Goal: Information Seeking & Learning: Learn about a topic

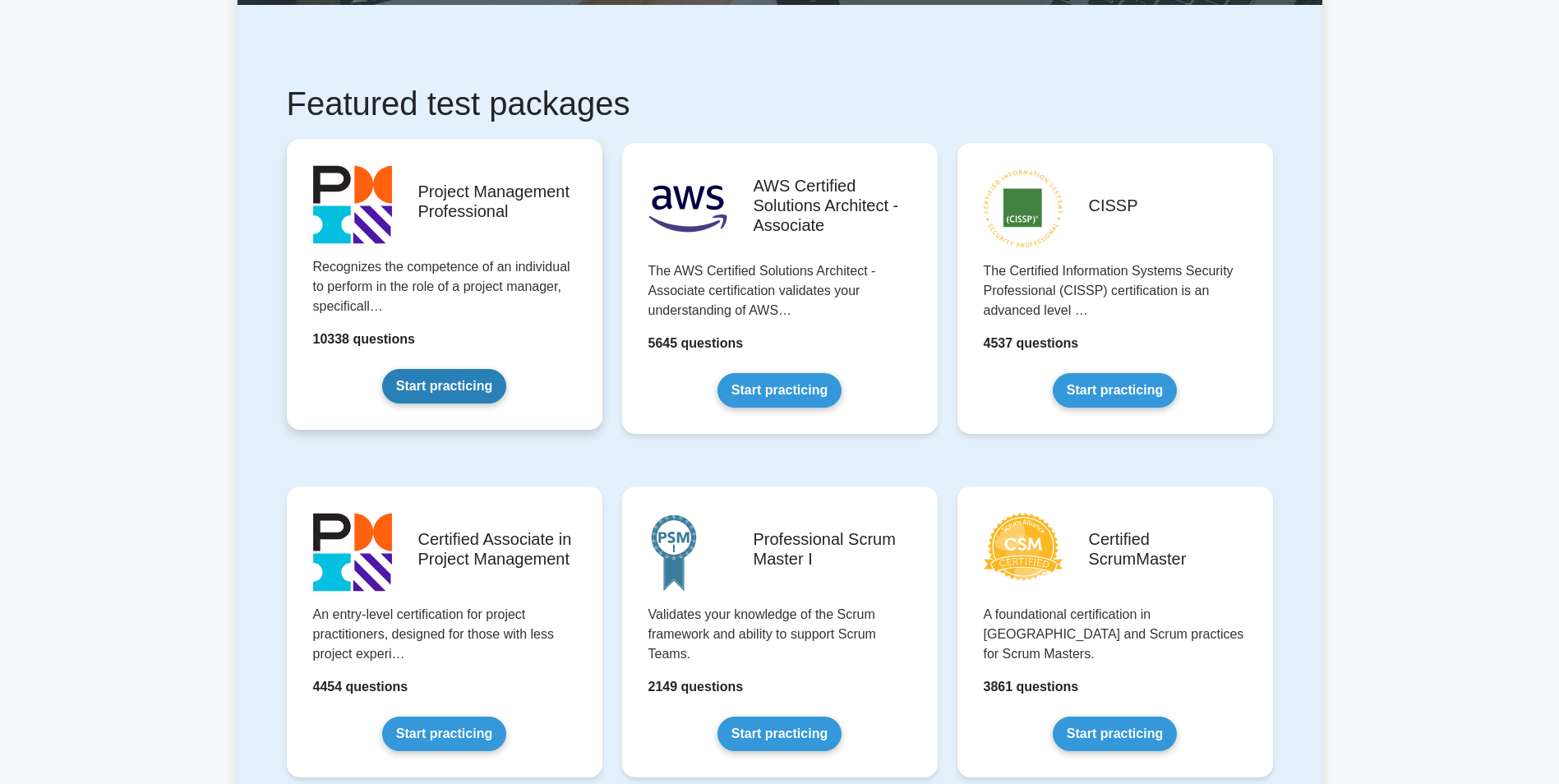
scroll to position [246, 0]
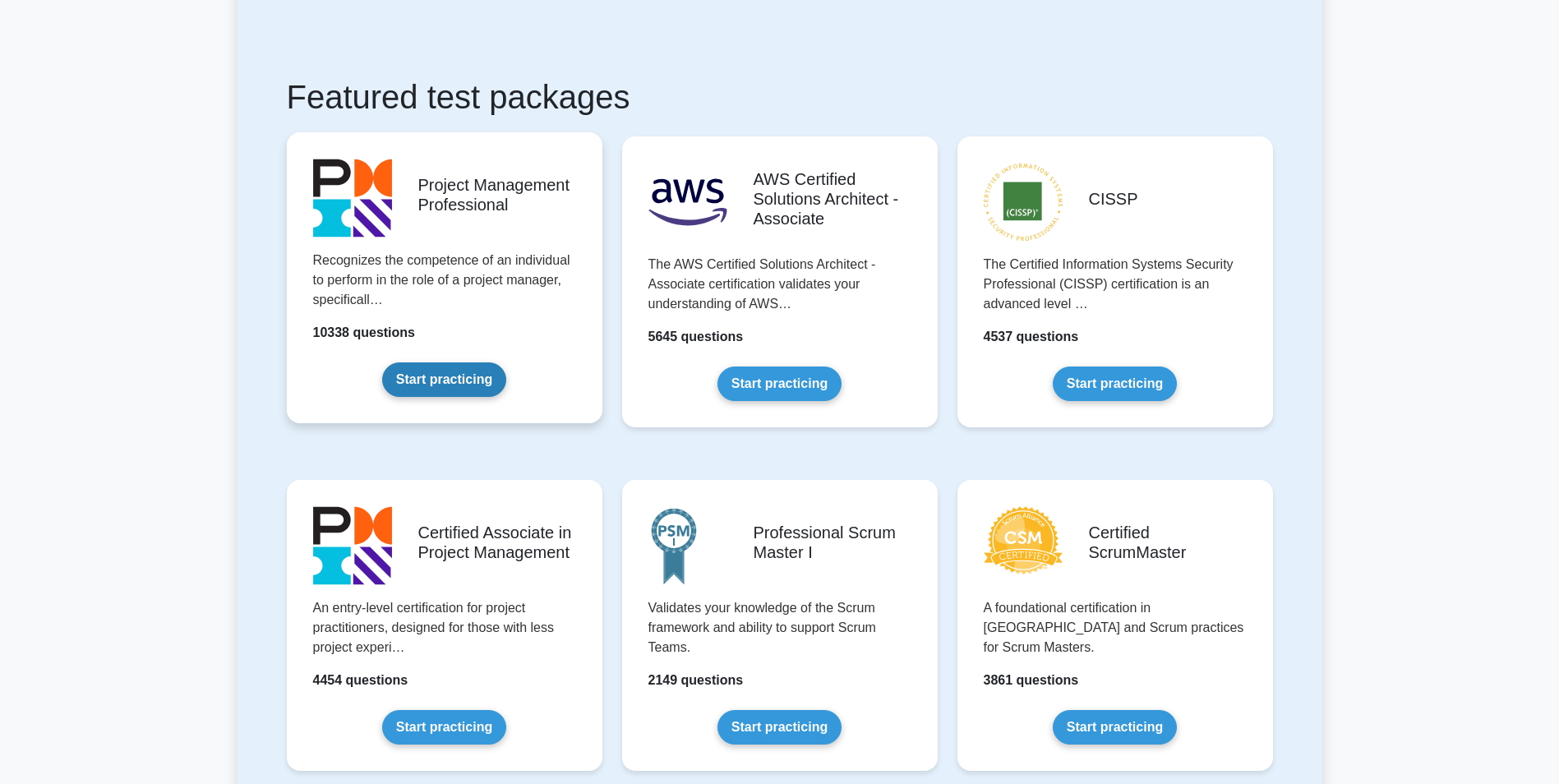
click at [507, 362] on link "Start practicing" at bounding box center [443, 379] width 124 height 34
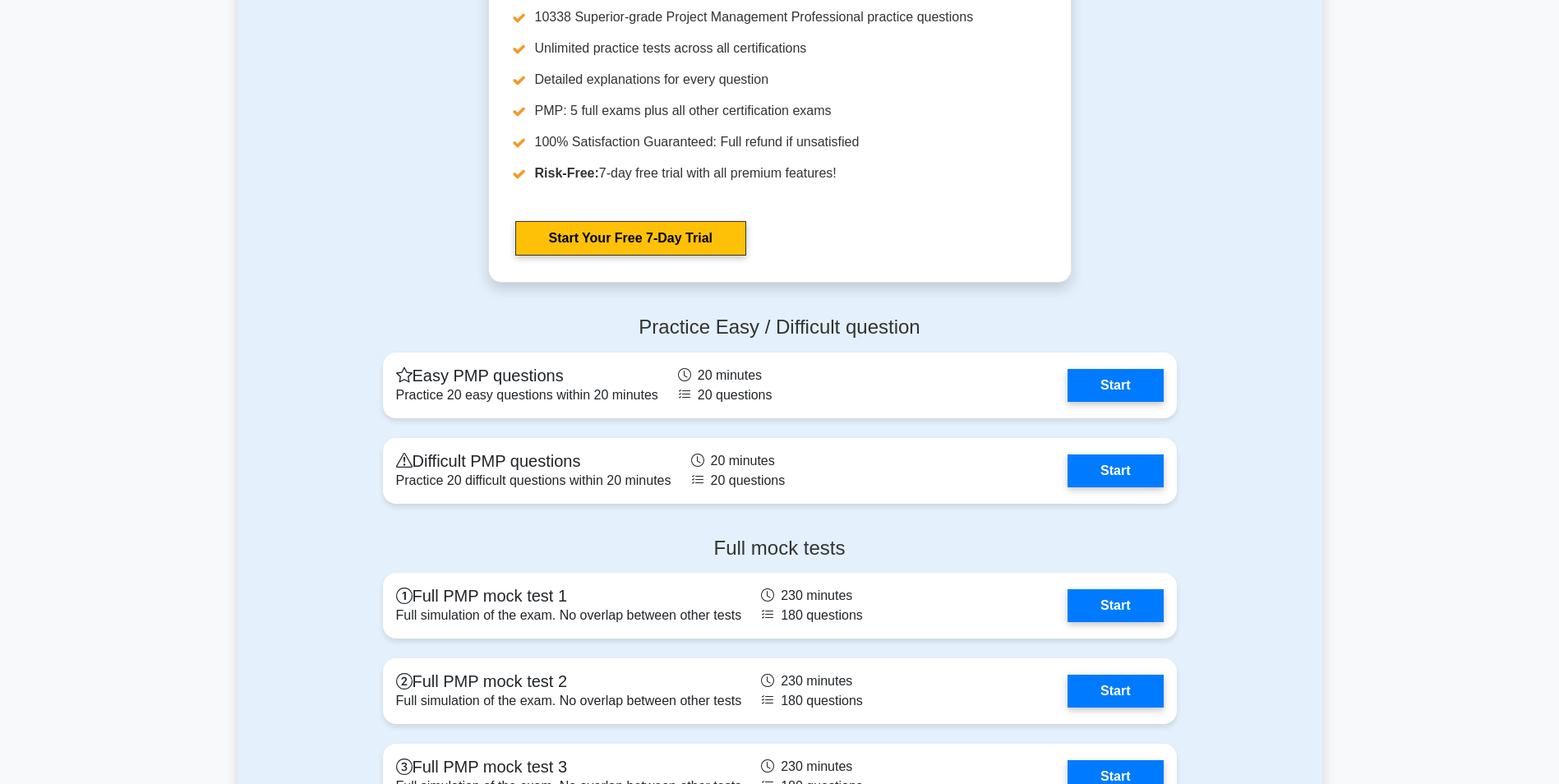
scroll to position [6078, 0]
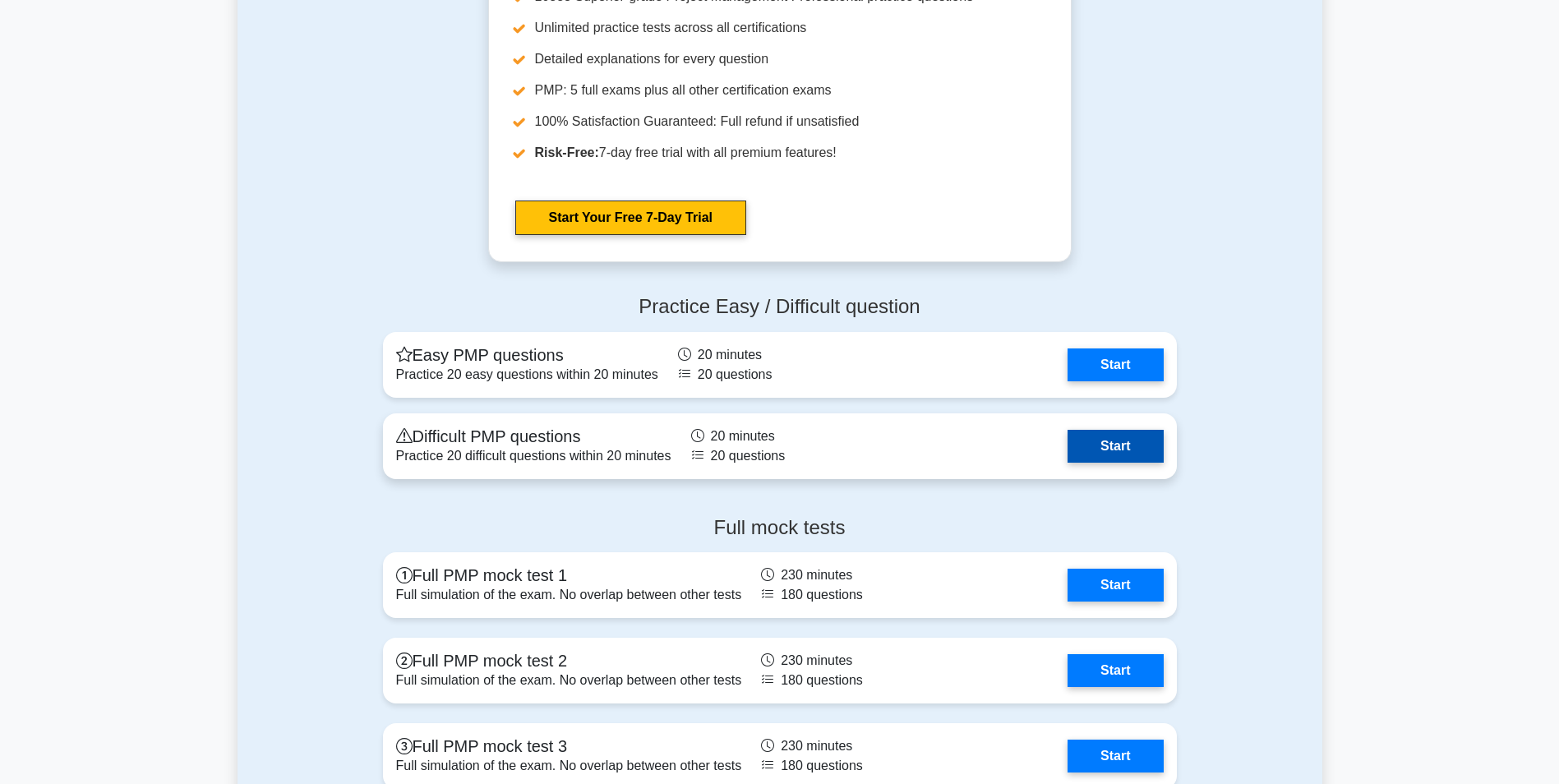
click at [1074, 451] on link "Start" at bounding box center [1115, 446] width 96 height 33
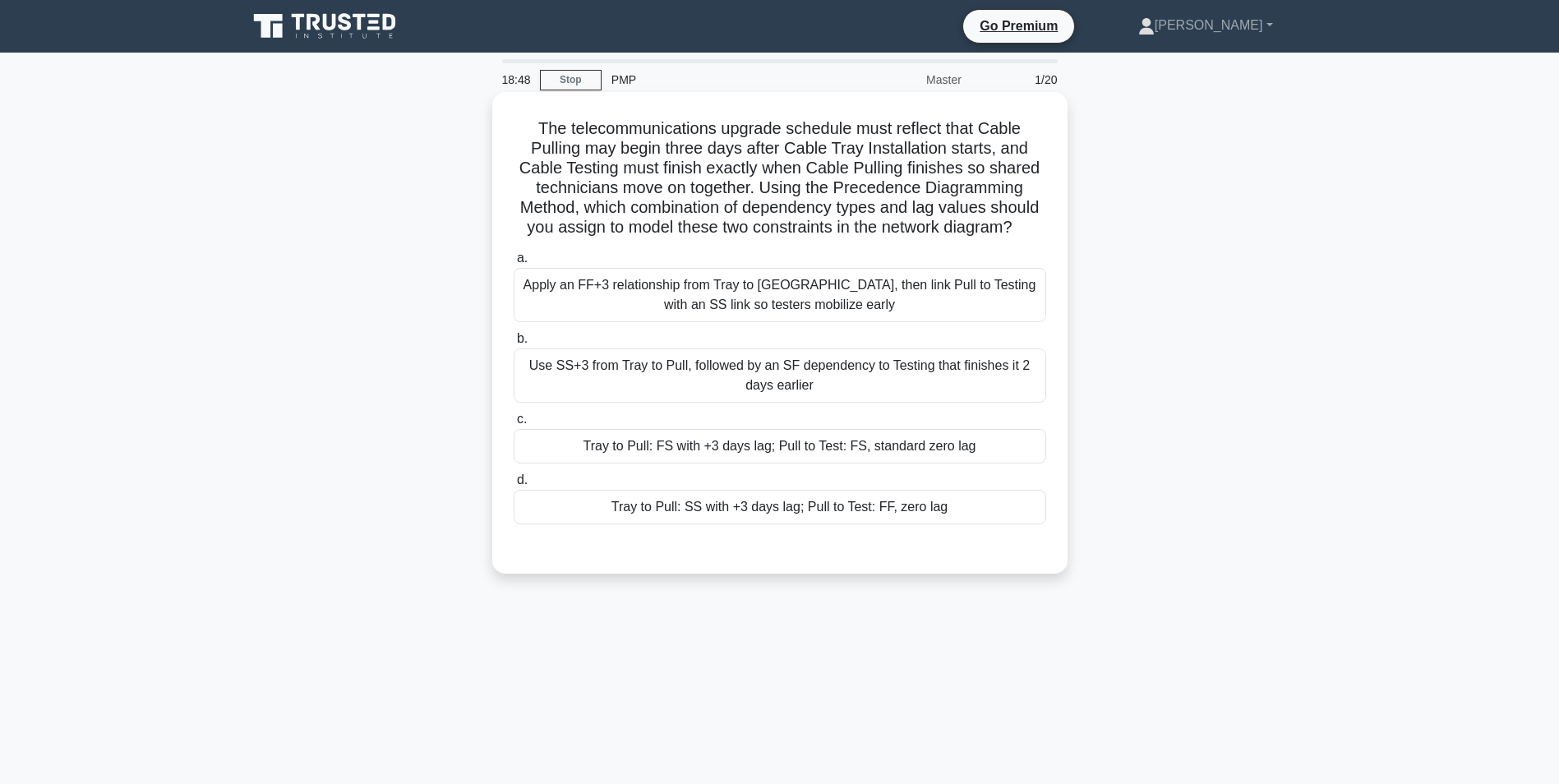
click at [741, 449] on div "Tray to Pull: FS with +3 days lag; Pull to Test: FS, standard zero lag" at bounding box center [780, 446] width 532 height 34
click at [514, 425] on input "c. Tray to Pull: FS with +3 days lag; Pull to Test: FS, standard zero lag" at bounding box center [514, 419] width 0 height 11
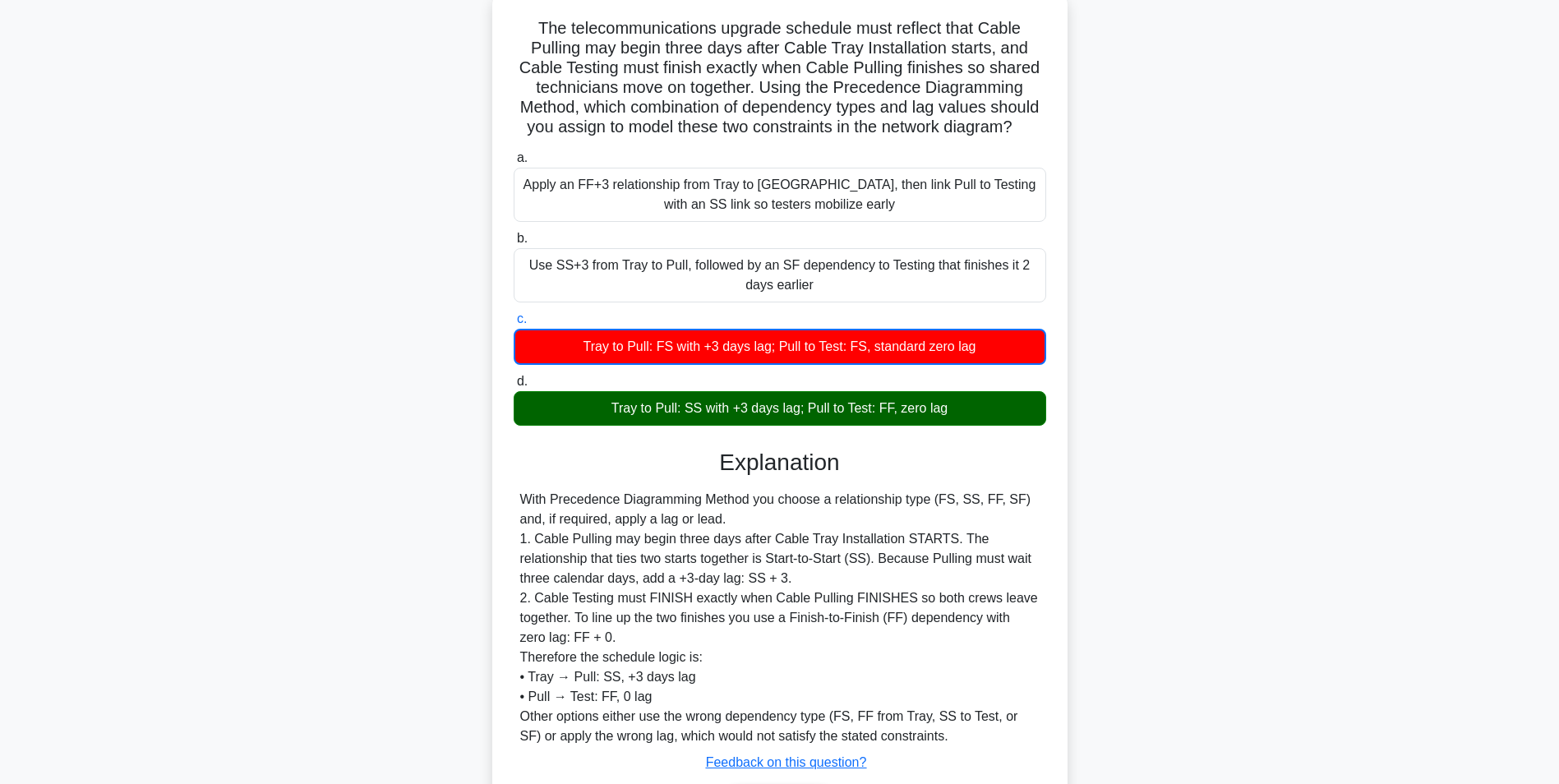
scroll to position [212, 0]
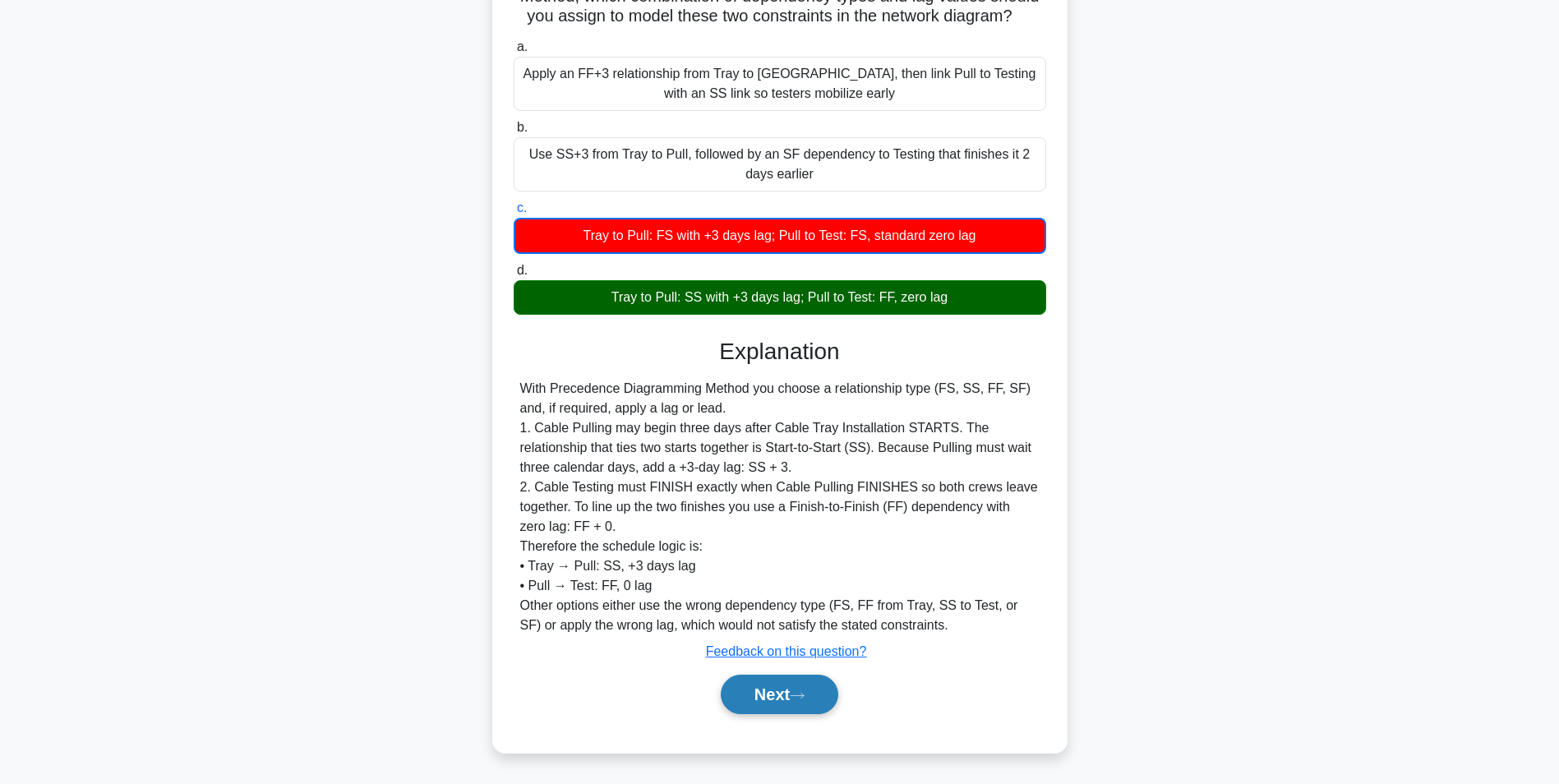
click at [769, 685] on button "Next" at bounding box center [779, 693] width 117 height 39
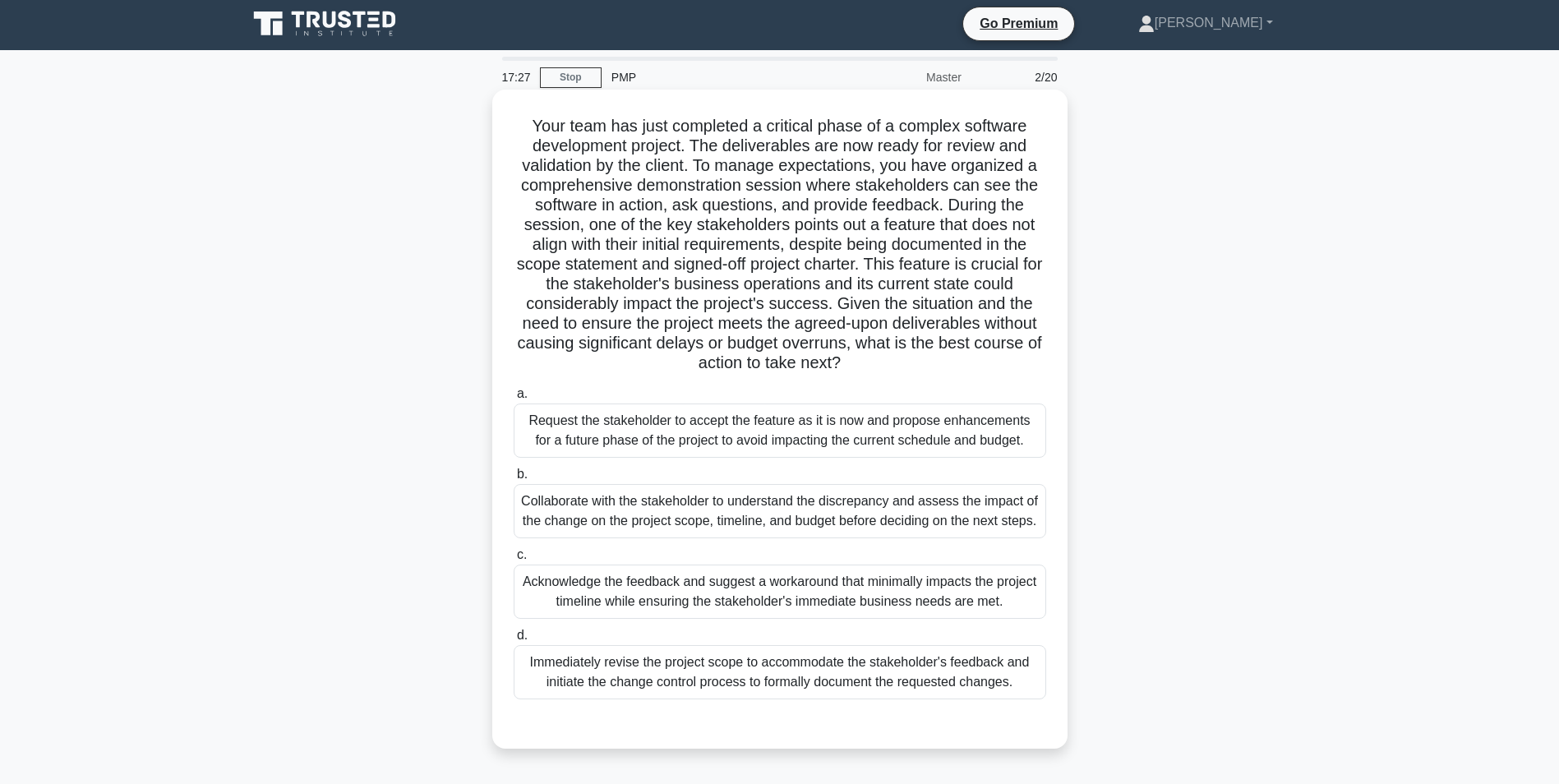
scroll to position [0, 0]
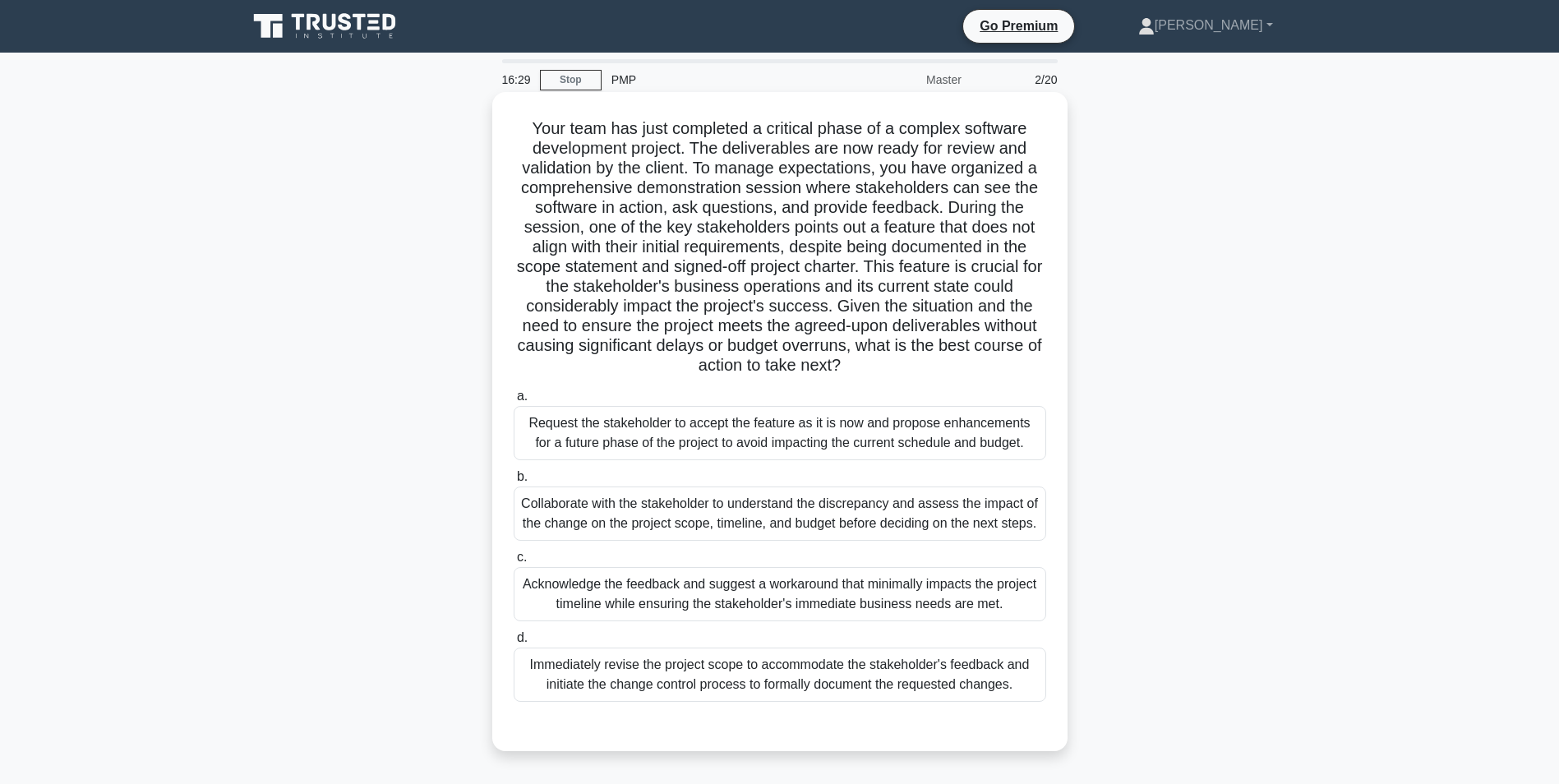
click at [621, 517] on div "Collaborate with the stakeholder to understand the discrepancy and assess the i…" at bounding box center [780, 513] width 532 height 54
click at [514, 482] on input "b. Collaborate with the stakeholder to understand the discrepancy and assess th…" at bounding box center [514, 476] width 0 height 11
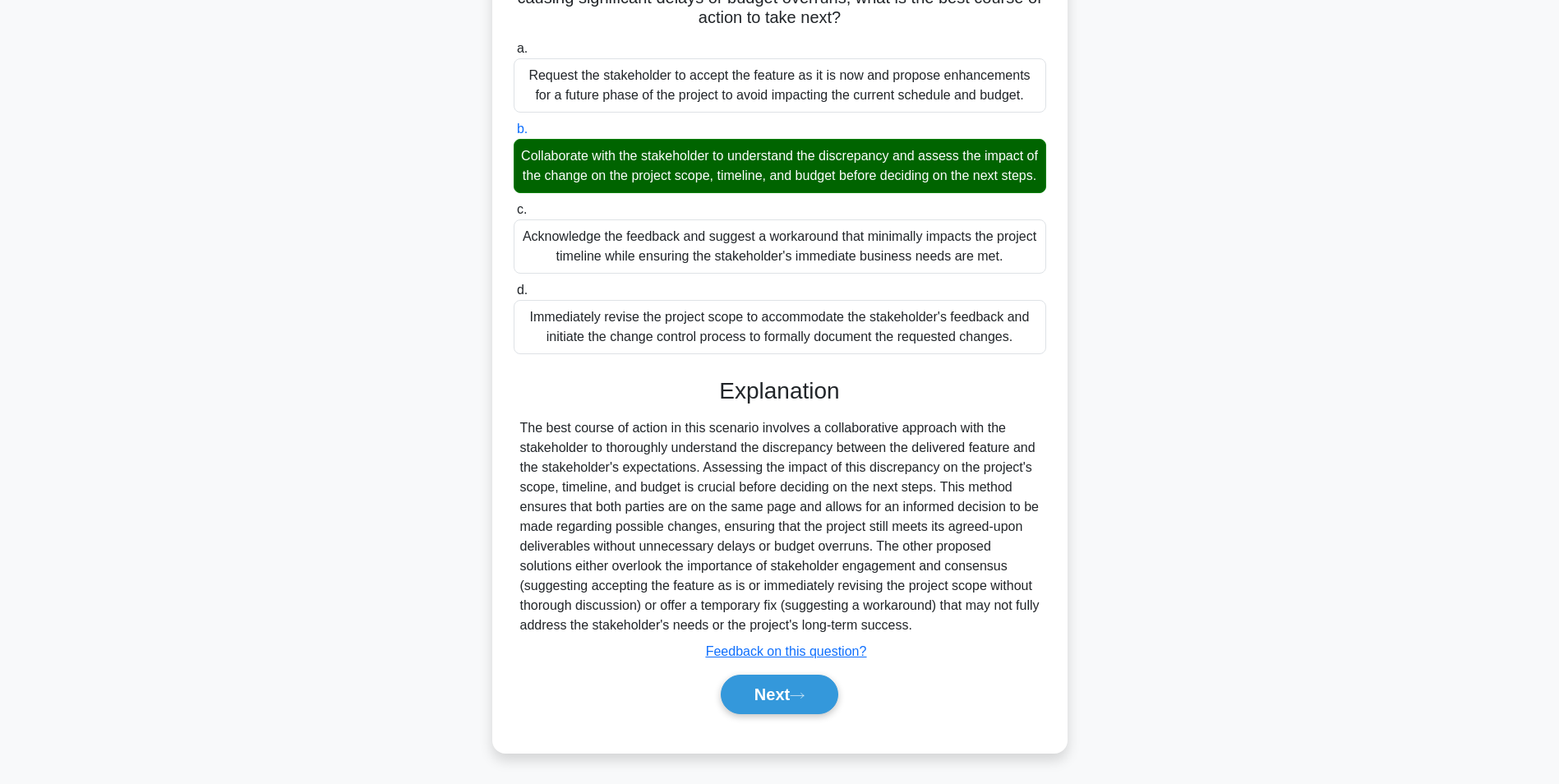
scroll to position [368, 0]
click at [765, 697] on button "Next" at bounding box center [779, 693] width 117 height 39
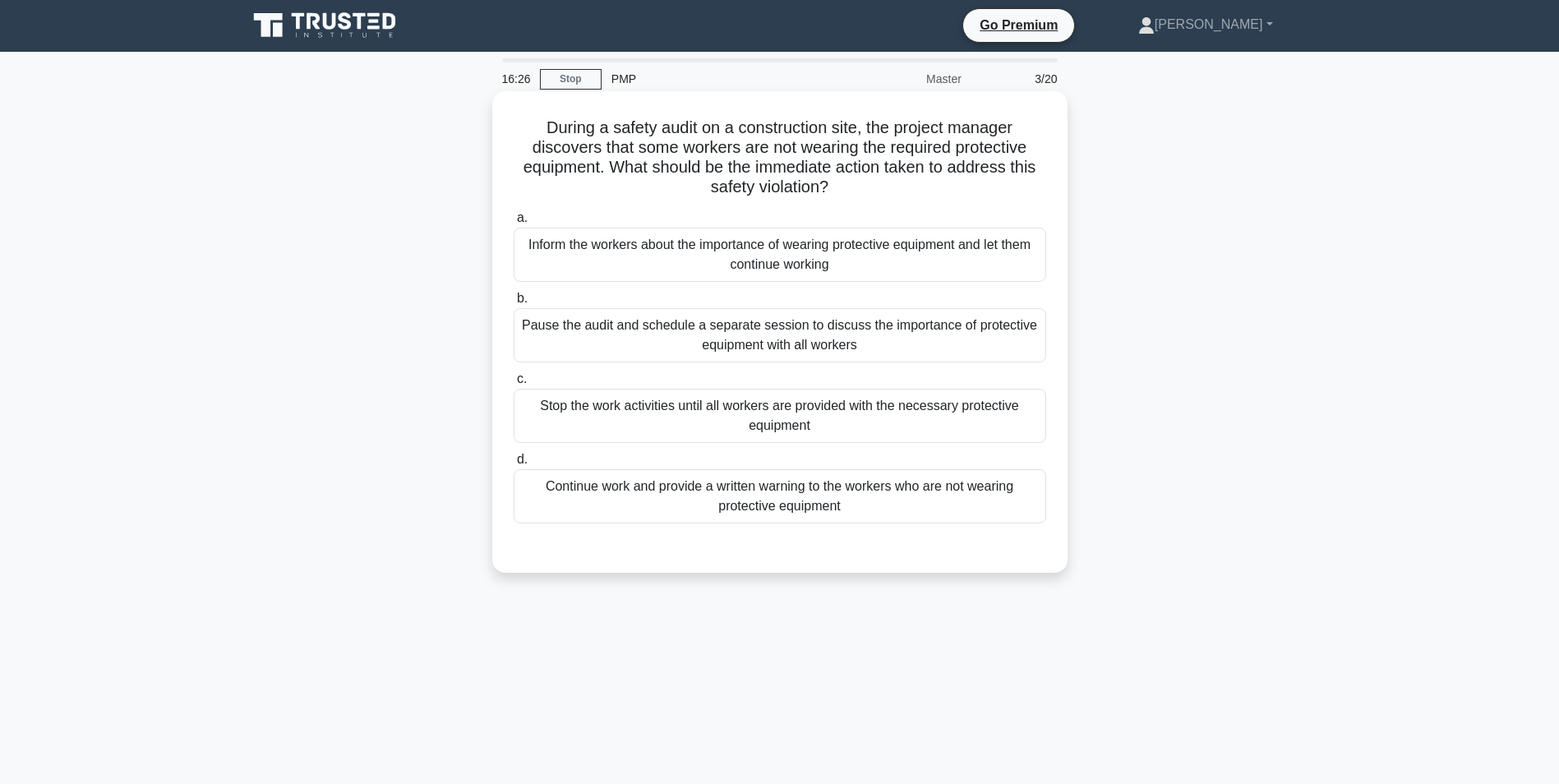
scroll to position [0, 0]
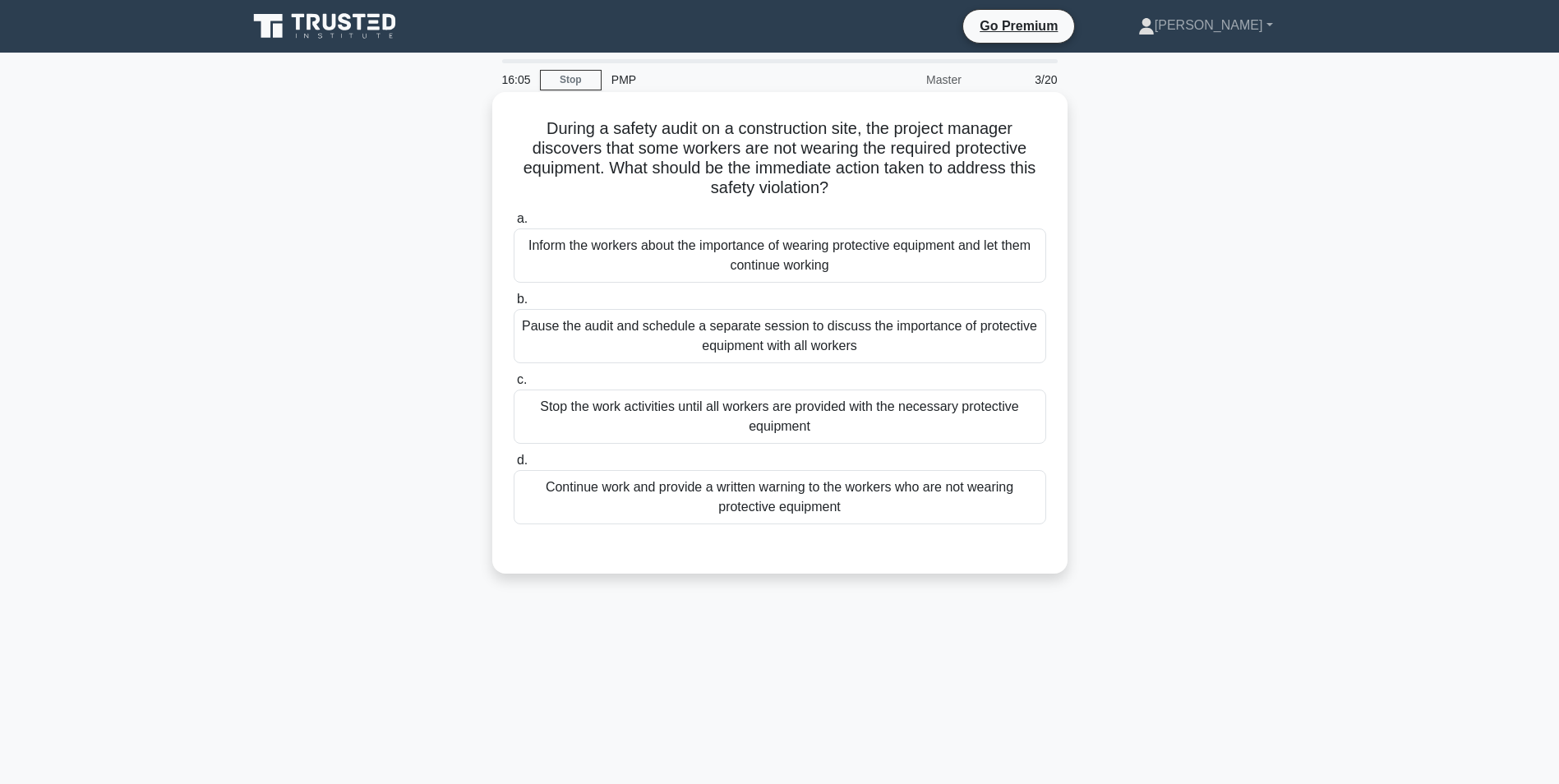
click at [733, 423] on div "Stop the work activities until all workers are provided with the necessary prot…" at bounding box center [780, 416] width 532 height 54
click at [514, 385] on input "c. Stop the work activities until all workers are provided with the necessary p…" at bounding box center [514, 380] width 0 height 11
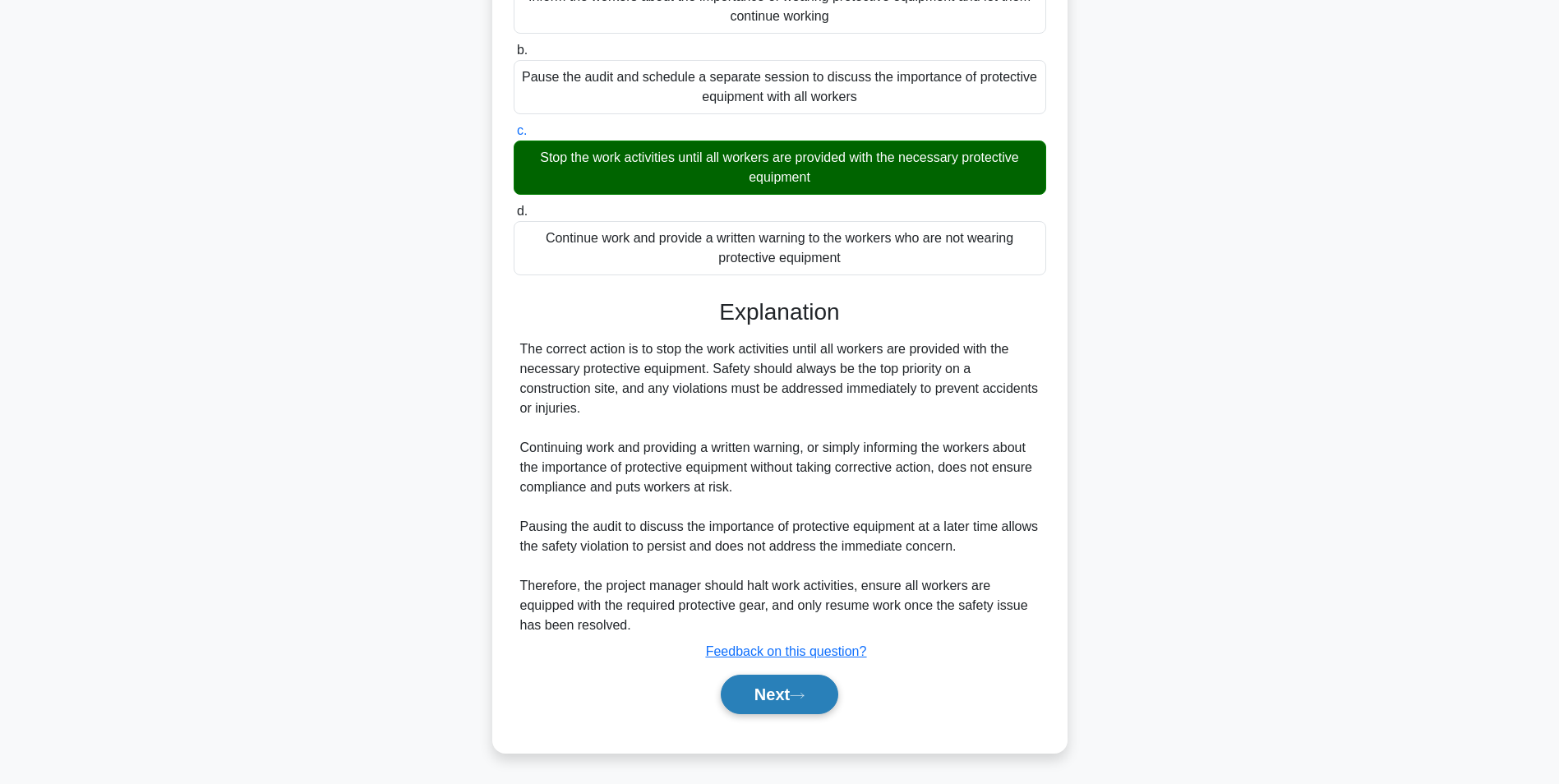
click at [804, 698] on icon at bounding box center [797, 695] width 15 height 9
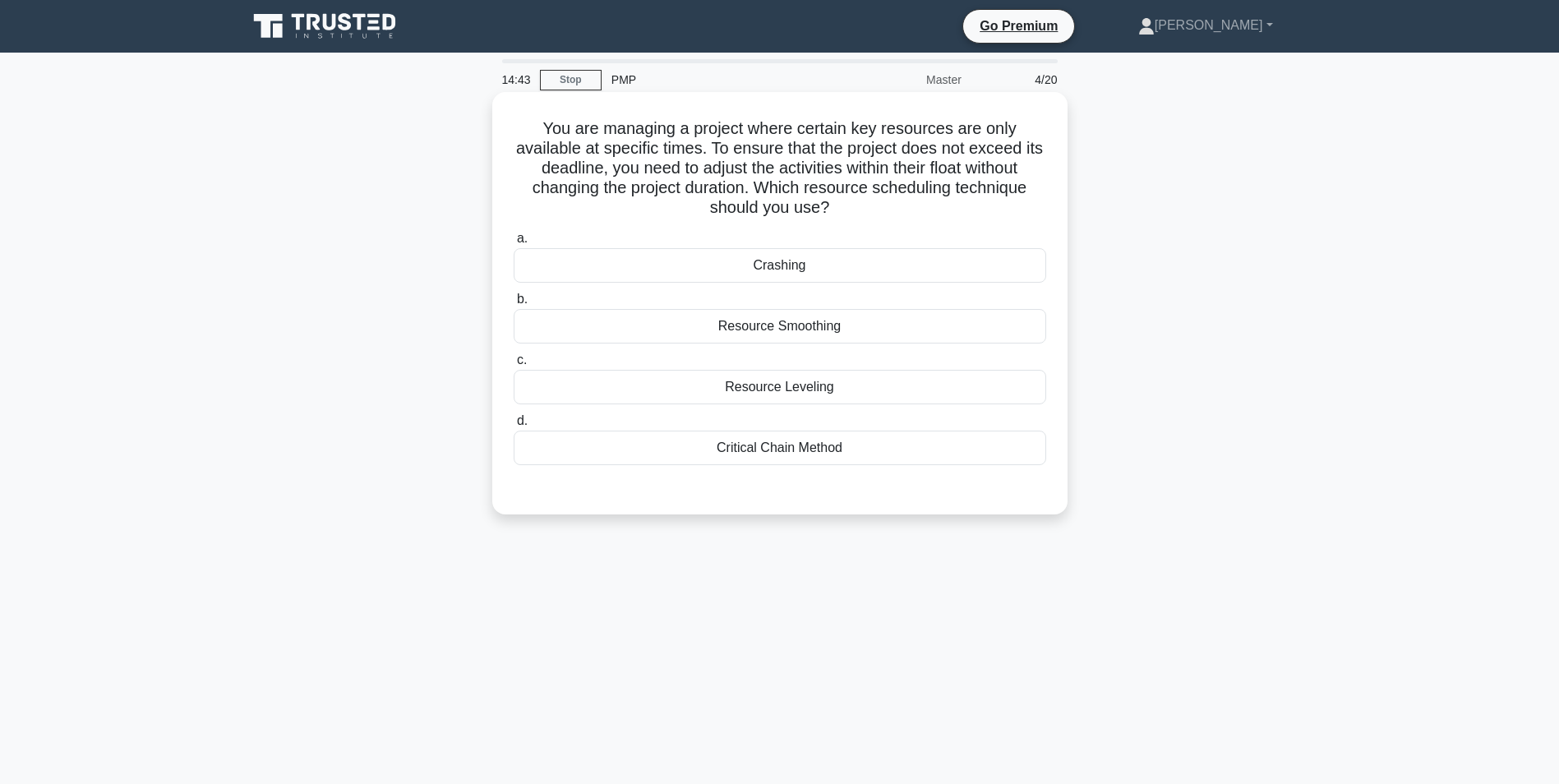
click at [780, 390] on div "Resource Leveling" at bounding box center [780, 387] width 532 height 34
click at [514, 366] on input "c. Resource Leveling" at bounding box center [514, 360] width 0 height 11
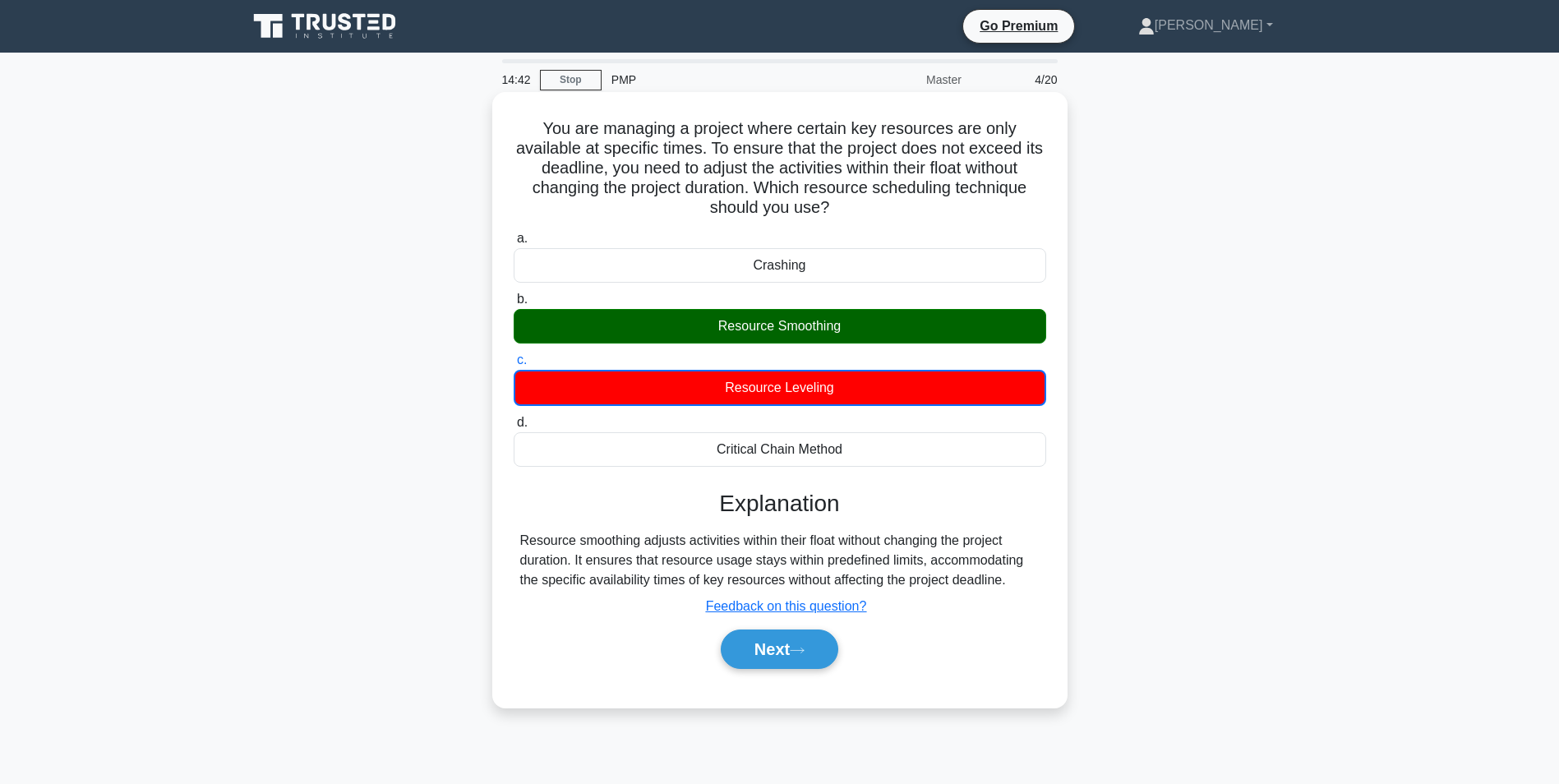
click at [767, 333] on div "Resource Smoothing" at bounding box center [780, 325] width 532 height 34
click at [514, 305] on input "b. Resource Smoothing" at bounding box center [514, 299] width 0 height 11
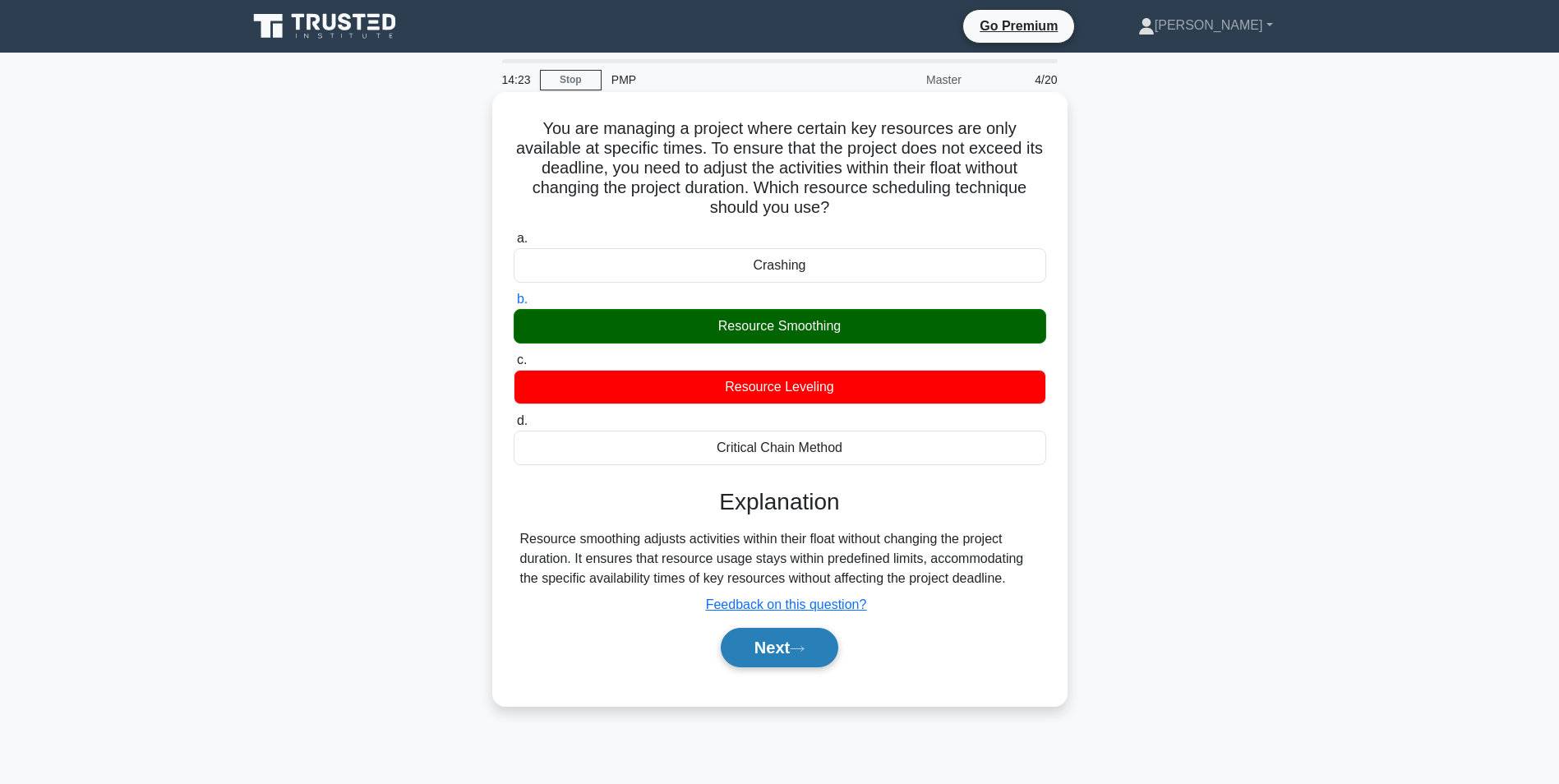
click at [789, 650] on button "Next" at bounding box center [779, 647] width 117 height 39
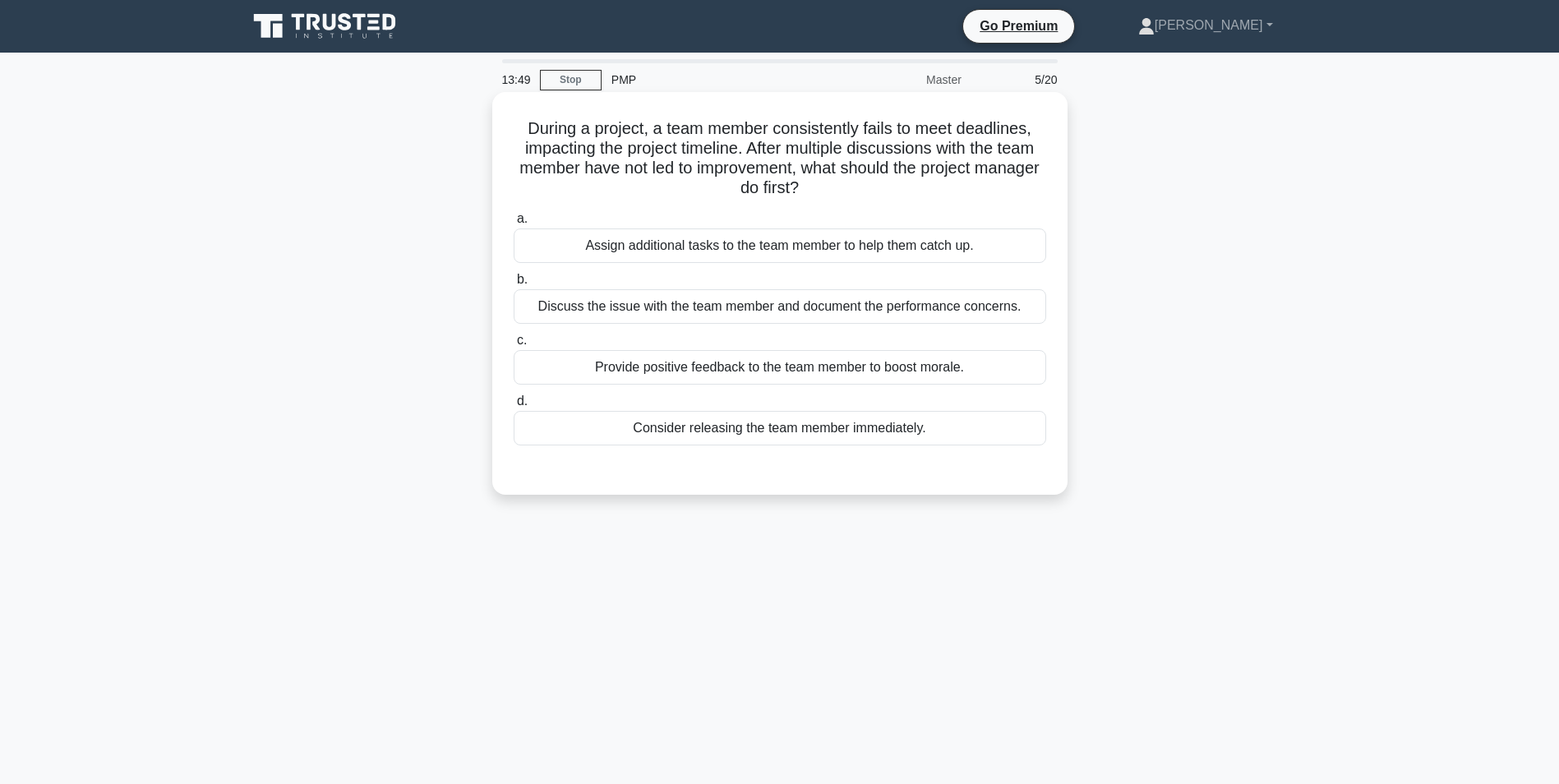
click at [765, 368] on div "Provide positive feedback to the team member to boost morale." at bounding box center [780, 367] width 532 height 34
click at [514, 346] on input "c. Provide positive feedback to the team member to boost morale." at bounding box center [514, 340] width 0 height 11
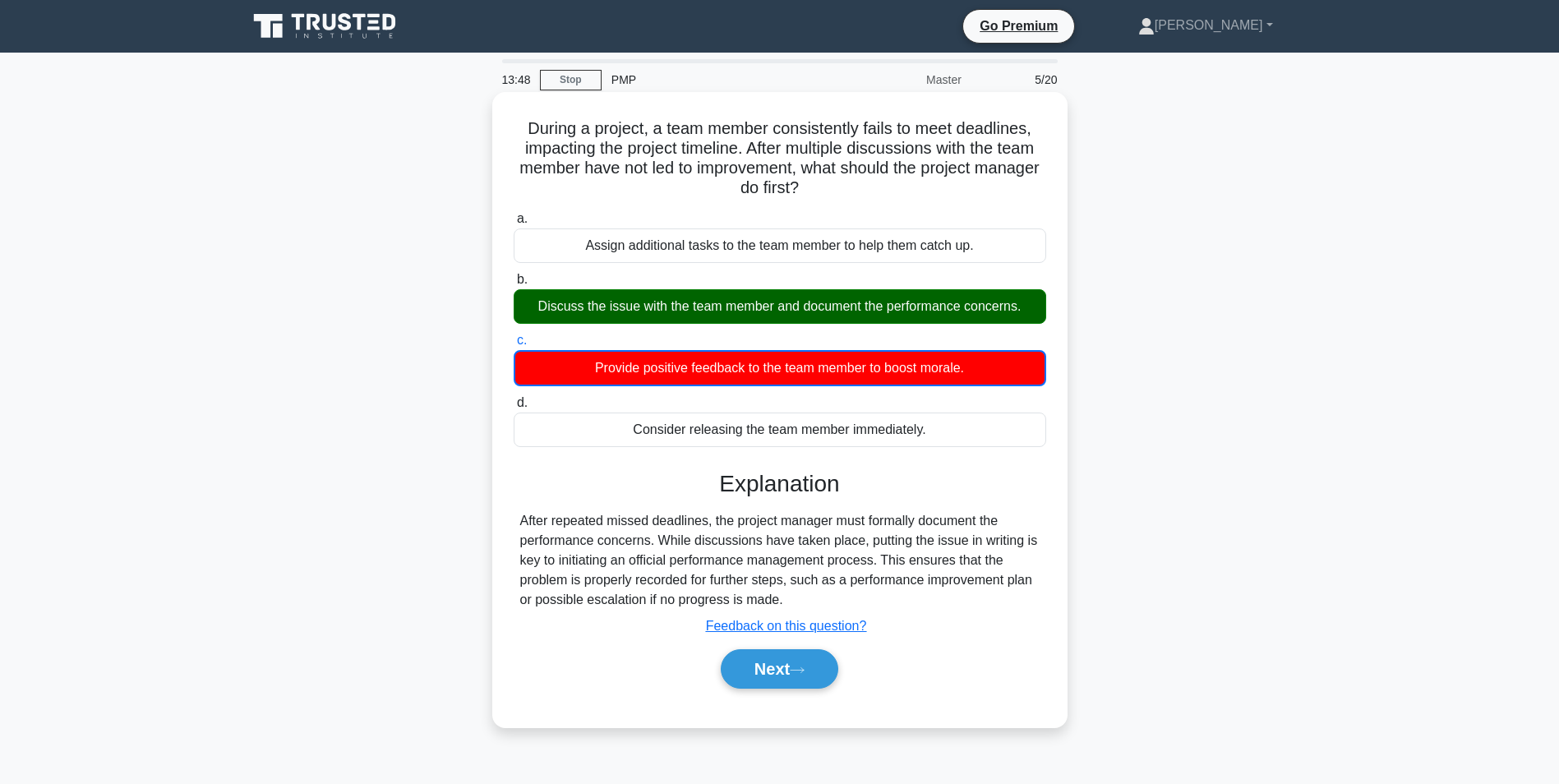
click at [772, 318] on div "Discuss the issue with the team member and document the performance concerns." at bounding box center [780, 306] width 532 height 34
click at [514, 285] on input "b. Discuss the issue with the team member and document the performance concerns." at bounding box center [514, 279] width 0 height 11
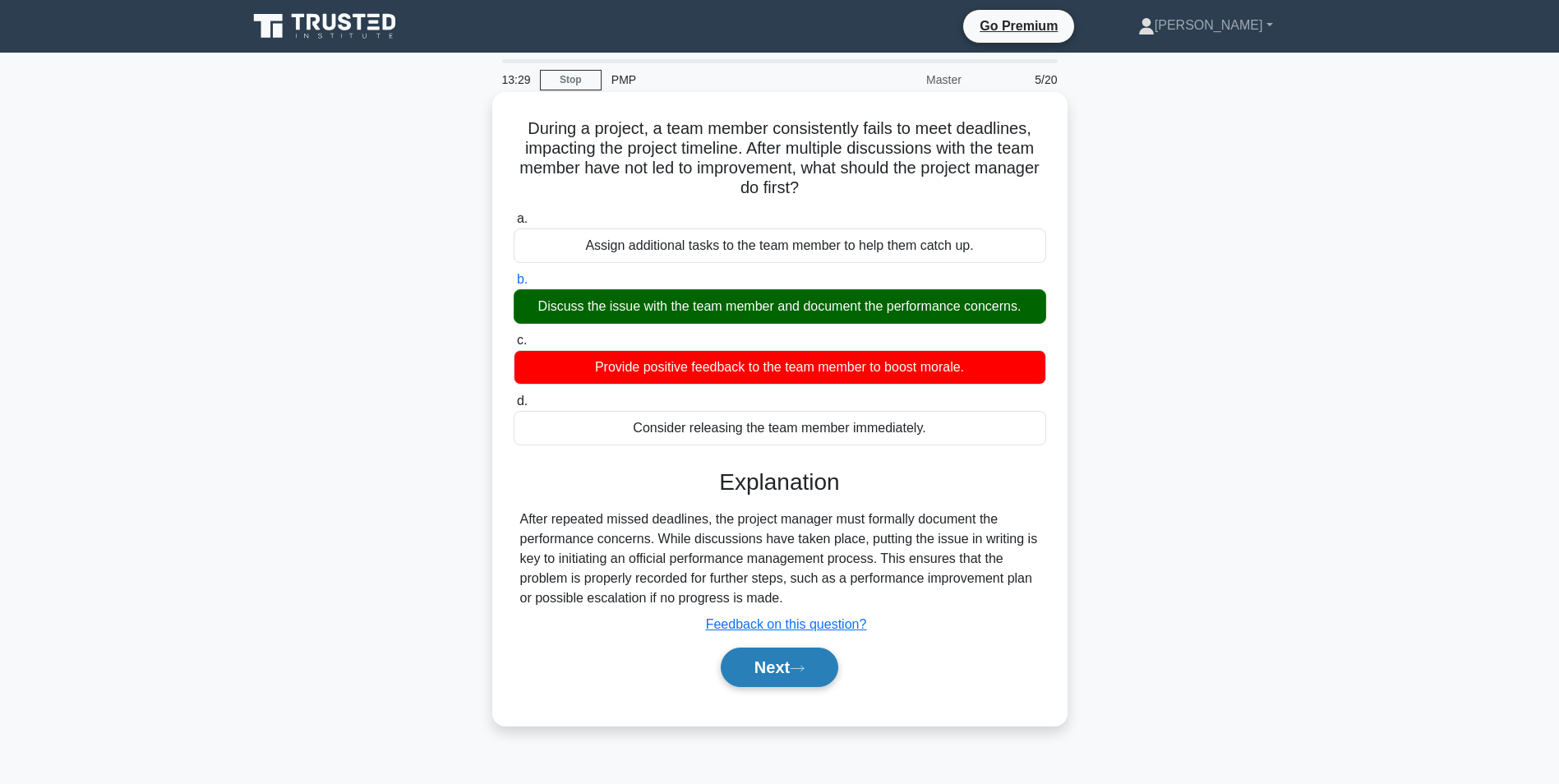
click at [761, 669] on button "Next" at bounding box center [779, 667] width 117 height 39
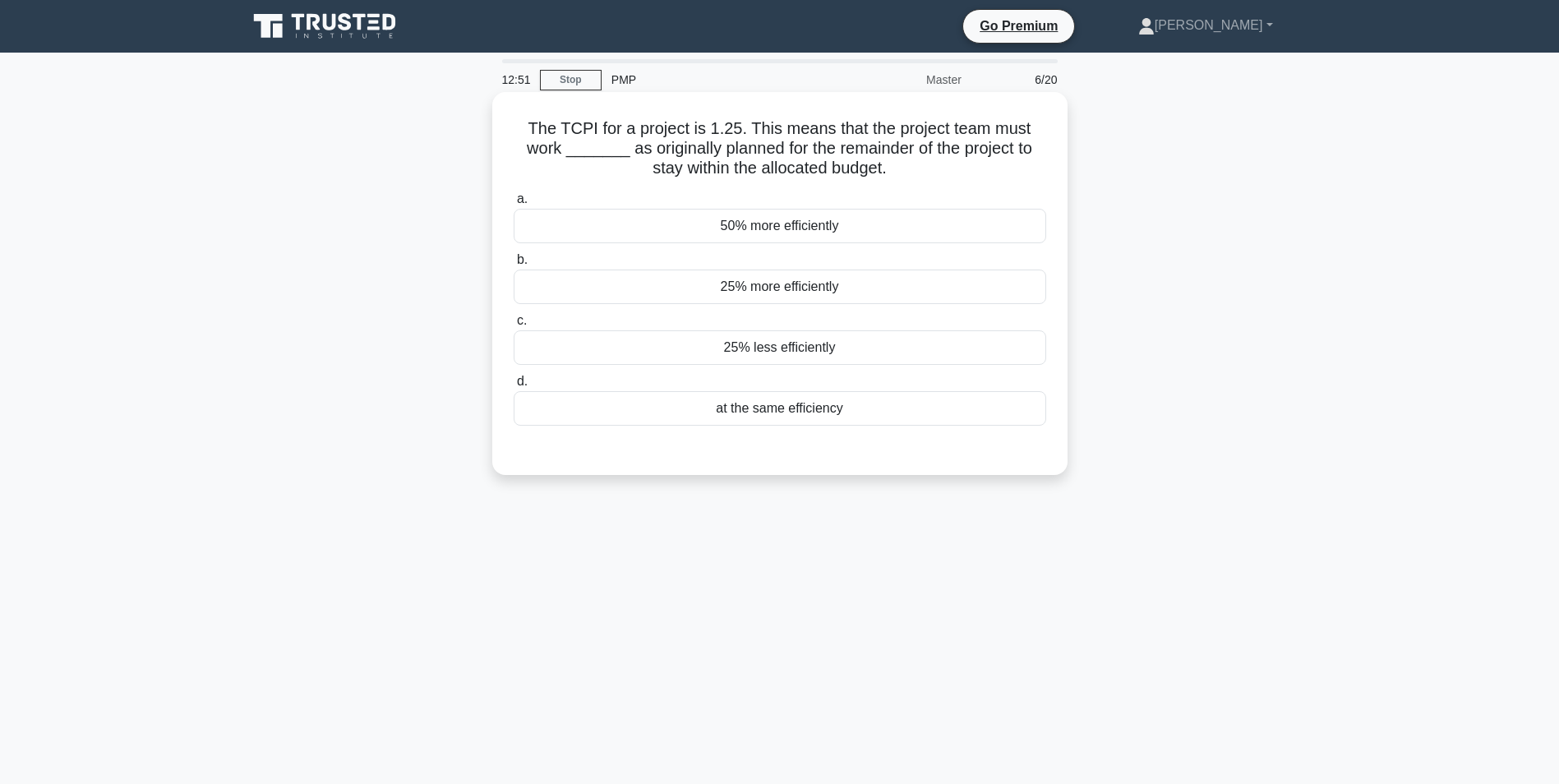
click at [730, 290] on div "25% more efficiently" at bounding box center [780, 286] width 532 height 34
click at [514, 265] on input "b. 25% more efficiently" at bounding box center [514, 259] width 0 height 11
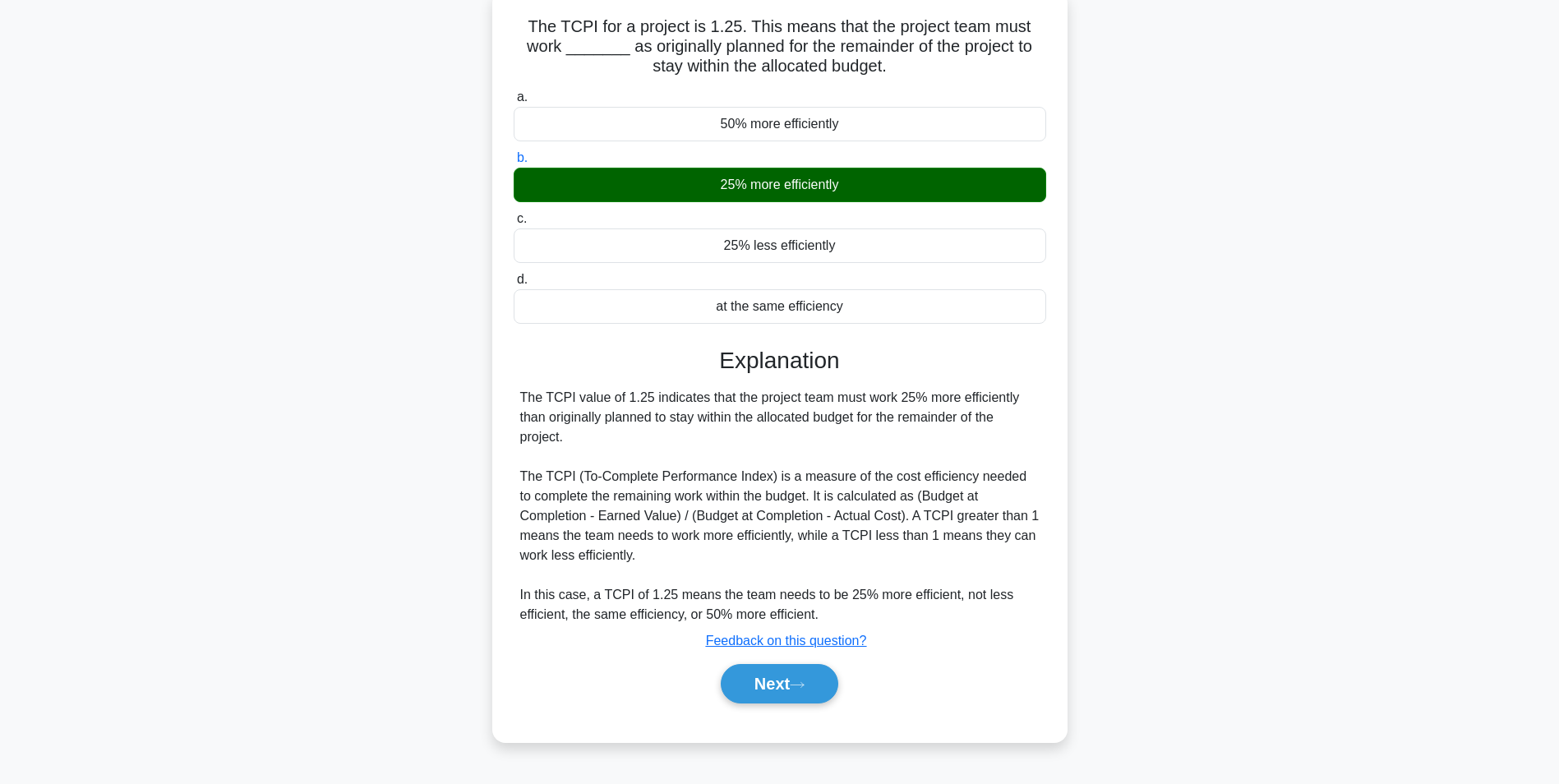
scroll to position [103, 0]
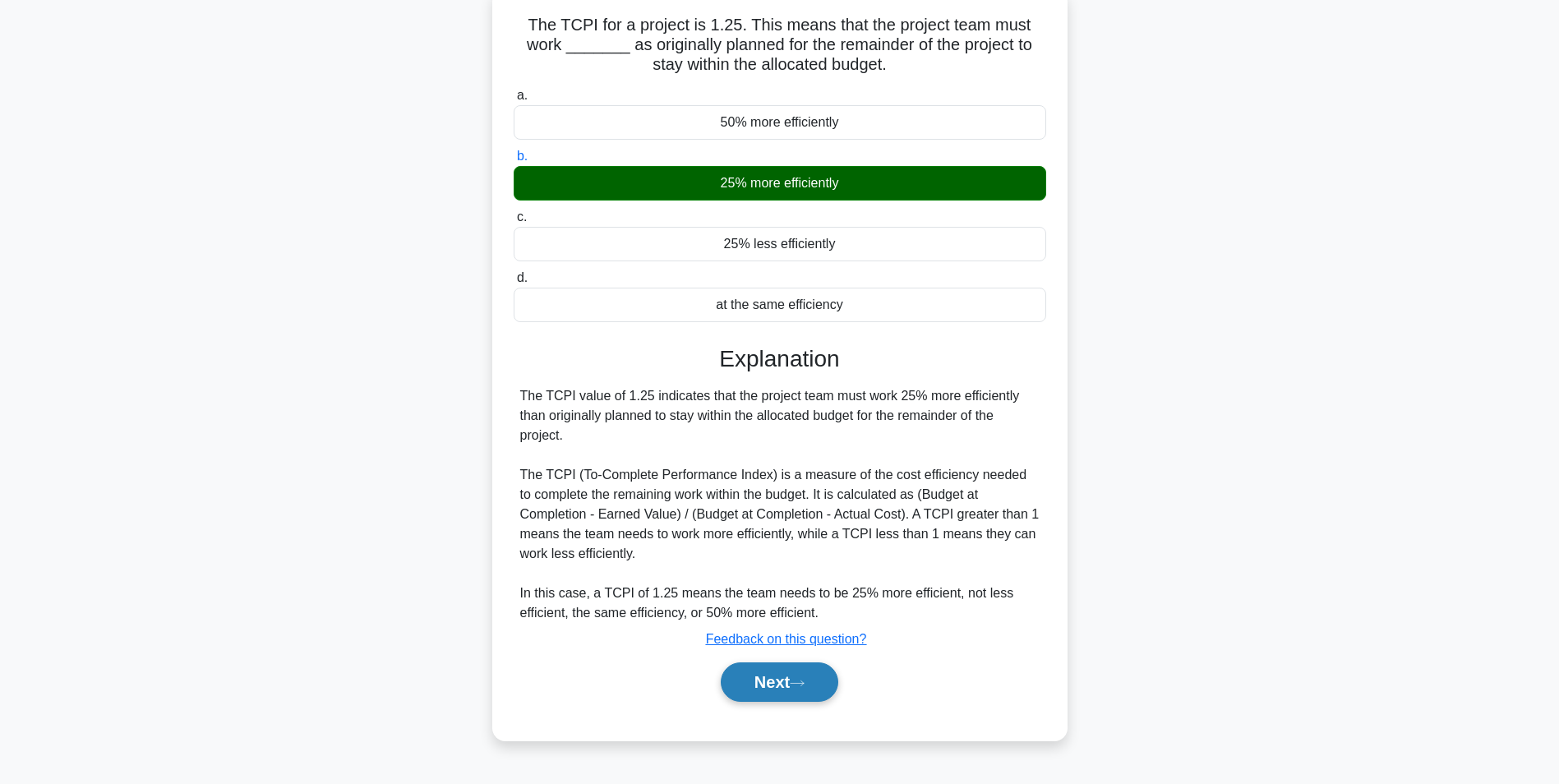
click at [762, 683] on button "Next" at bounding box center [779, 681] width 117 height 39
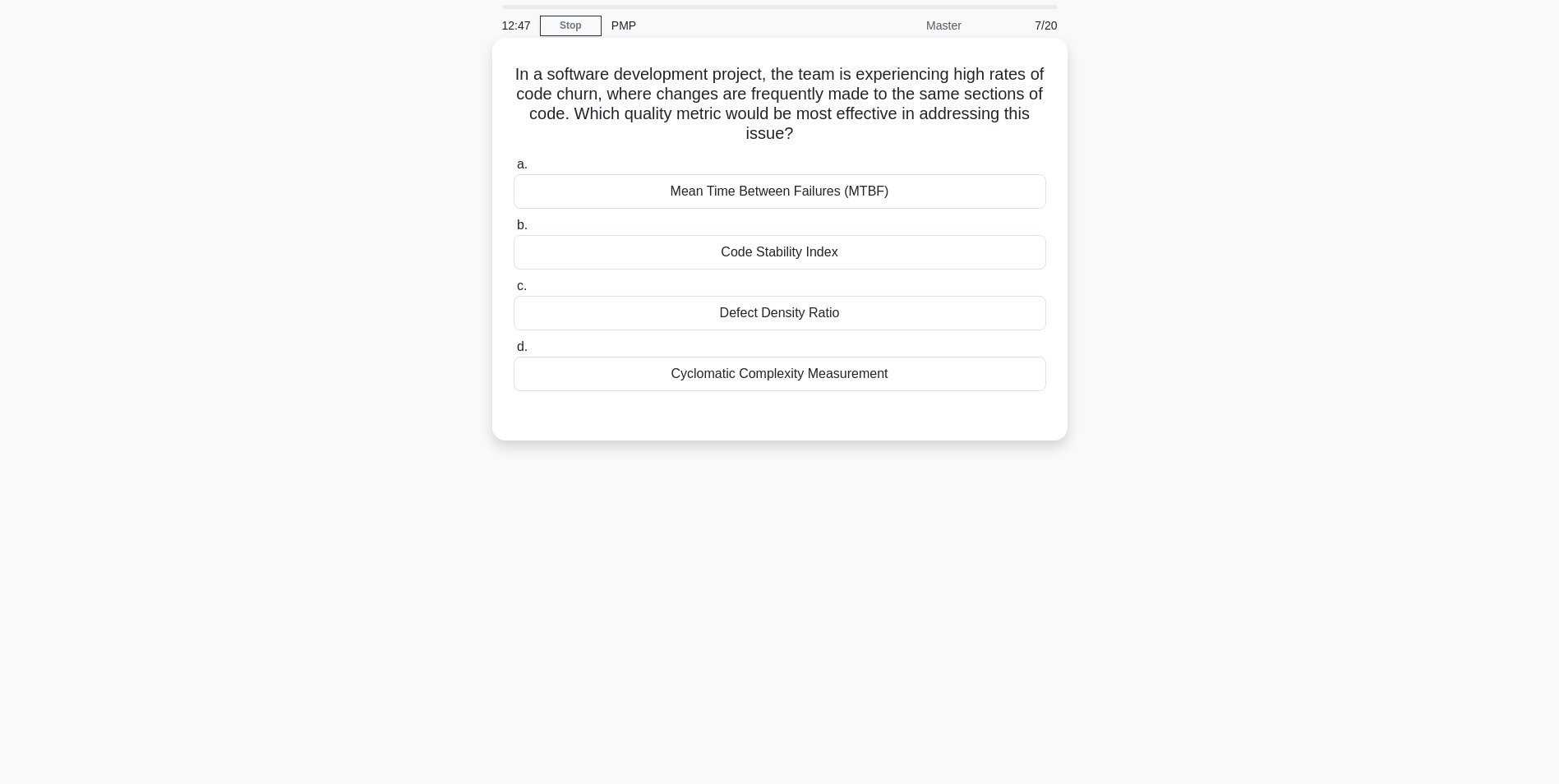
scroll to position [0, 0]
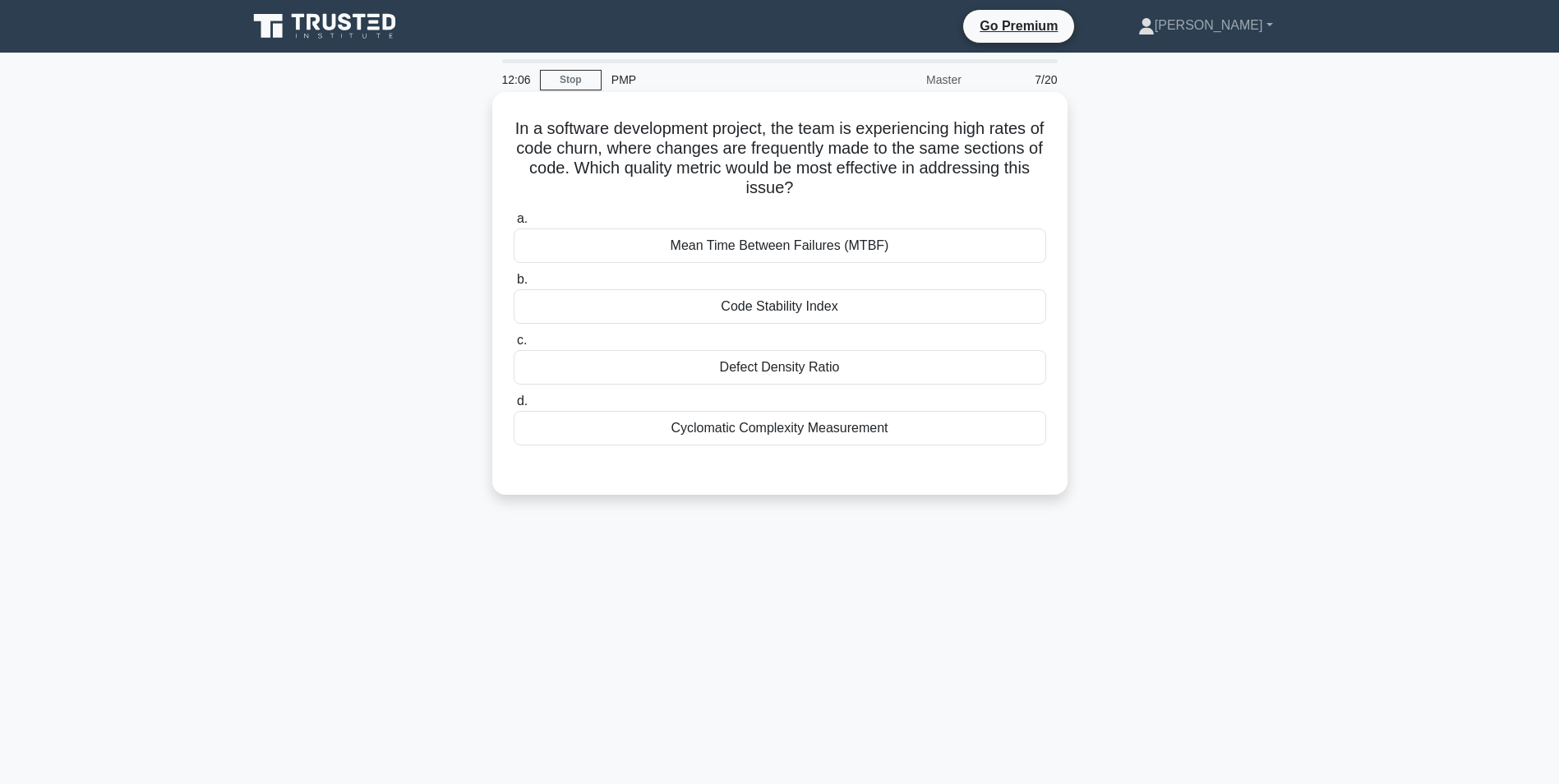
click at [696, 308] on div "Code Stability Index" at bounding box center [780, 306] width 532 height 34
click at [514, 285] on input "b. Code Stability Index" at bounding box center [514, 279] width 0 height 11
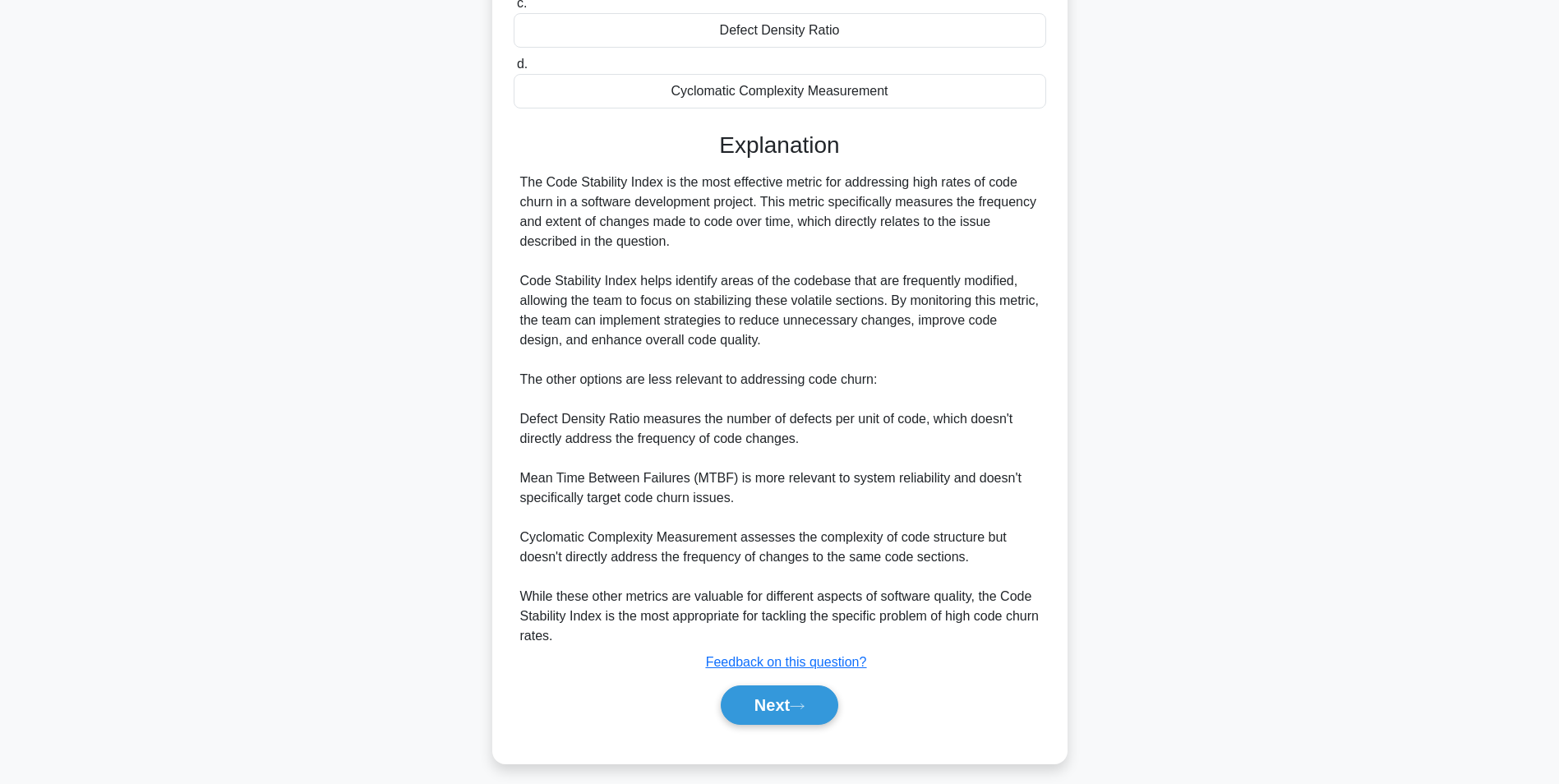
scroll to position [348, 0]
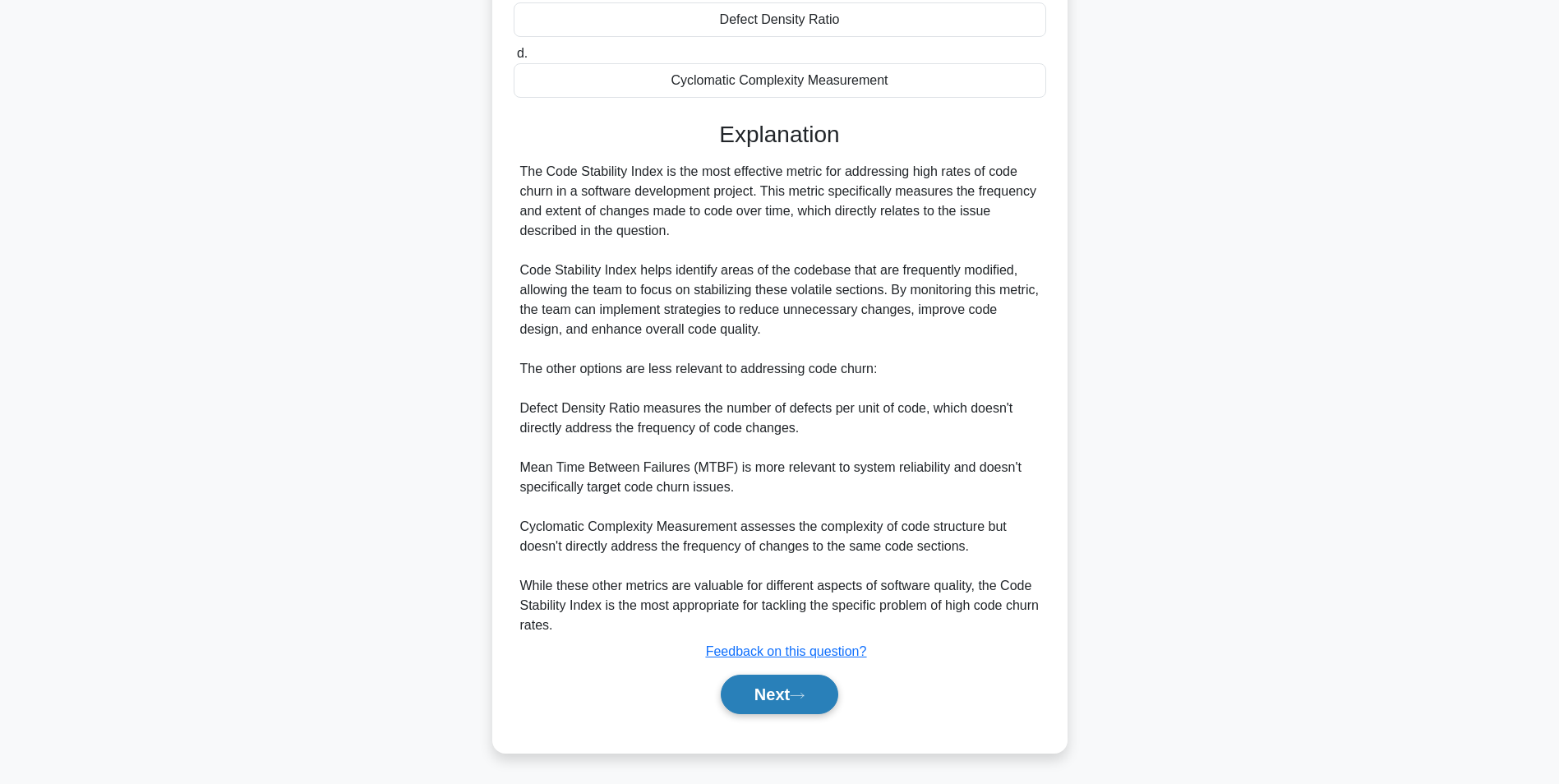
click at [782, 699] on button "Next" at bounding box center [779, 693] width 117 height 39
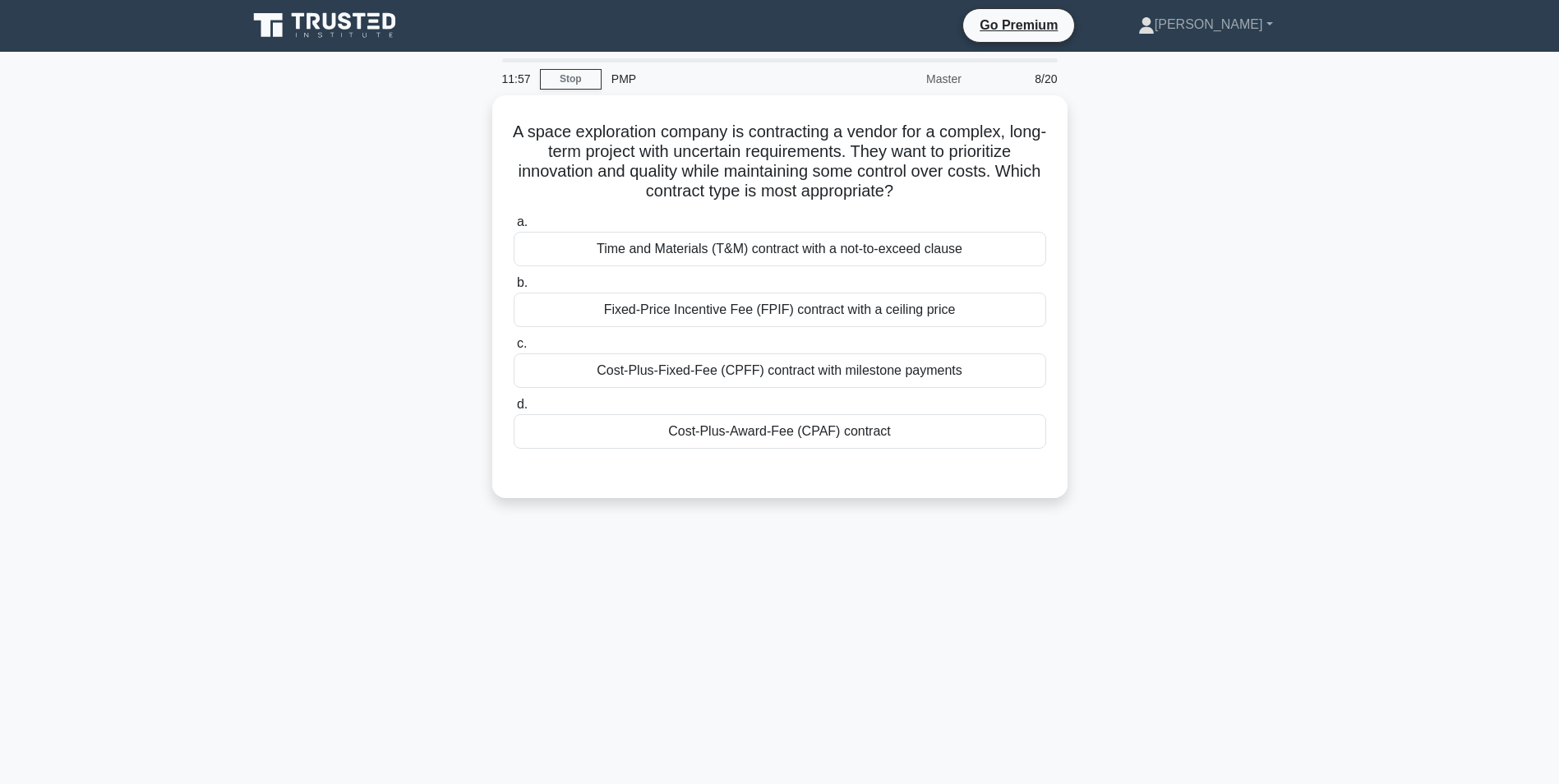
scroll to position [0, 0]
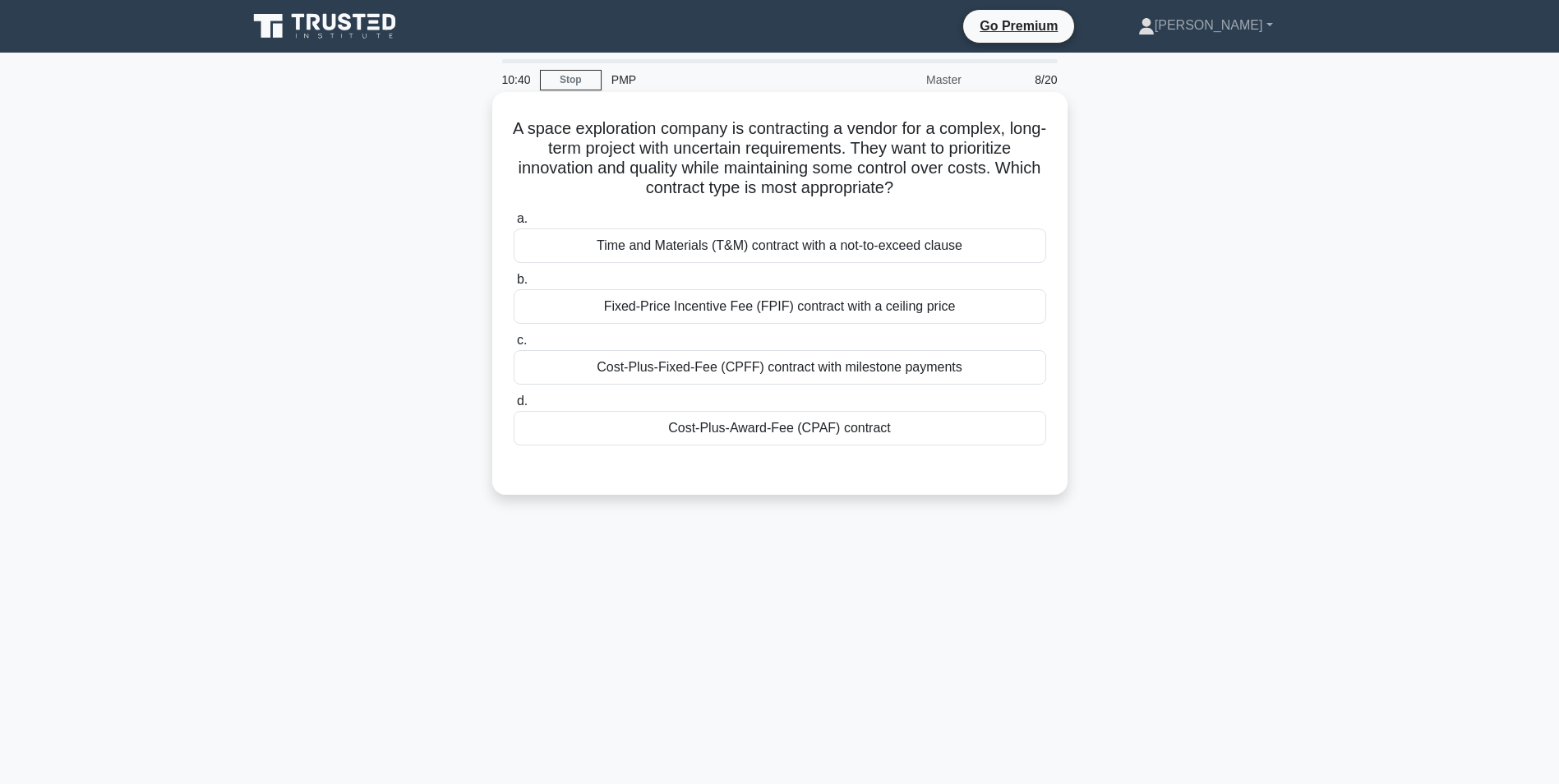
click at [734, 251] on div "Time and Materials (T&M) contract with a not-to-exceed clause" at bounding box center [780, 245] width 532 height 34
click at [514, 224] on input "a. Time and Materials (T&M) contract with a not-to-exceed clause" at bounding box center [514, 219] width 0 height 11
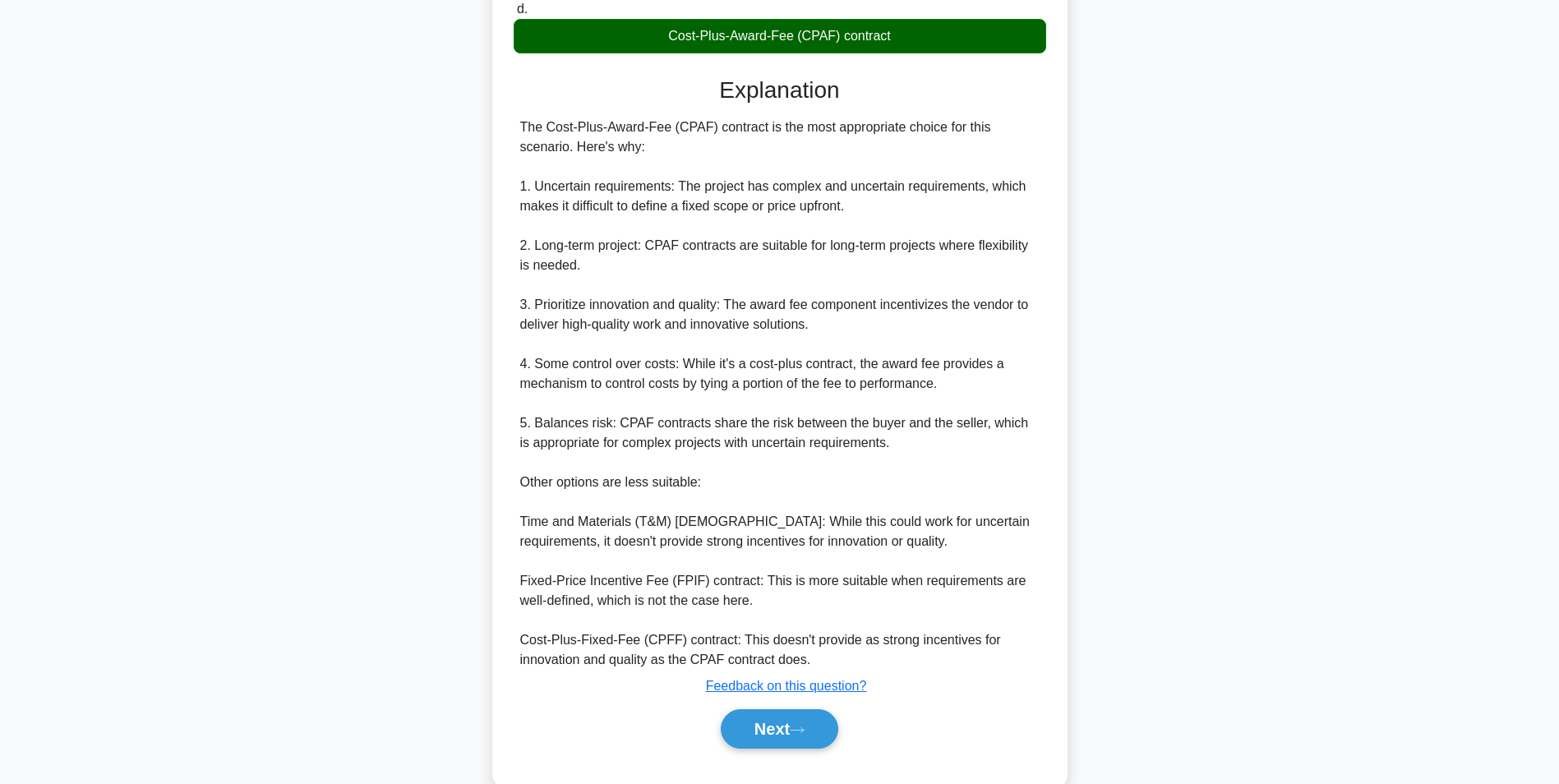
scroll to position [429, 0]
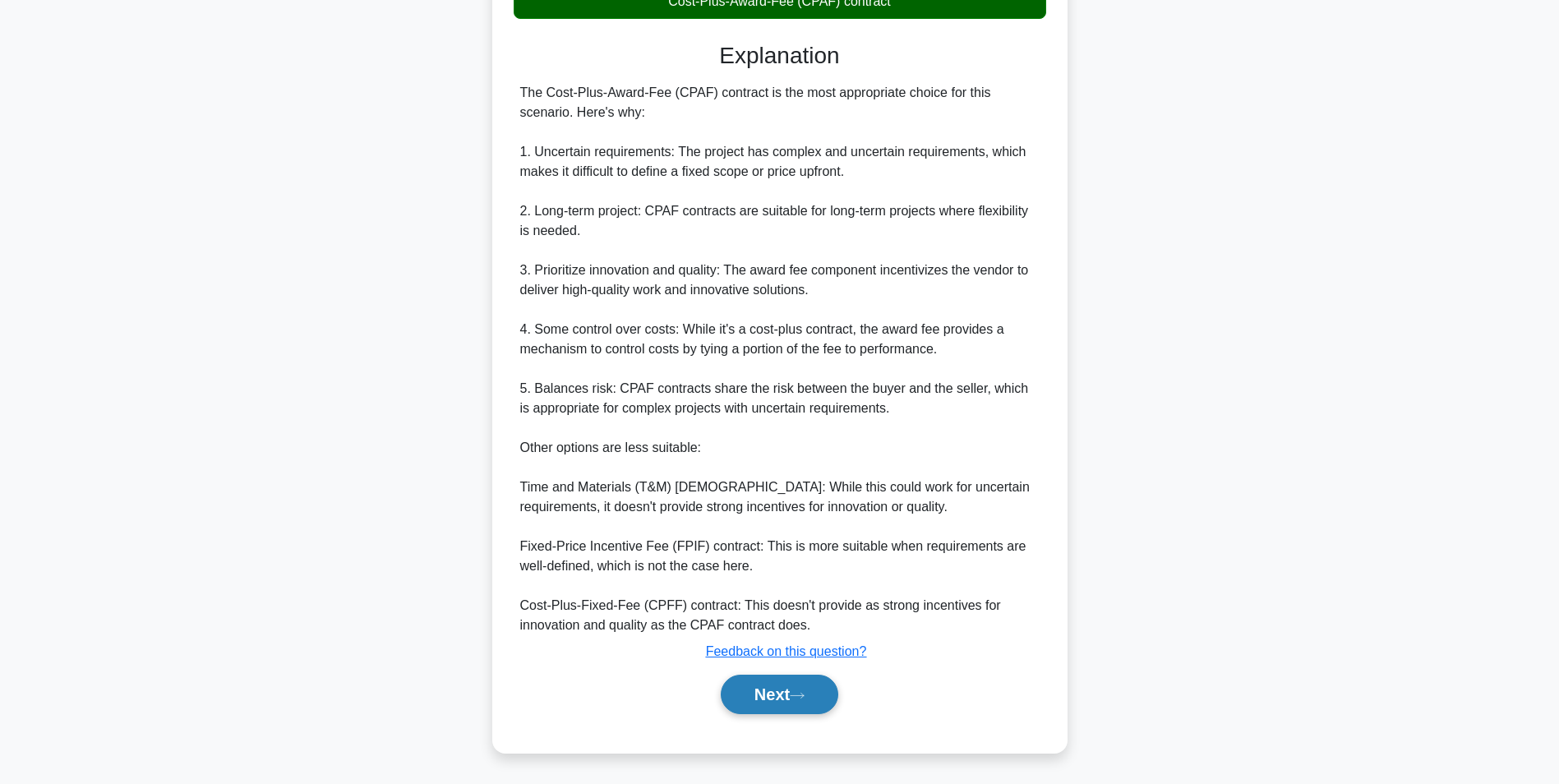
click at [814, 698] on button "Next" at bounding box center [779, 693] width 117 height 39
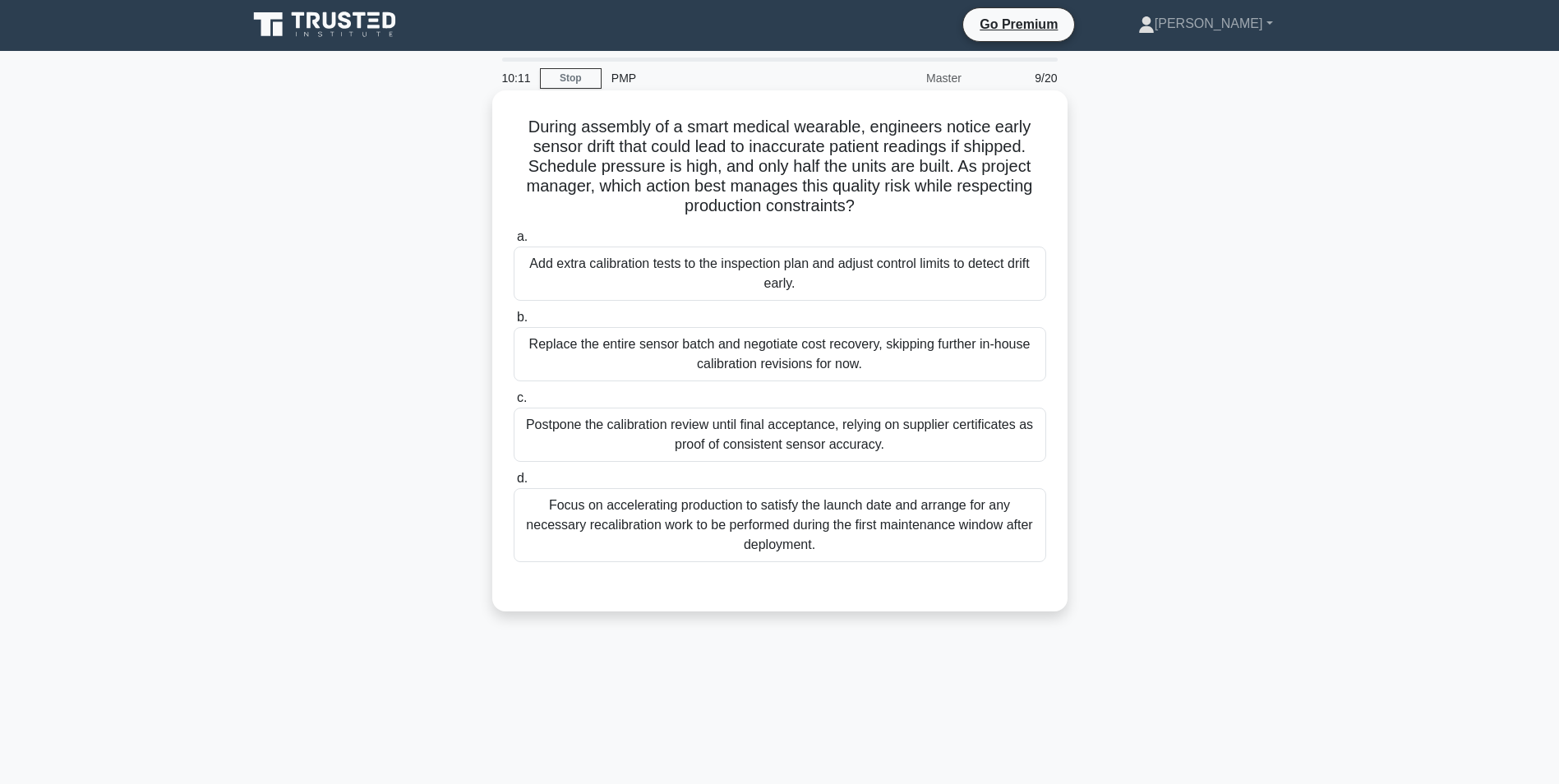
scroll to position [0, 0]
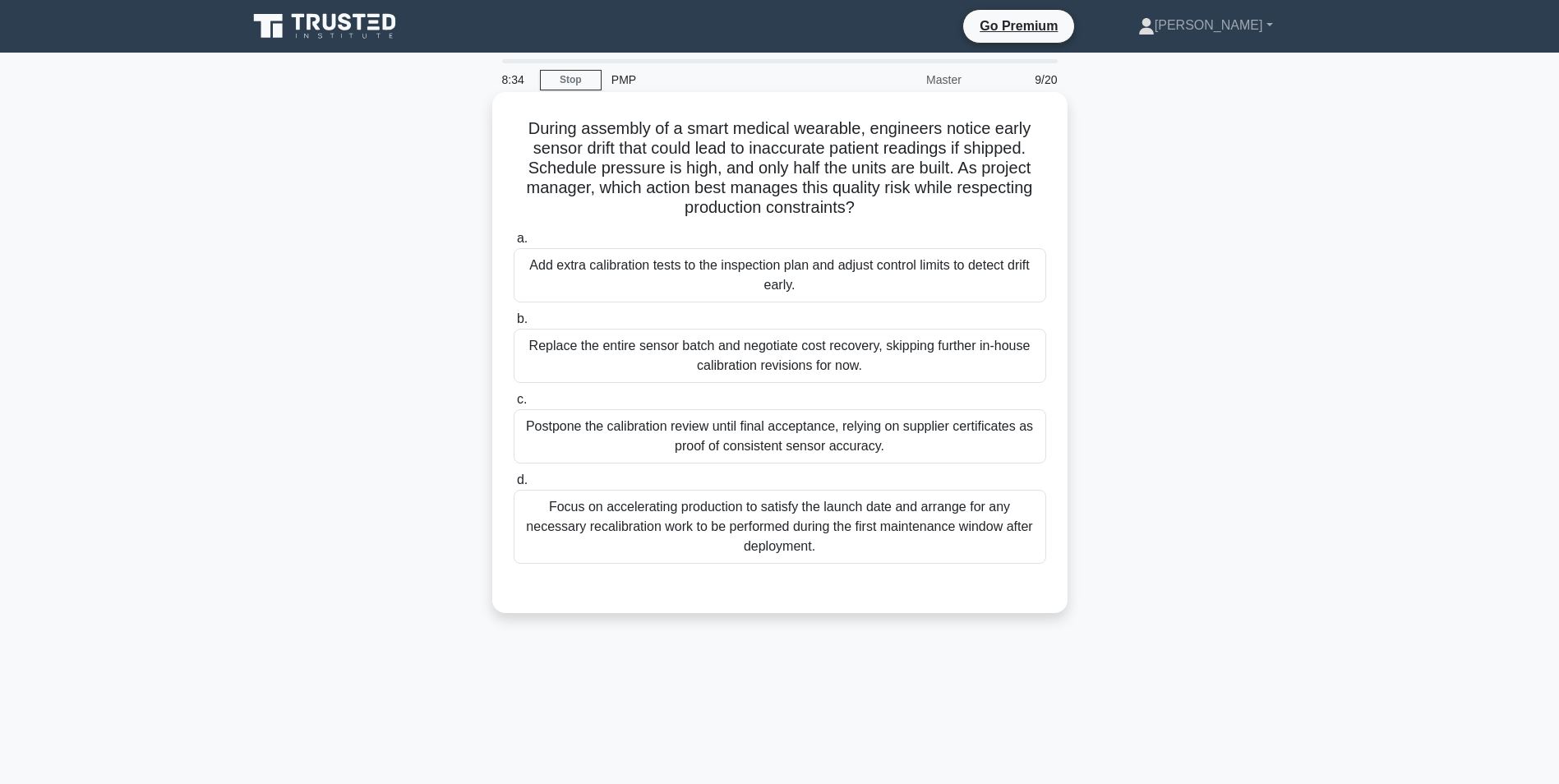
click at [766, 530] on div "Focus on accelerating production to satisfy the launch date and arrange for any…" at bounding box center [780, 526] width 532 height 74
click at [514, 486] on input "d. Focus on accelerating production to satisfy the launch date and arrange for …" at bounding box center [514, 480] width 0 height 11
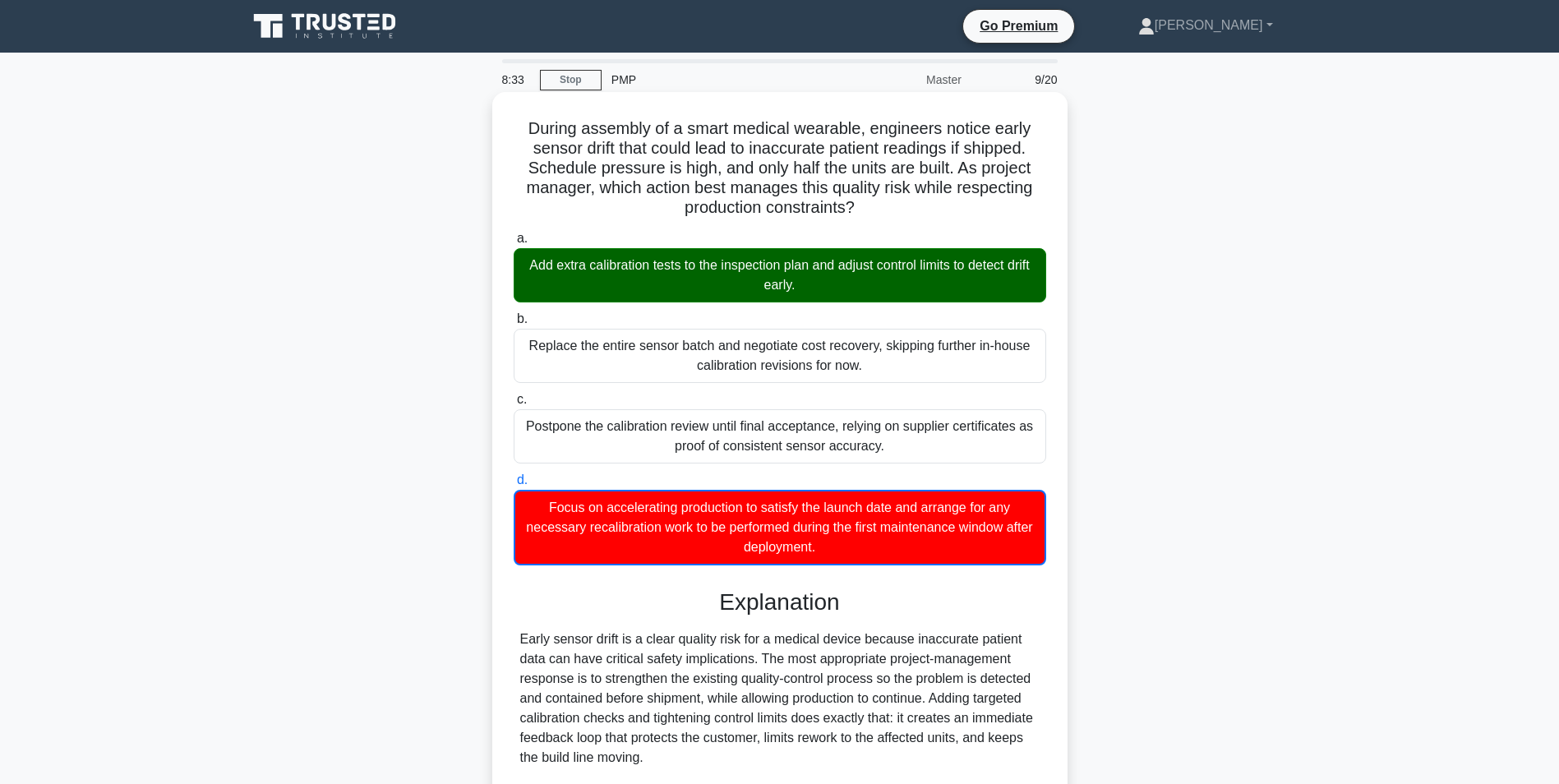
click at [734, 276] on div "Add extra calibration tests to the inspection plan and adjust control limits to…" at bounding box center [780, 274] width 532 height 54
click at [514, 244] on input "a. Add extra calibration tests to the inspection plan and adjust control limits…" at bounding box center [514, 239] width 0 height 11
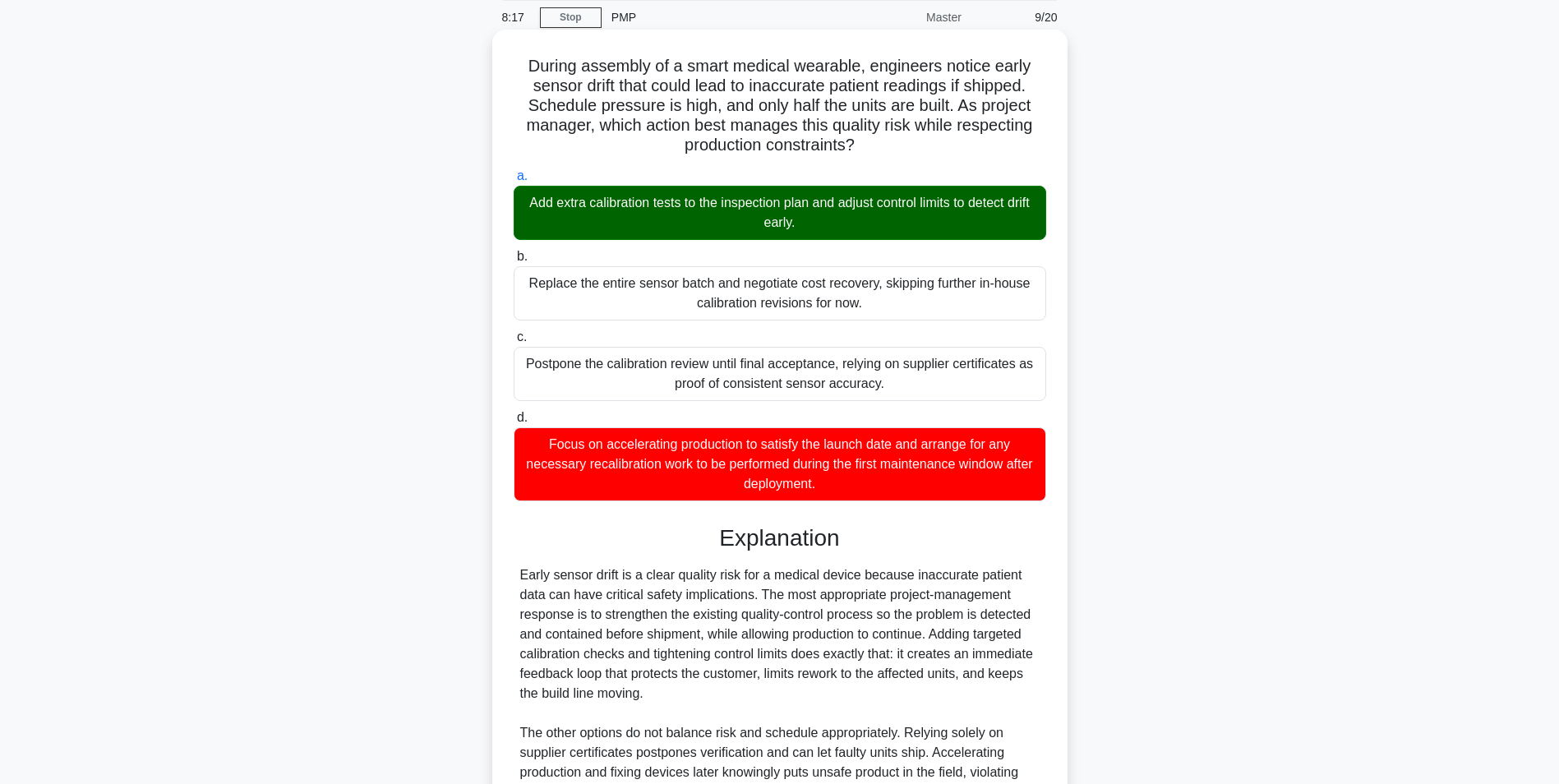
scroll to position [42, 0]
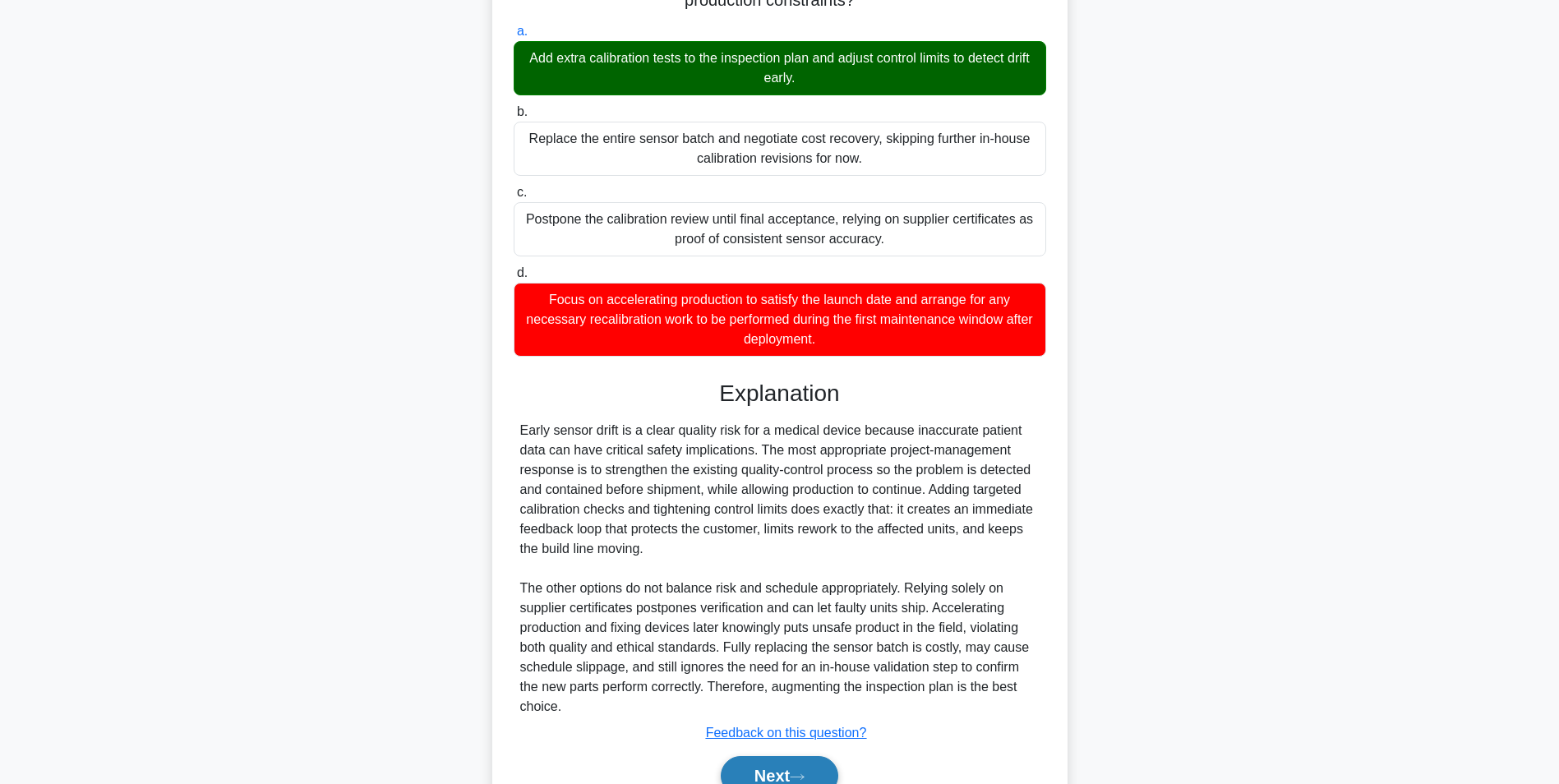
click at [799, 773] on icon at bounding box center [797, 777] width 15 height 9
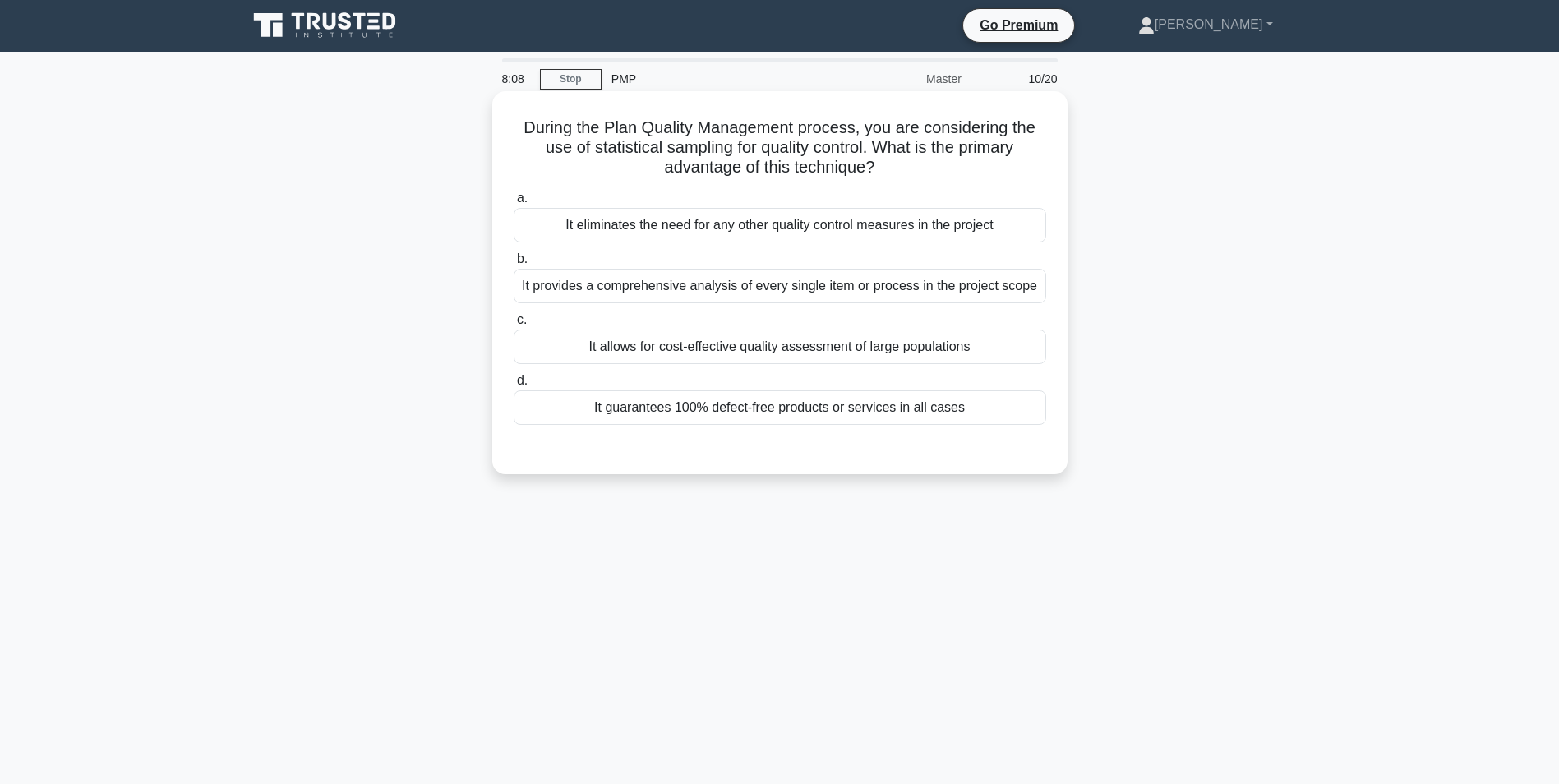
scroll to position [0, 0]
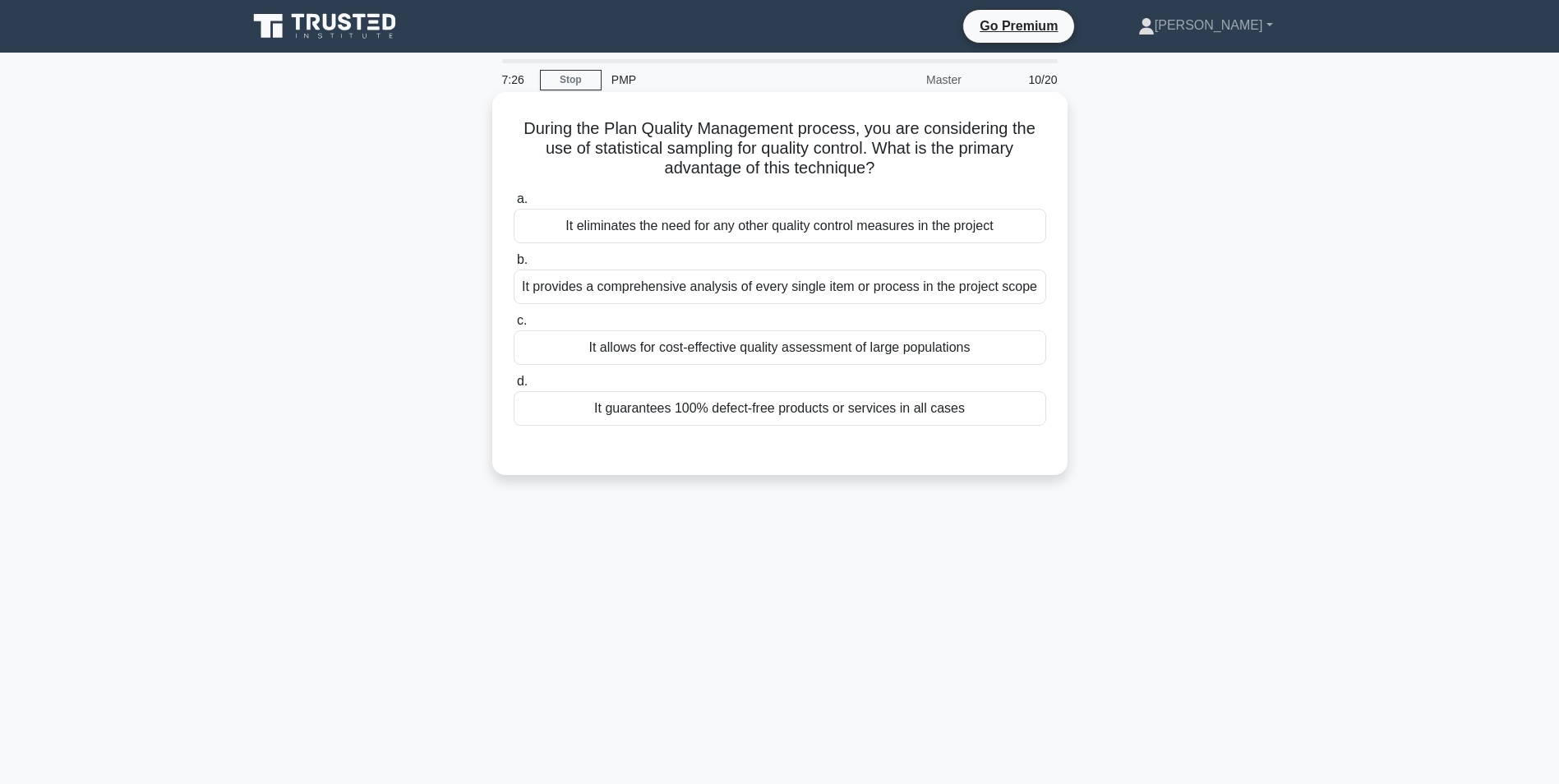
click at [845, 356] on div "It allows for cost-effective quality assessment of large populations" at bounding box center [780, 347] width 532 height 34
click at [514, 326] on input "c. It allows for cost-effective quality assessment of large populations" at bounding box center [514, 320] width 0 height 11
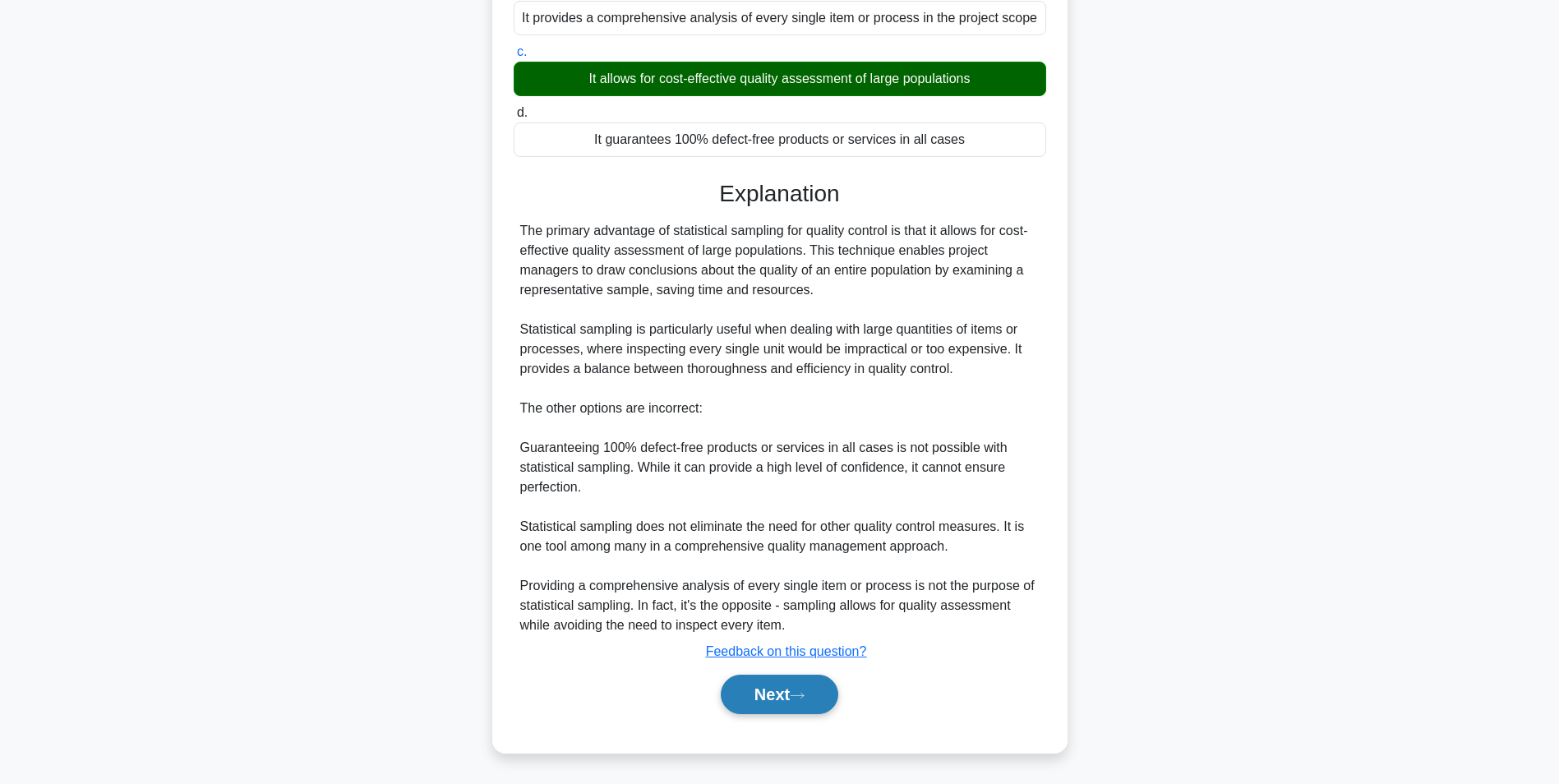
click at [819, 689] on button "Next" at bounding box center [779, 693] width 117 height 39
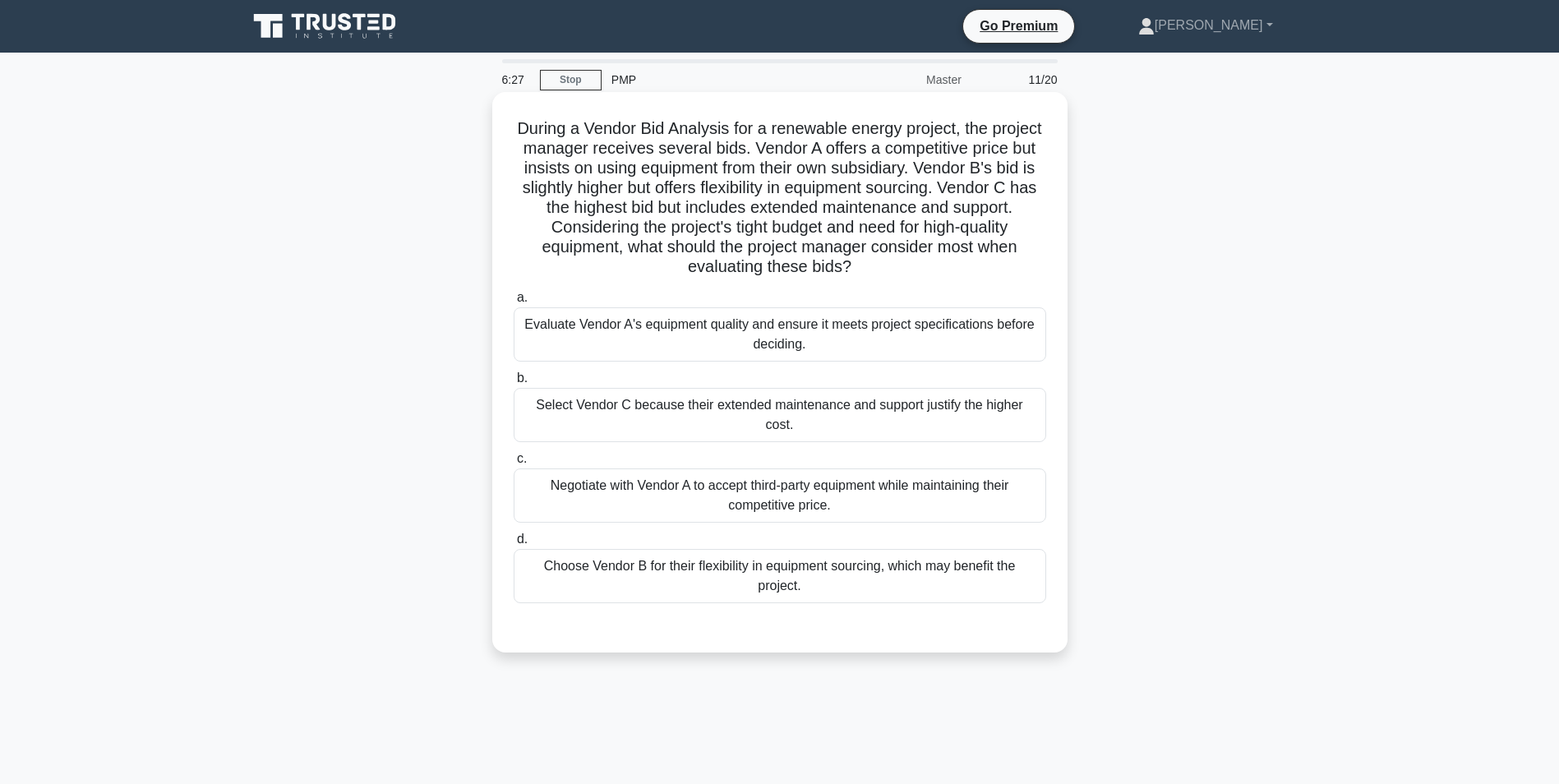
click at [700, 410] on div "Select Vendor C because their extended maintenance and support justify the high…" at bounding box center [780, 414] width 532 height 54
click at [514, 383] on input "b. Select Vendor C because their extended maintenance and support justify the h…" at bounding box center [514, 378] width 0 height 11
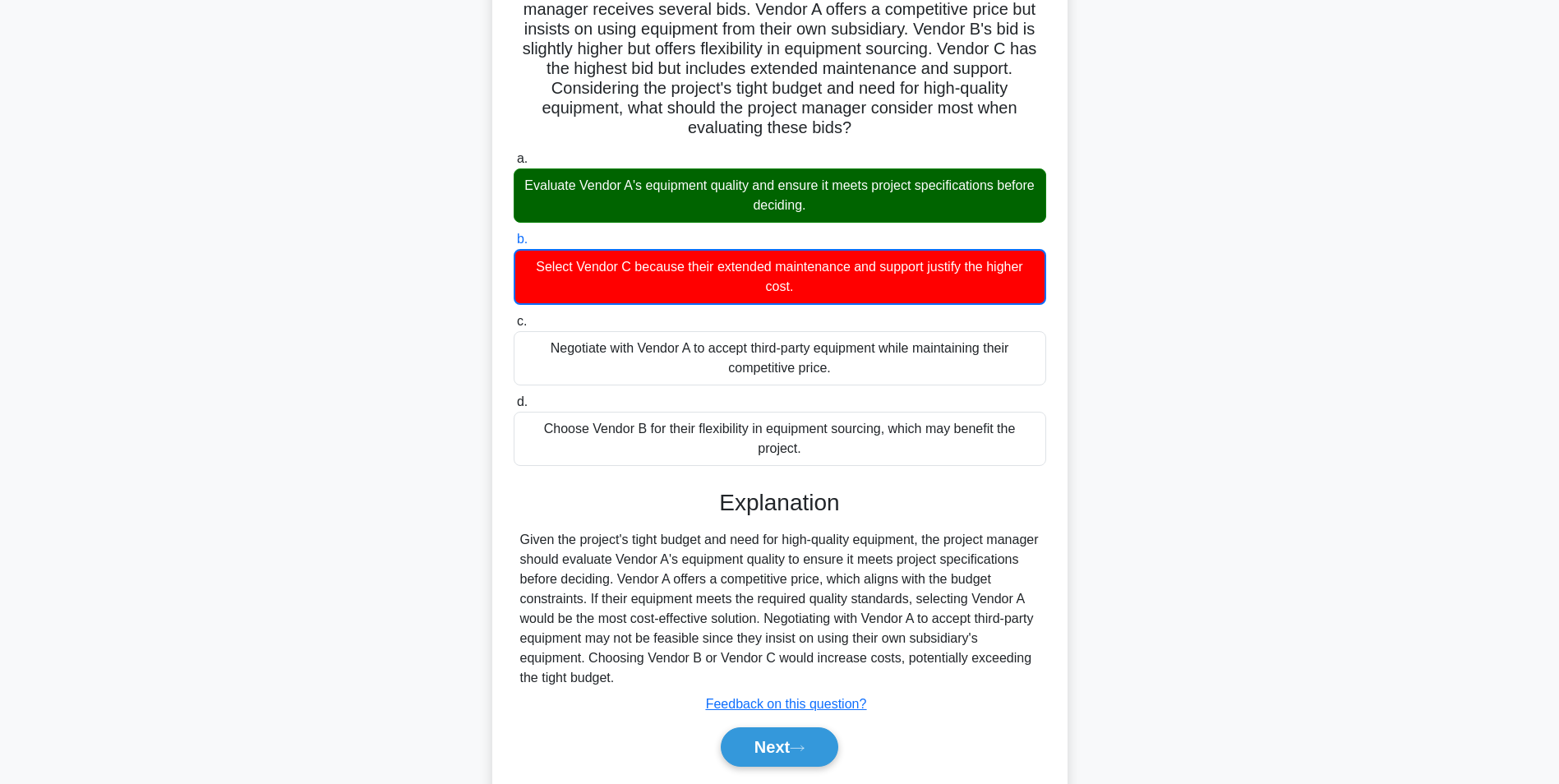
scroll to position [110, 0]
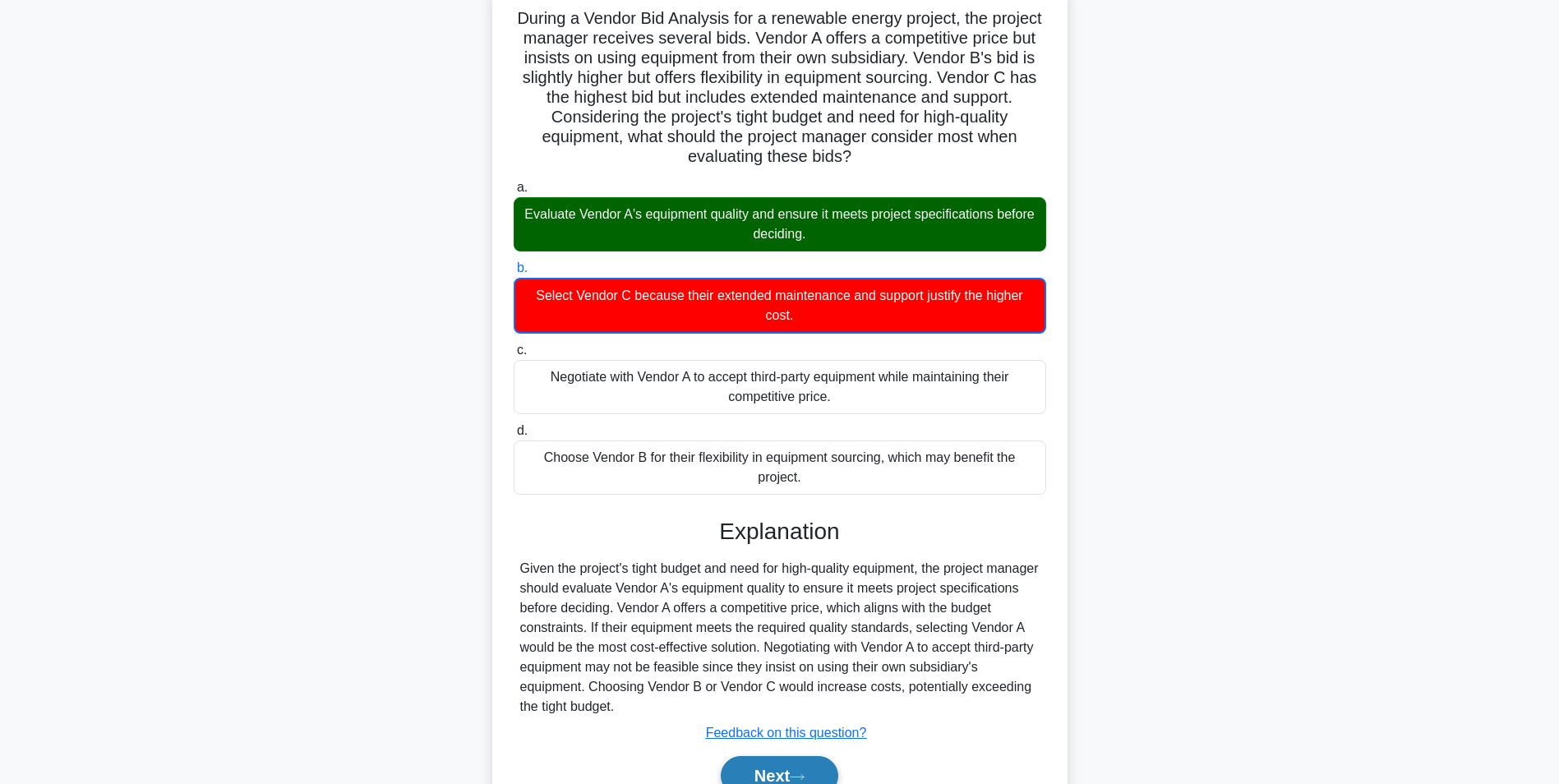
click at [795, 764] on button "Next" at bounding box center [779, 775] width 117 height 39
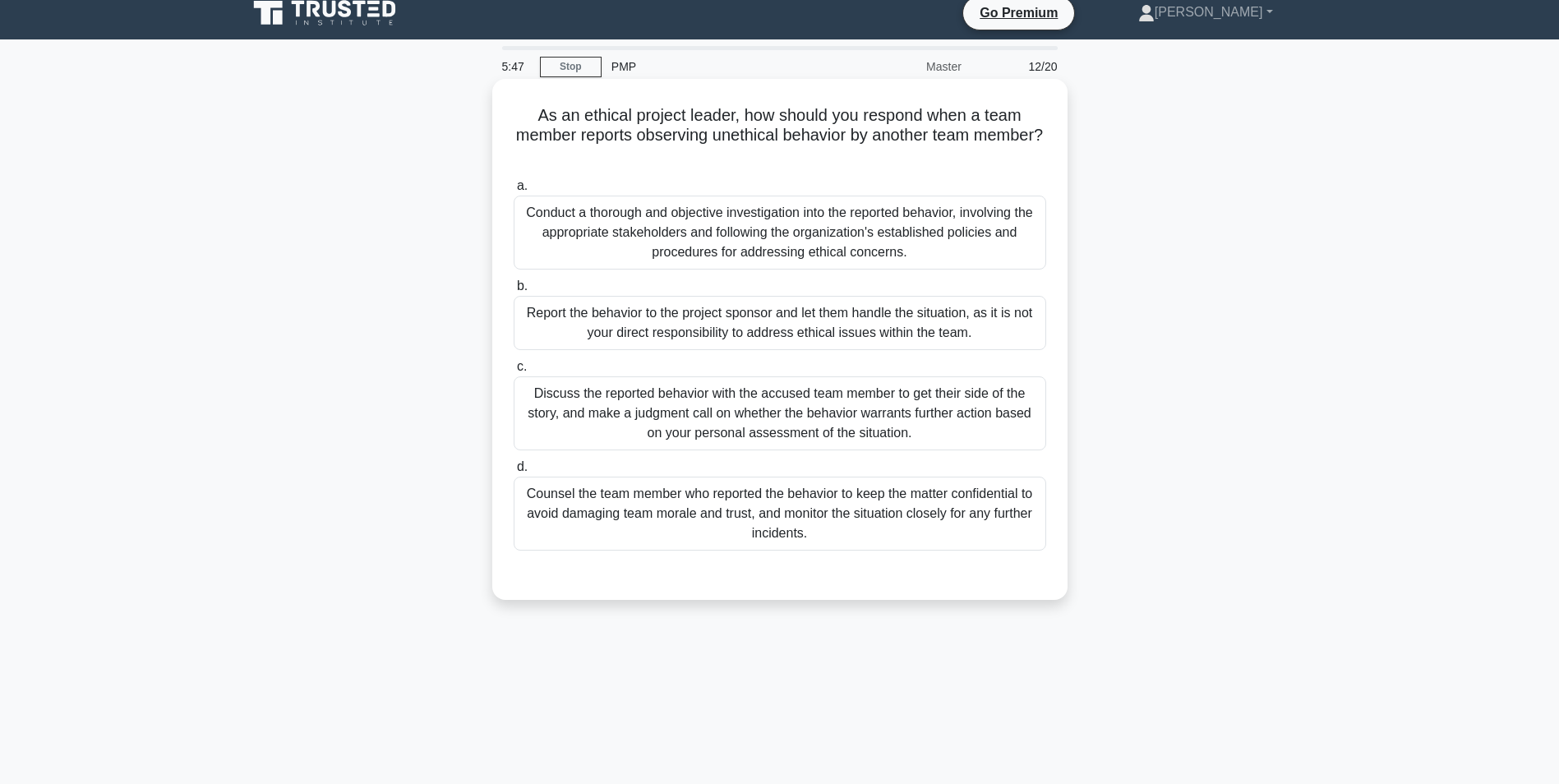
scroll to position [0, 0]
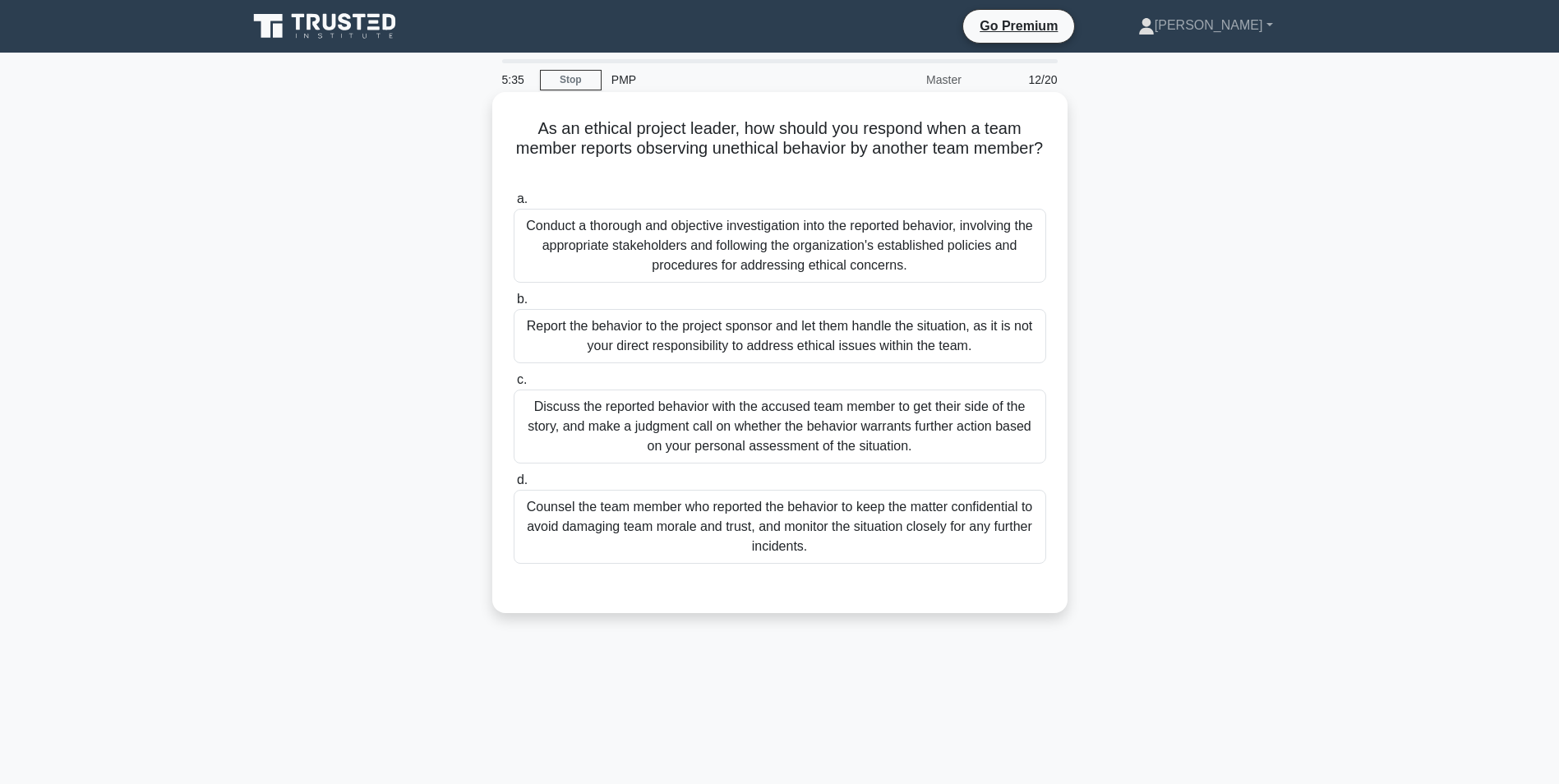
click at [770, 239] on div "Conduct a thorough and objective investigation into the reported behavior, invo…" at bounding box center [780, 245] width 532 height 74
click at [514, 205] on input "a. Conduct a thorough and objective investigation into the reported behavior, i…" at bounding box center [514, 199] width 0 height 11
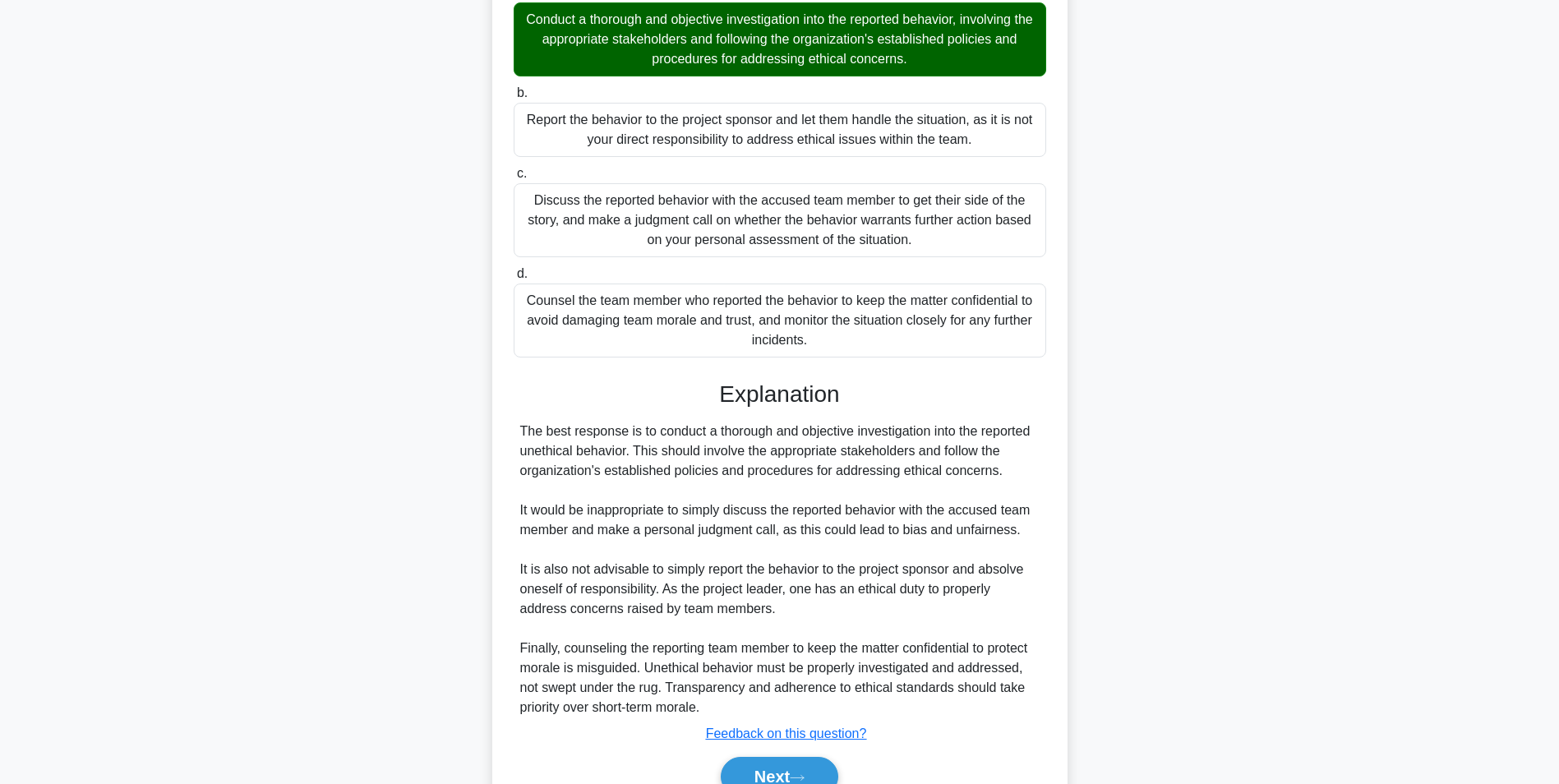
scroll to position [207, 0]
click at [786, 769] on button "Next" at bounding box center [779, 775] width 117 height 39
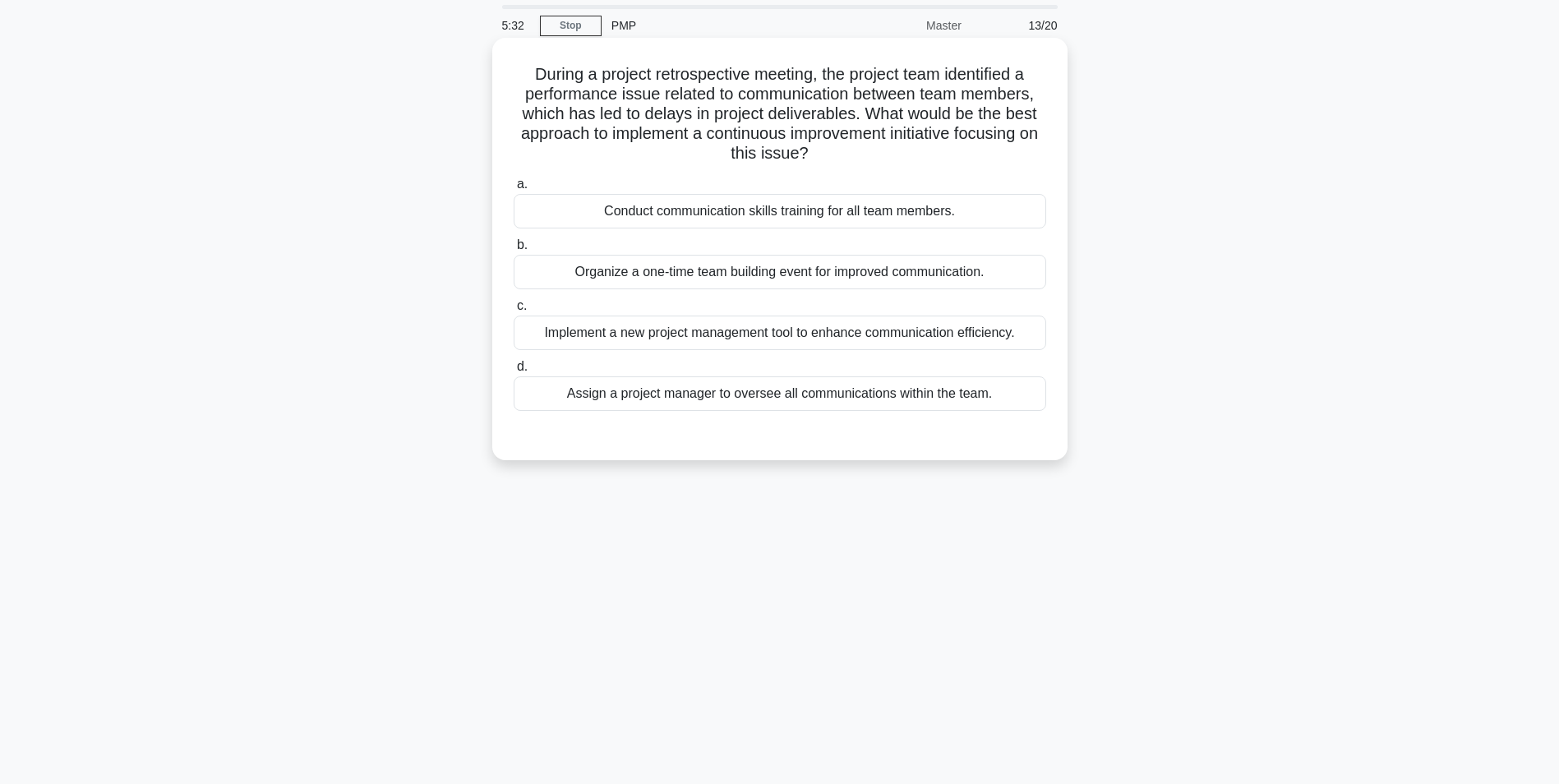
scroll to position [0, 0]
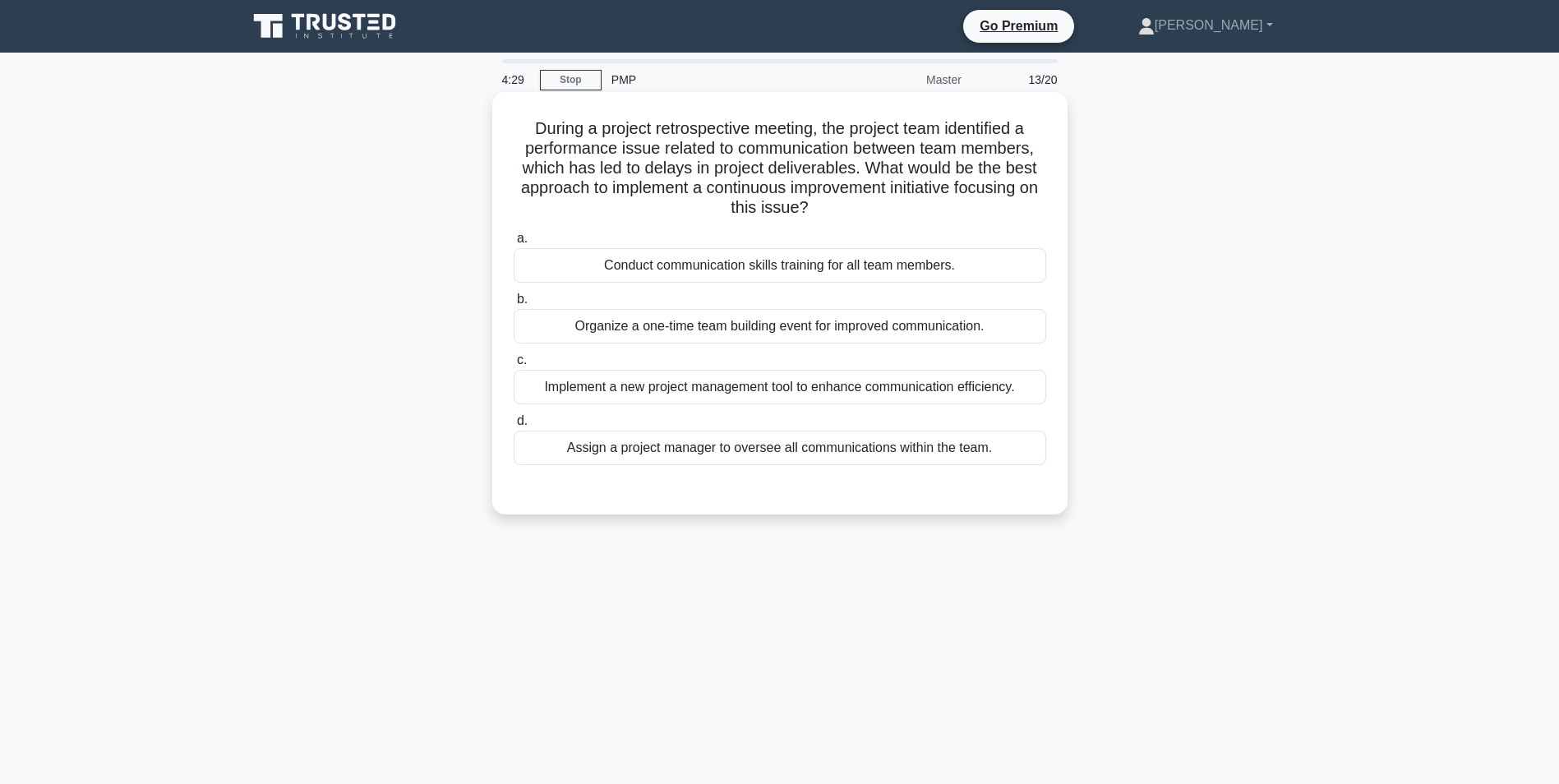
click at [820, 390] on div "Implement a new project management tool to enhance communication efficiency." at bounding box center [780, 387] width 532 height 34
click at [514, 366] on input "c. Implement a new project management tool to enhance communication efficiency." at bounding box center [514, 360] width 0 height 11
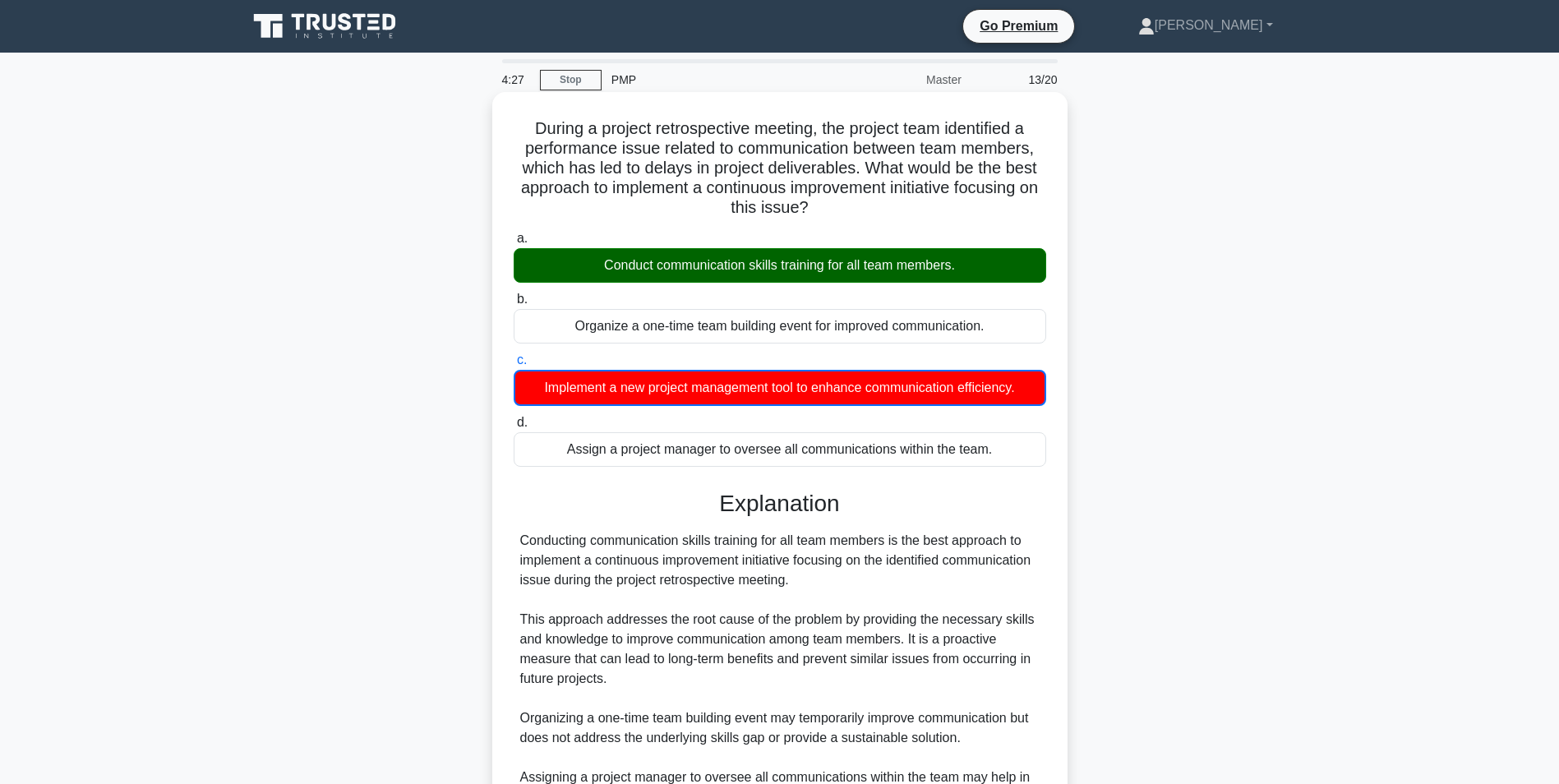
click at [789, 260] on div "Conduct communication skills training for all team members." at bounding box center [780, 264] width 532 height 34
click at [514, 244] on input "a. Conduct communication skills training for all team members." at bounding box center [514, 239] width 0 height 11
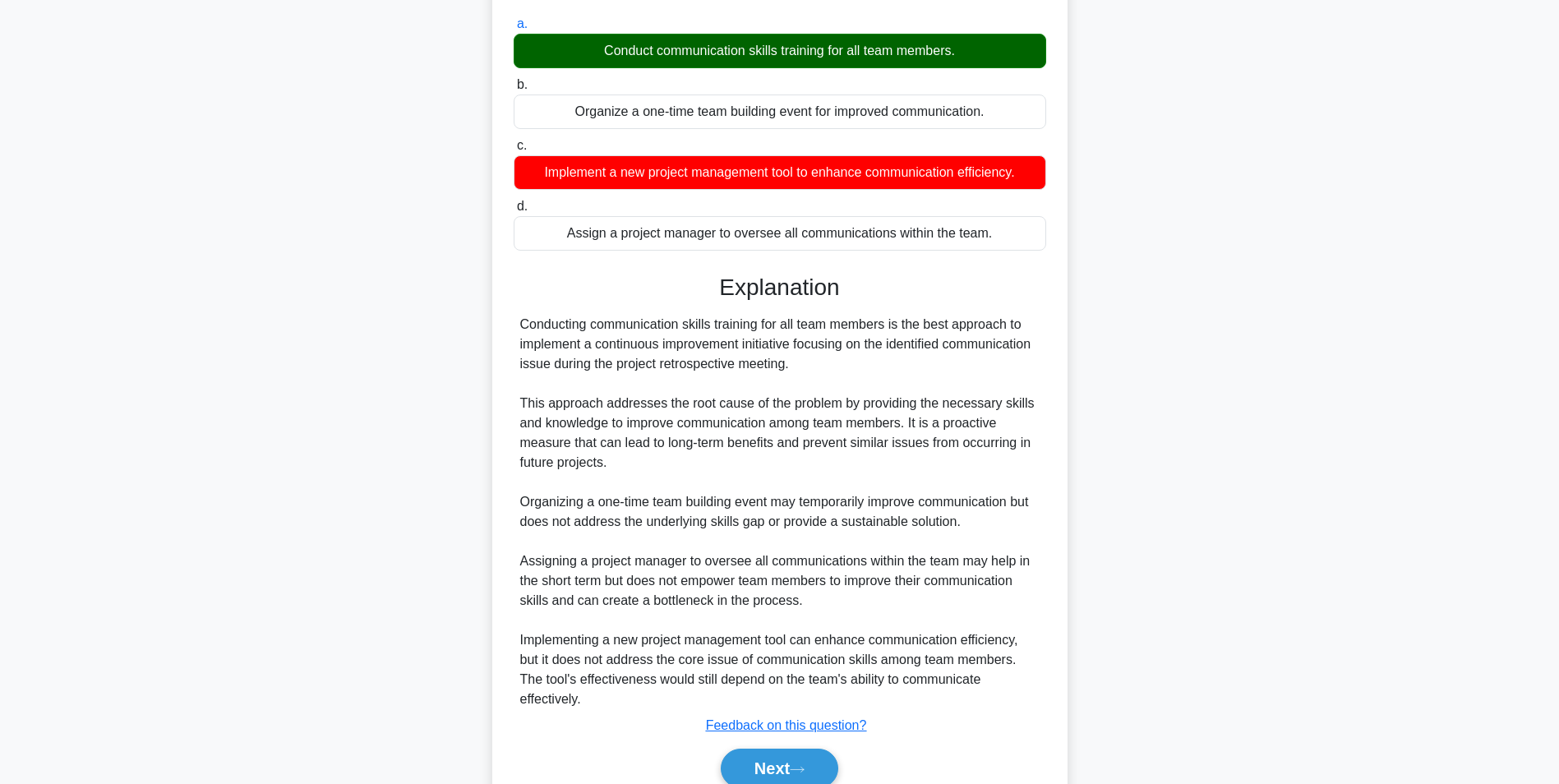
scroll to position [289, 0]
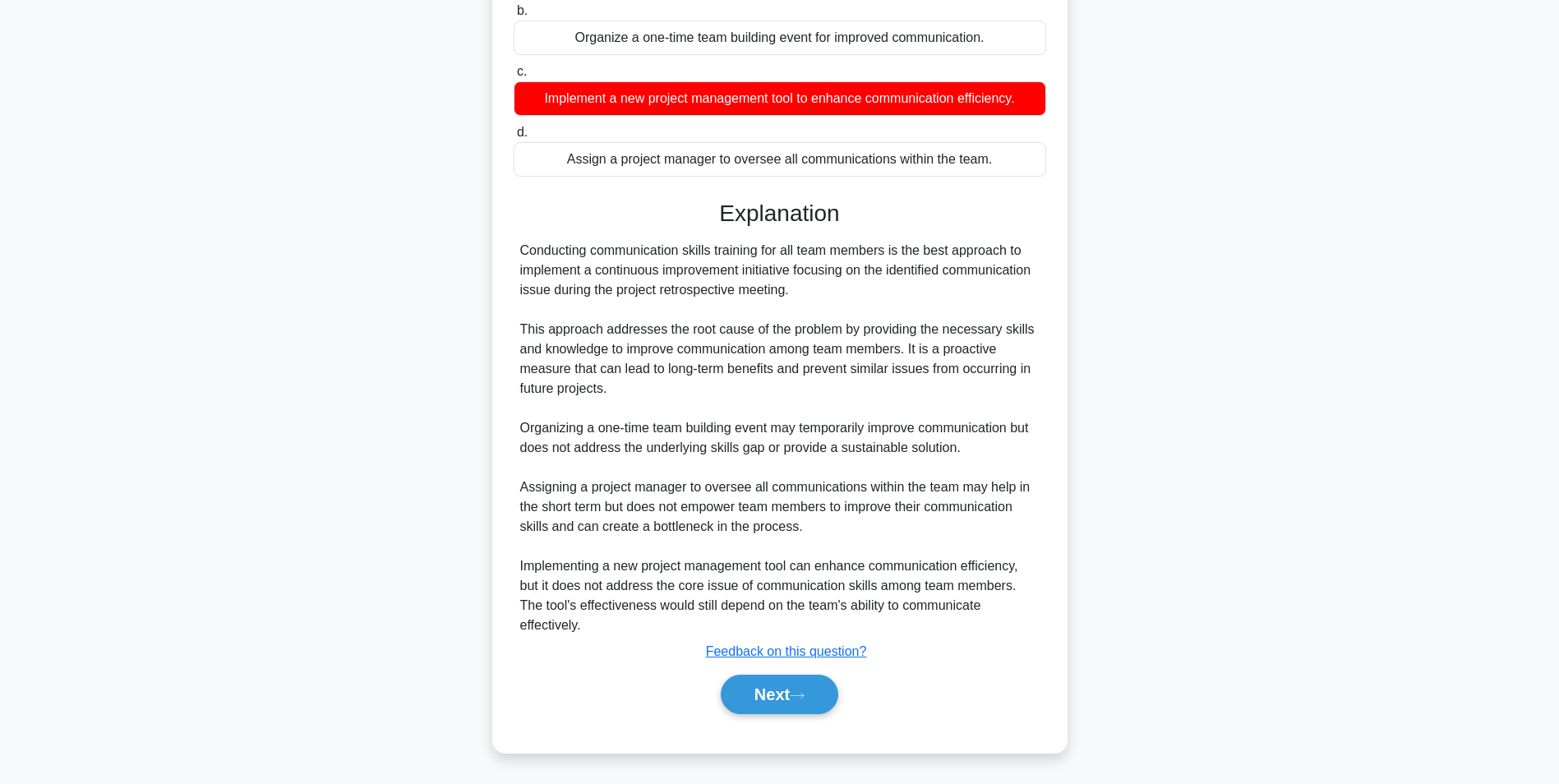
drag, startPoint x: 813, startPoint y: 726, endPoint x: 813, endPoint y: 716, distance: 10.0
click at [813, 721] on div "a. Conduct communication skills training for all team members. b. Organize a on…" at bounding box center [780, 335] width 536 height 796
click at [812, 710] on button "Next" at bounding box center [779, 693] width 117 height 39
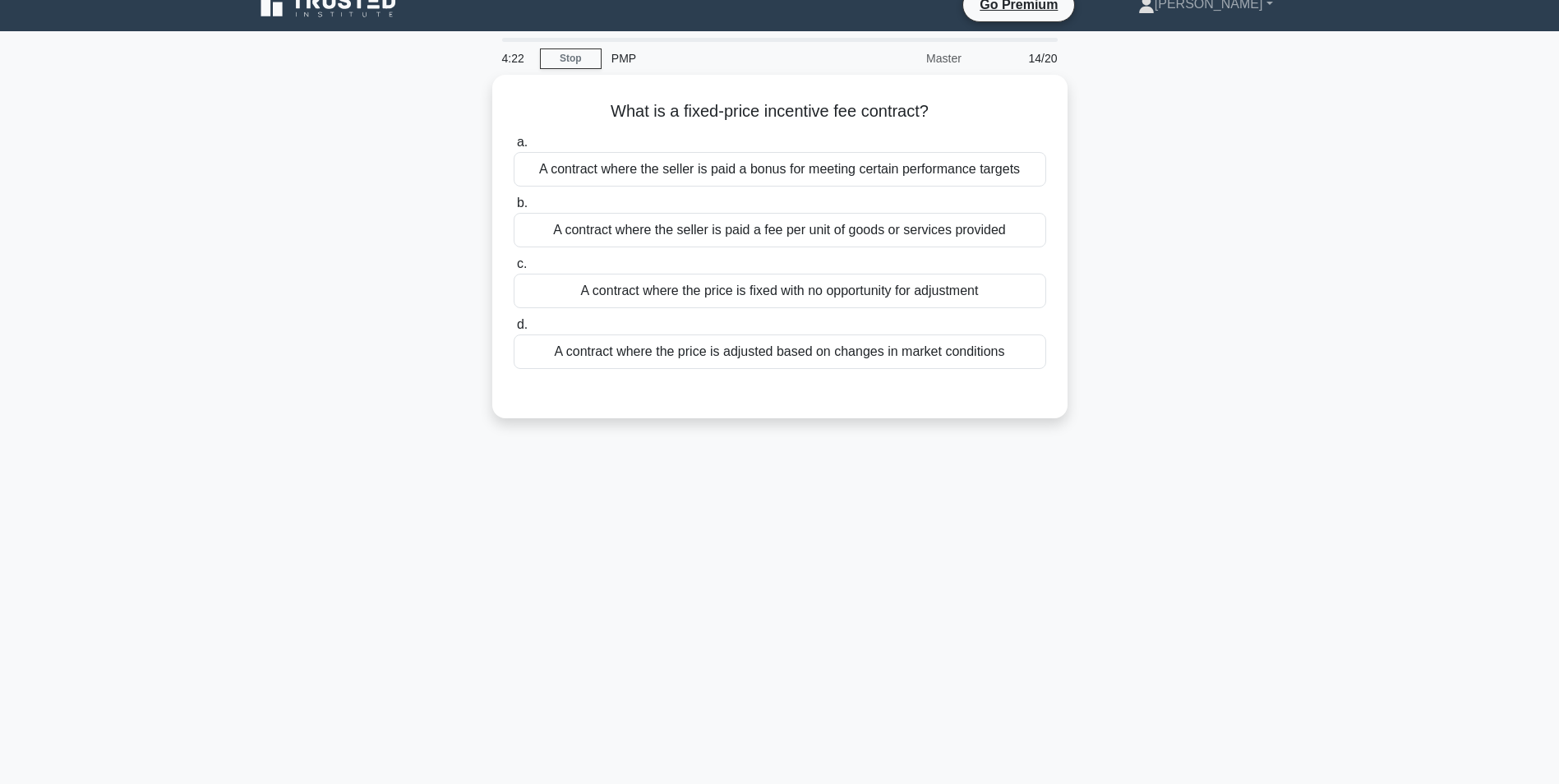
scroll to position [0, 0]
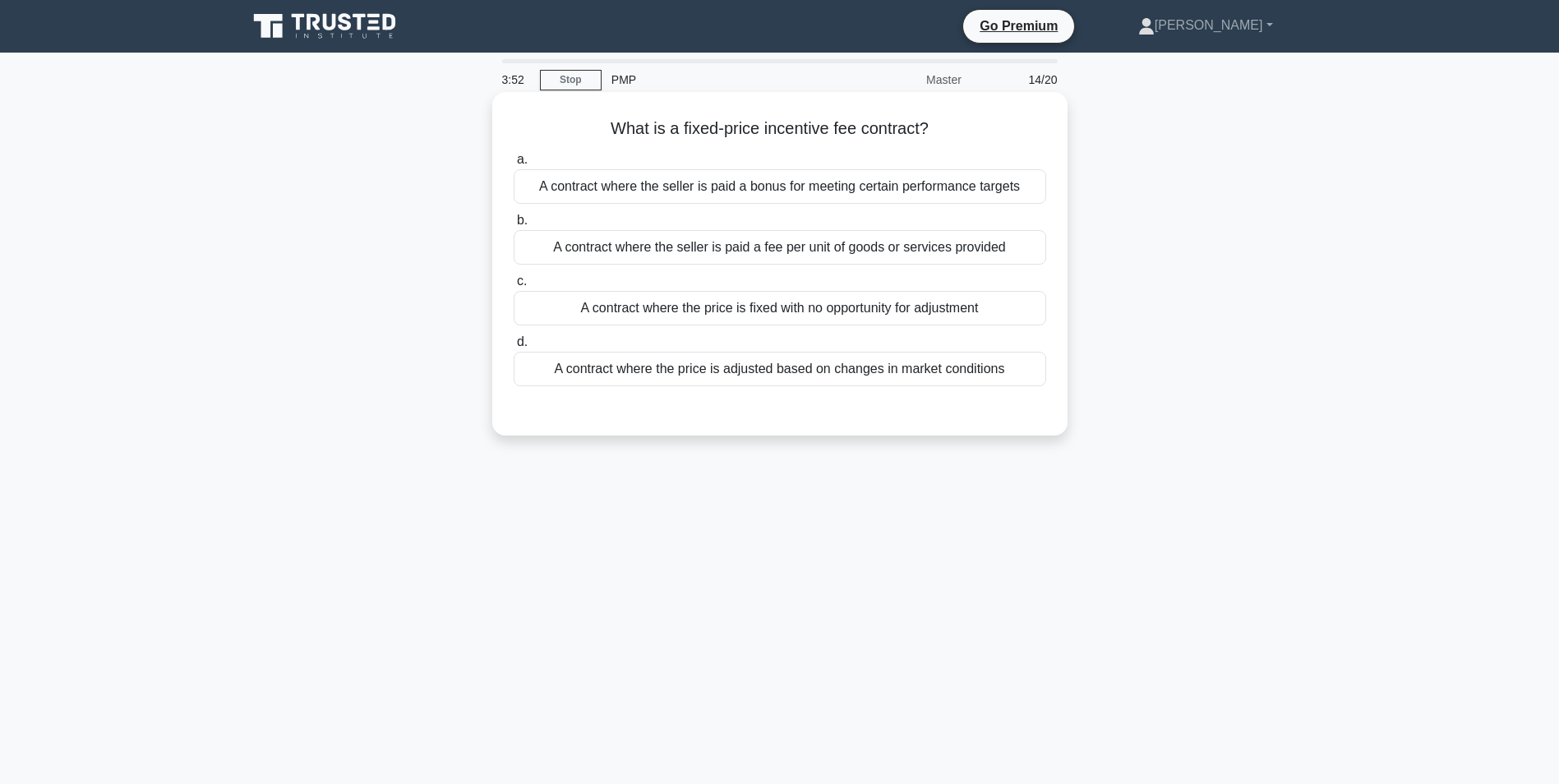
click at [744, 191] on div "A contract where the seller is paid a bonus for meeting certain performance tar…" at bounding box center [780, 186] width 532 height 34
click at [514, 165] on input "a. A contract where the seller is paid a bonus for meeting certain performance …" at bounding box center [514, 160] width 0 height 11
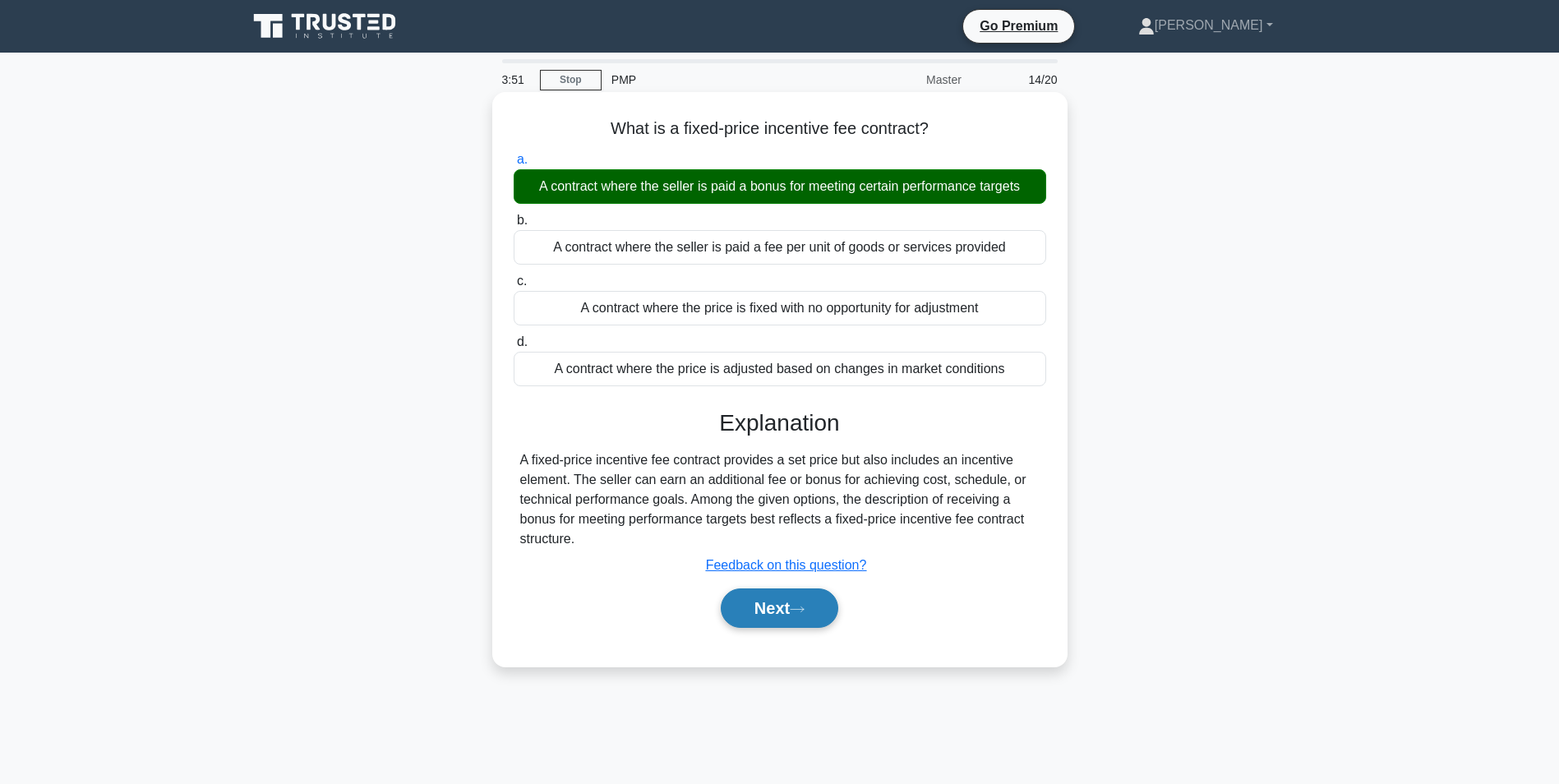
click at [778, 618] on button "Next" at bounding box center [779, 607] width 117 height 39
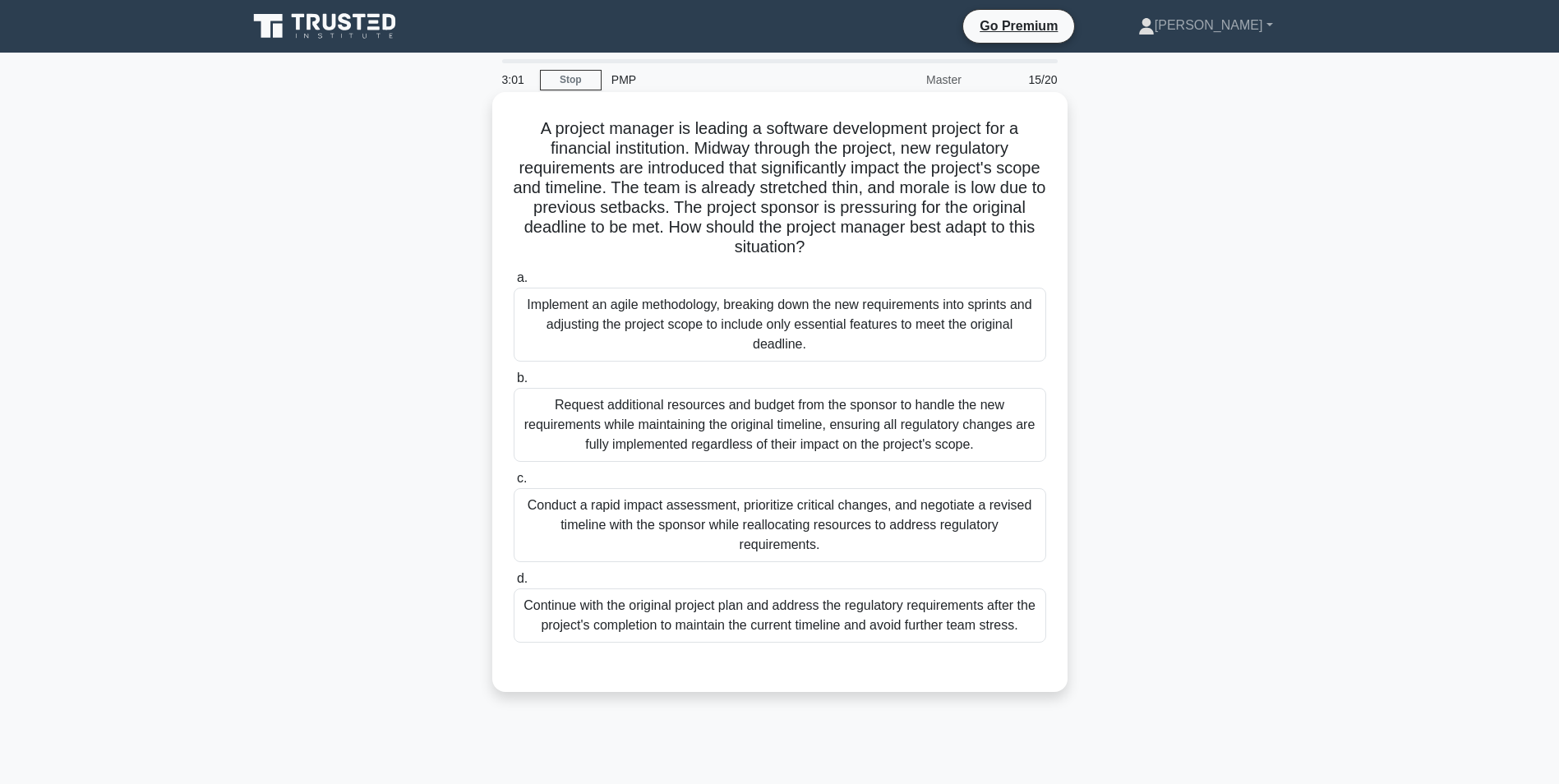
click at [809, 514] on div "Conduct a rapid impact assessment, prioritize critical changes, and negotiate a…" at bounding box center [780, 525] width 532 height 74
click at [514, 484] on input "c. Conduct a rapid impact assessment, prioritize critical changes, and negotiat…" at bounding box center [514, 478] width 0 height 11
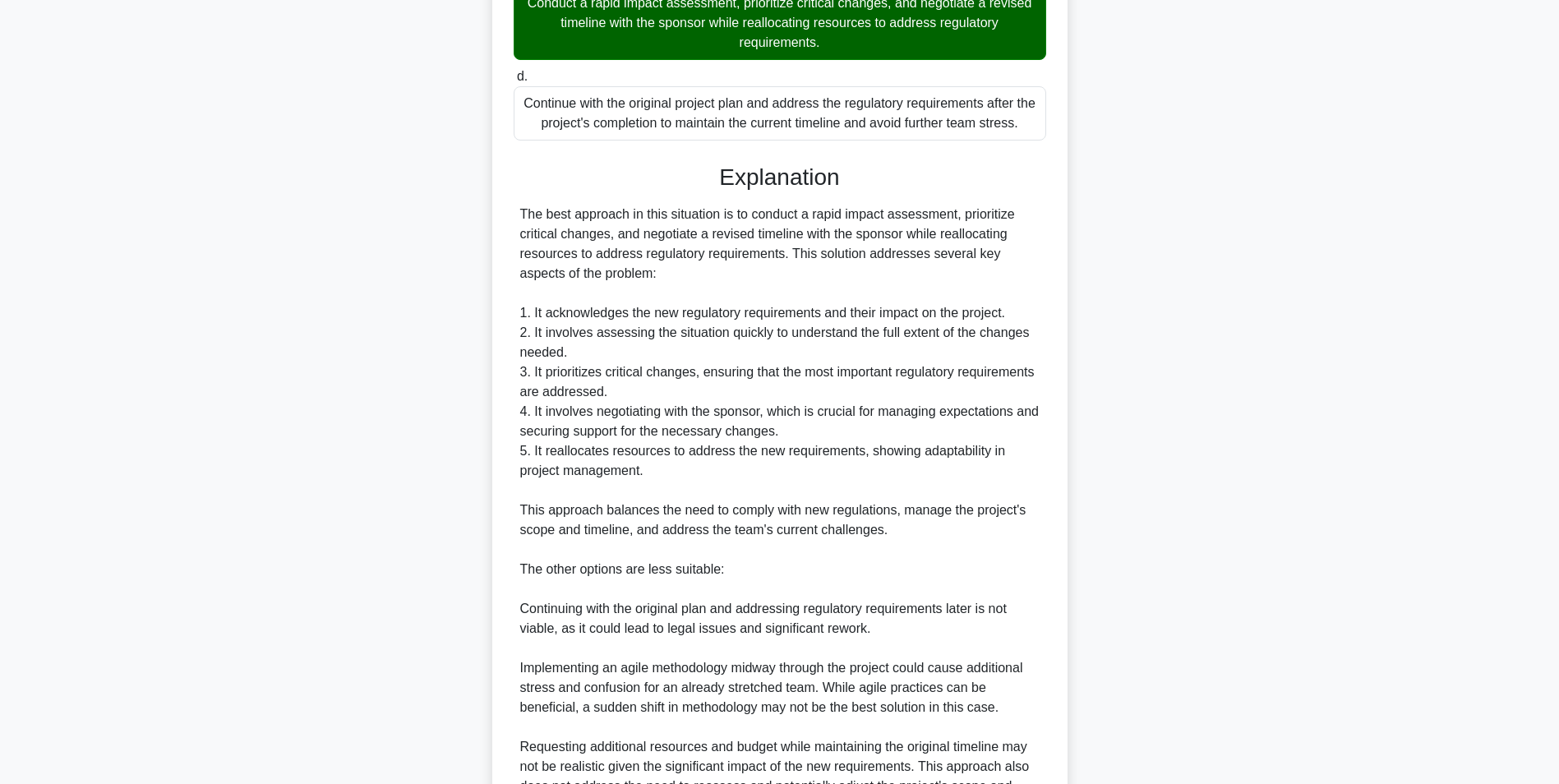
scroll to position [657, 0]
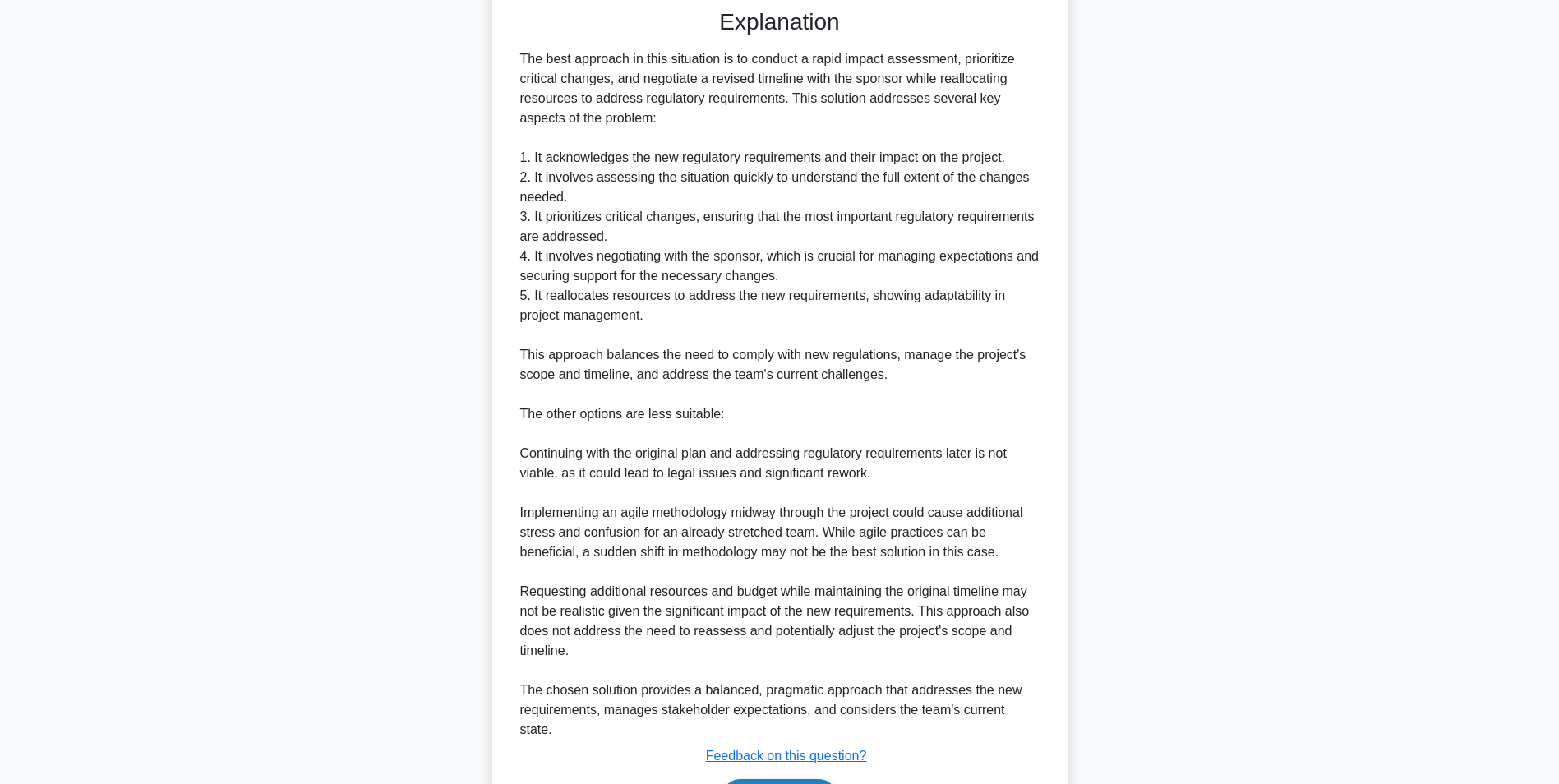
click at [781, 779] on button "Next" at bounding box center [779, 798] width 117 height 39
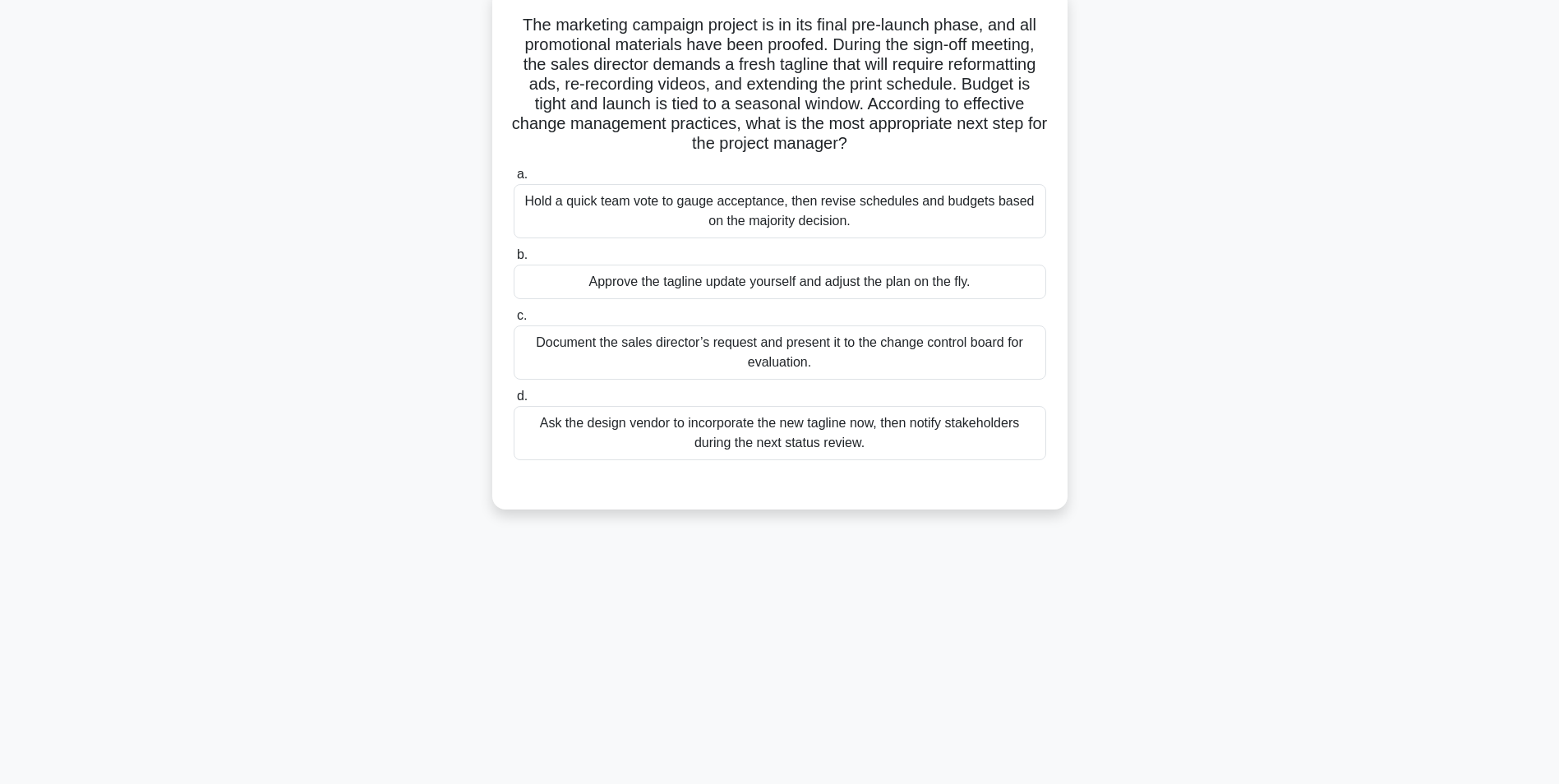
scroll to position [0, 0]
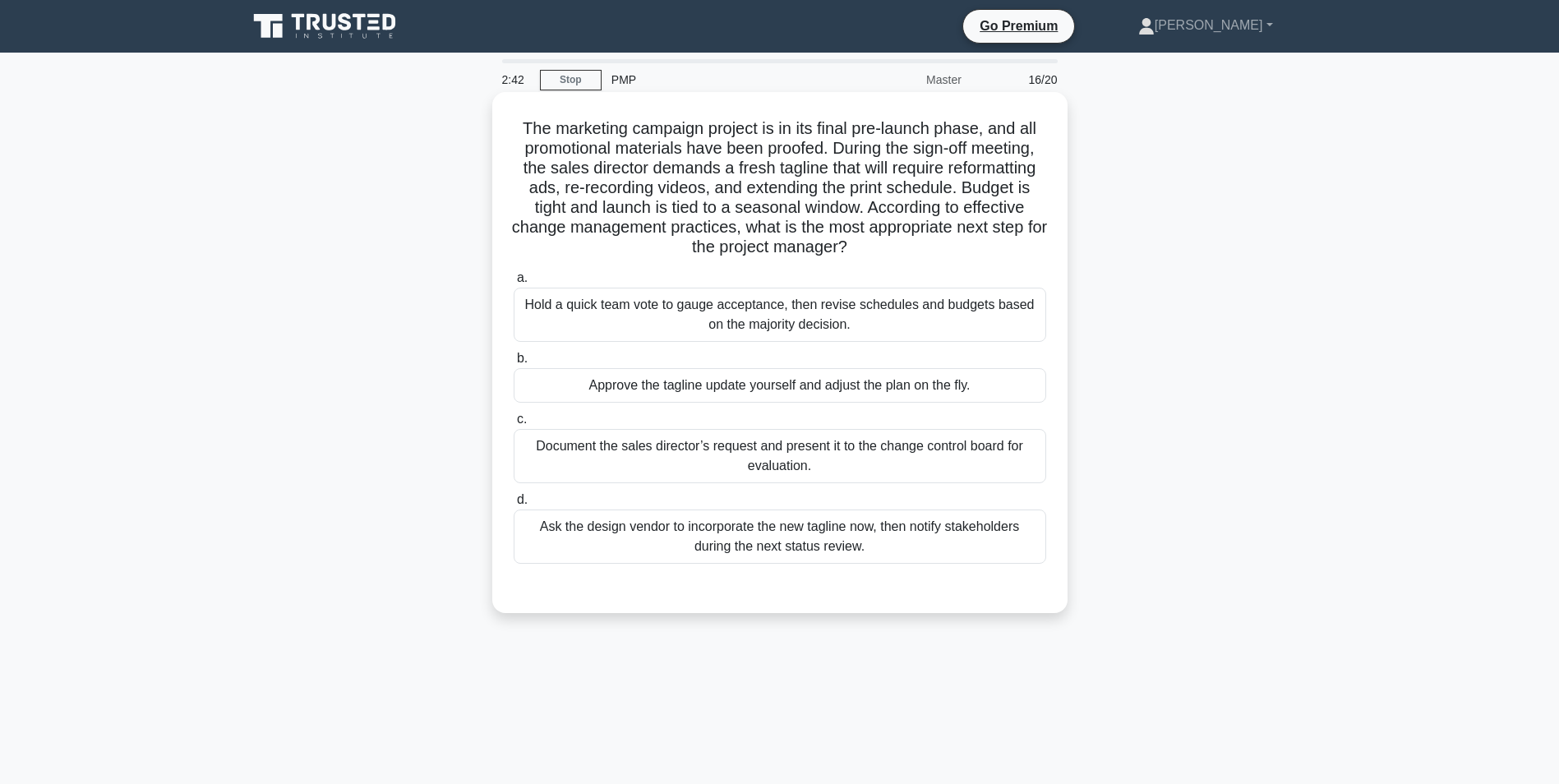
click at [724, 469] on div "Document the sales director’s request and present it to the change control boar…" at bounding box center [780, 456] width 532 height 54
click at [514, 425] on input "c. Document the sales director’s request and present it to the change control b…" at bounding box center [514, 419] width 0 height 11
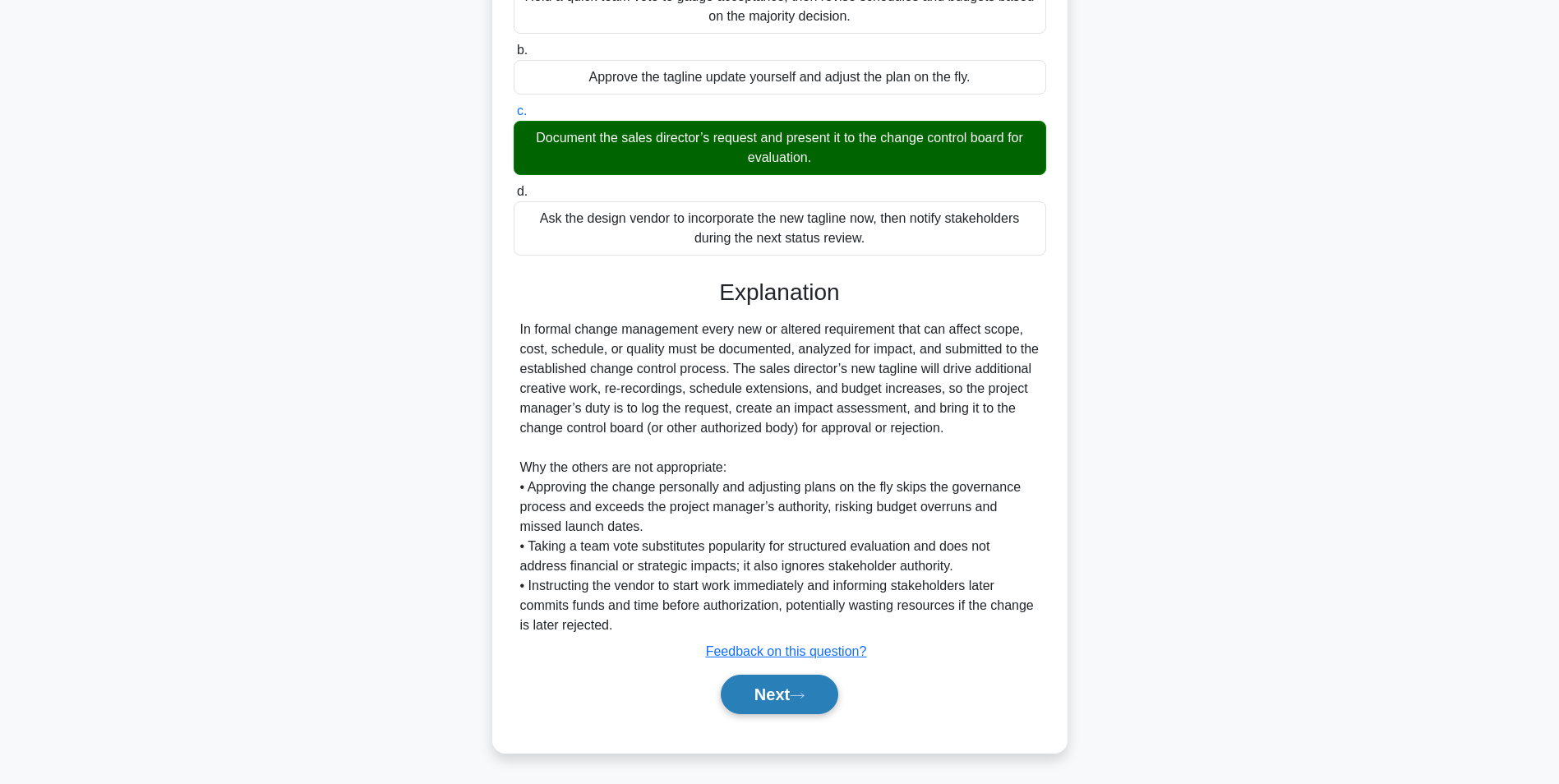
click at [789, 699] on button "Next" at bounding box center [779, 693] width 117 height 39
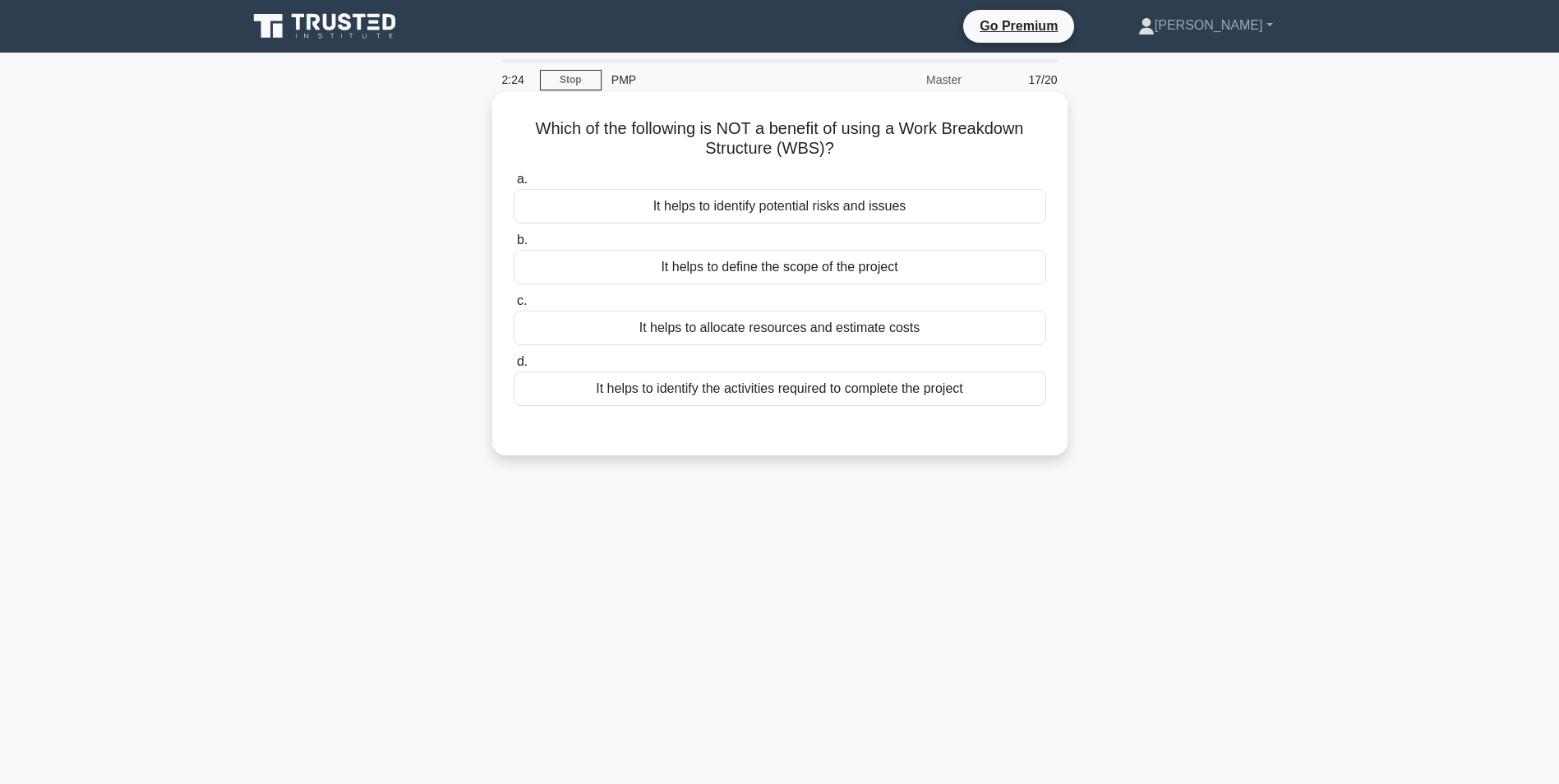
click at [655, 212] on div "It helps to identify potential risks and issues" at bounding box center [780, 205] width 532 height 34
click at [514, 185] on input "a. It helps to identify potential risks and issues" at bounding box center [514, 179] width 0 height 11
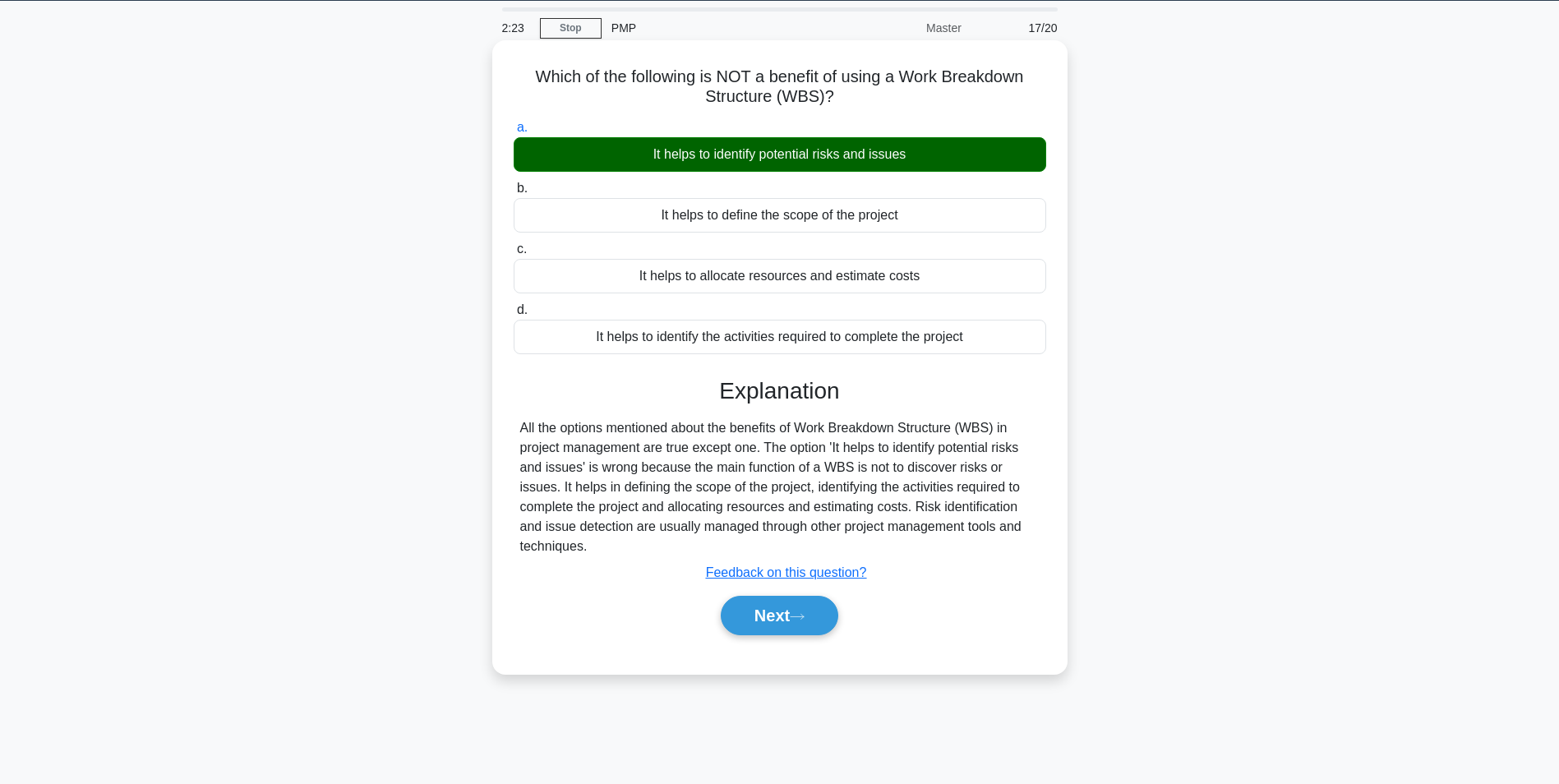
scroll to position [103, 0]
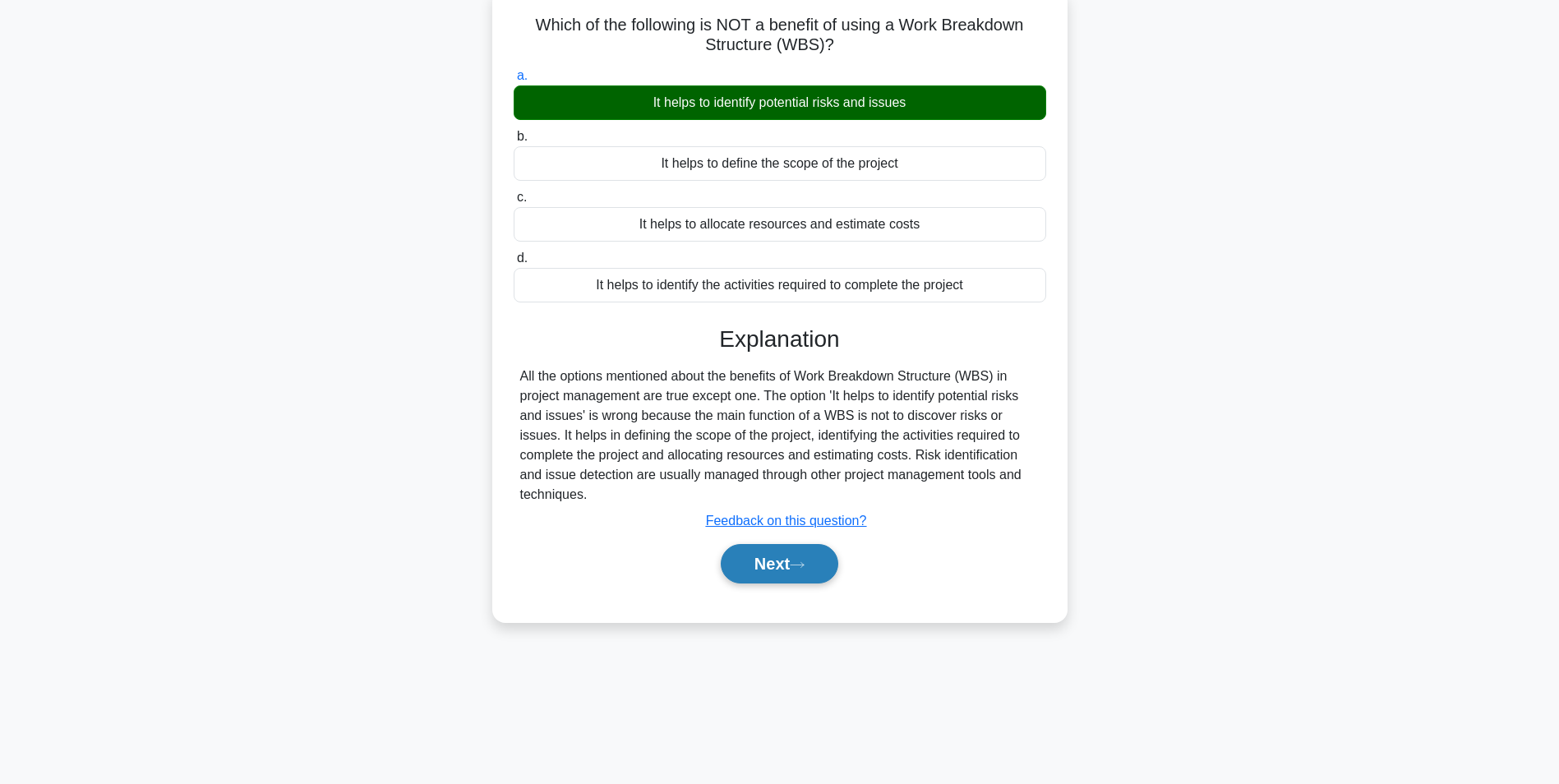
click at [752, 572] on button "Next" at bounding box center [779, 563] width 117 height 39
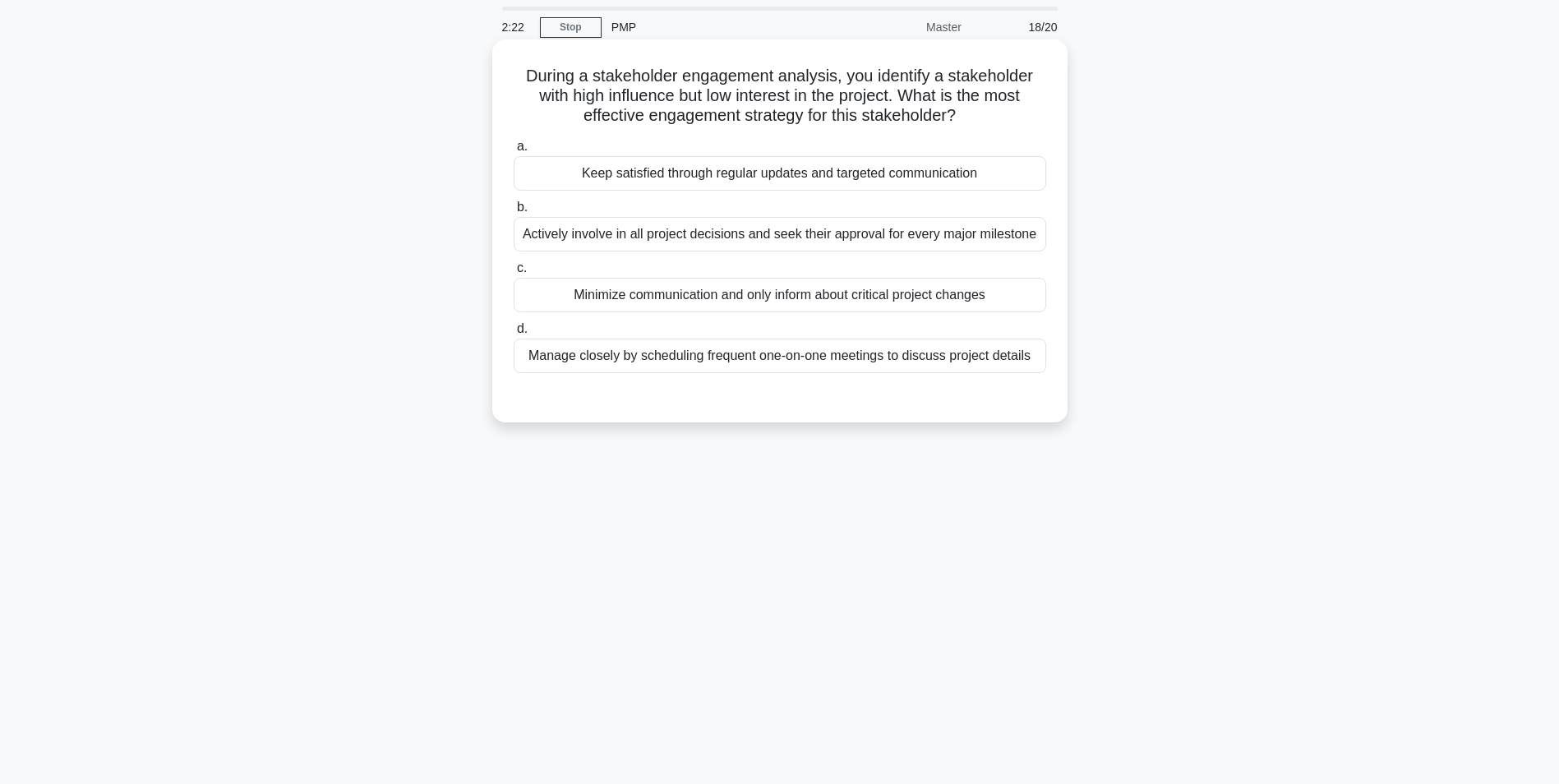
scroll to position [0, 0]
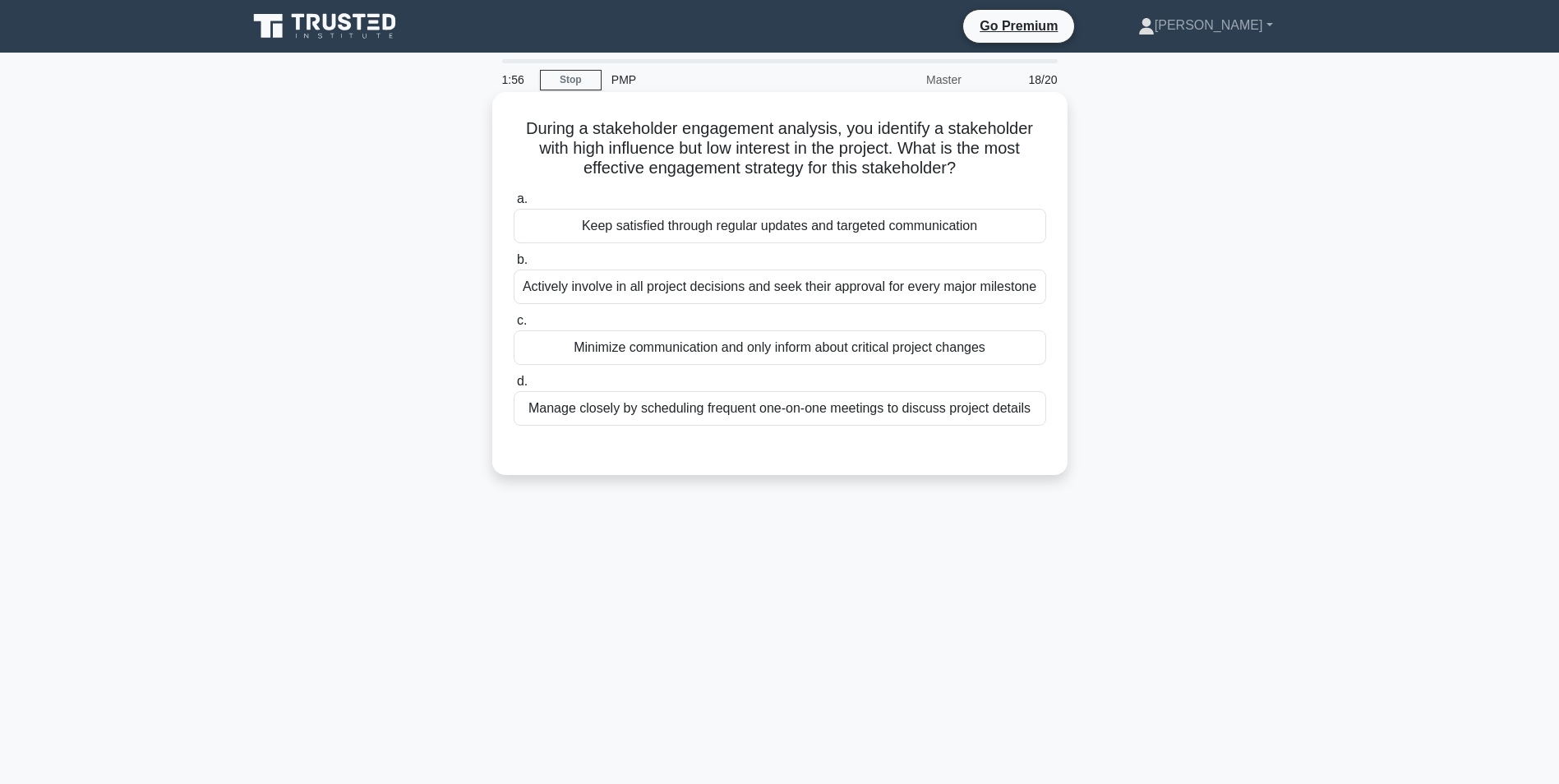
click at [735, 416] on div "Manage closely by scheduling frequent one-on-one meetings to discuss project de…" at bounding box center [780, 407] width 532 height 34
click at [514, 387] on input "d. Manage closely by scheduling frequent one-on-one meetings to discuss project…" at bounding box center [514, 382] width 0 height 11
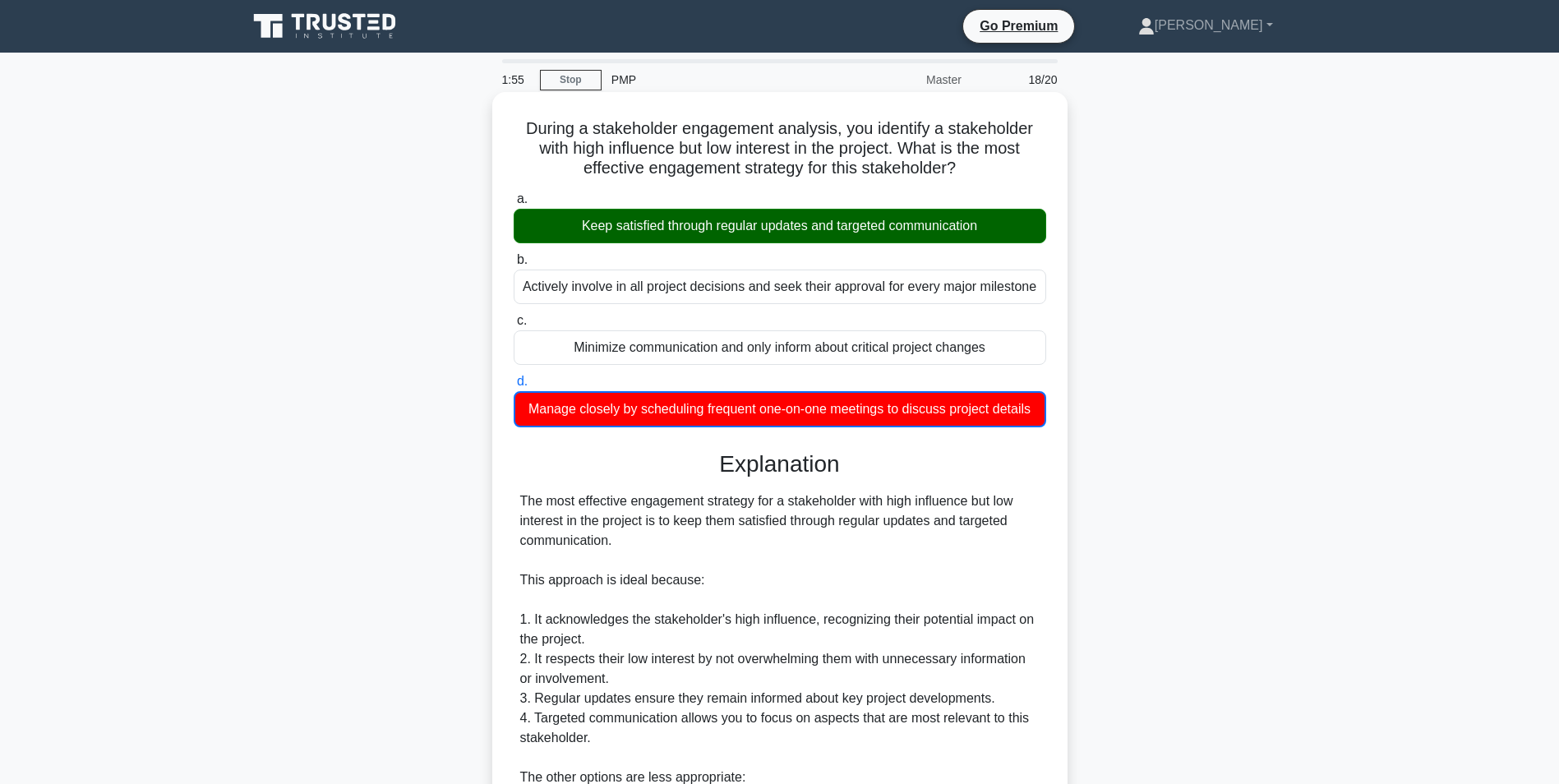
click at [718, 228] on div "Keep satisfied through regular updates and targeted communication" at bounding box center [780, 225] width 532 height 34
click at [514, 205] on input "a. Keep satisfied through regular updates and targeted communication" at bounding box center [514, 199] width 0 height 11
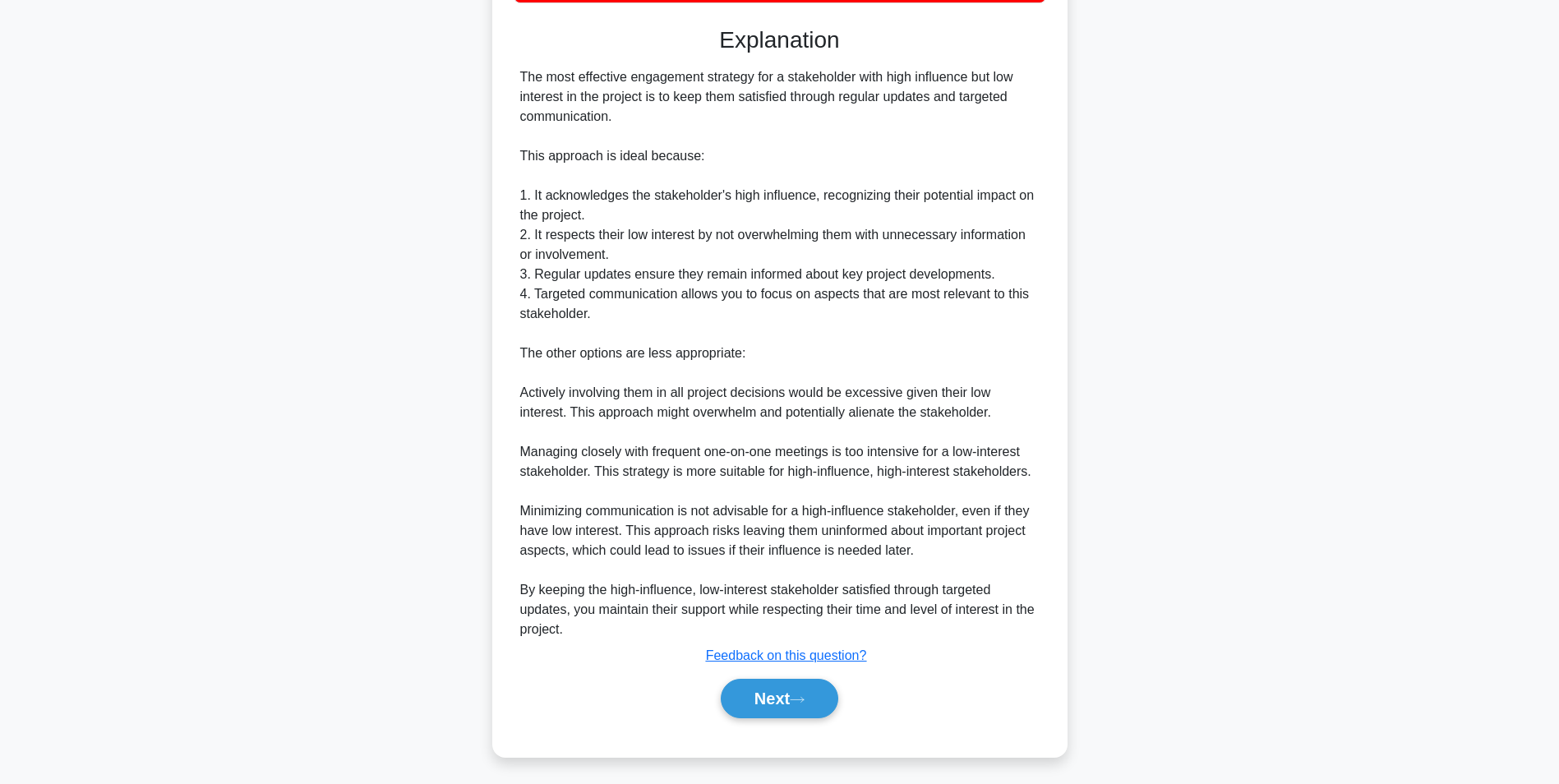
scroll to position [427, 0]
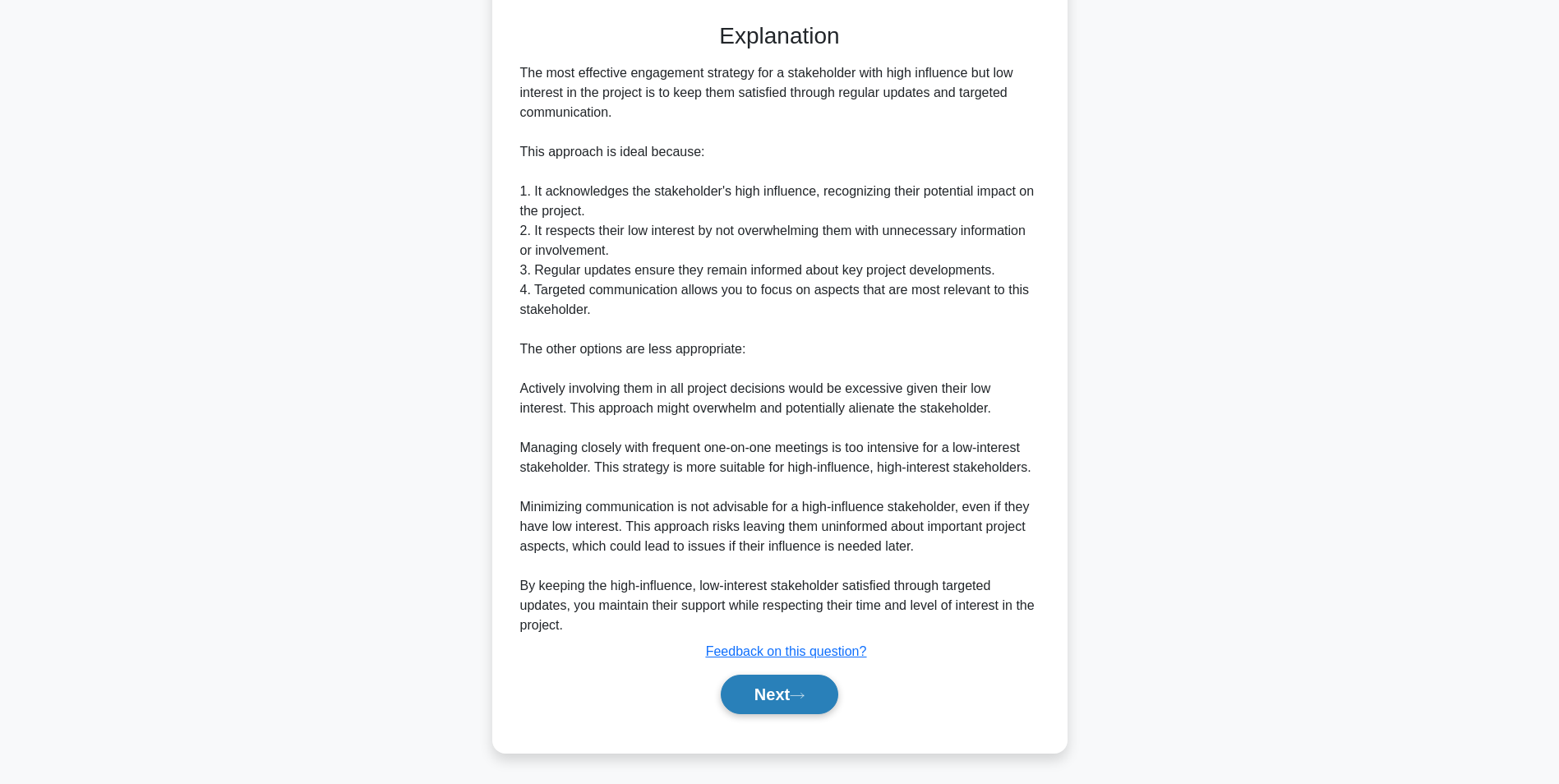
click at [742, 697] on button "Next" at bounding box center [779, 693] width 117 height 39
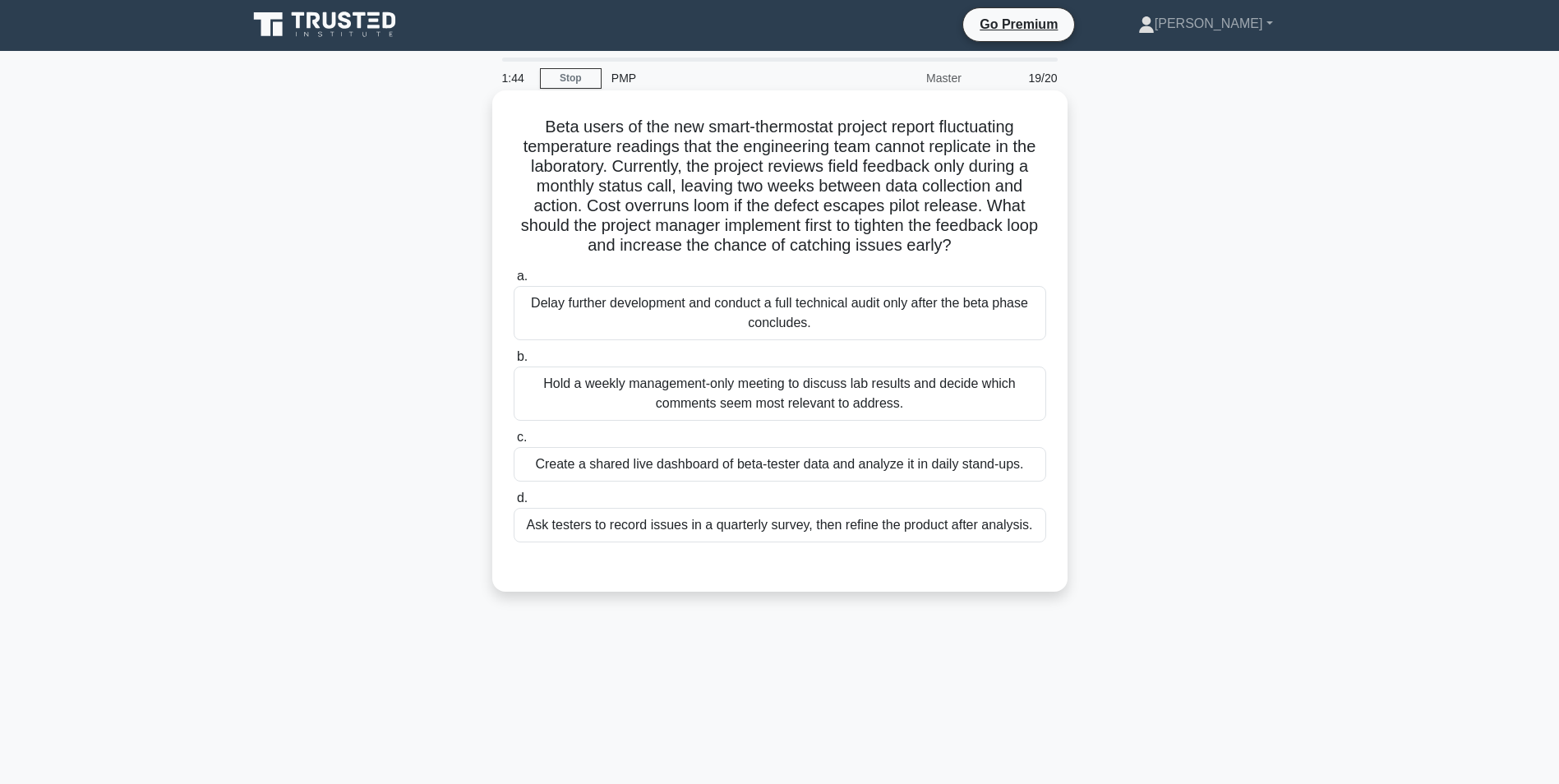
scroll to position [0, 0]
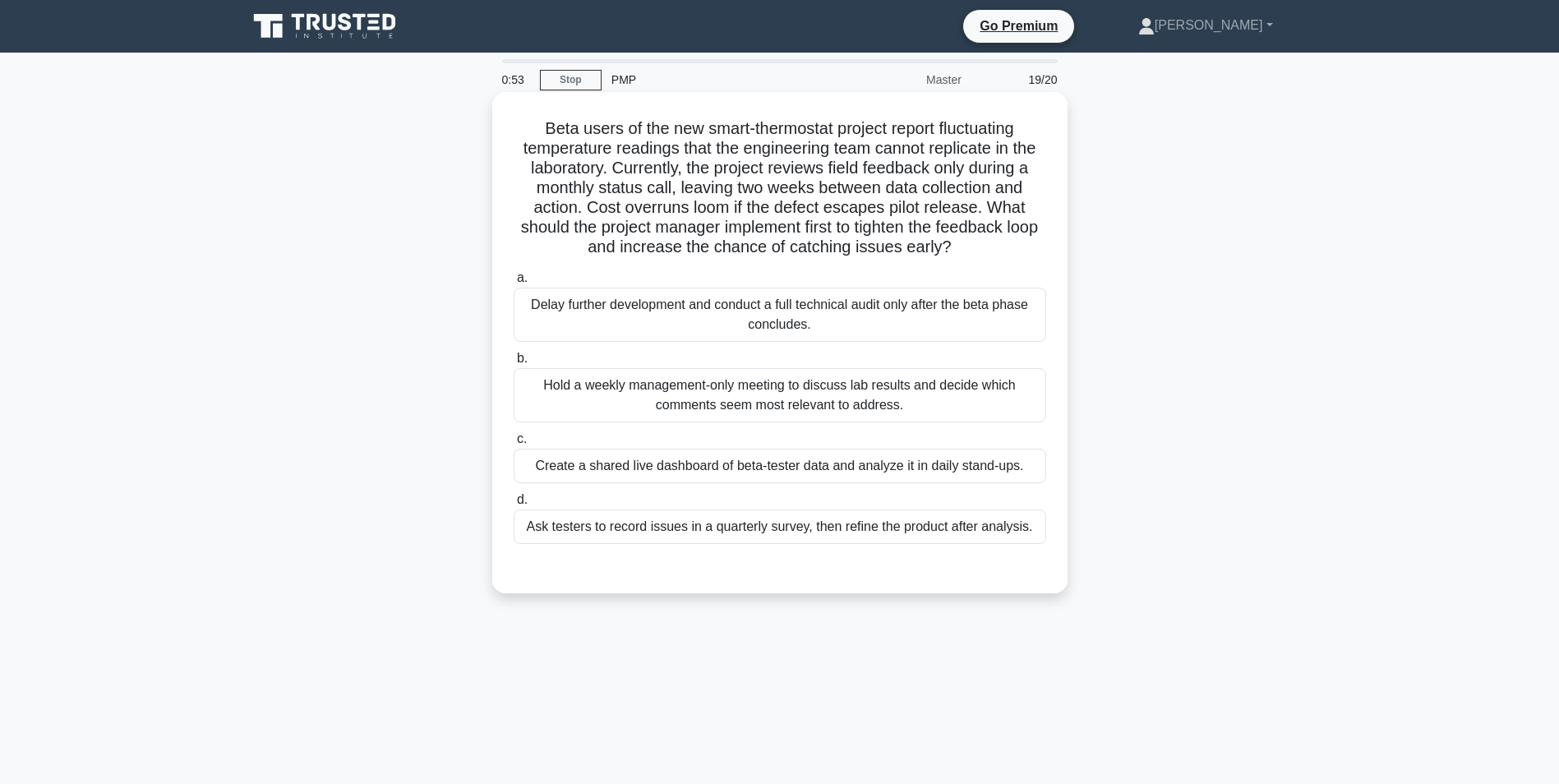
click at [726, 471] on div "Create a shared live dashboard of beta-tester data and analyze it in daily stan…" at bounding box center [780, 465] width 532 height 34
click at [514, 445] on input "c. Create a shared live dashboard of beta-tester data and analyze it in daily s…" at bounding box center [514, 439] width 0 height 11
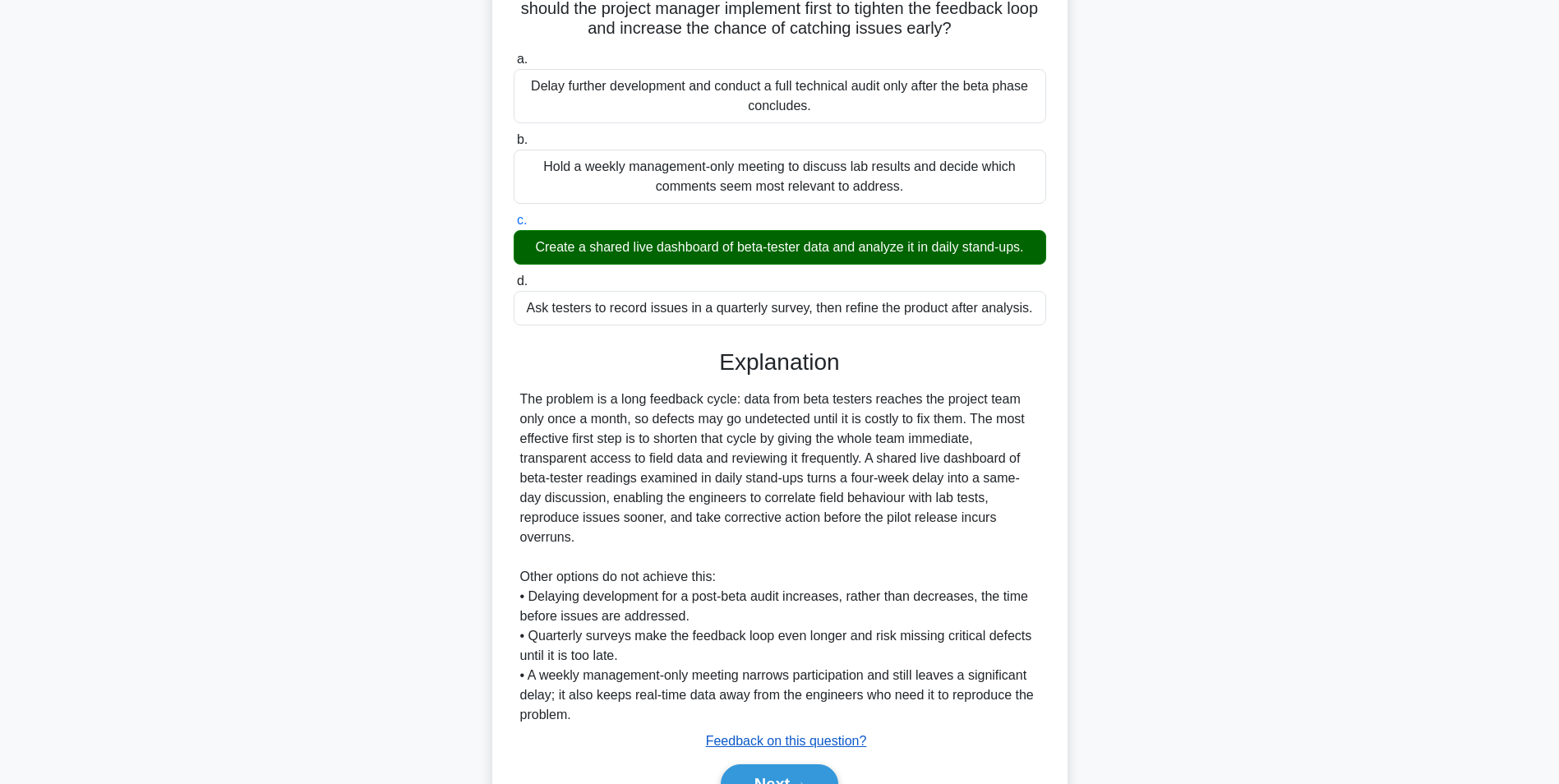
scroll to position [246, 0]
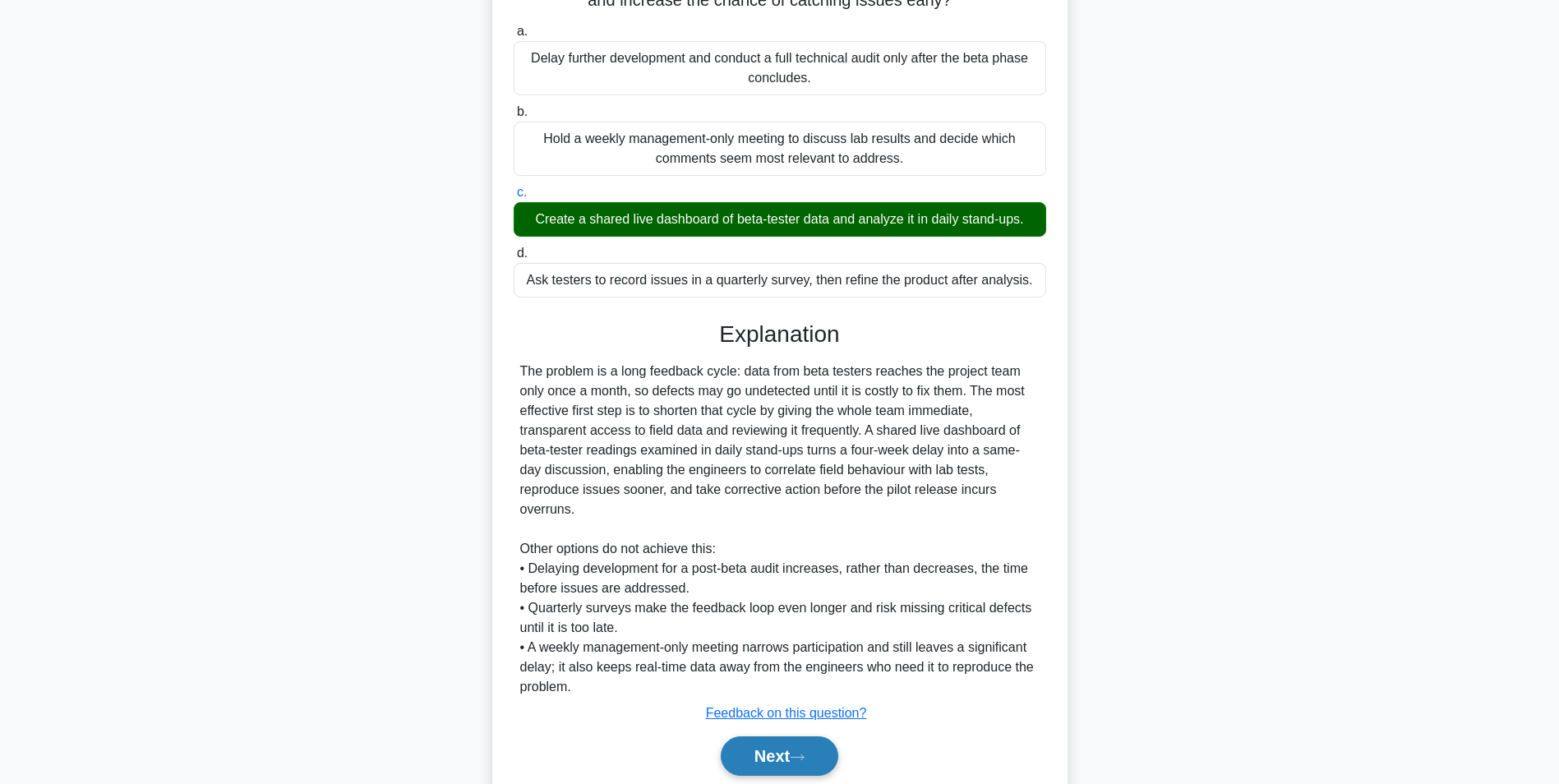
click at [772, 742] on button "Next" at bounding box center [779, 755] width 117 height 39
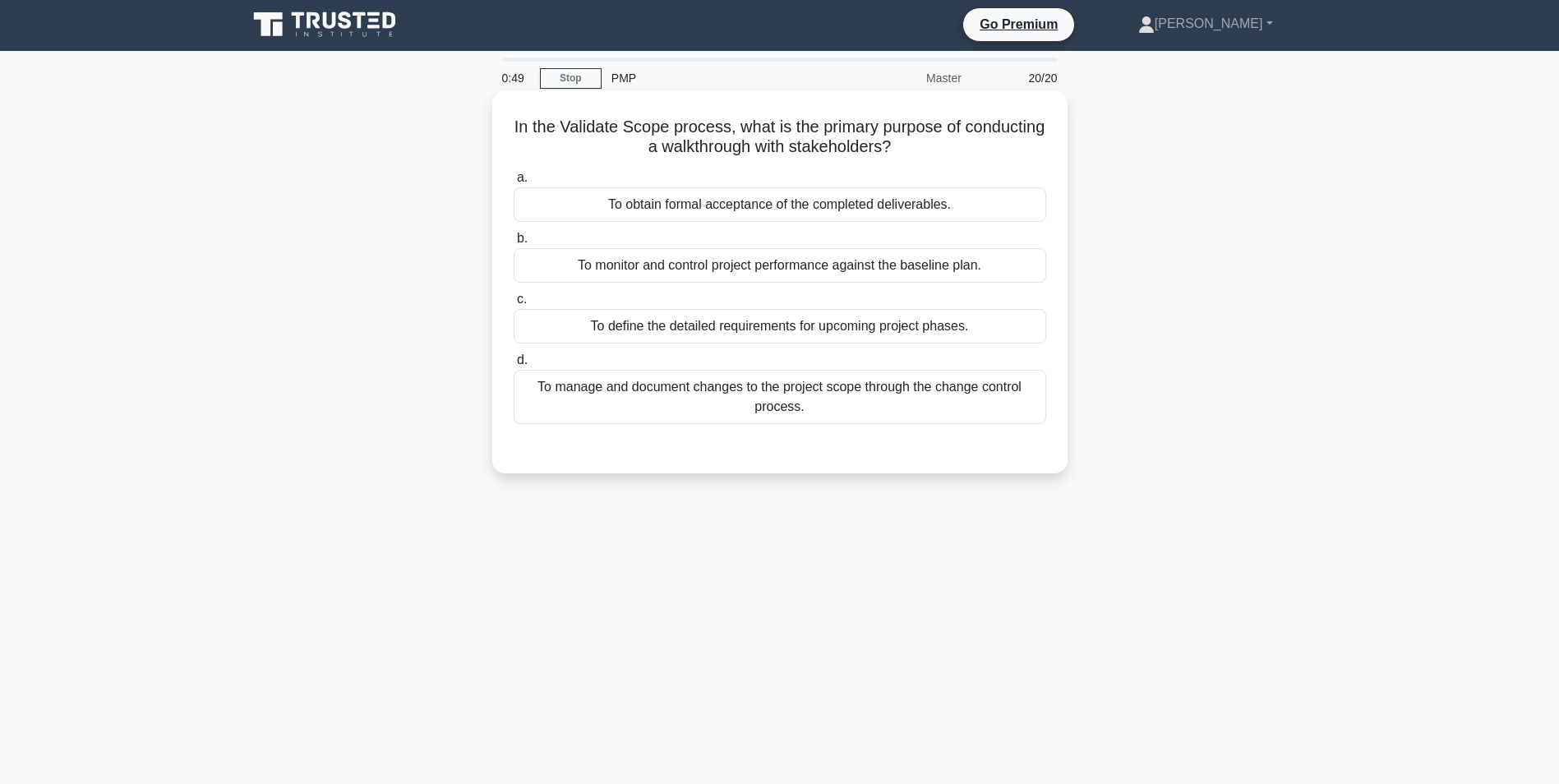
scroll to position [0, 0]
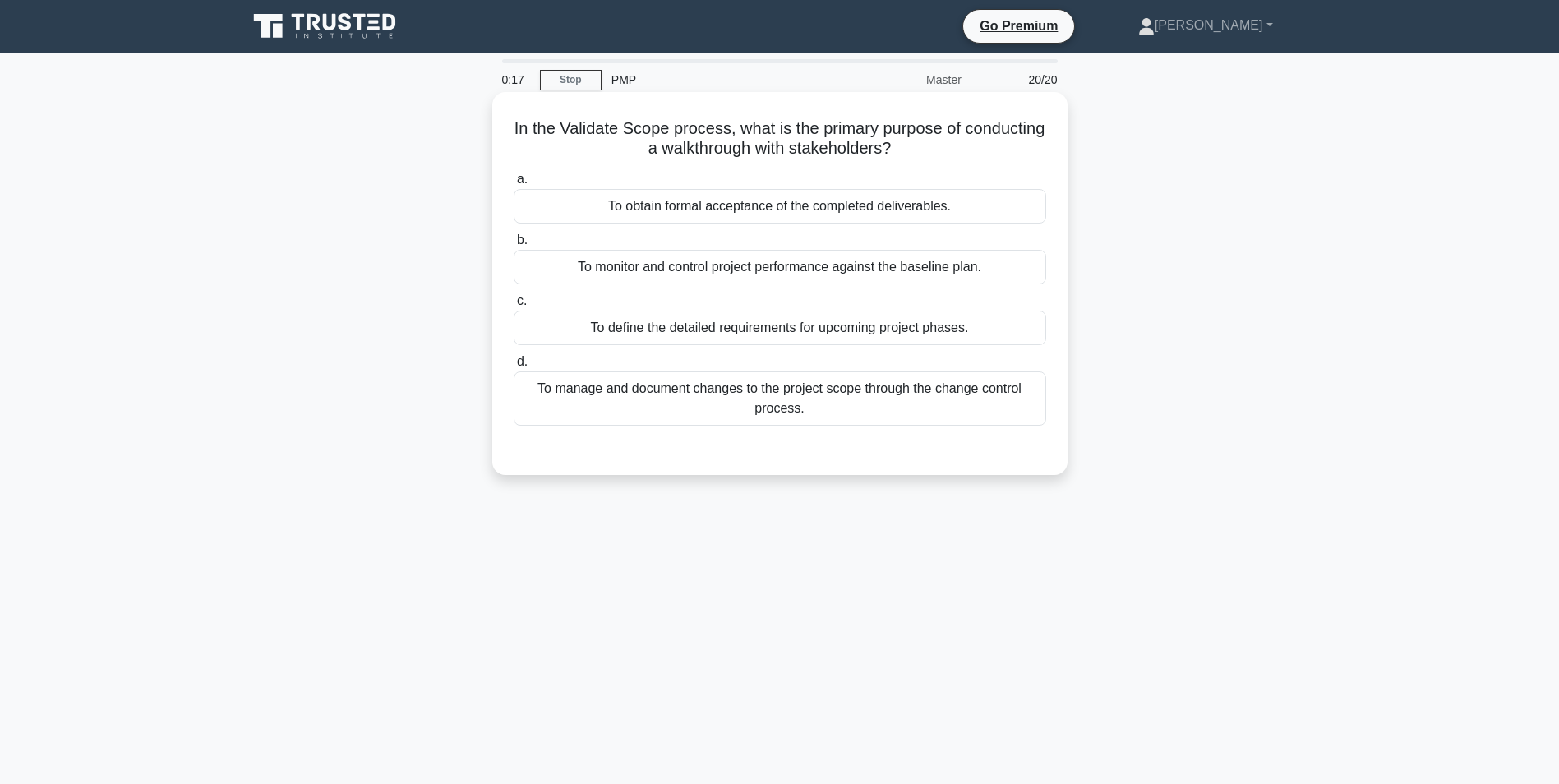
click at [720, 206] on div "To obtain formal acceptance of the completed deliverables." at bounding box center [780, 205] width 532 height 34
click at [514, 185] on input "a. To obtain formal acceptance of the completed deliverables." at bounding box center [514, 179] width 0 height 11
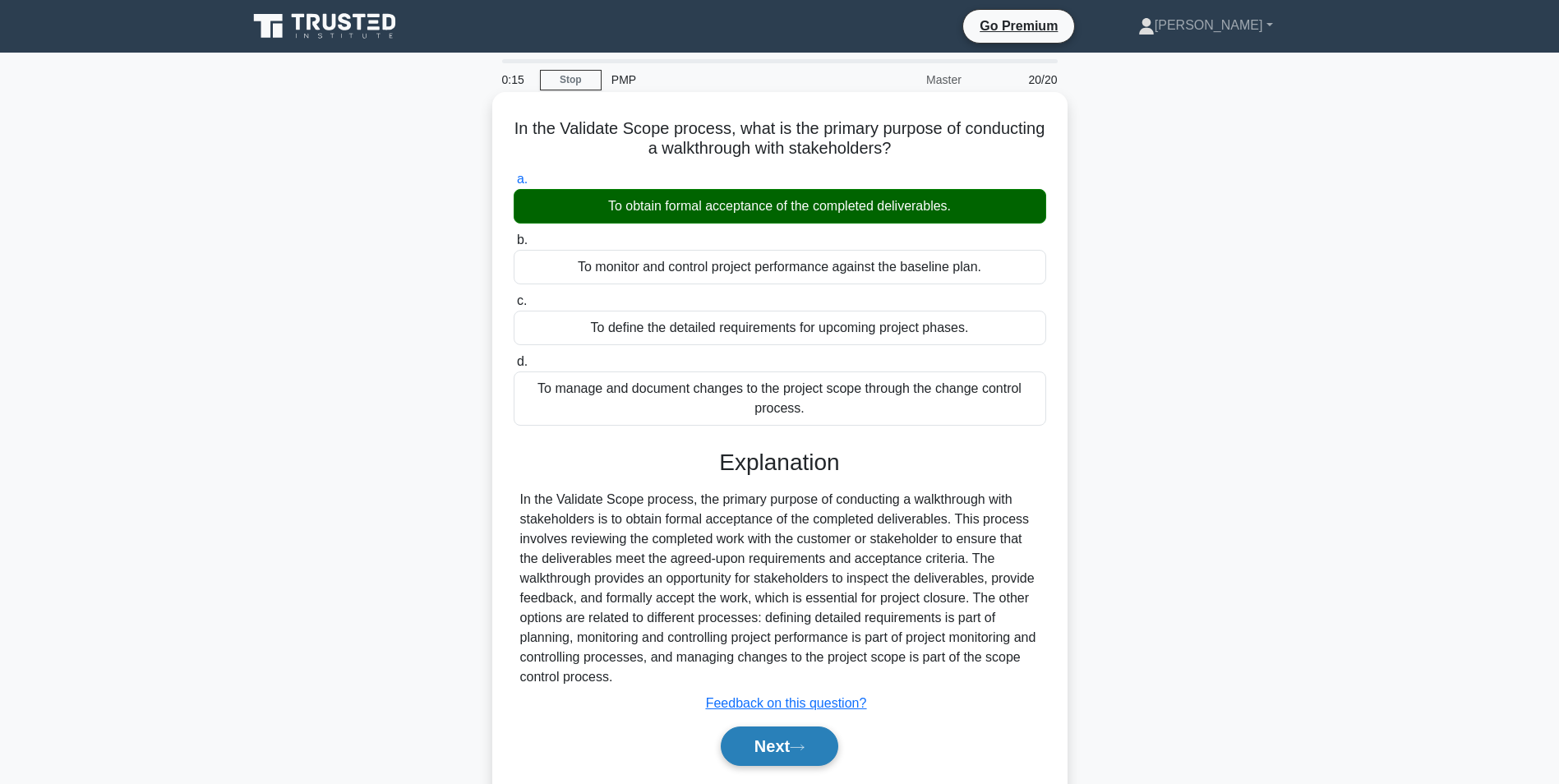
click at [780, 750] on button "Next" at bounding box center [779, 745] width 117 height 39
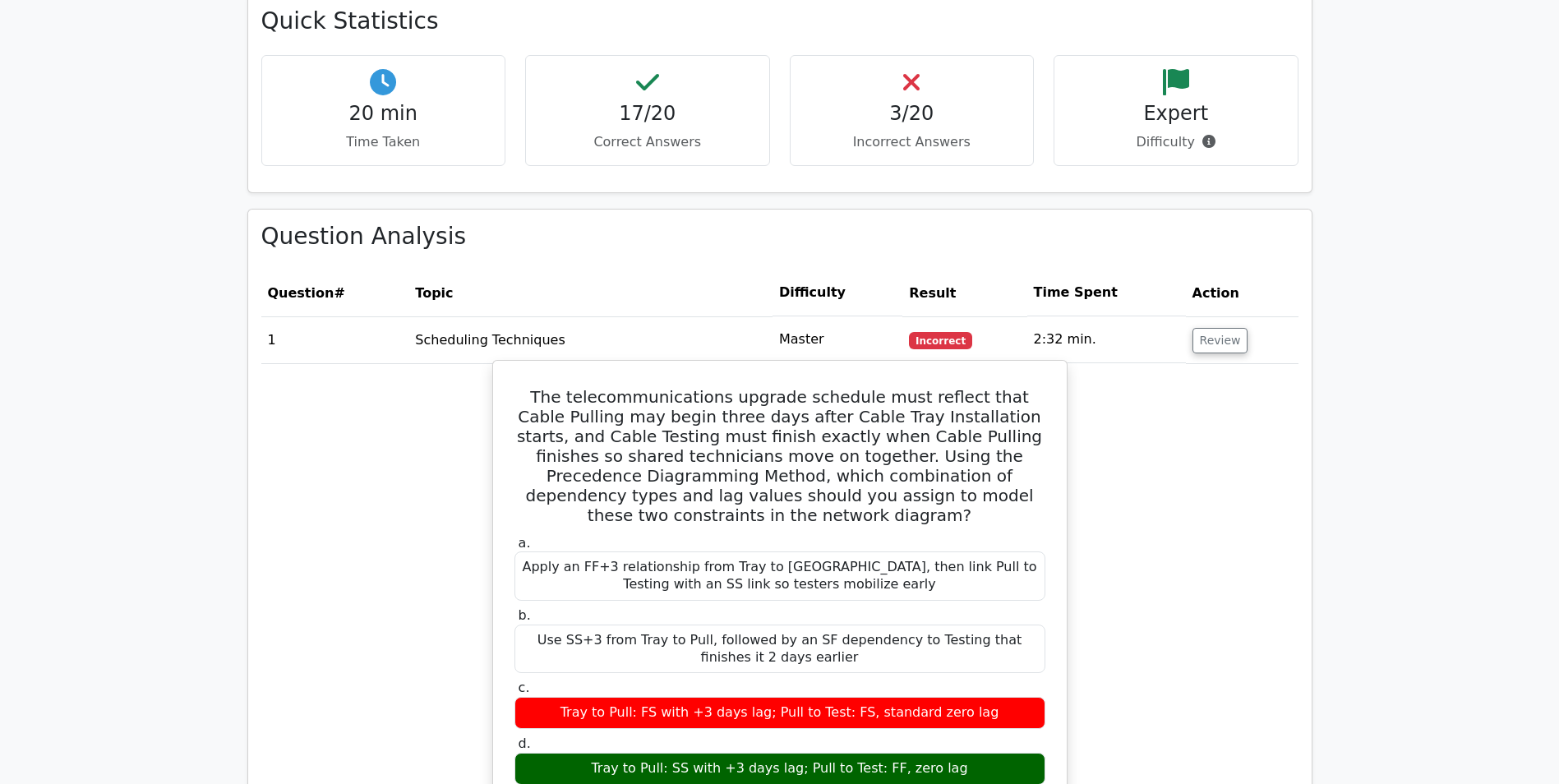
scroll to position [1478, 0]
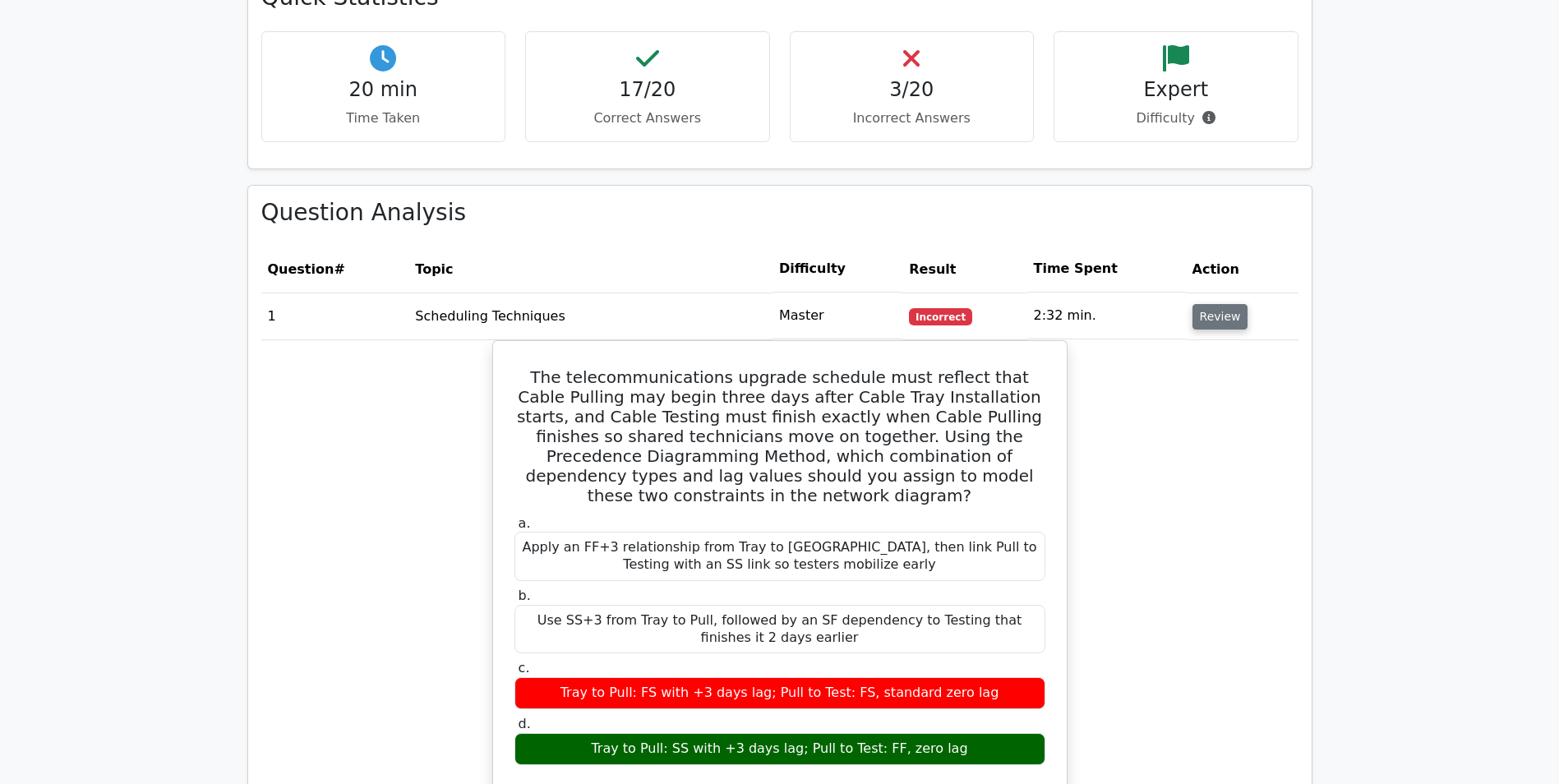
click at [1194, 304] on button "Review" at bounding box center [1220, 317] width 56 height 26
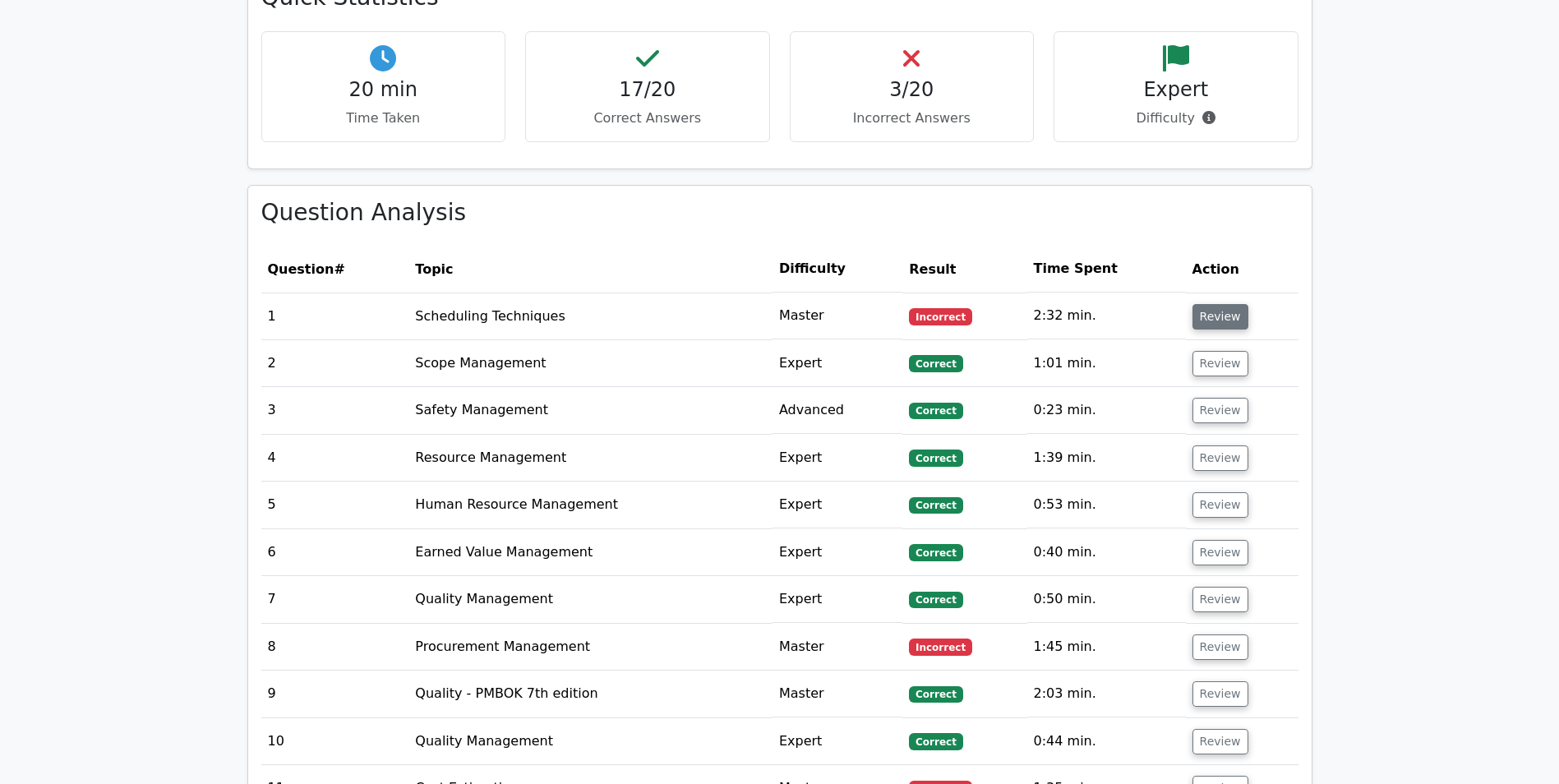
click at [1200, 304] on button "Review" at bounding box center [1220, 317] width 56 height 26
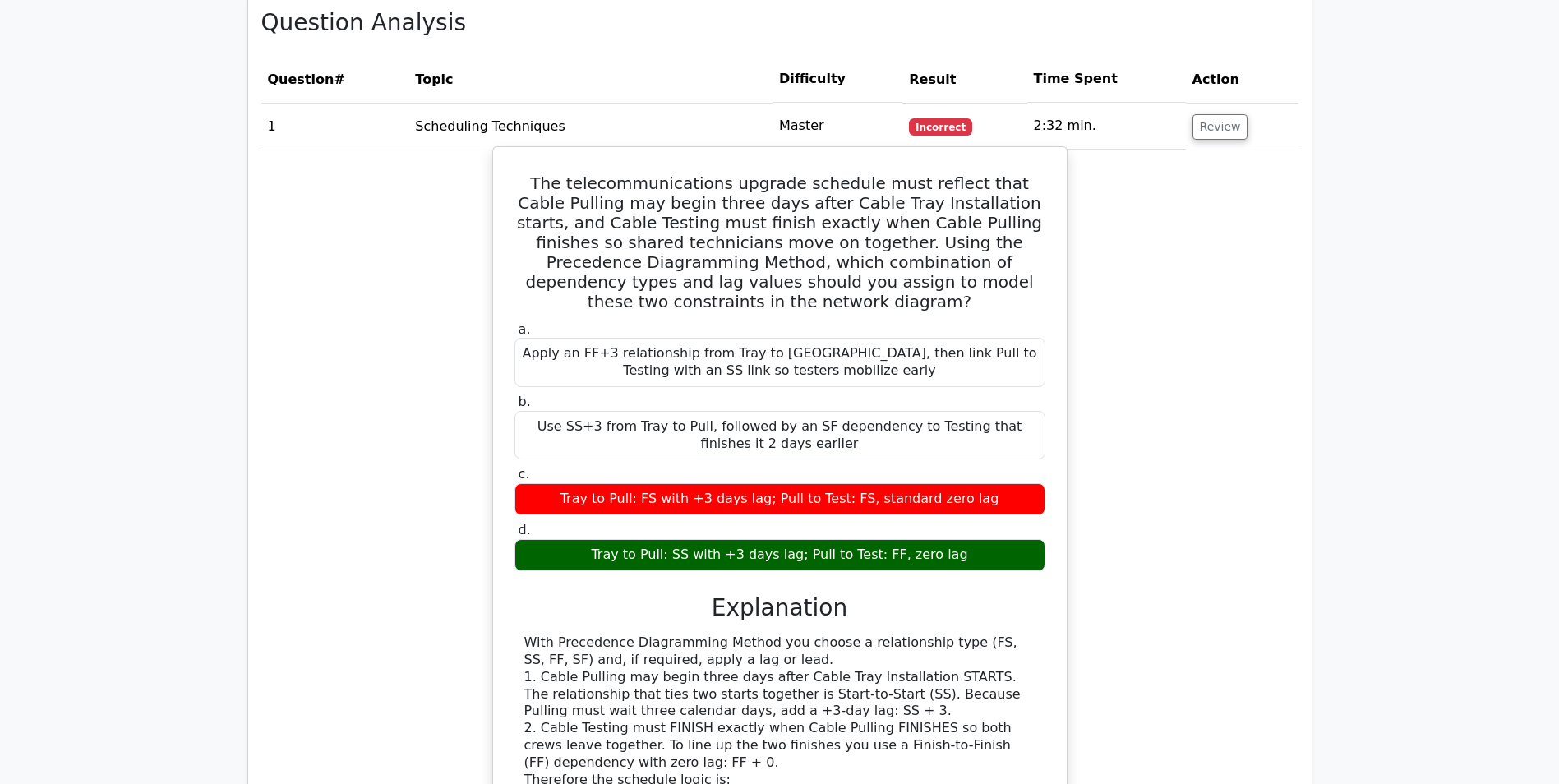
scroll to position [1643, 0]
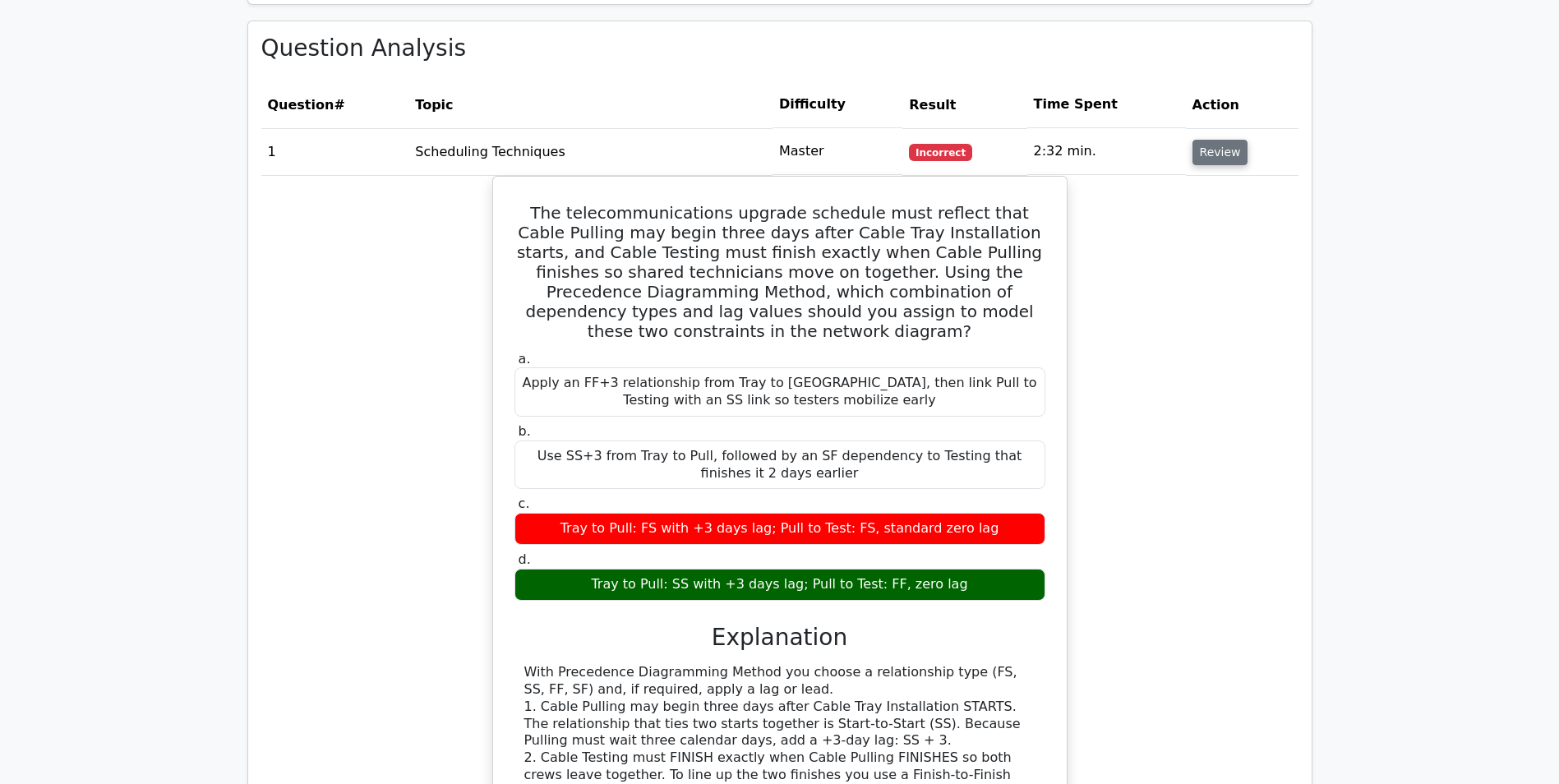
click at [1193, 140] on button "Review" at bounding box center [1220, 152] width 56 height 26
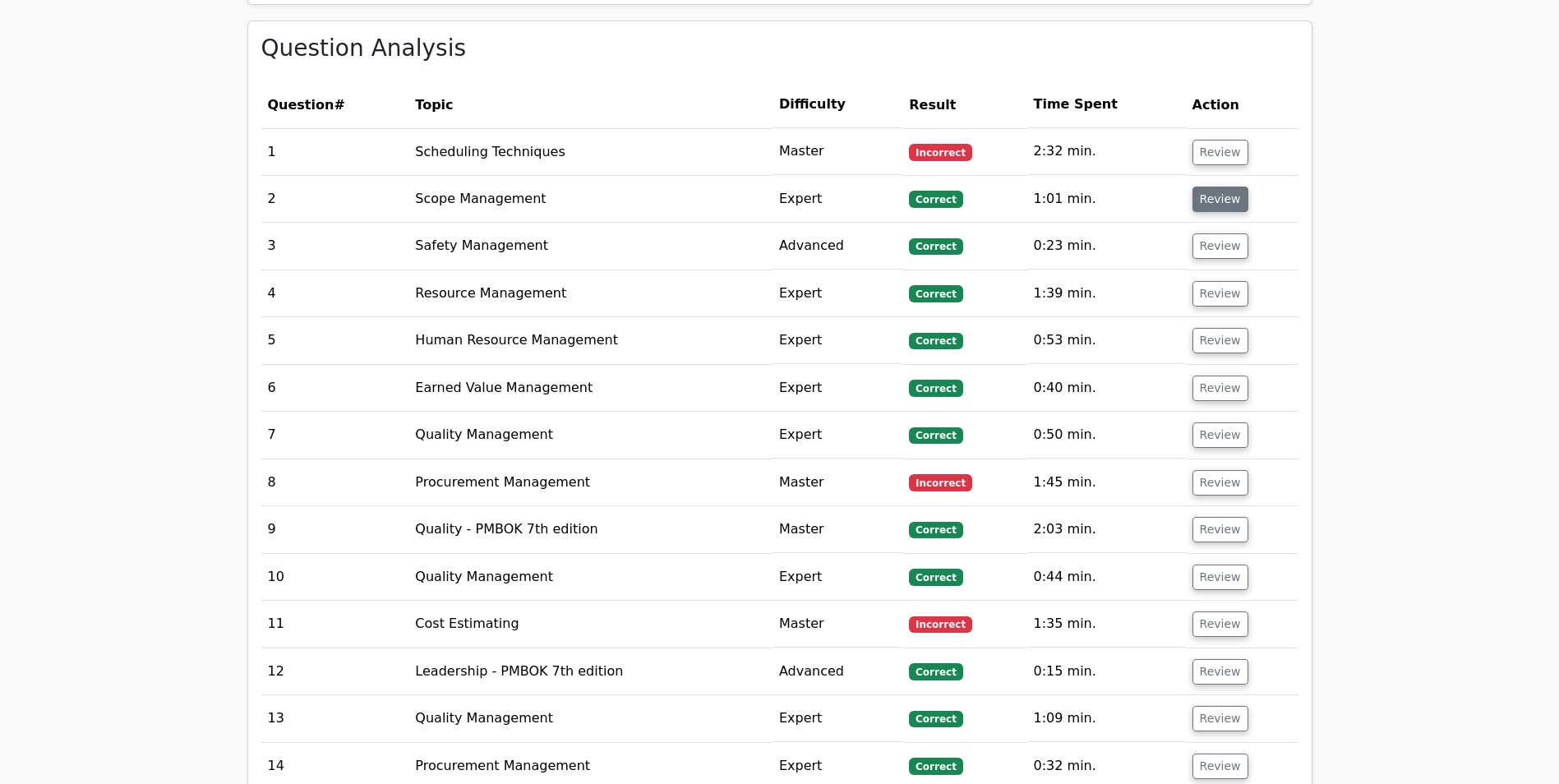
click at [1201, 186] on button "Review" at bounding box center [1220, 199] width 56 height 26
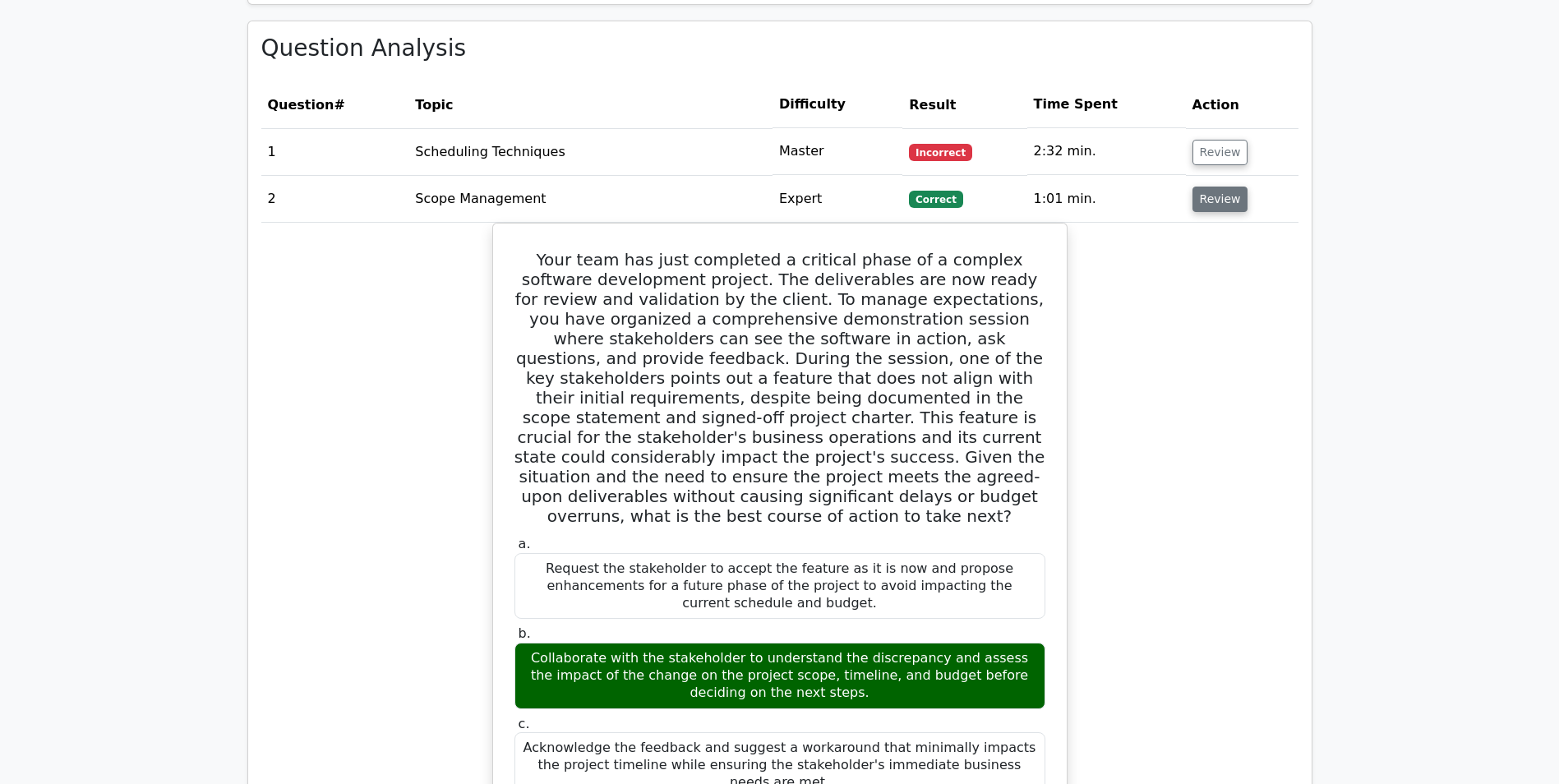
click at [1215, 186] on button "Review" at bounding box center [1220, 199] width 56 height 26
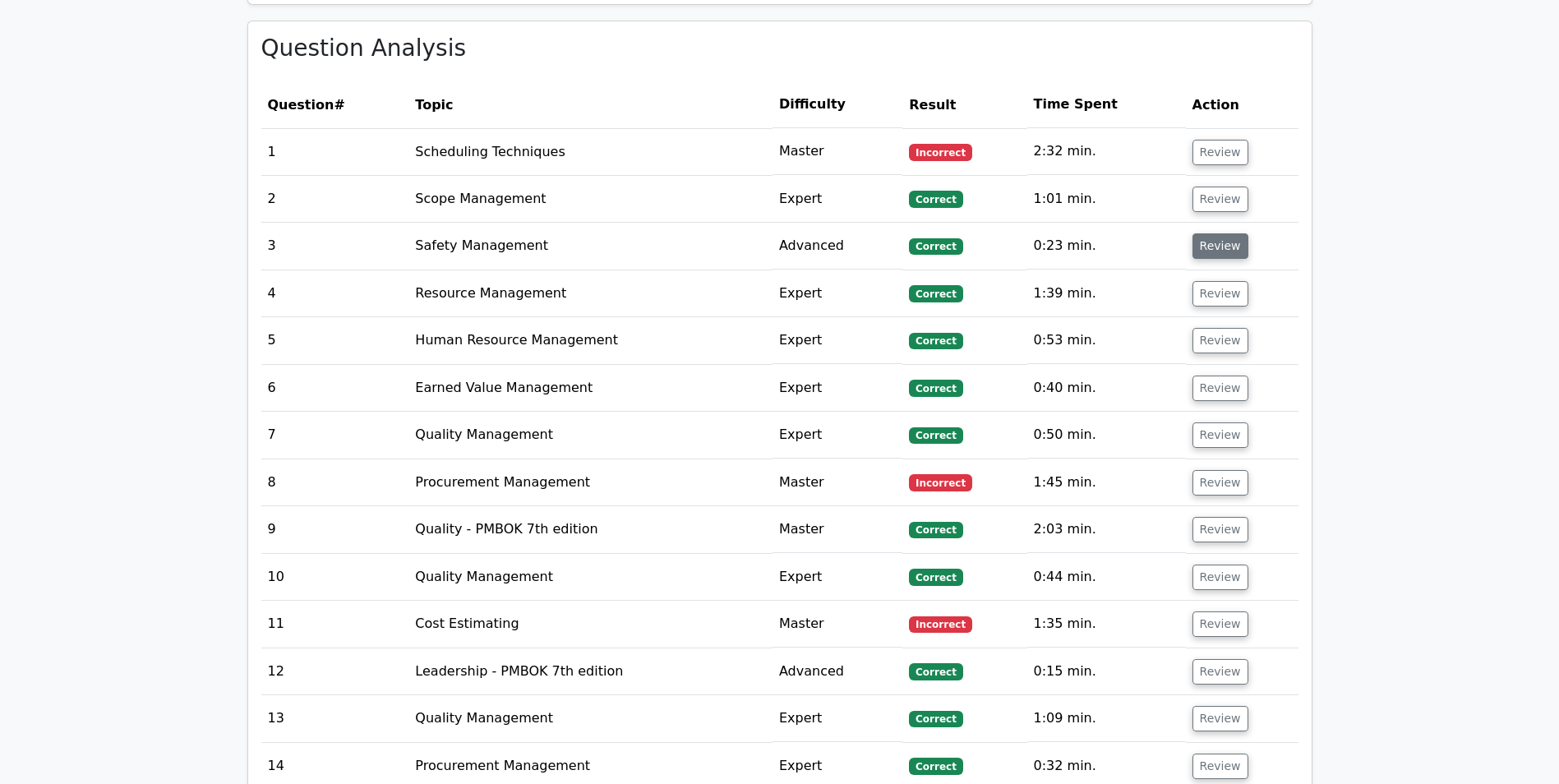
click at [1225, 236] on button "Review" at bounding box center [1220, 246] width 56 height 26
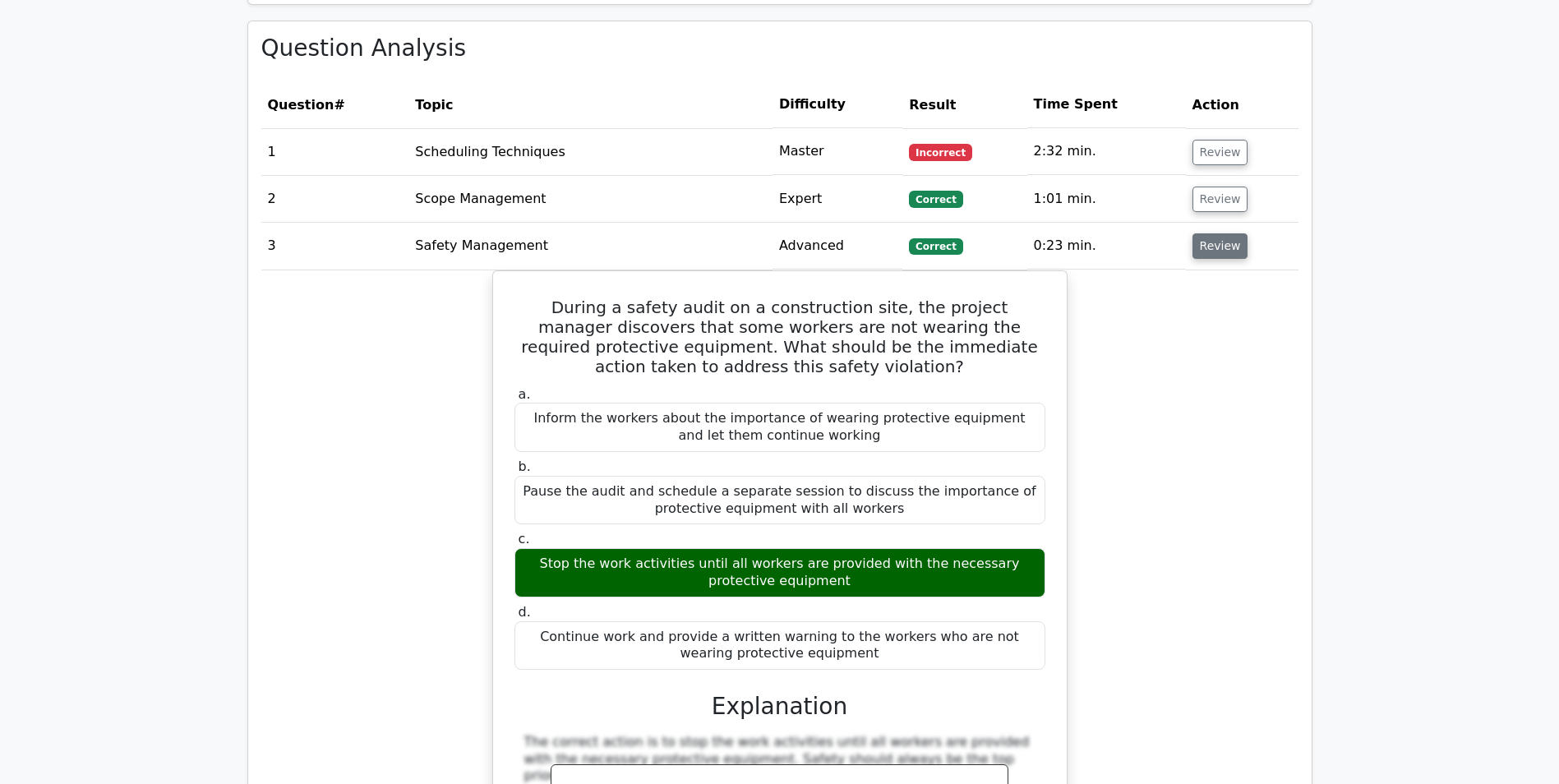
click at [1210, 234] on button "Review" at bounding box center [1220, 246] width 56 height 26
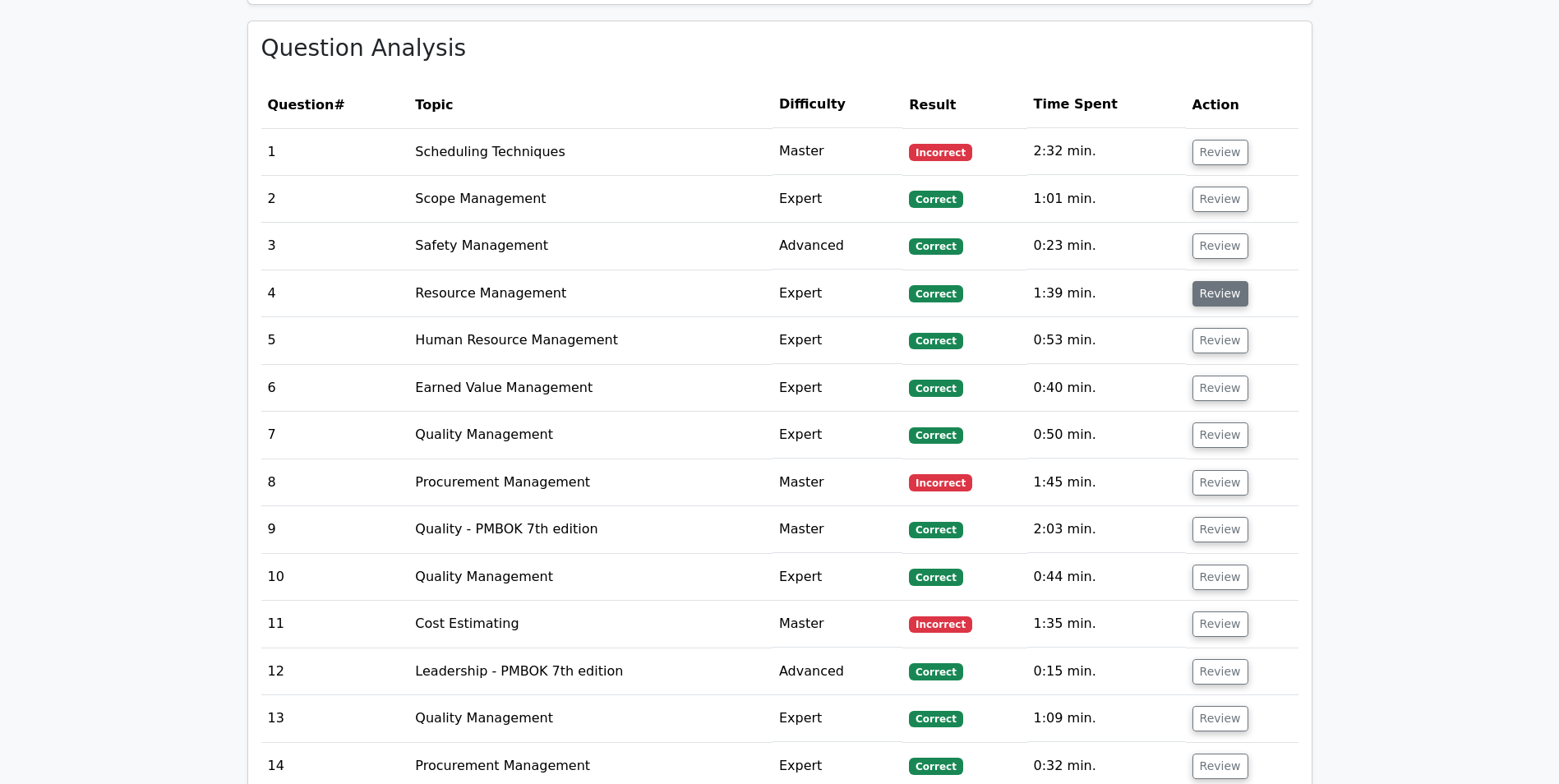
click at [1198, 281] on button "Review" at bounding box center [1220, 293] width 56 height 26
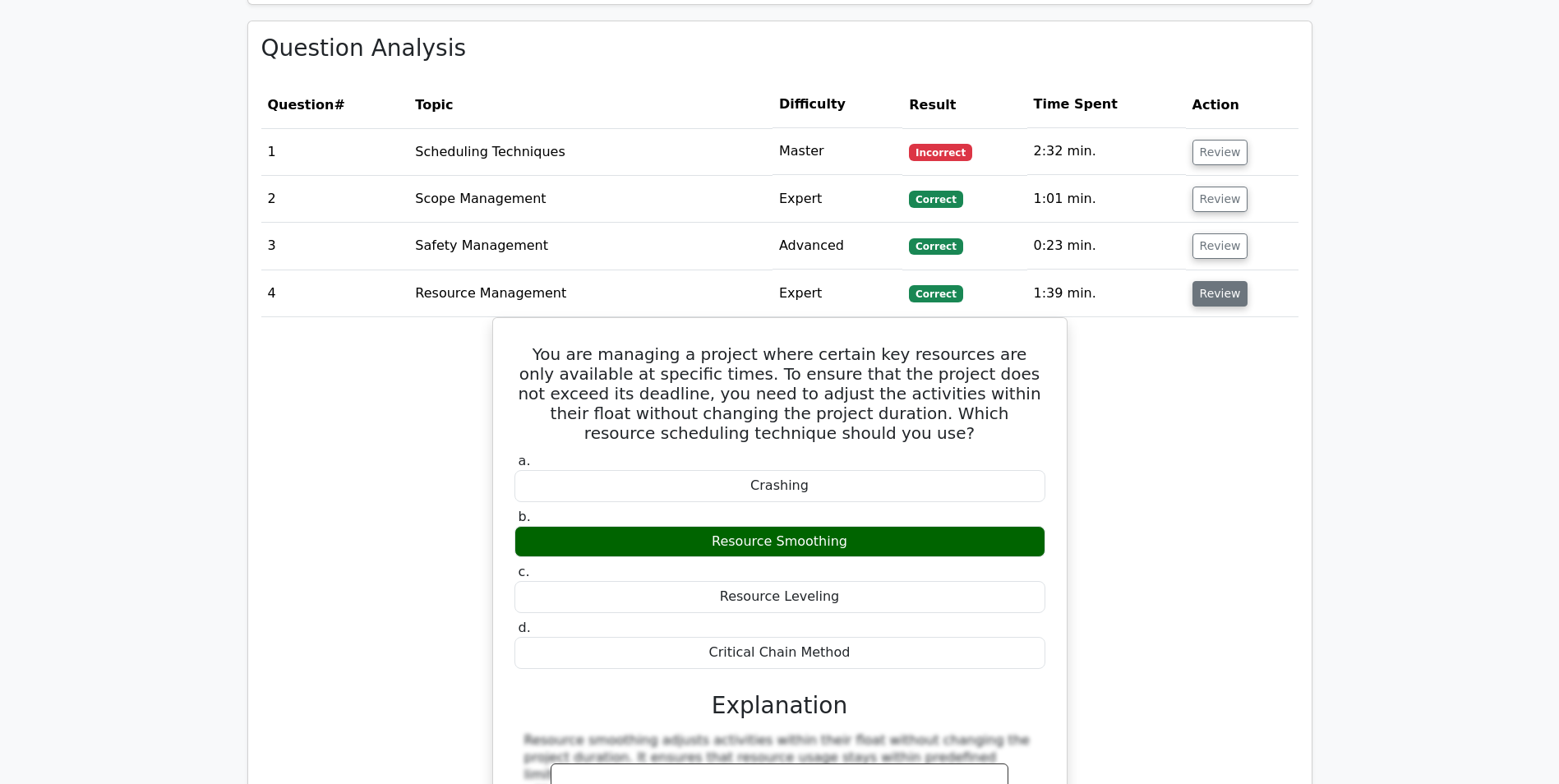
click at [1221, 281] on button "Review" at bounding box center [1220, 293] width 56 height 26
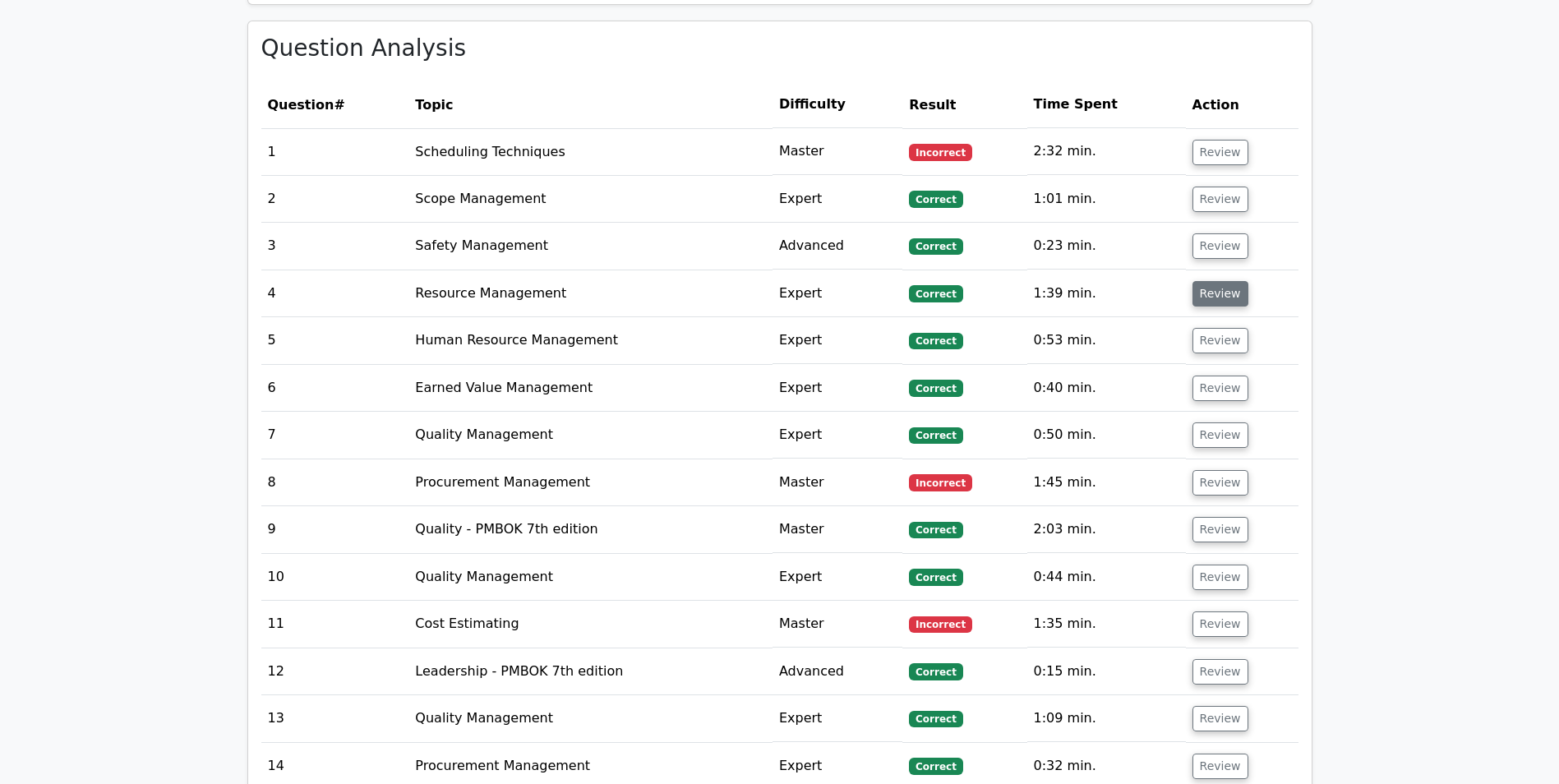
click at [1221, 281] on button "Review" at bounding box center [1220, 293] width 56 height 26
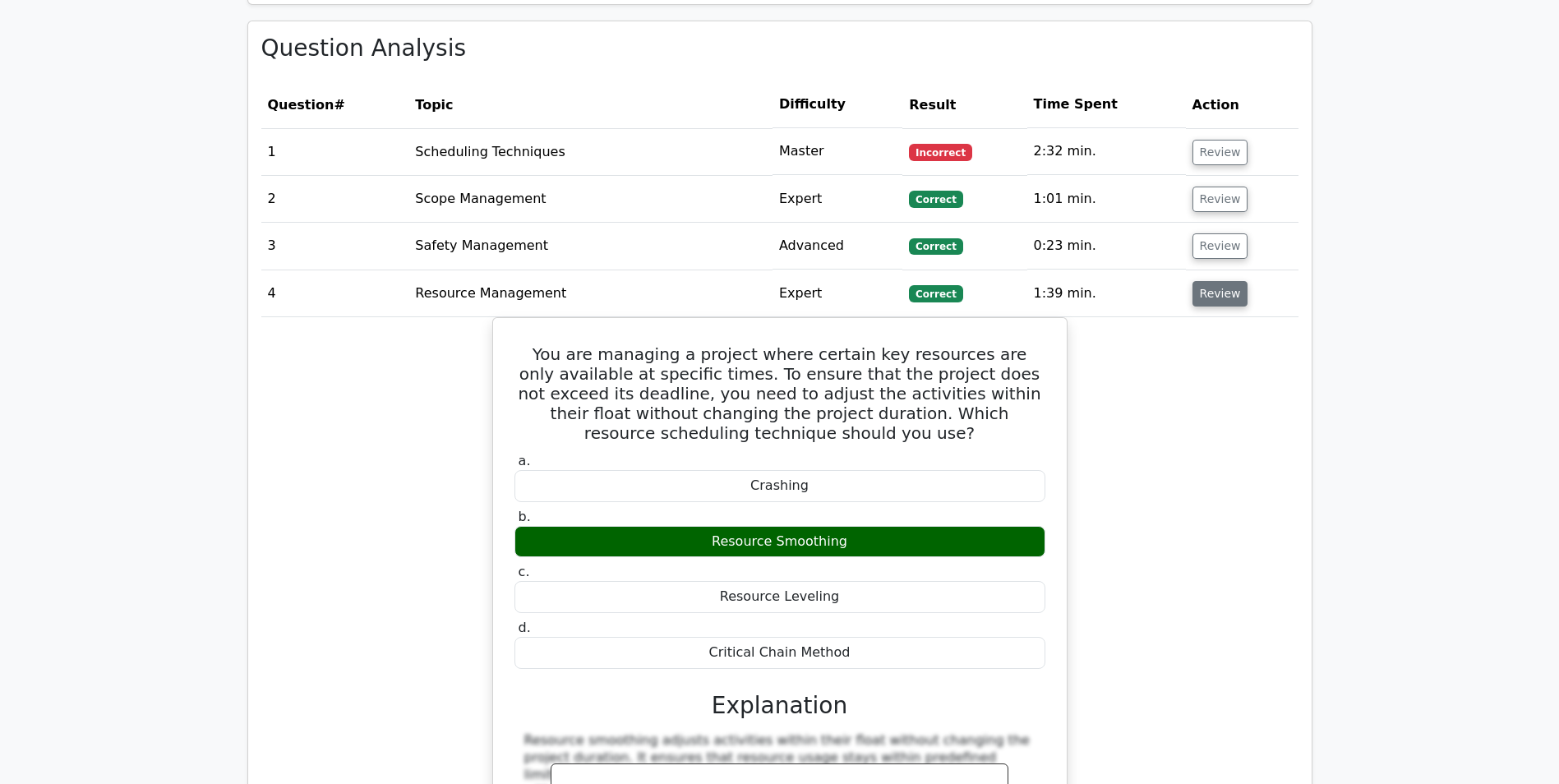
click at [1216, 281] on button "Review" at bounding box center [1220, 293] width 56 height 26
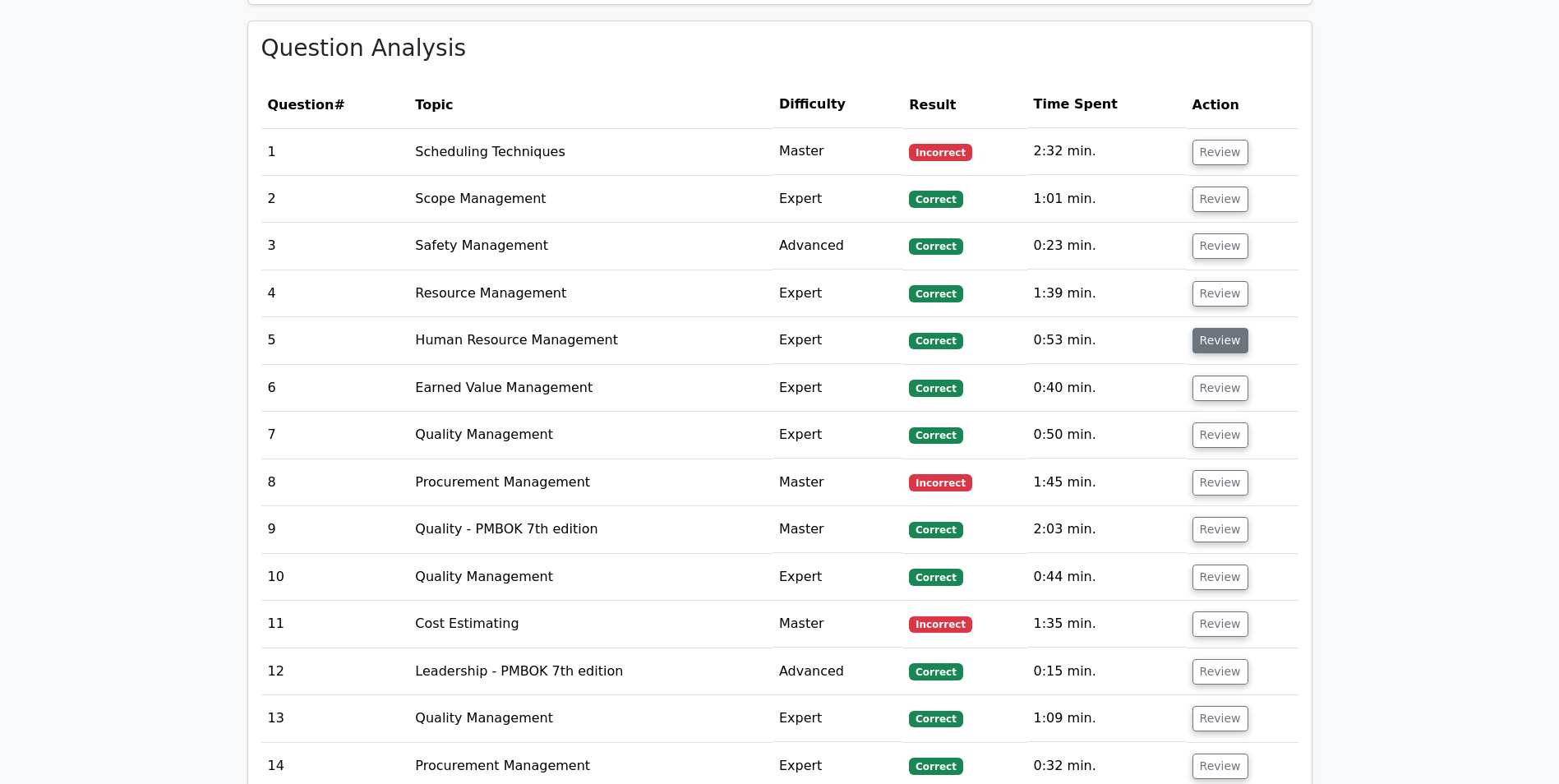
click at [1200, 328] on button "Review" at bounding box center [1220, 340] width 56 height 26
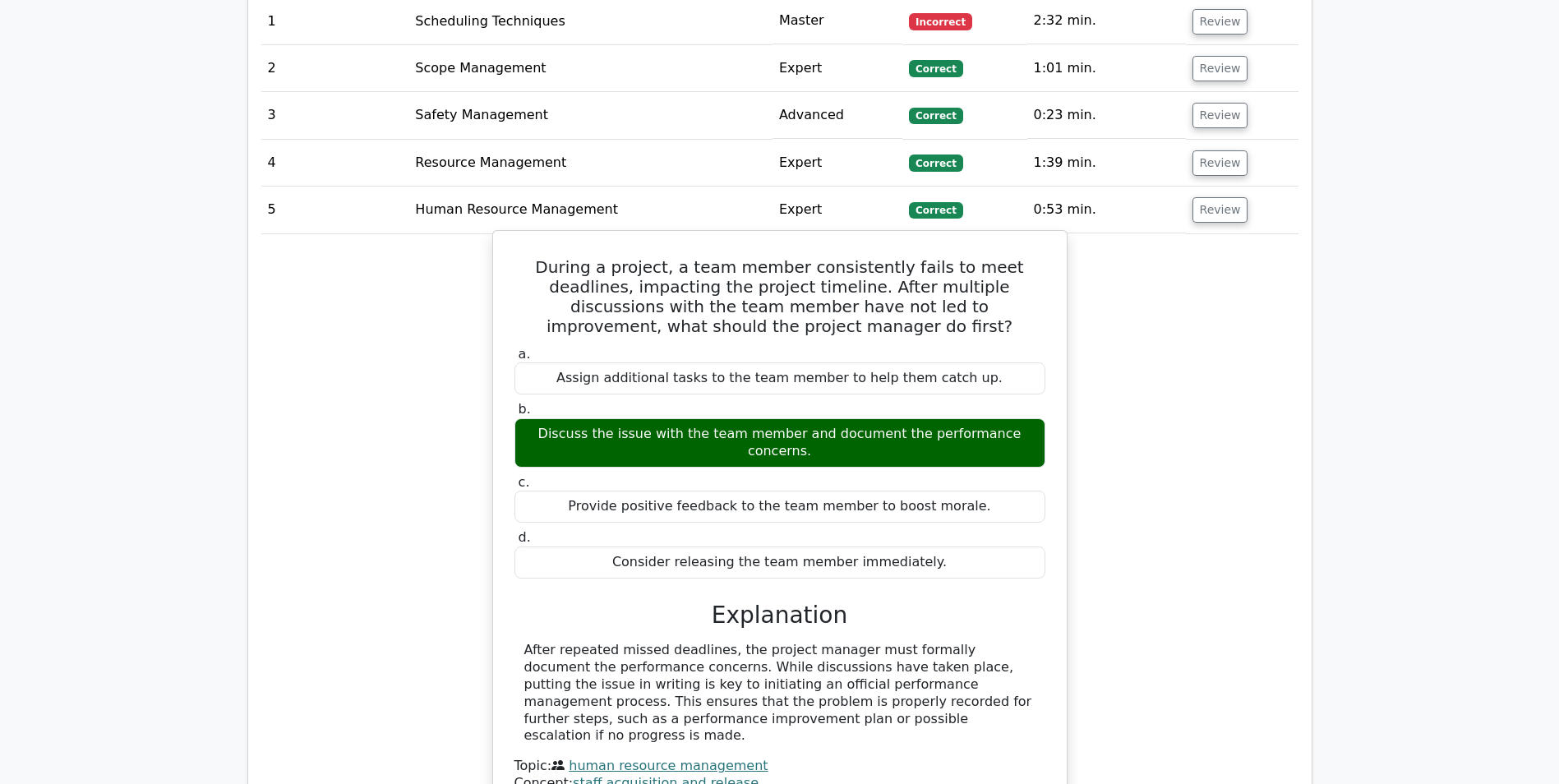
scroll to position [1725, 0]
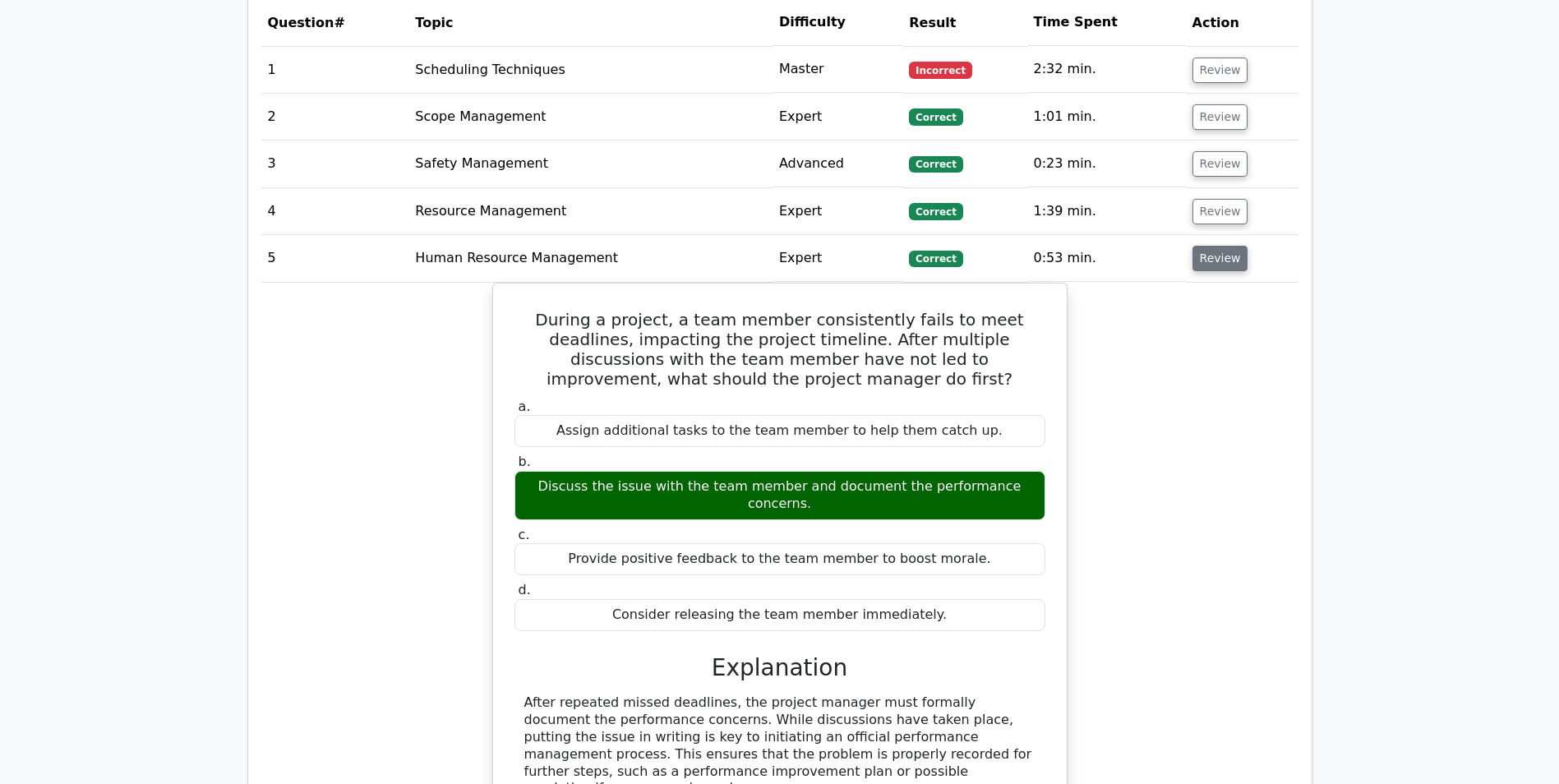
click at [1230, 245] on button "Review" at bounding box center [1220, 258] width 56 height 26
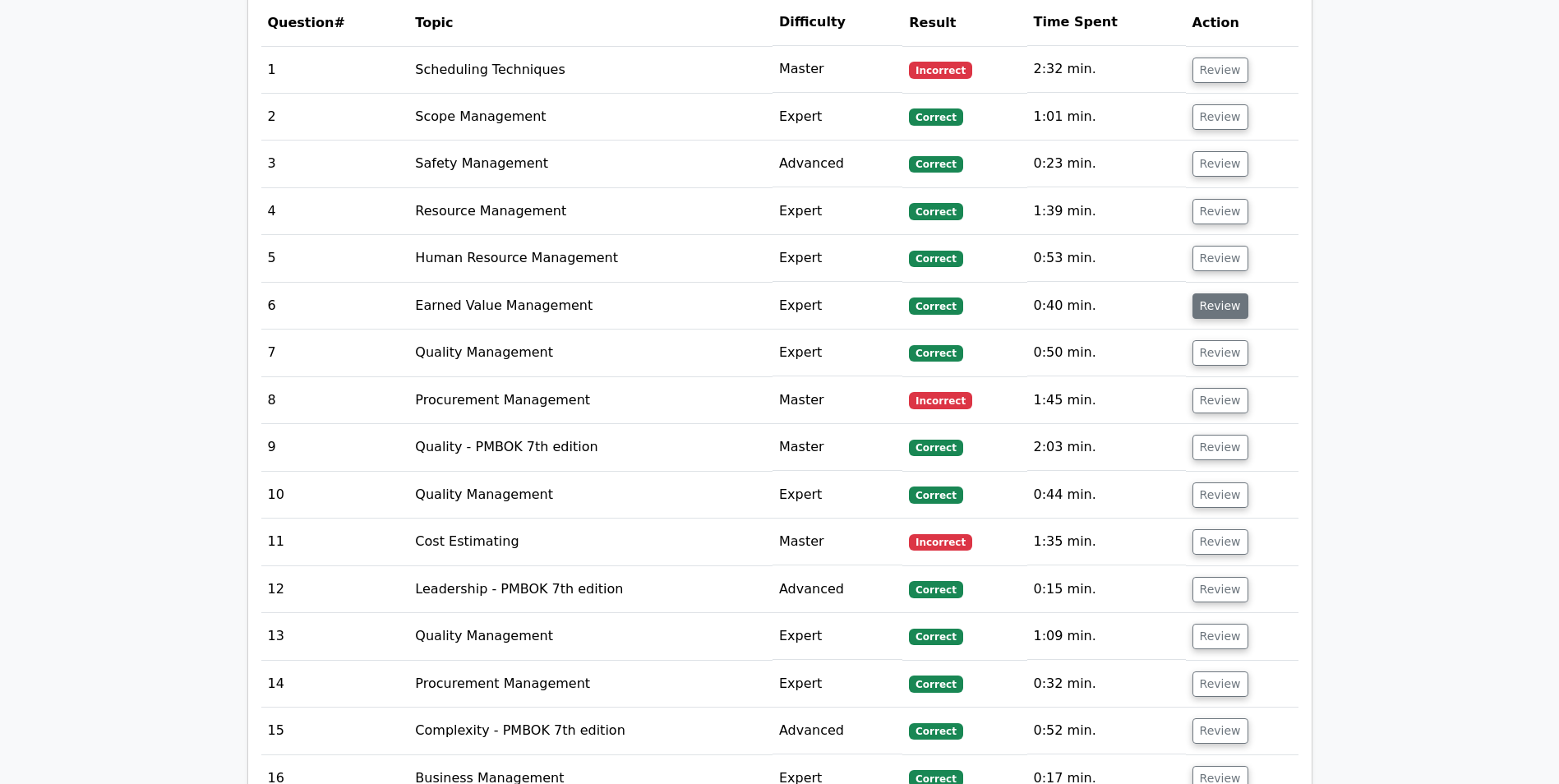
click at [1228, 294] on button "Review" at bounding box center [1220, 306] width 56 height 26
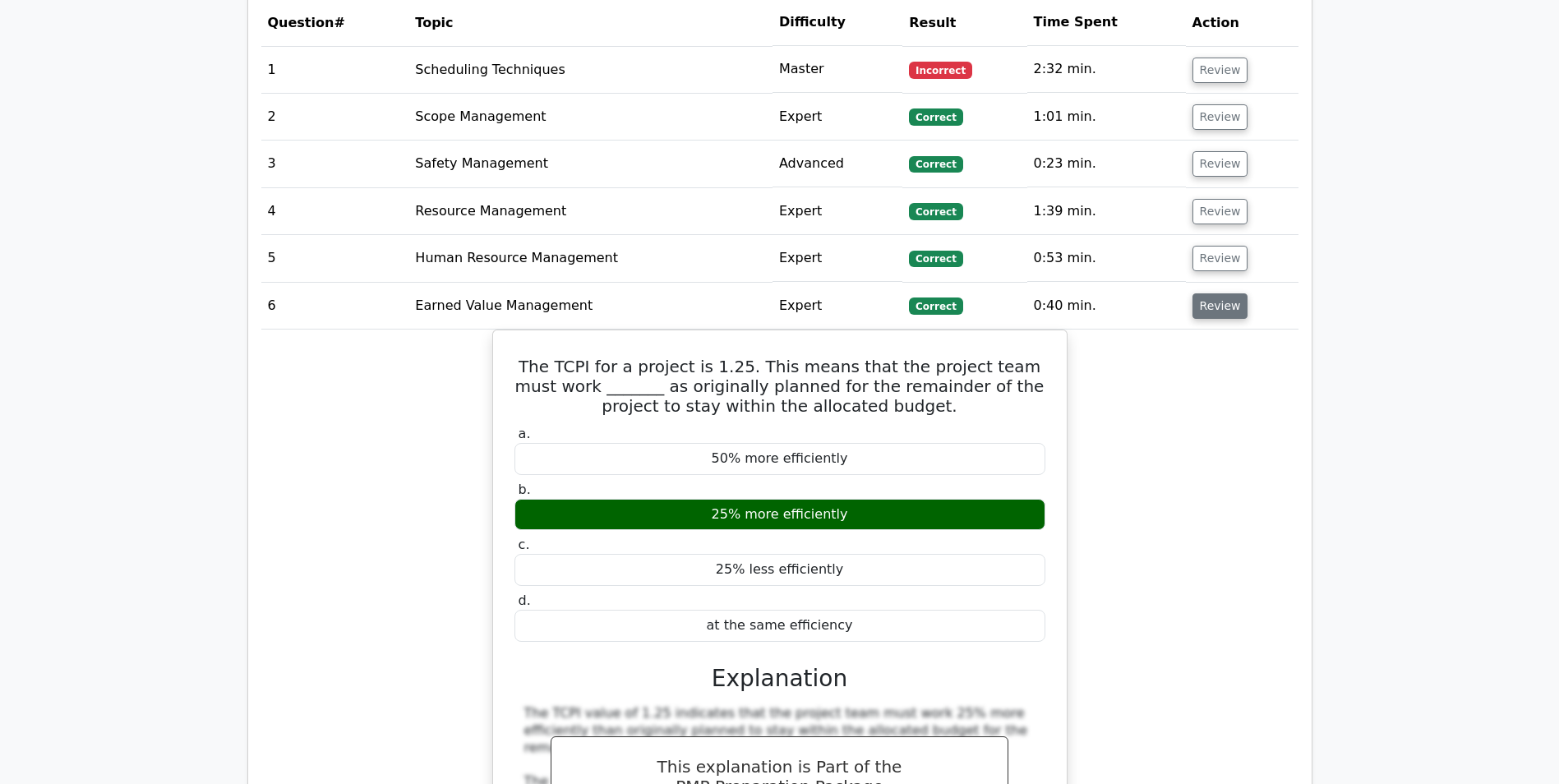
click at [1211, 293] on button "Review" at bounding box center [1220, 306] width 56 height 26
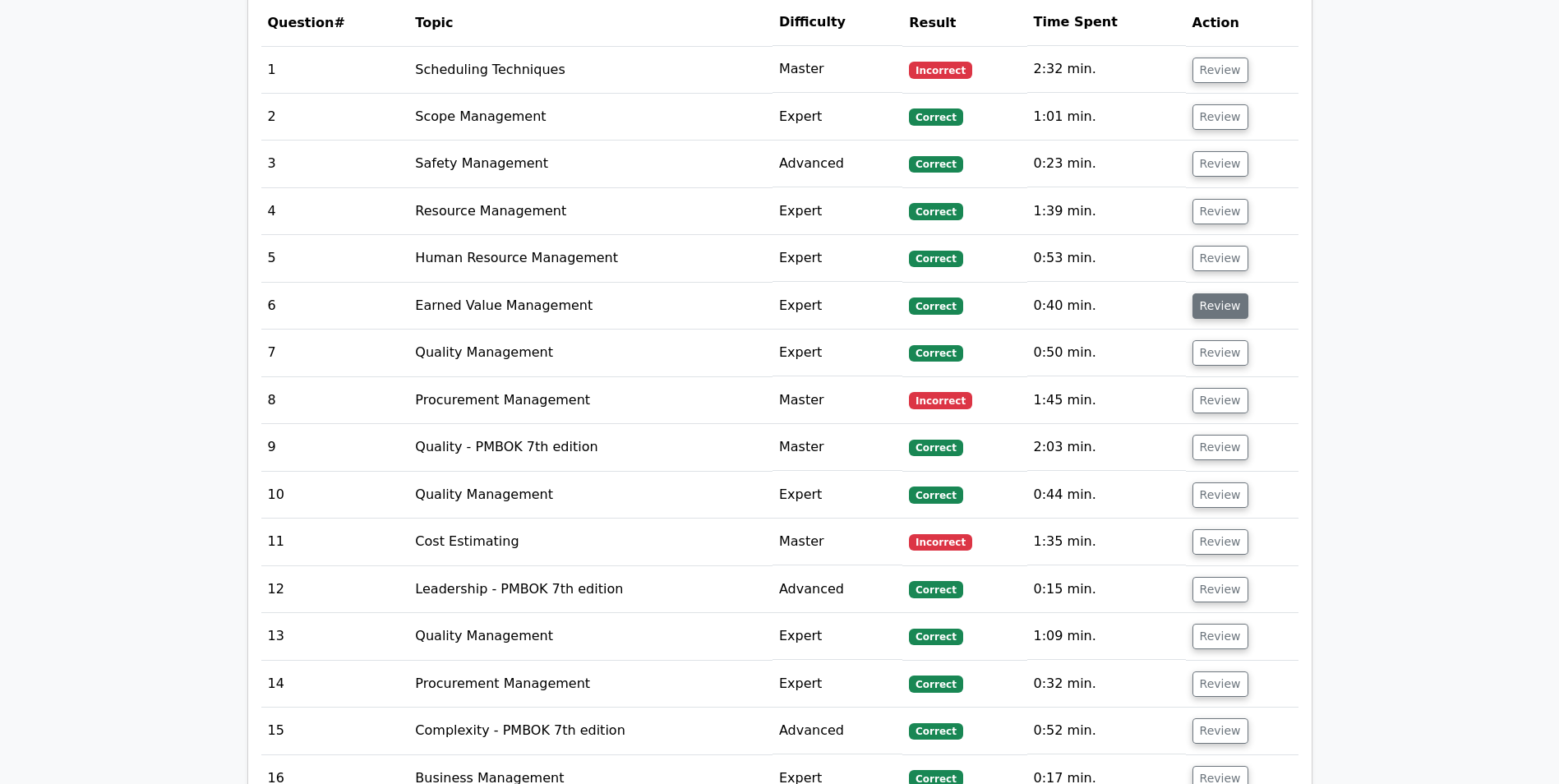
click at [1213, 293] on button "Review" at bounding box center [1220, 306] width 56 height 26
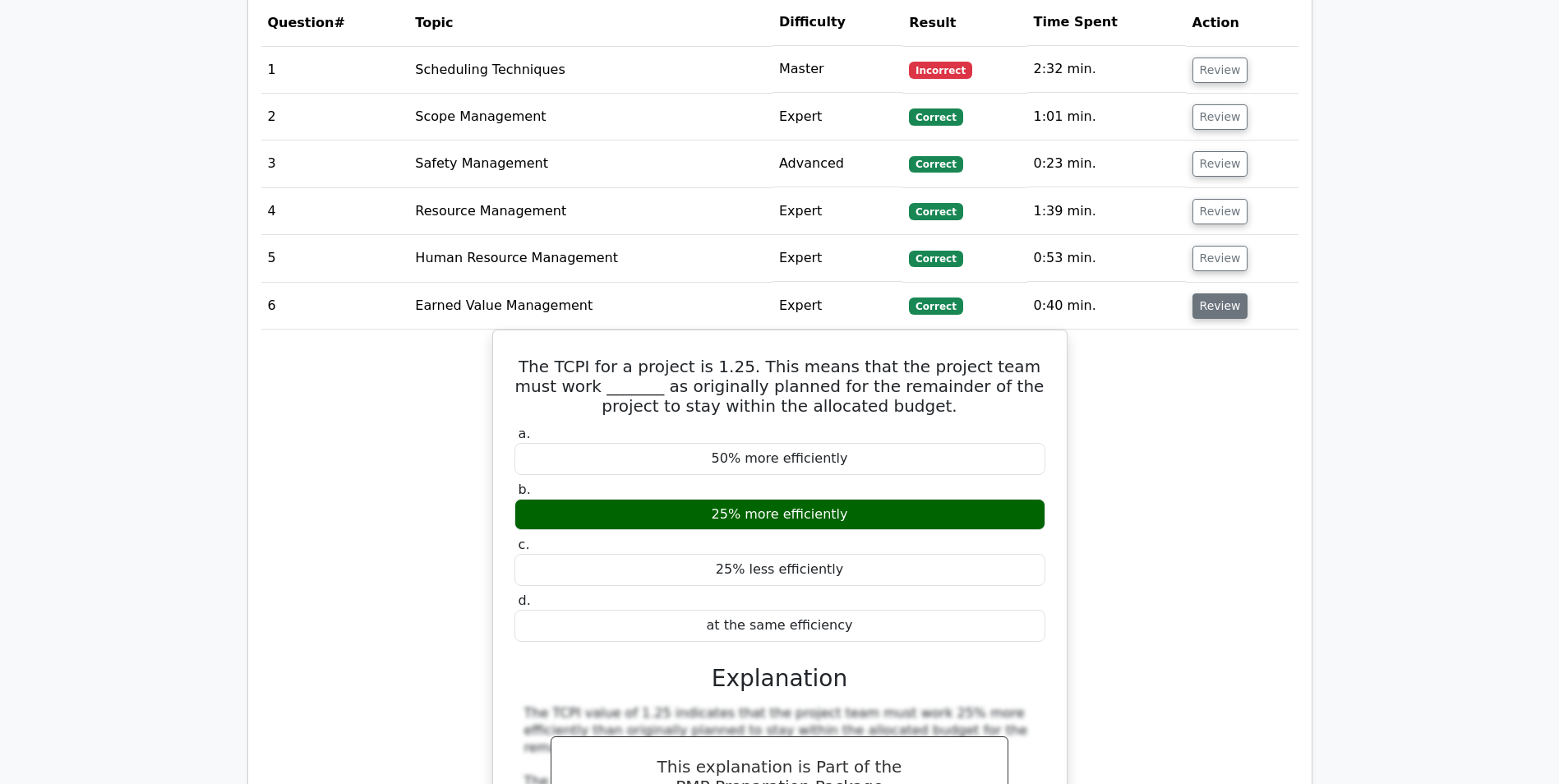
click at [1213, 293] on button "Review" at bounding box center [1220, 306] width 56 height 26
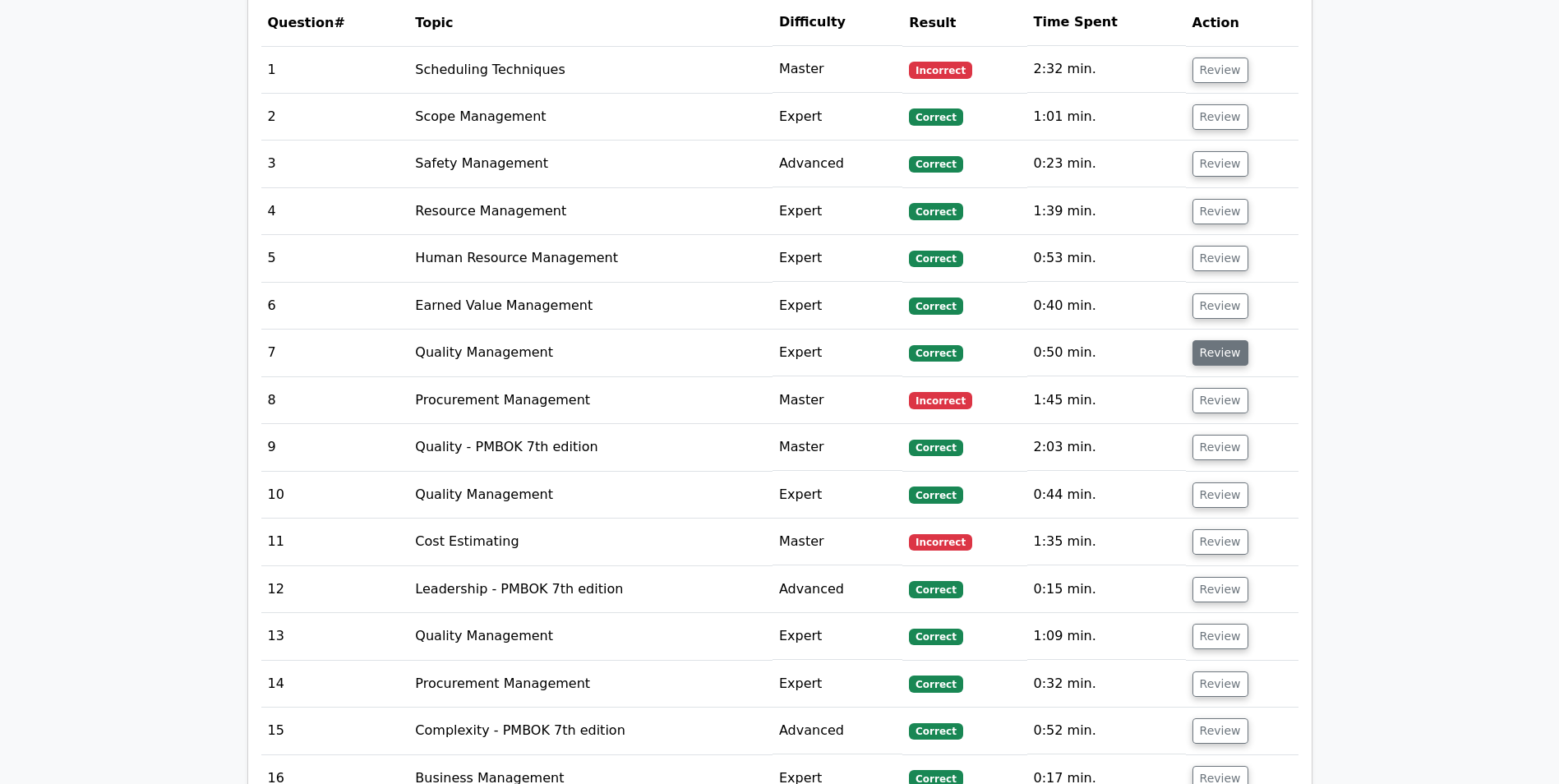
click at [1212, 340] on button "Review" at bounding box center [1220, 353] width 56 height 26
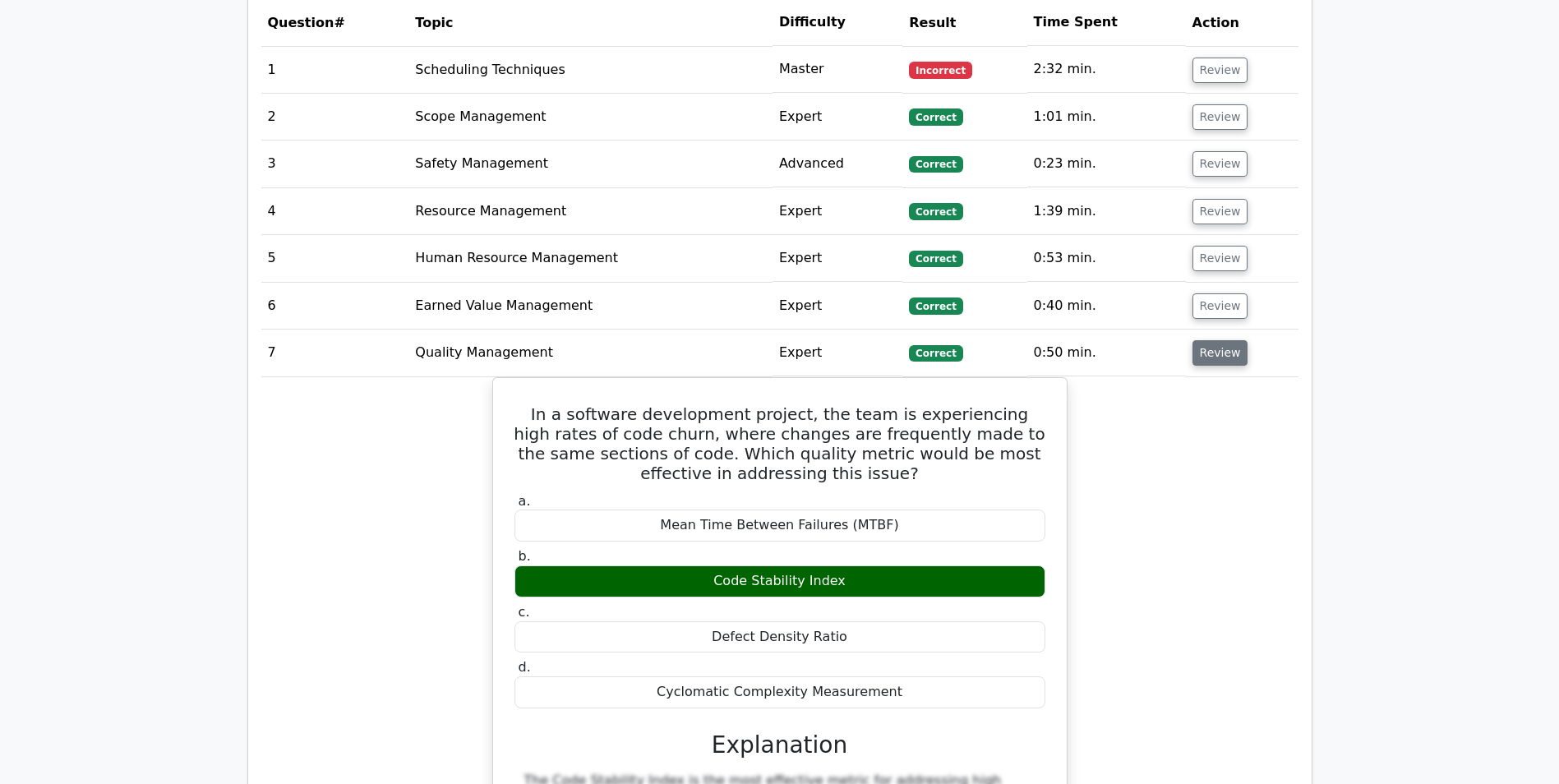
click at [1212, 340] on button "Review" at bounding box center [1220, 353] width 56 height 26
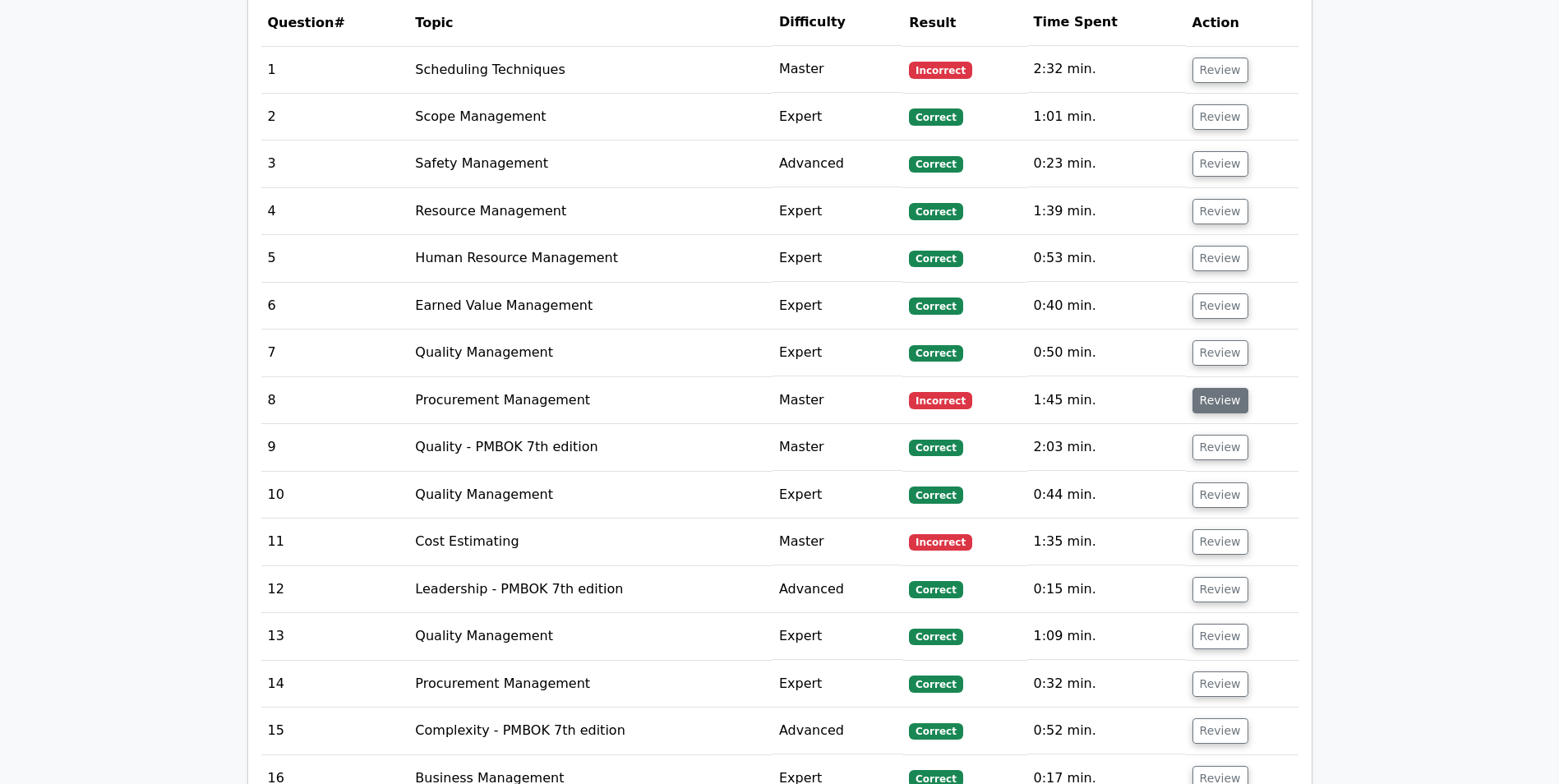
click at [1214, 387] on button "Review" at bounding box center [1220, 400] width 56 height 26
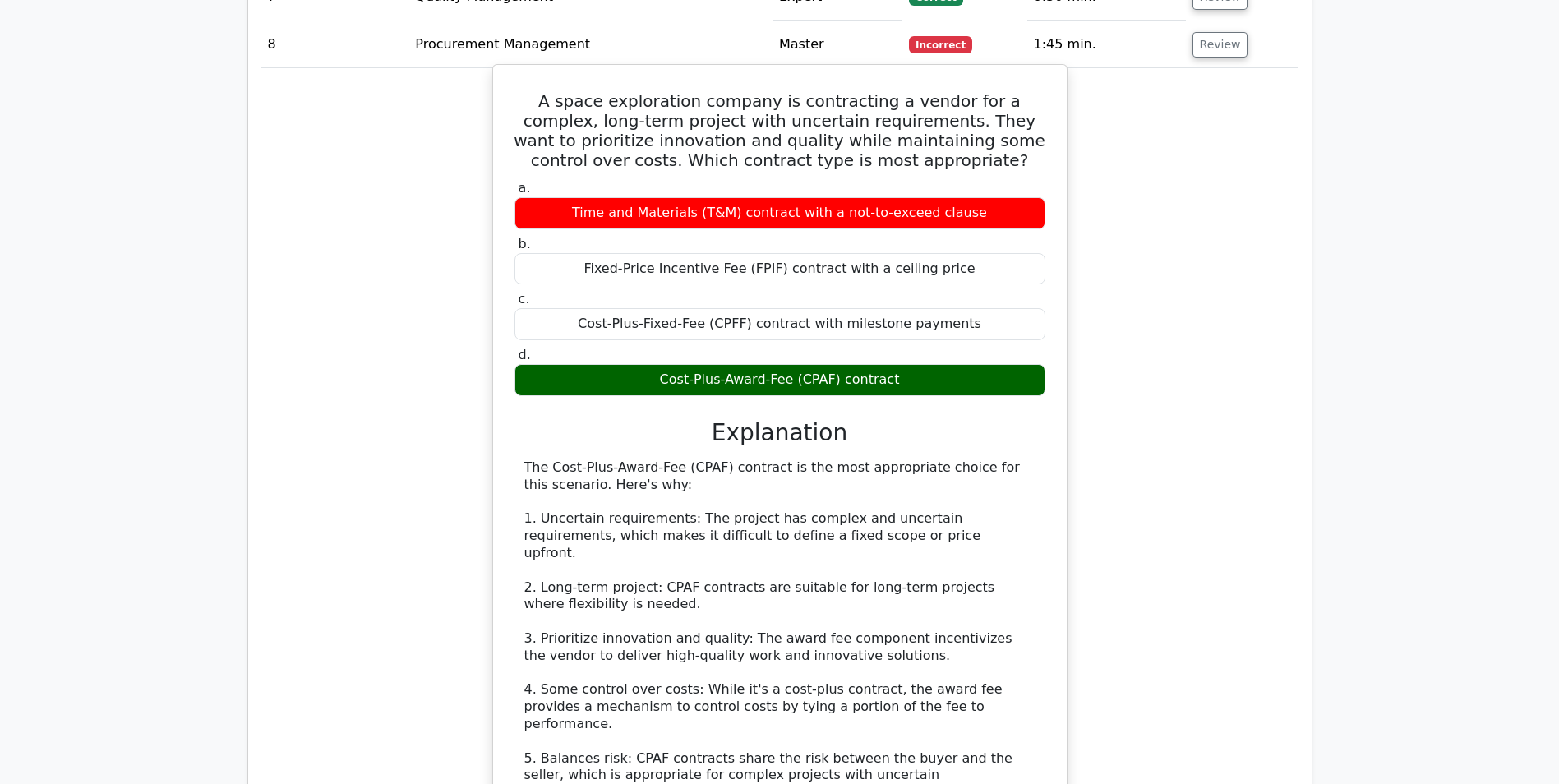
scroll to position [1889, 0]
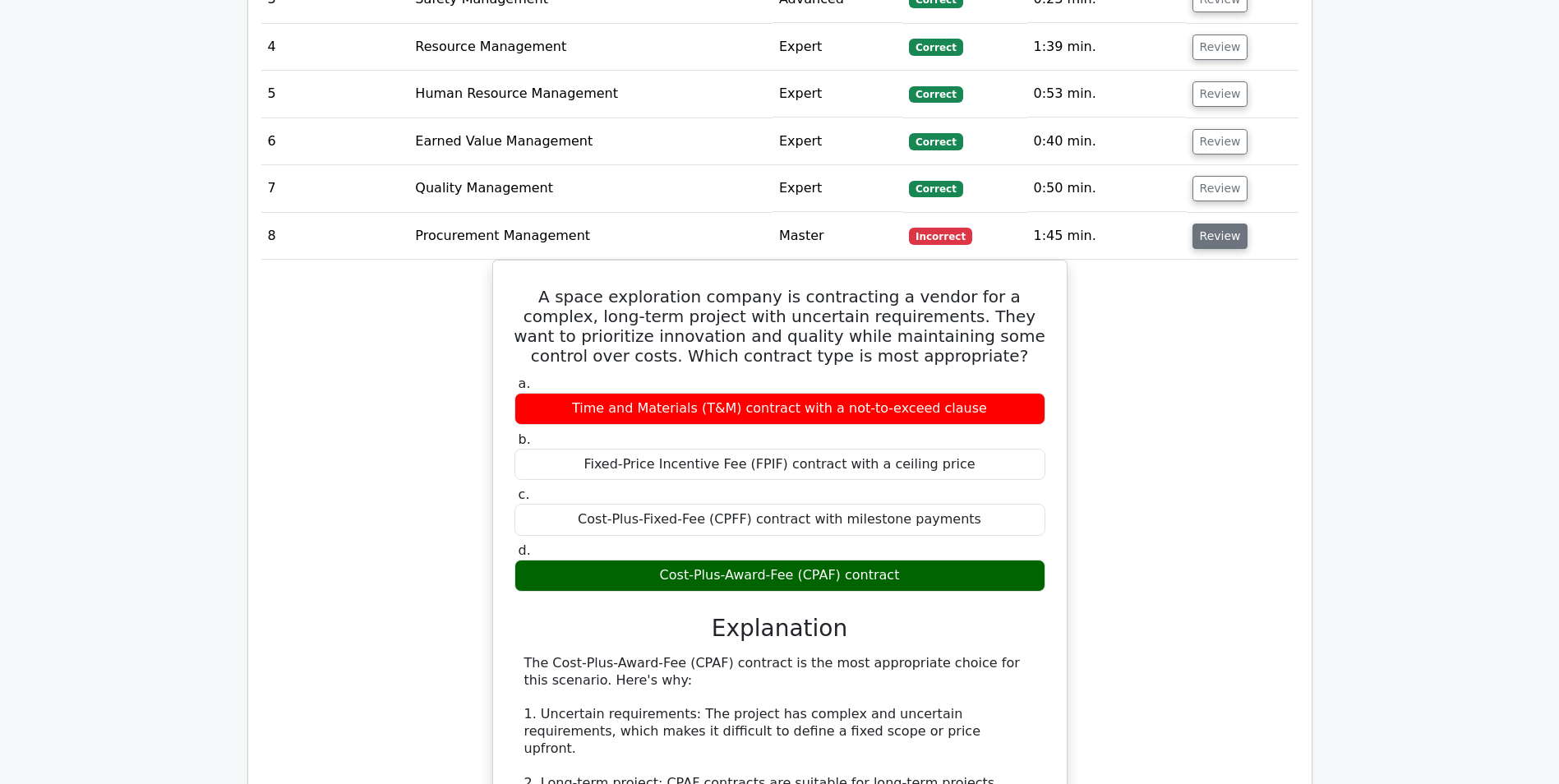
click at [1205, 224] on button "Review" at bounding box center [1220, 236] width 56 height 26
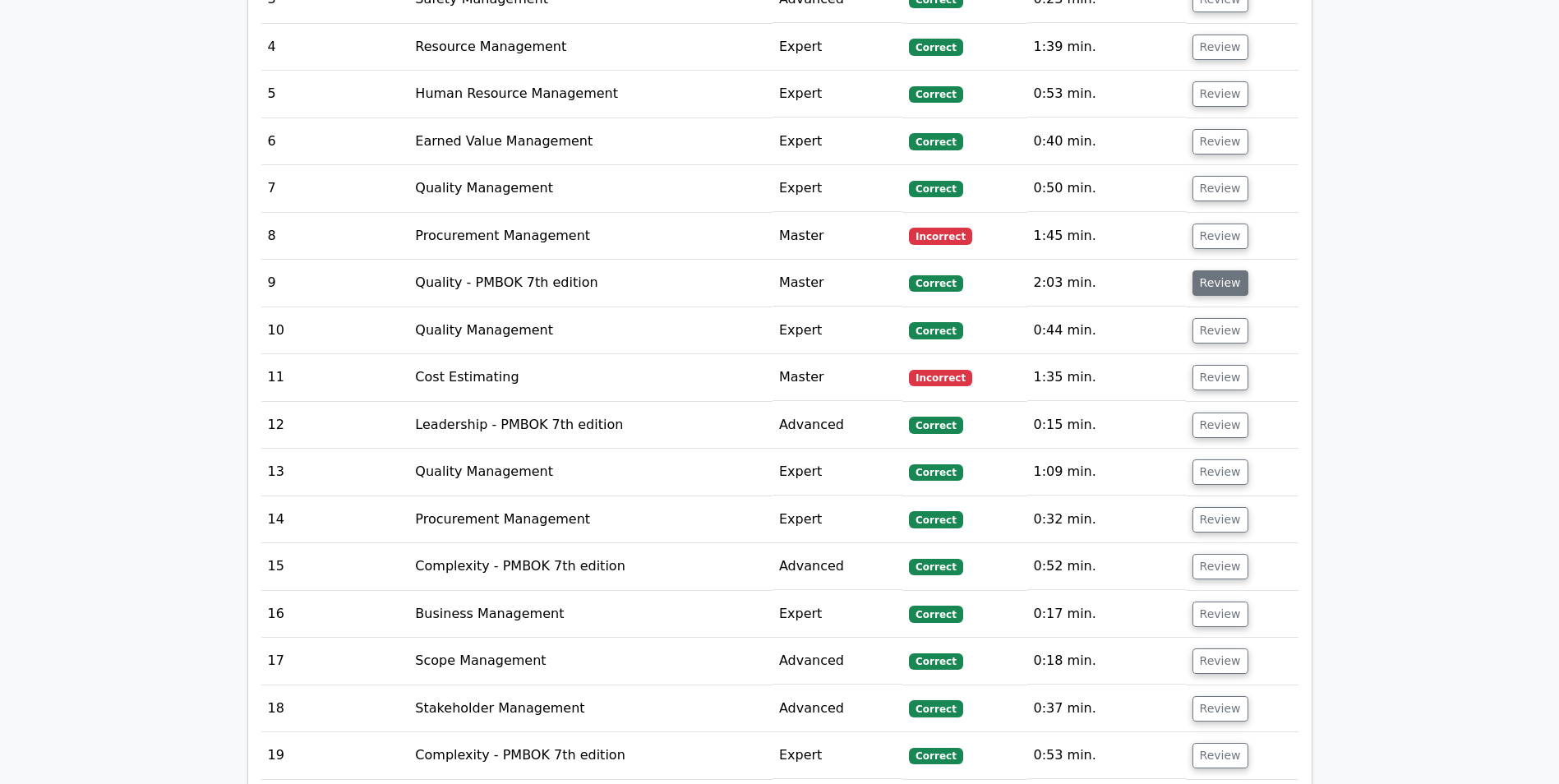
click at [1206, 270] on button "Review" at bounding box center [1220, 283] width 56 height 26
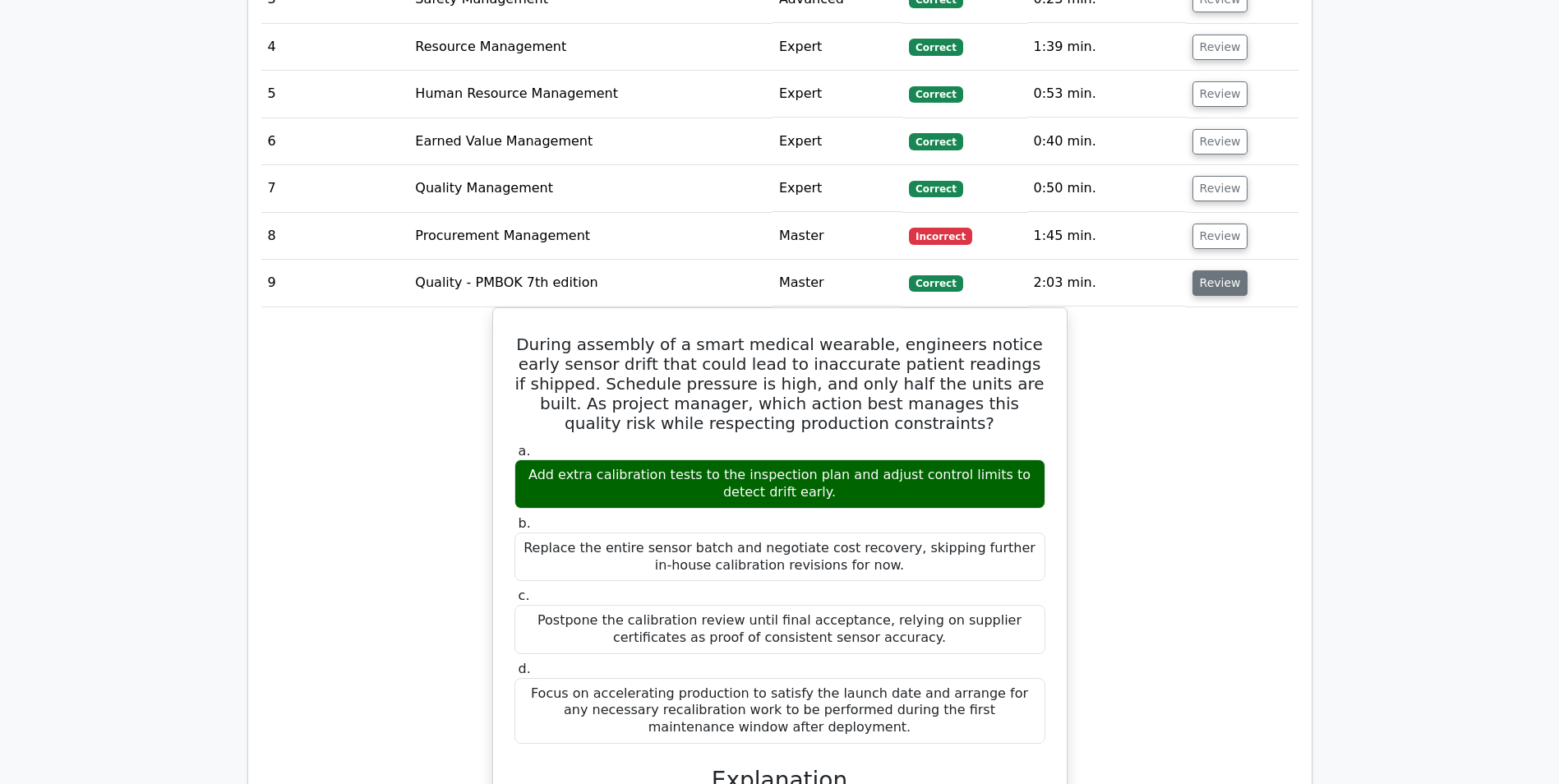
click at [1221, 270] on button "Review" at bounding box center [1220, 283] width 56 height 26
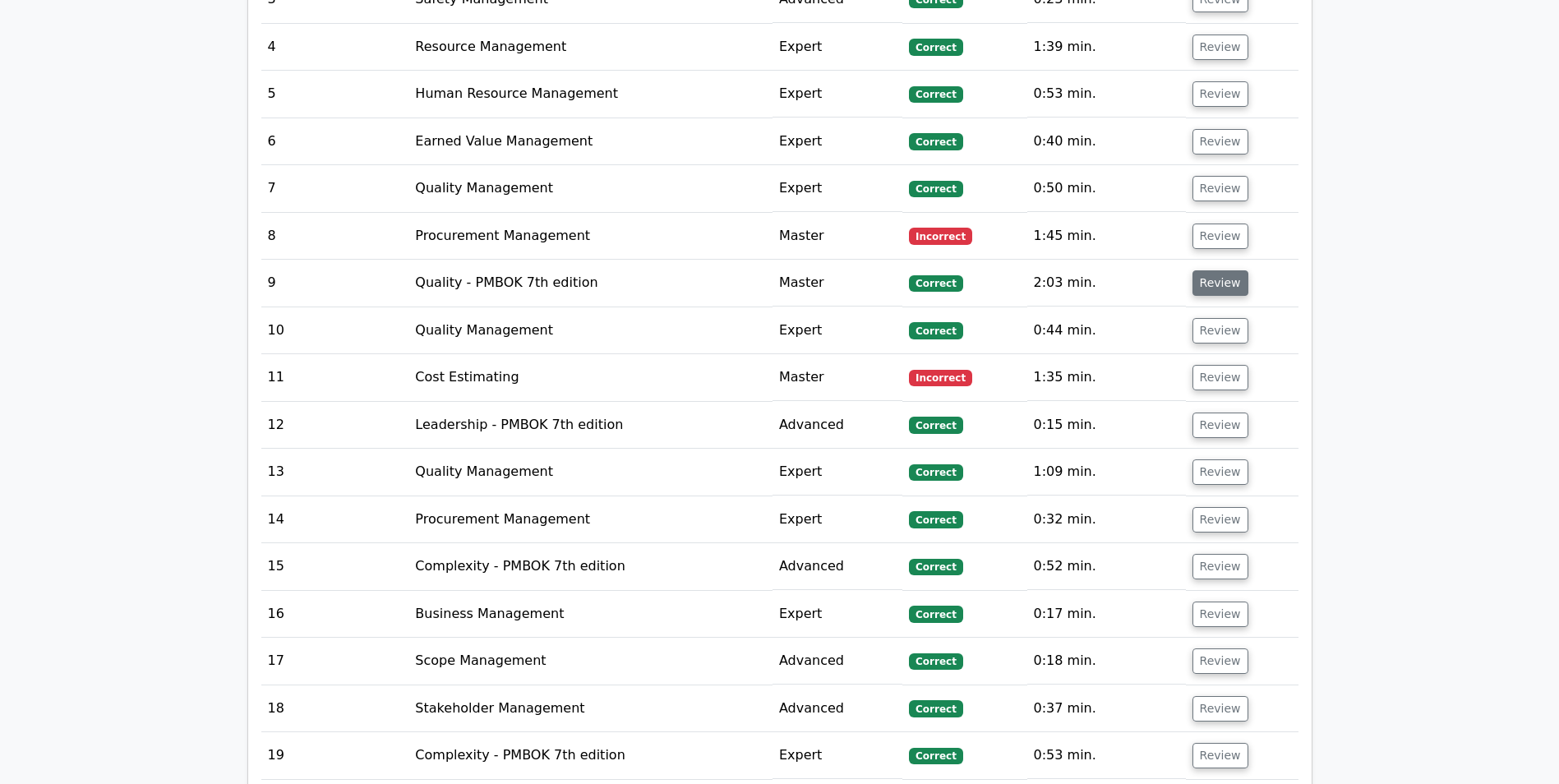
click at [1221, 270] on button "Review" at bounding box center [1220, 283] width 56 height 26
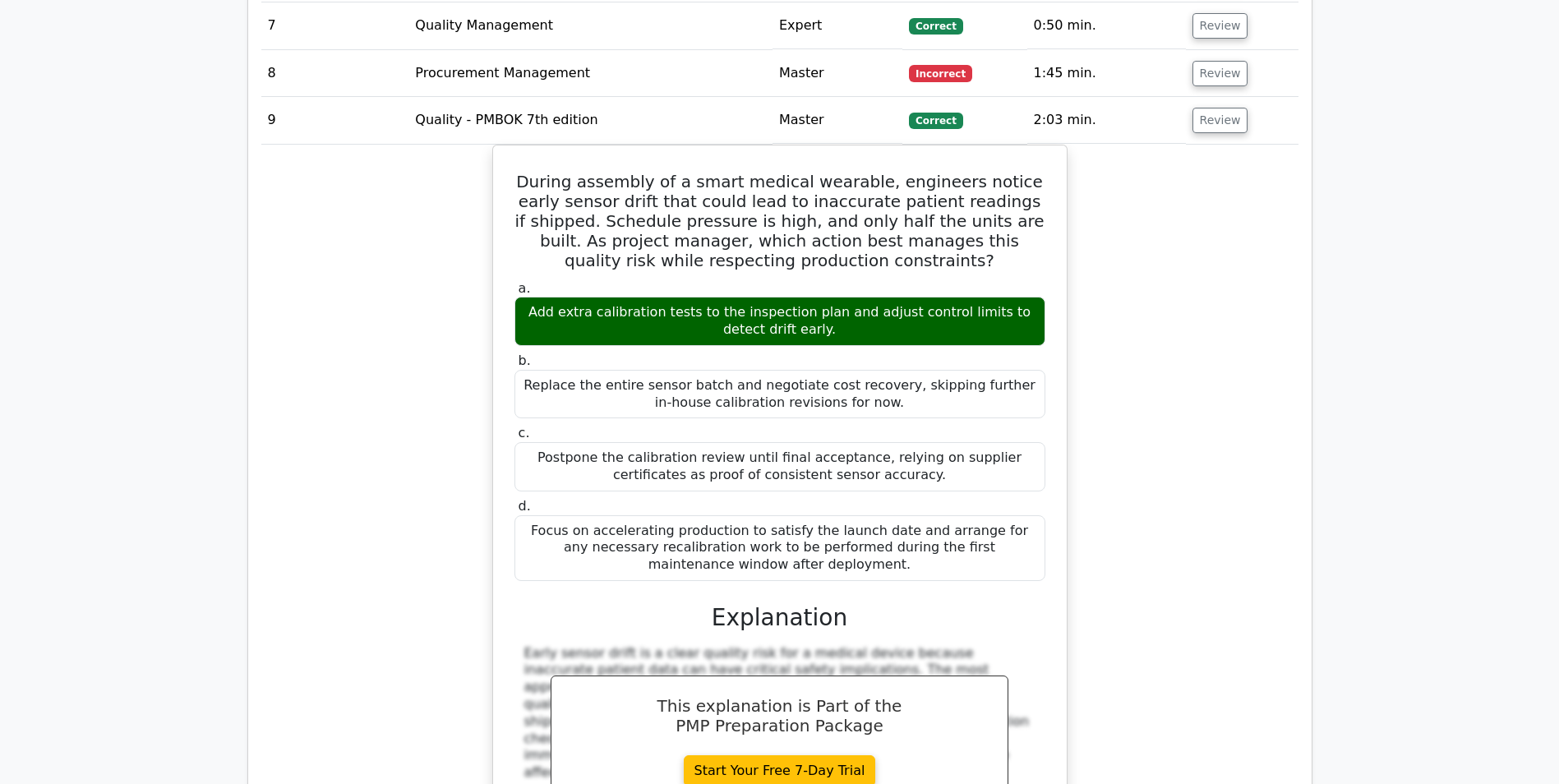
scroll to position [2054, 0]
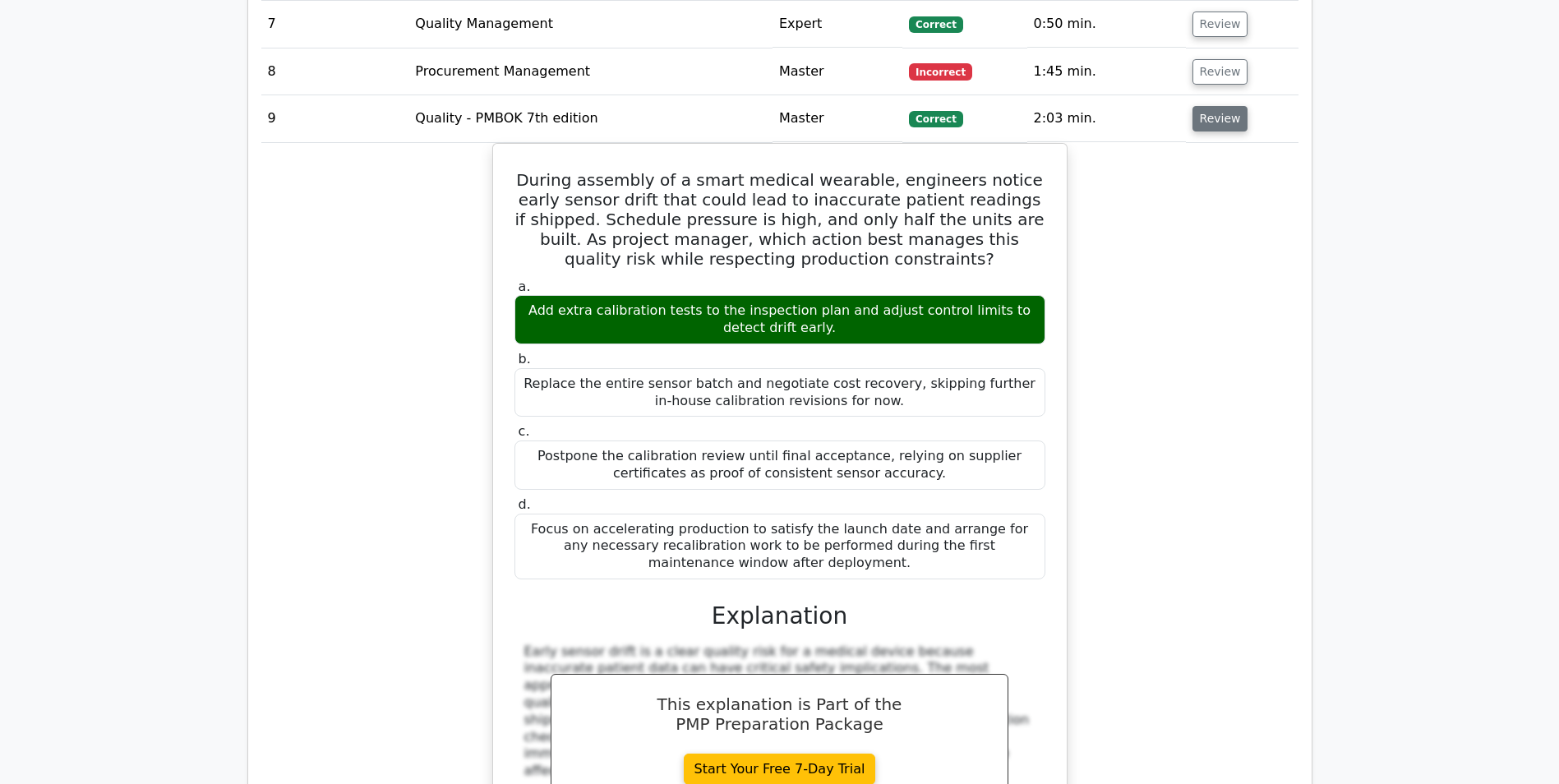
click at [1202, 106] on button "Review" at bounding box center [1220, 118] width 56 height 26
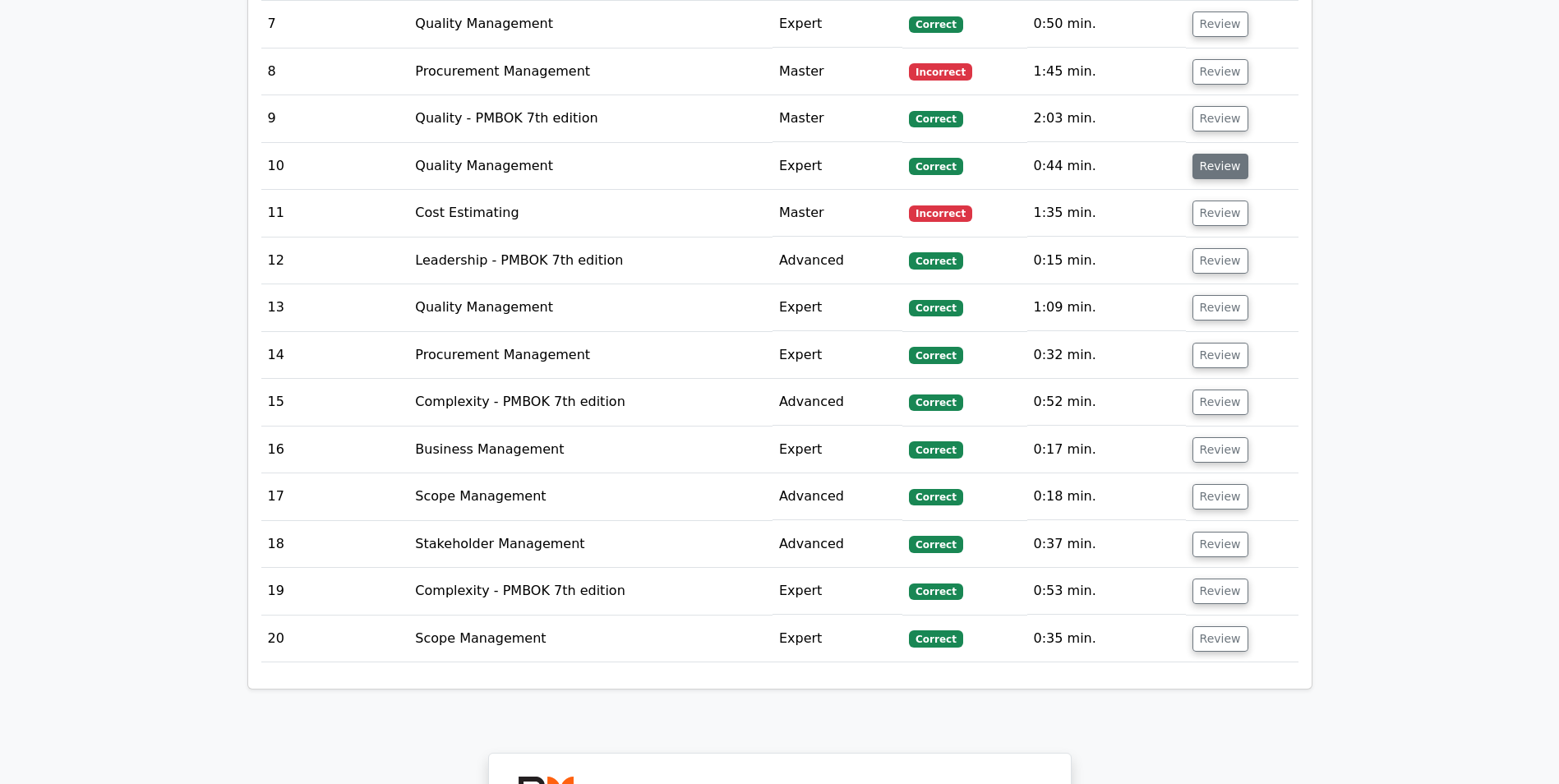
click at [1205, 157] on button "Review" at bounding box center [1220, 166] width 56 height 26
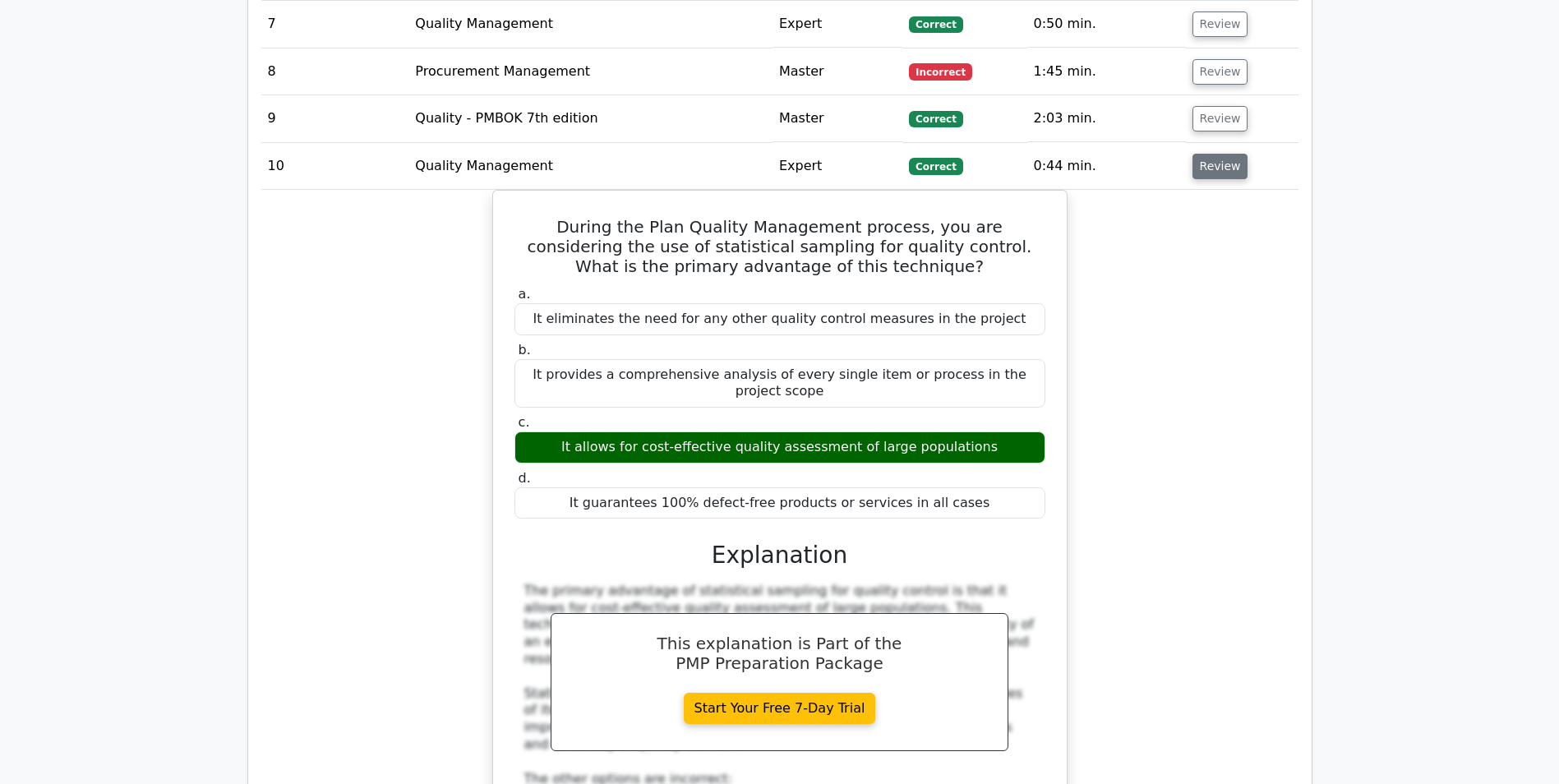
click at [1206, 154] on button "Review" at bounding box center [1220, 166] width 56 height 26
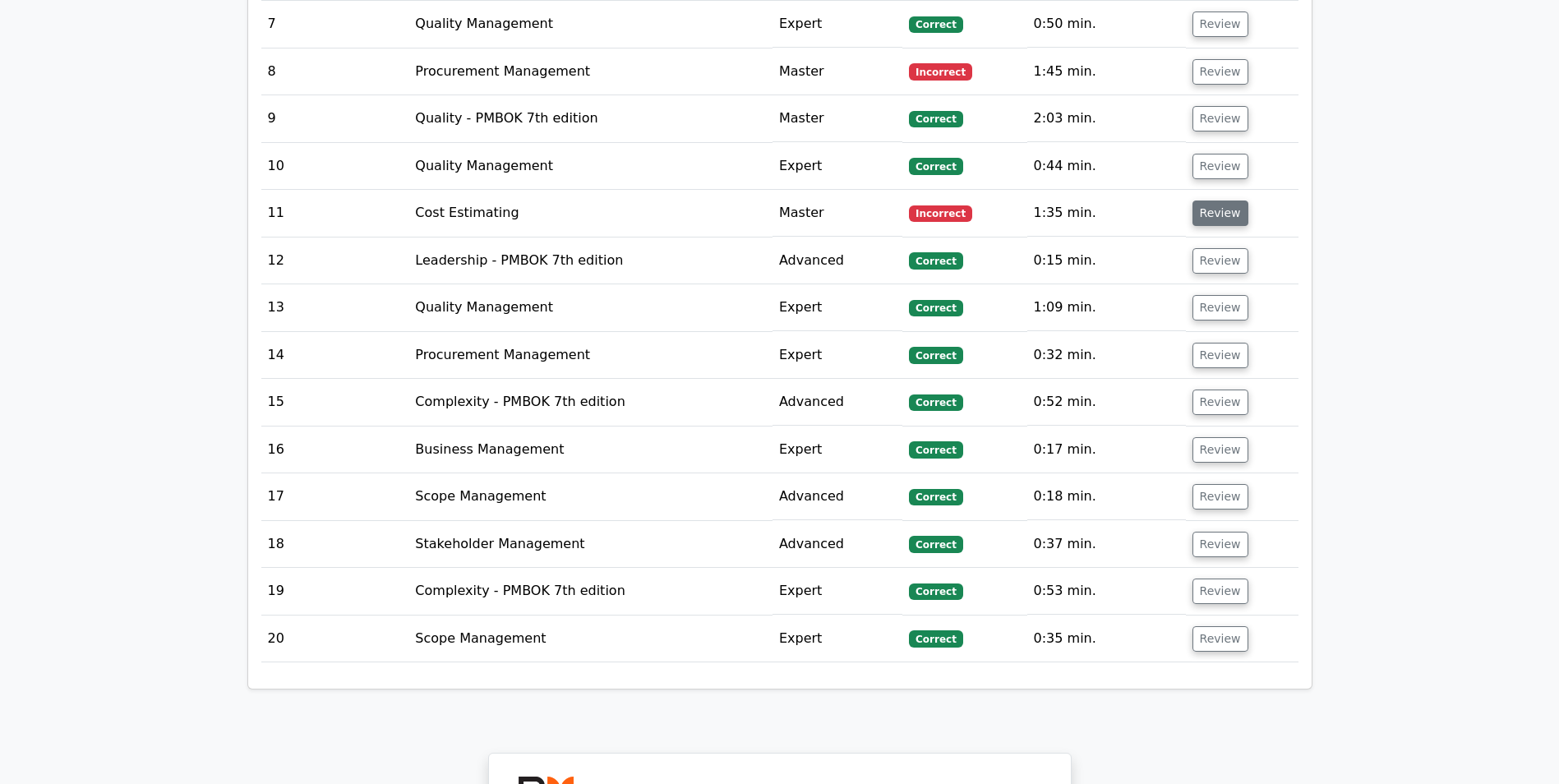
click at [1205, 200] on button "Review" at bounding box center [1220, 213] width 56 height 26
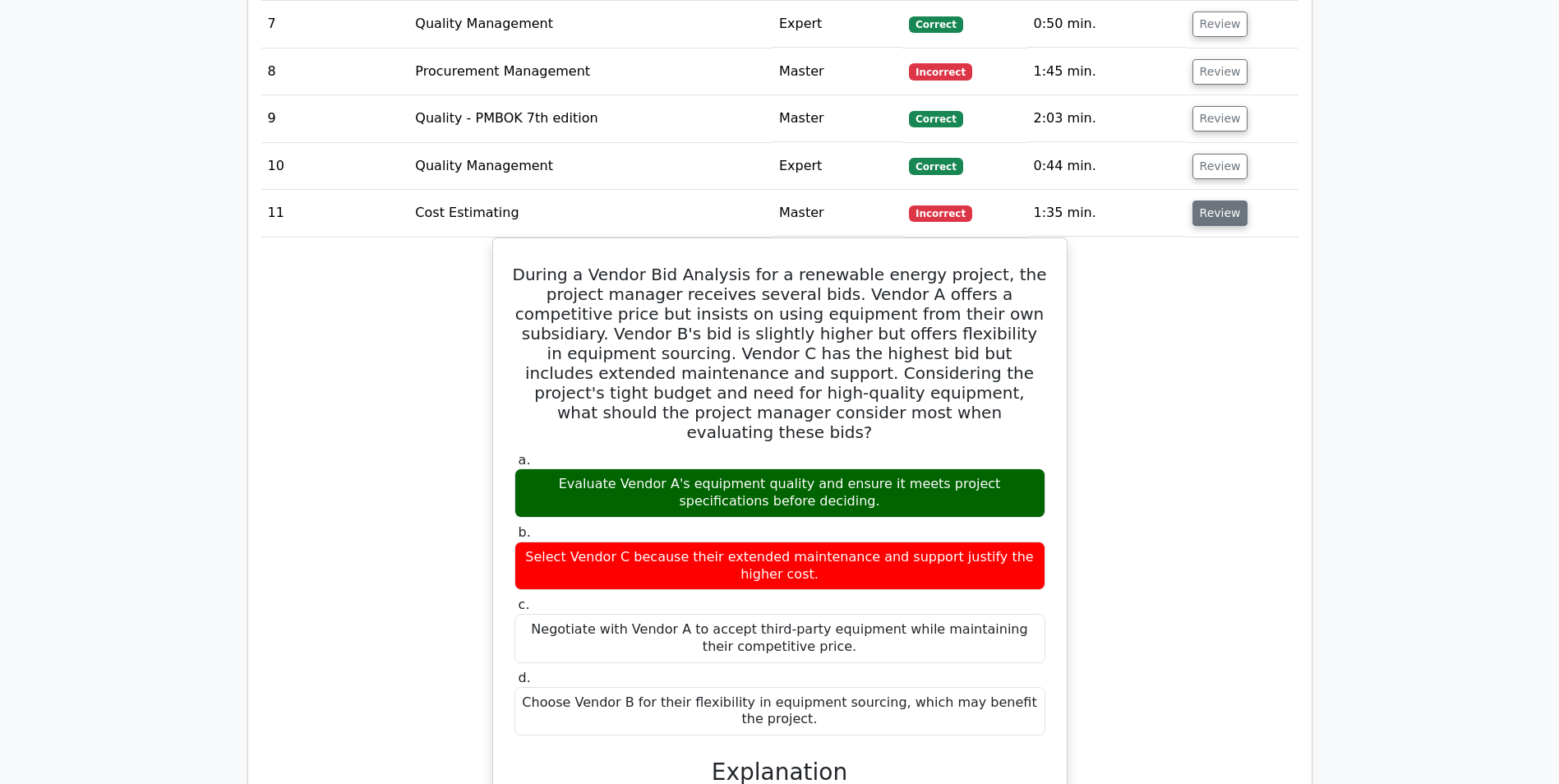
click at [1199, 200] on button "Review" at bounding box center [1220, 213] width 56 height 26
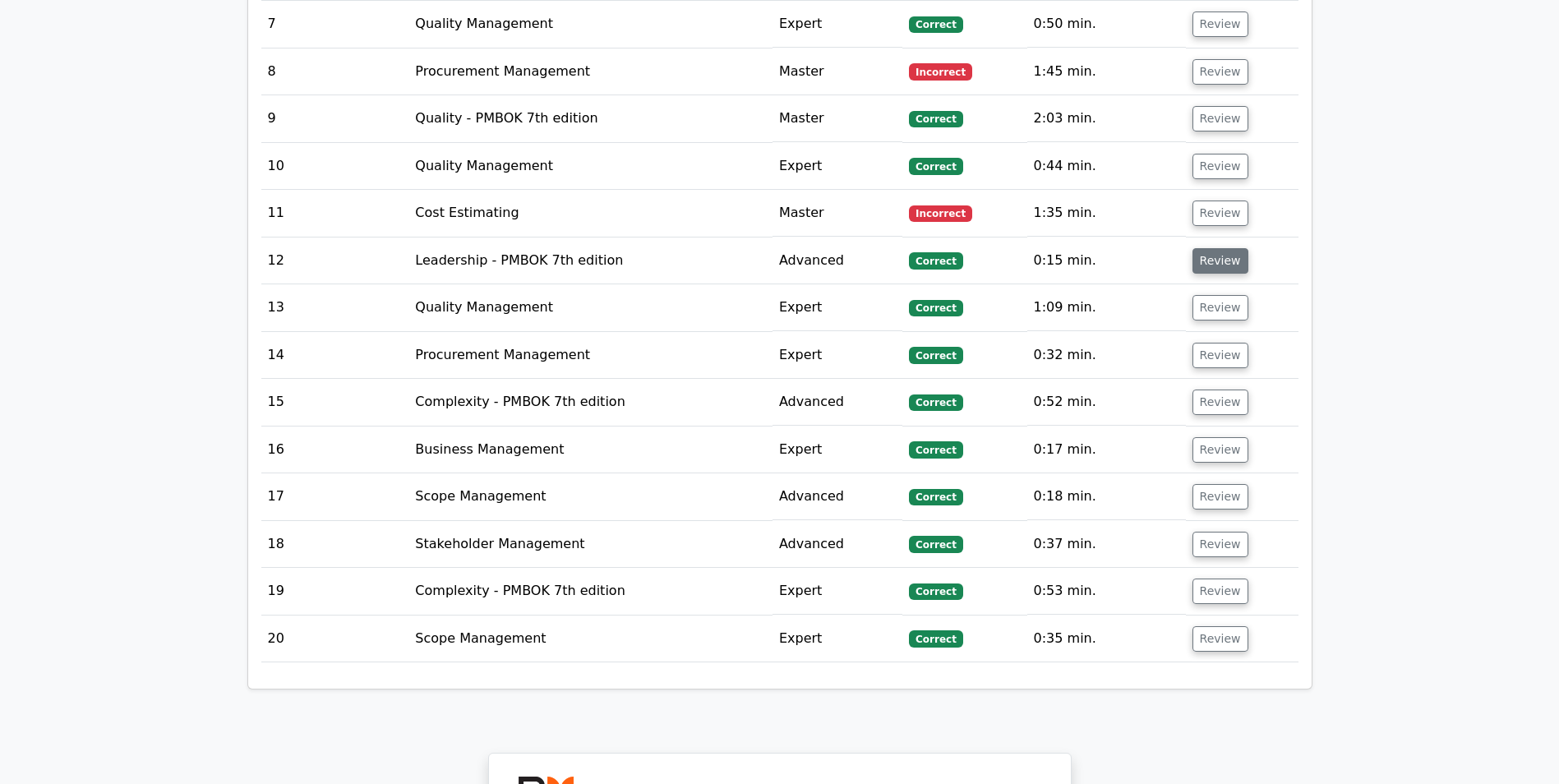
click at [1201, 248] on button "Review" at bounding box center [1220, 260] width 56 height 26
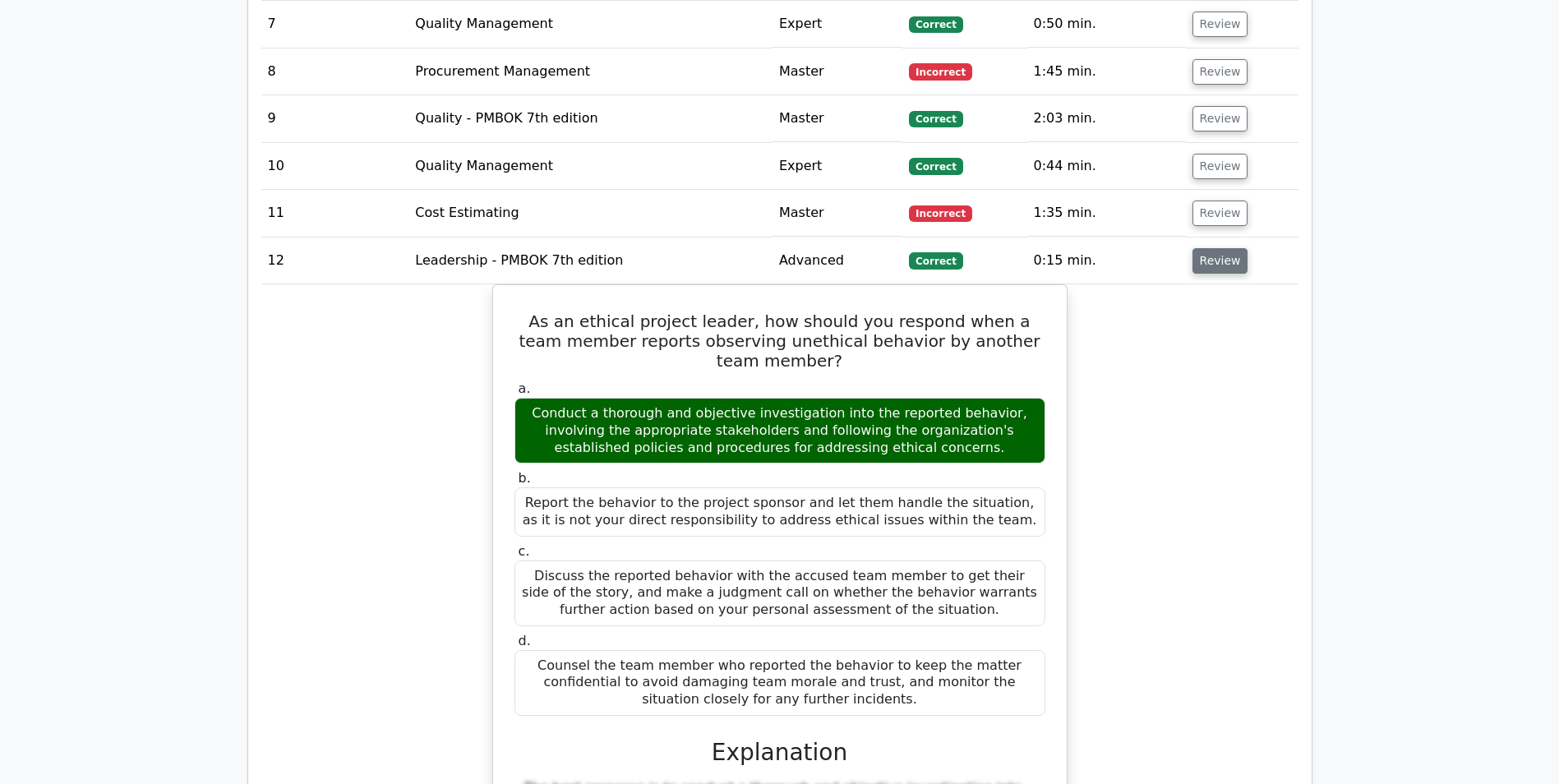
click at [1212, 248] on button "Review" at bounding box center [1220, 260] width 56 height 26
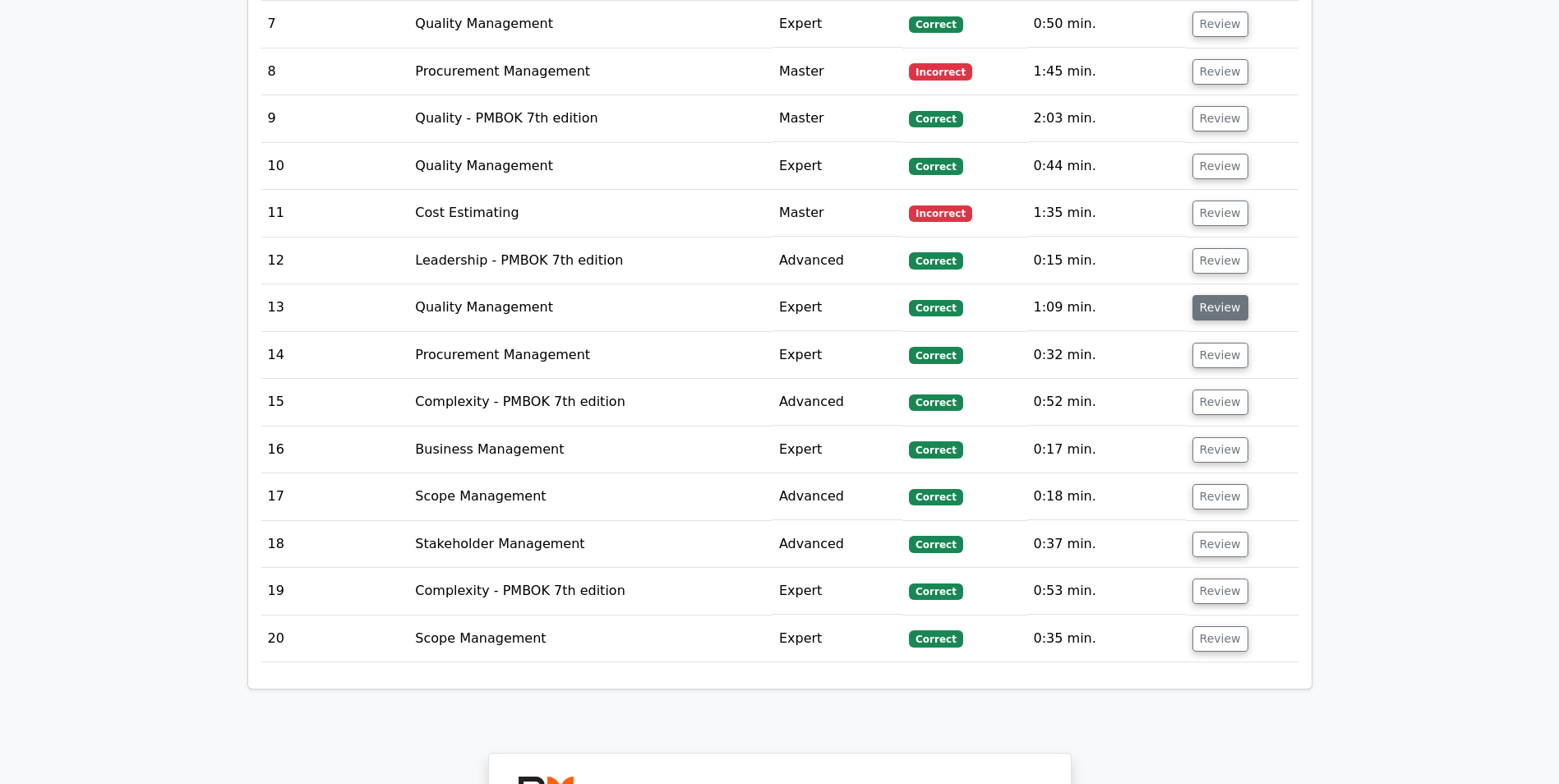
click at [1210, 295] on button "Review" at bounding box center [1220, 308] width 56 height 26
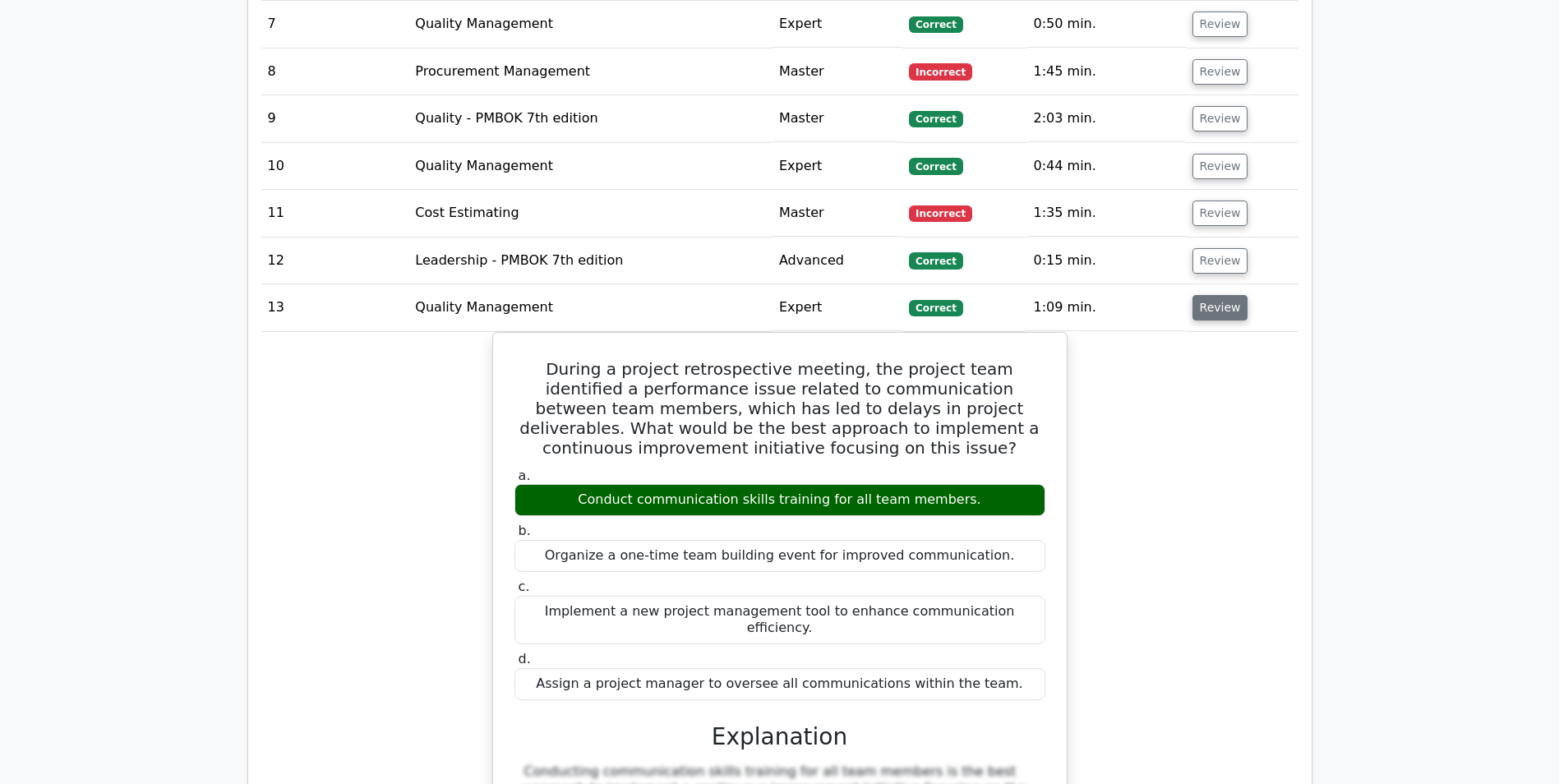
click at [1204, 297] on button "Review" at bounding box center [1220, 308] width 56 height 26
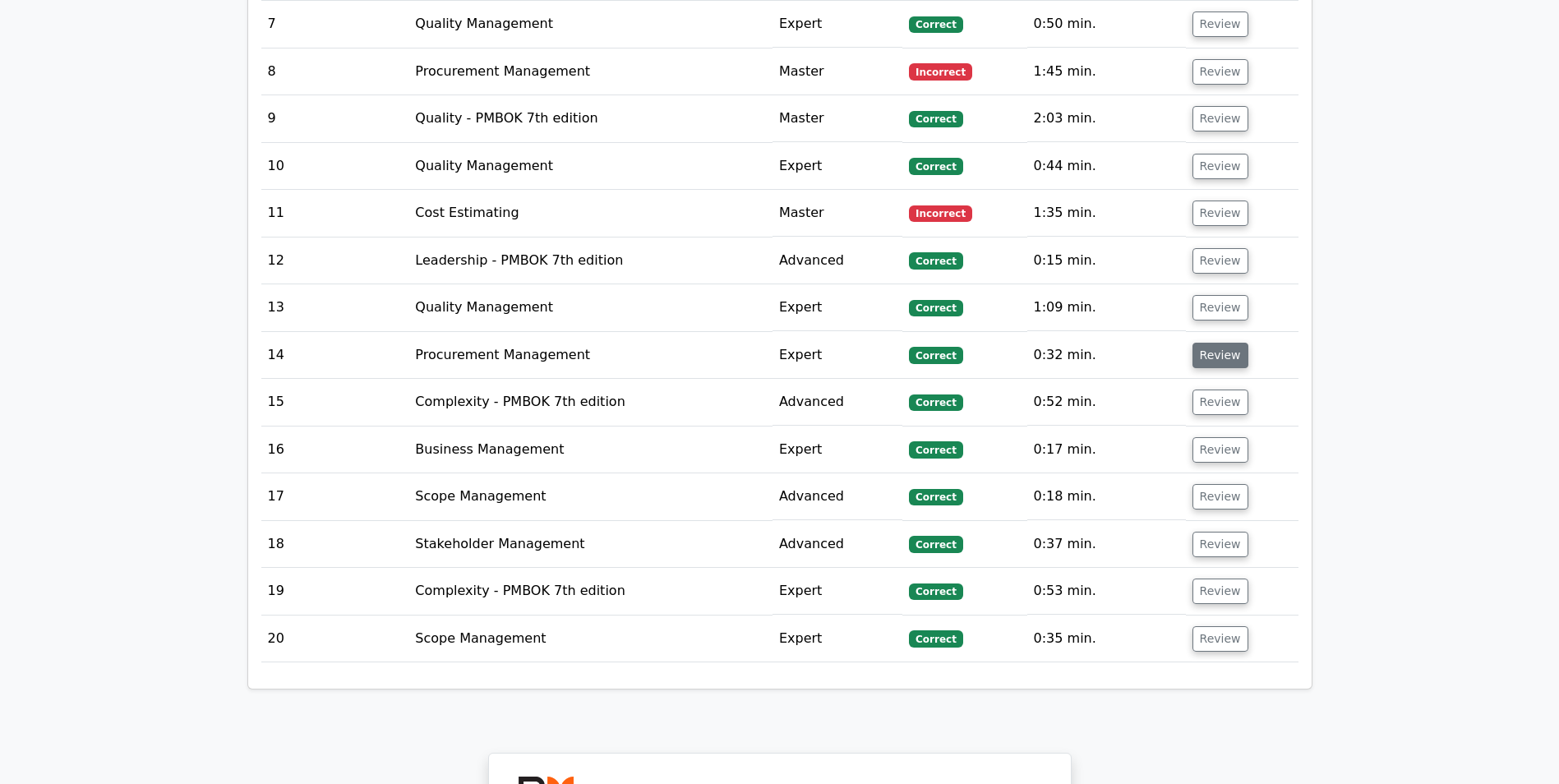
click at [1213, 343] on button "Review" at bounding box center [1220, 355] width 56 height 26
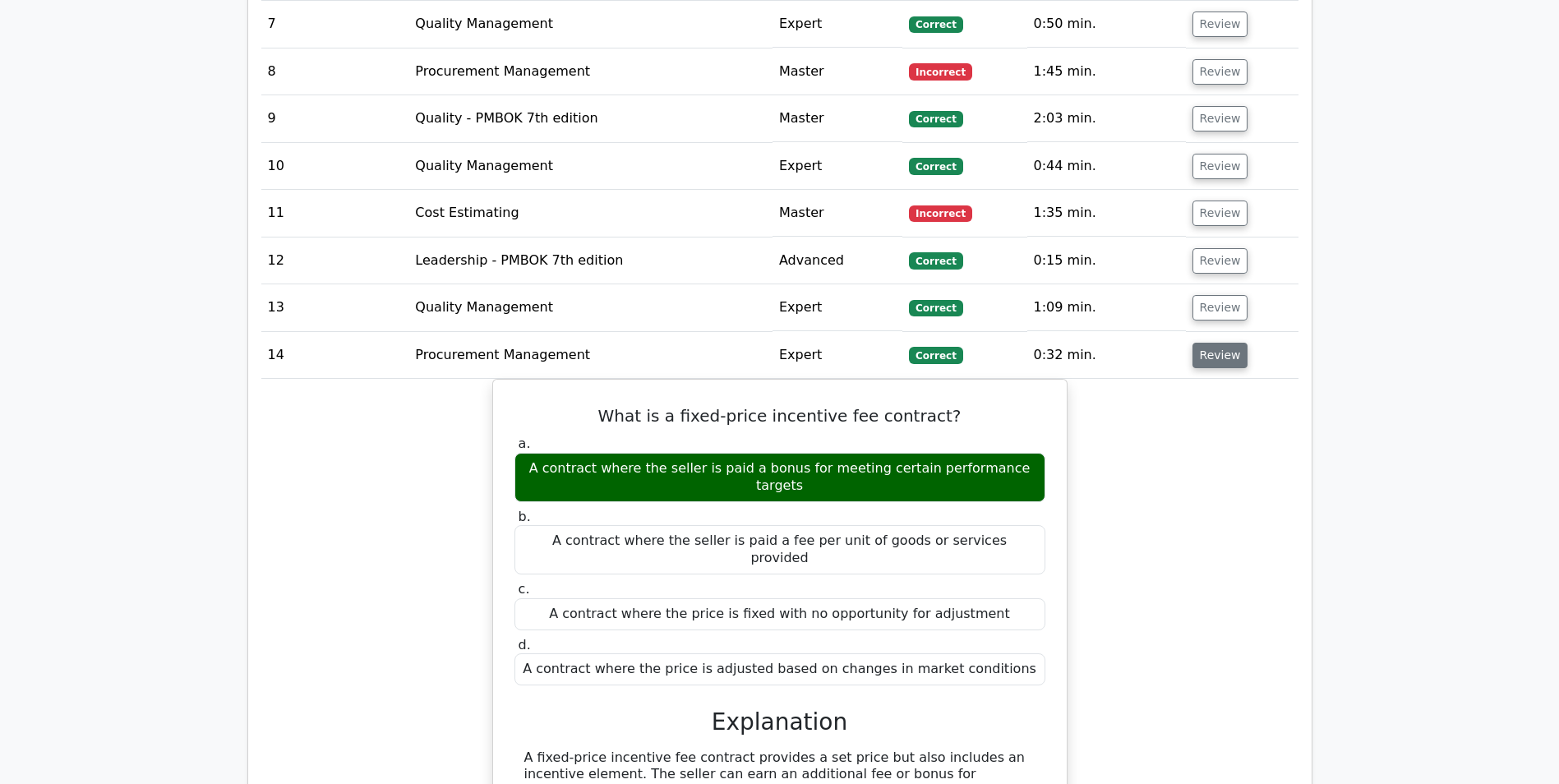
click at [1215, 343] on button "Review" at bounding box center [1220, 355] width 56 height 26
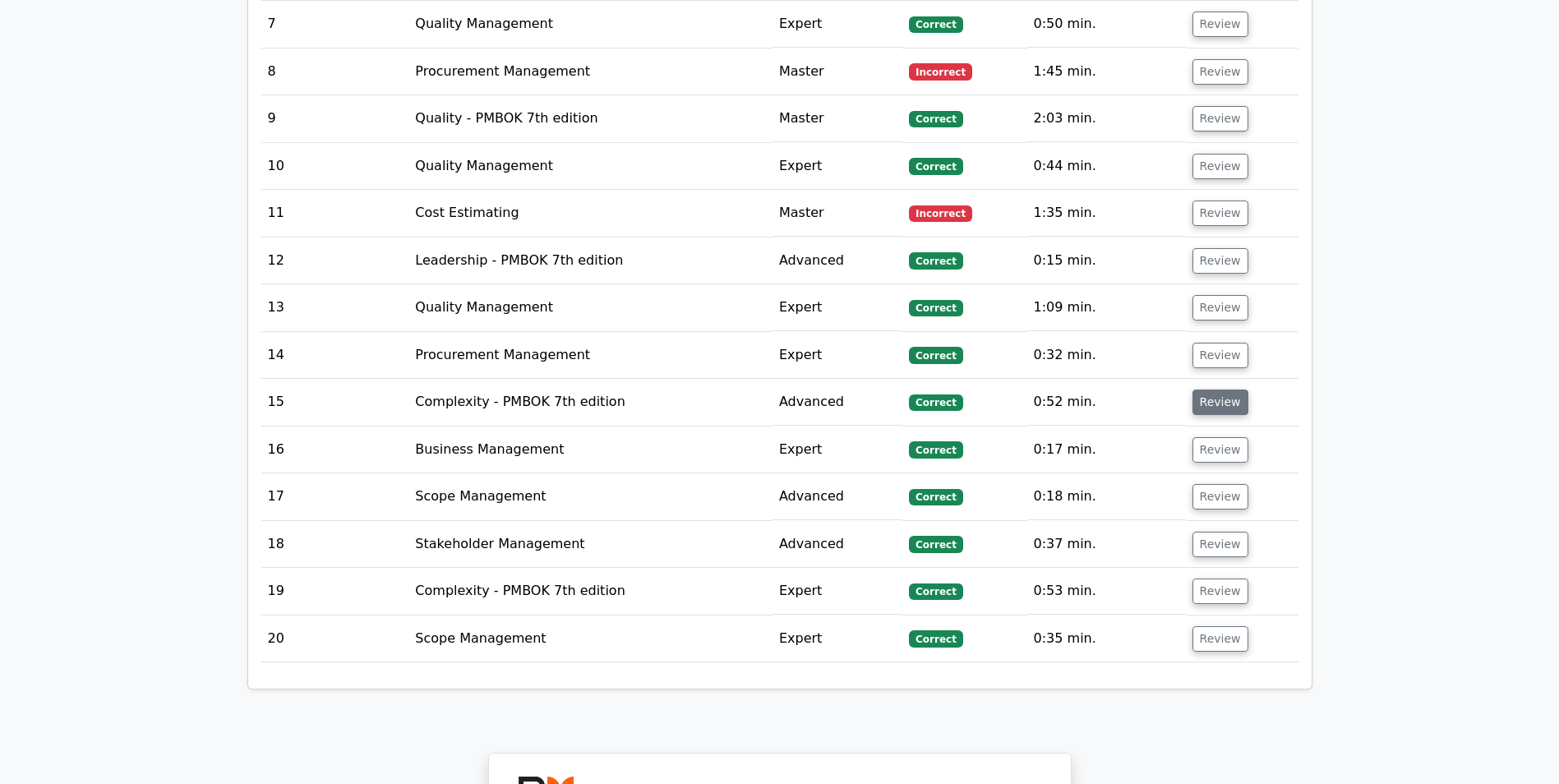
click at [1220, 389] on button "Review" at bounding box center [1220, 402] width 56 height 26
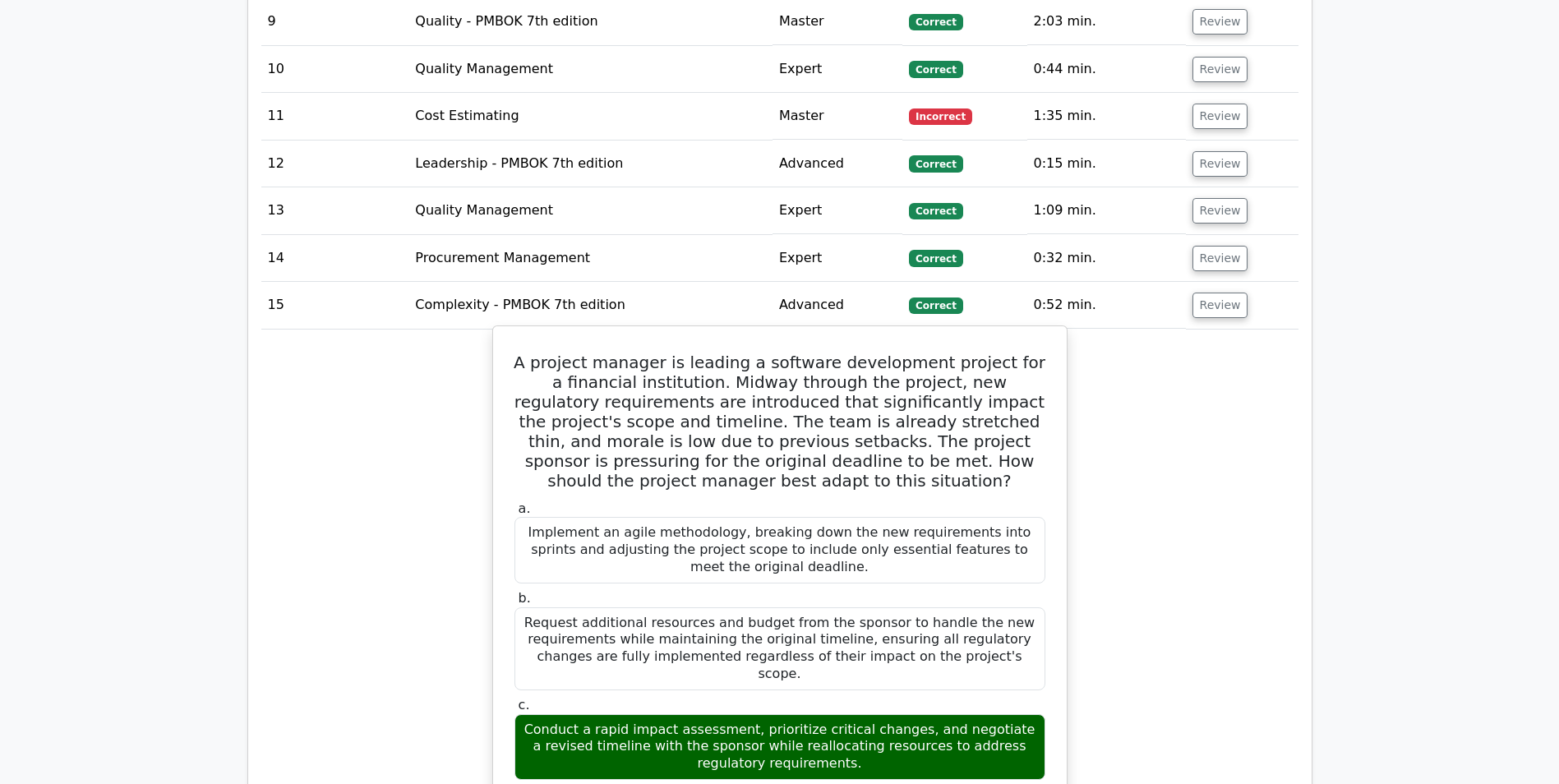
scroll to position [2300, 0]
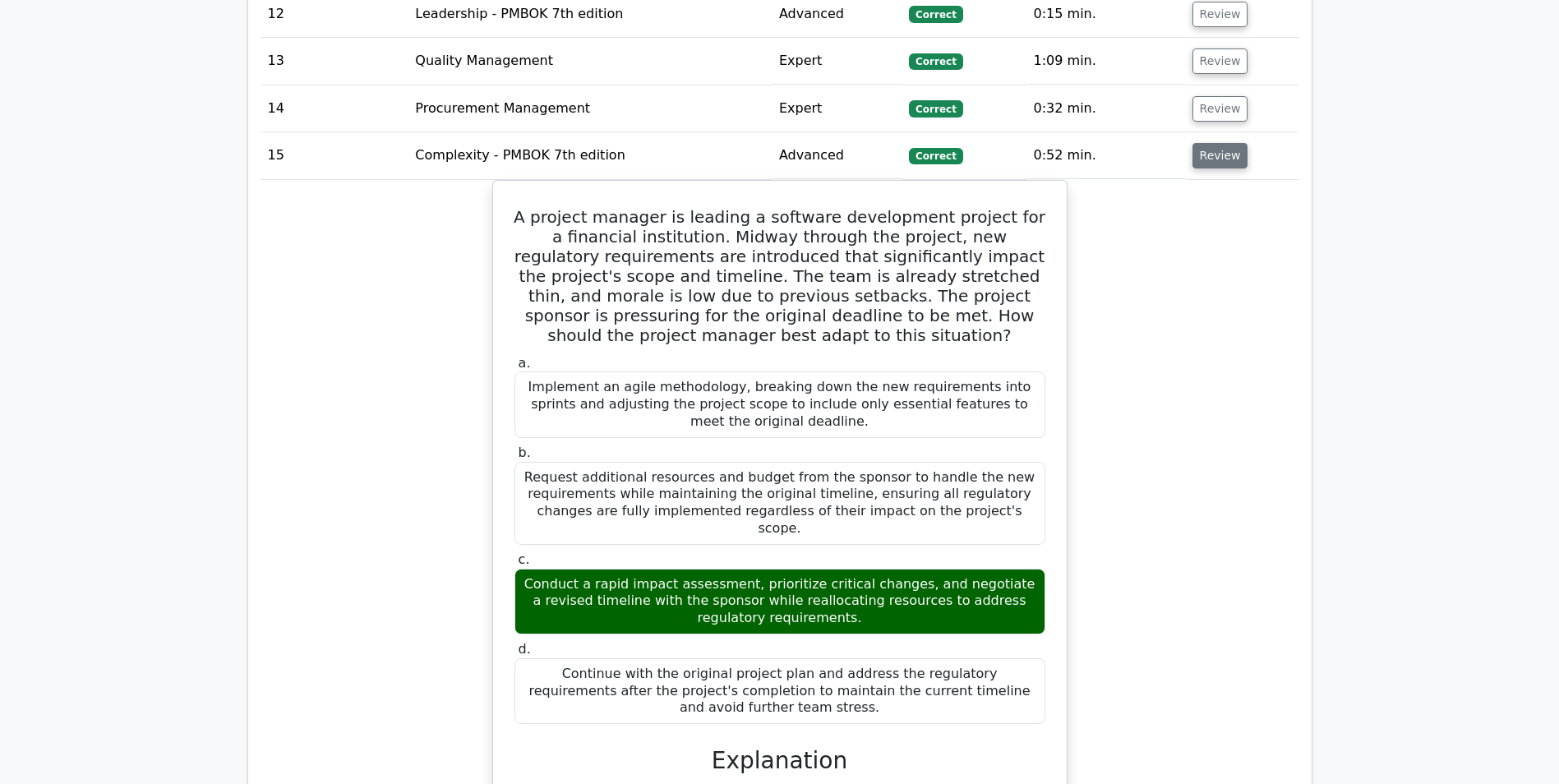
click at [1215, 143] on button "Review" at bounding box center [1220, 155] width 56 height 26
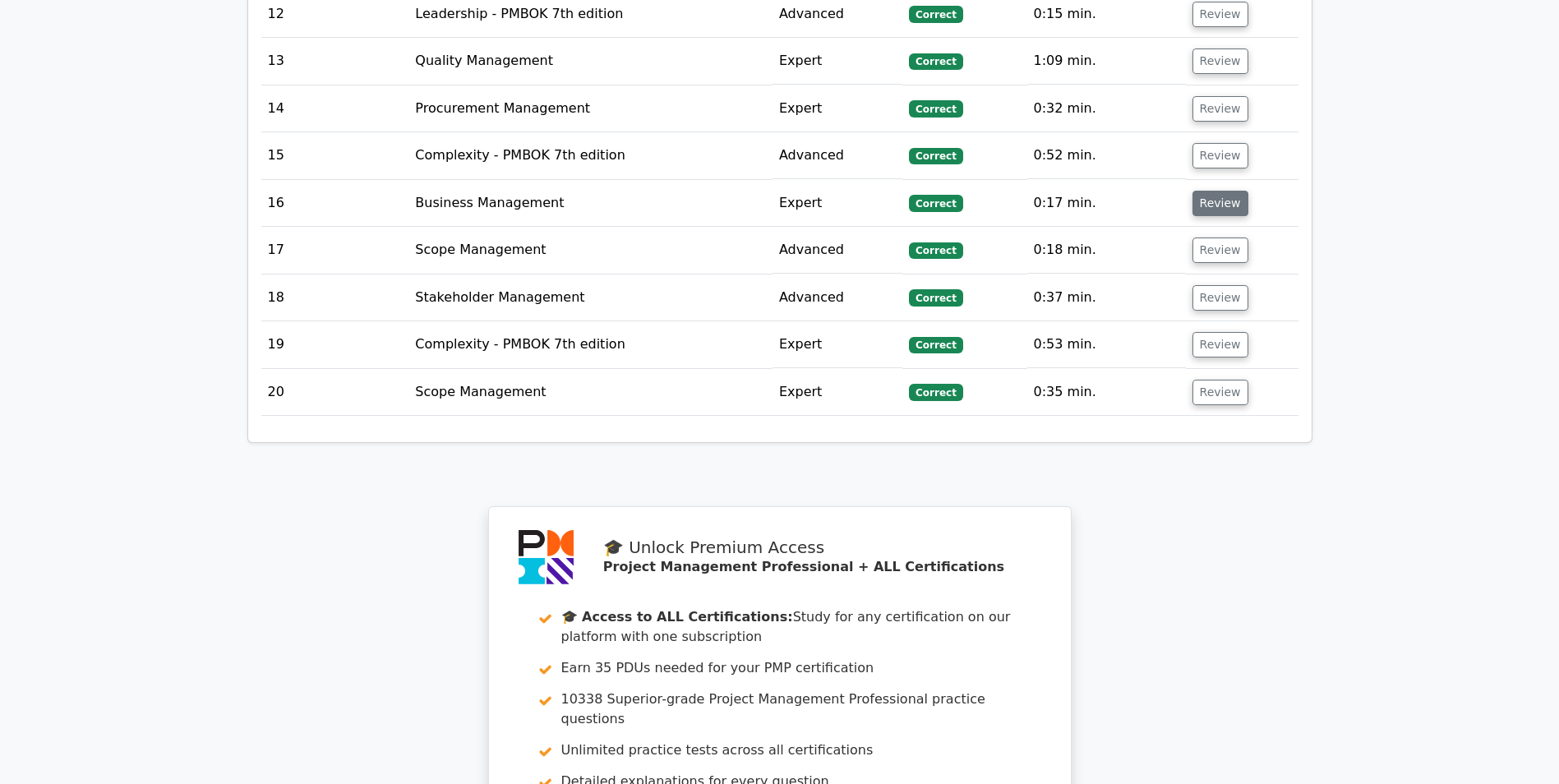
click at [1215, 190] on button "Review" at bounding box center [1220, 203] width 56 height 26
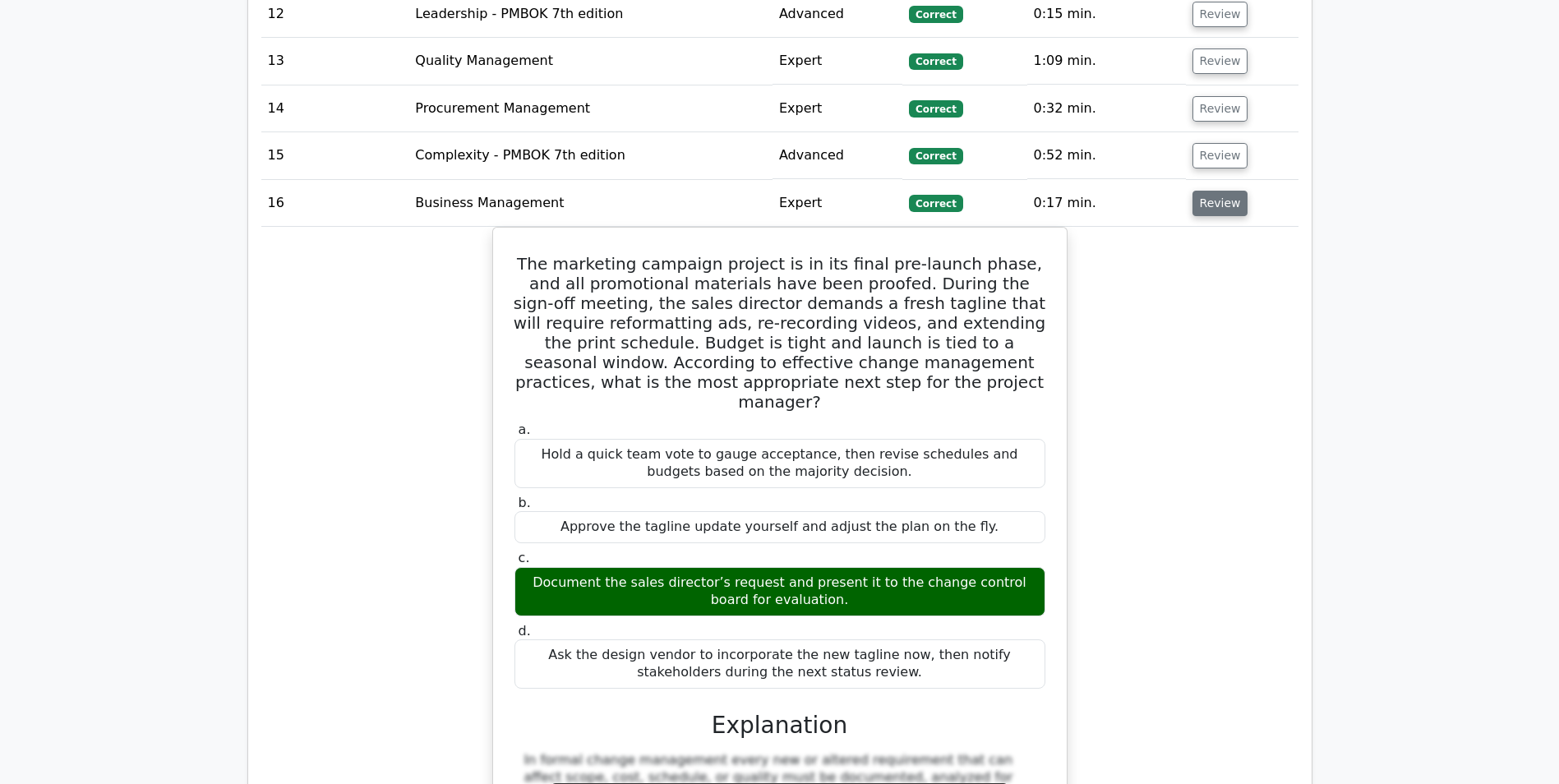
click at [1216, 190] on button "Review" at bounding box center [1220, 203] width 56 height 26
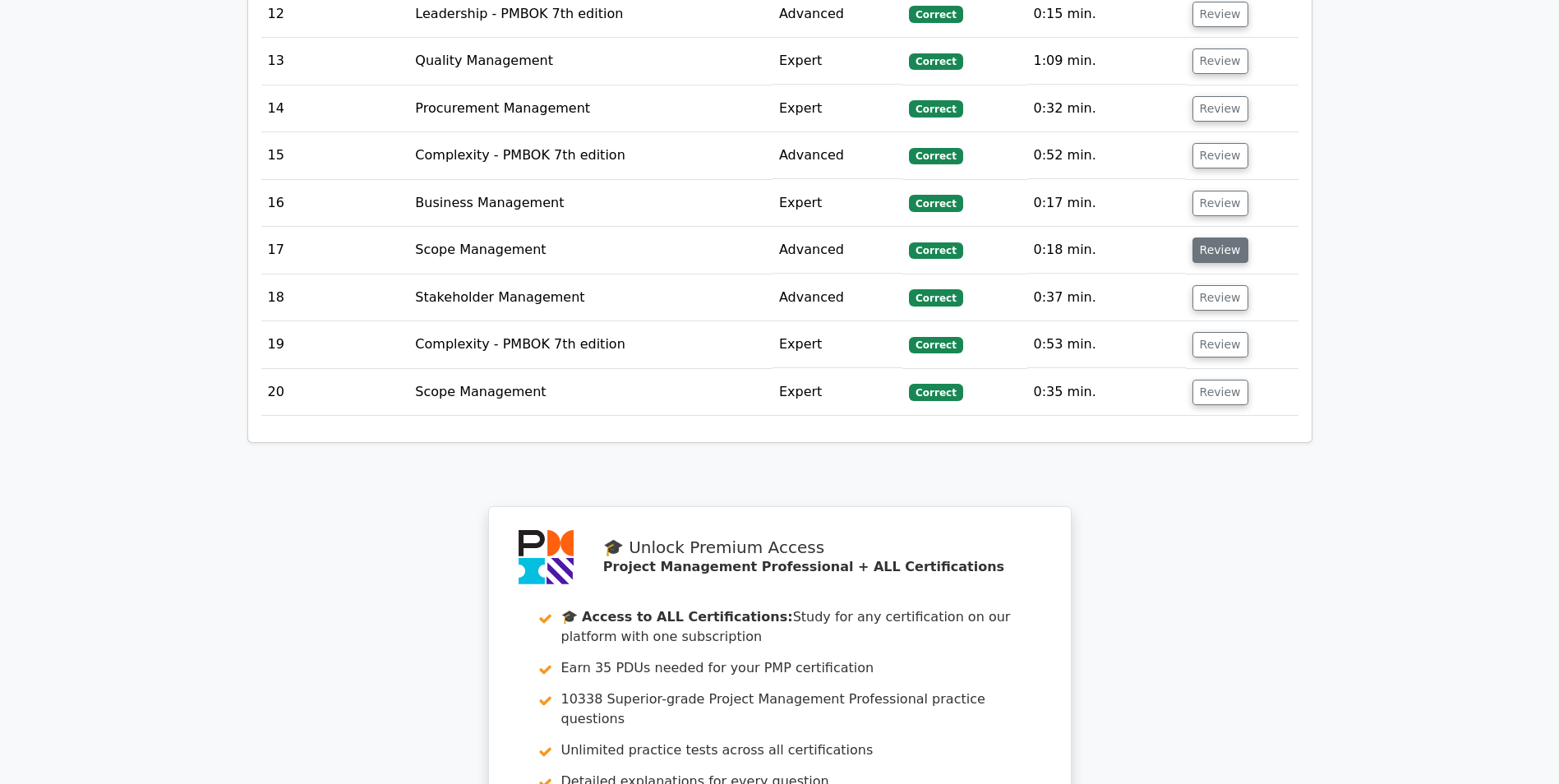
click at [1209, 238] on button "Review" at bounding box center [1220, 250] width 56 height 26
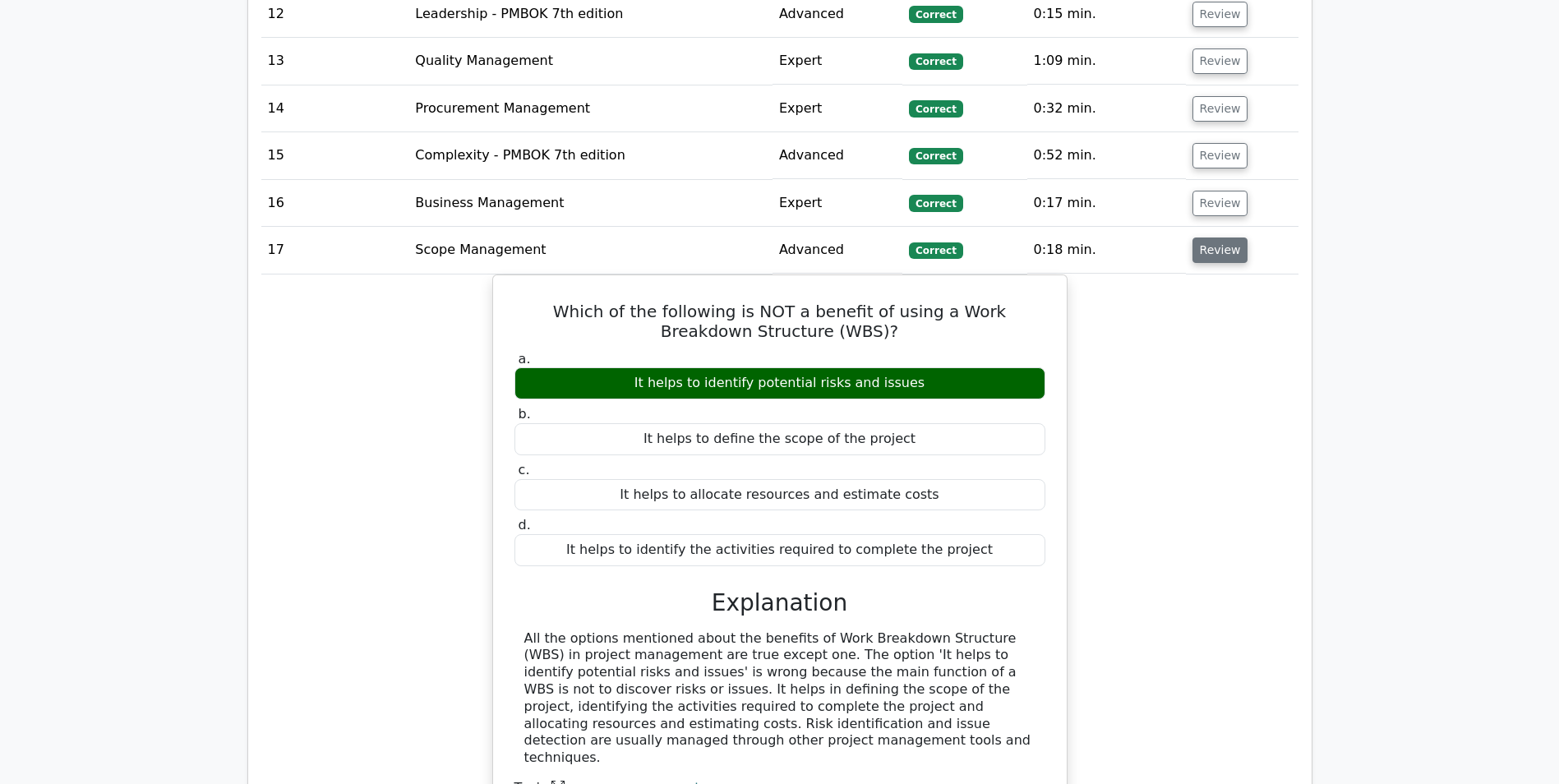
click at [1209, 238] on button "Review" at bounding box center [1220, 250] width 56 height 26
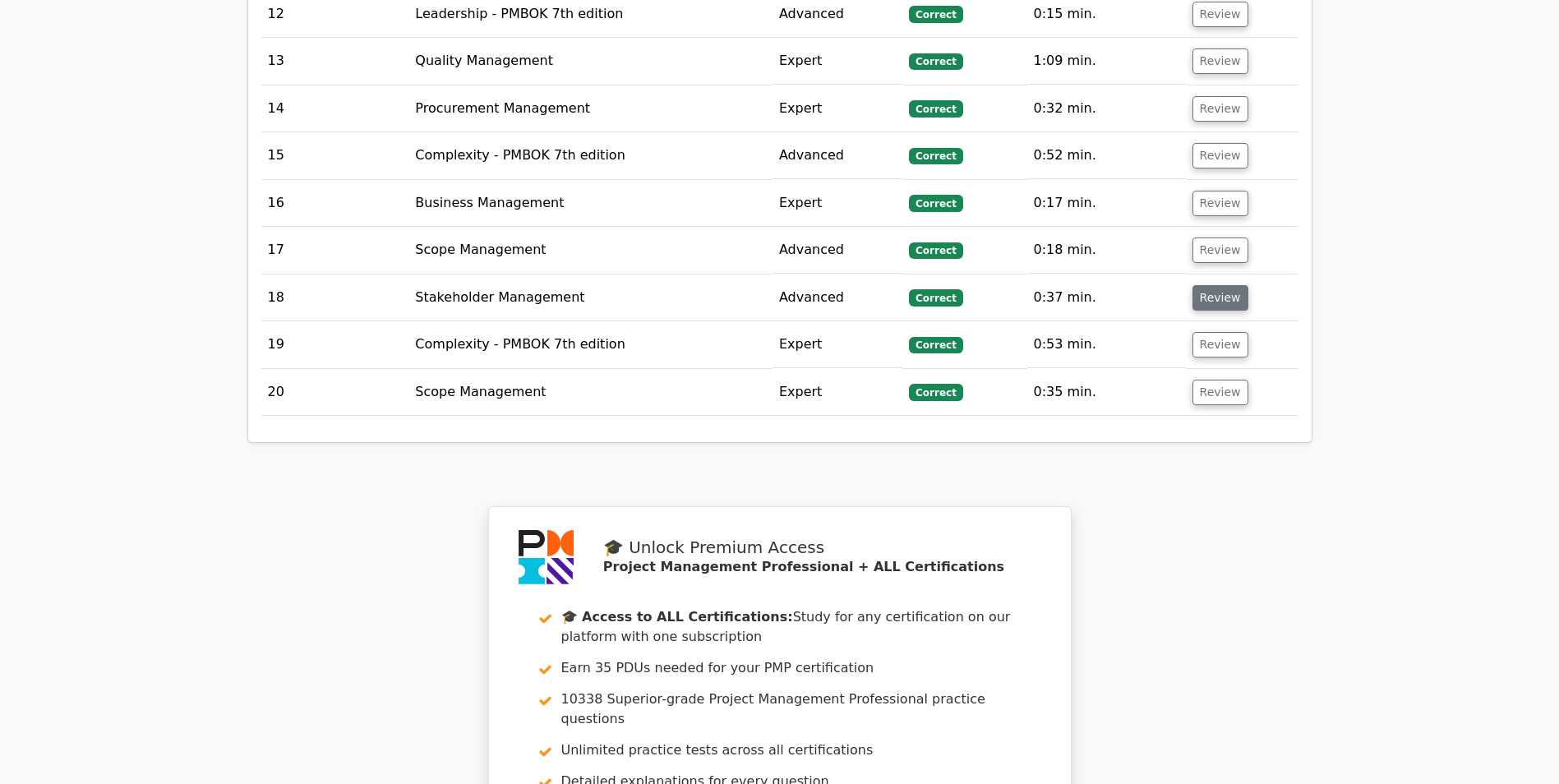
click at [1210, 285] on button "Review" at bounding box center [1220, 298] width 56 height 26
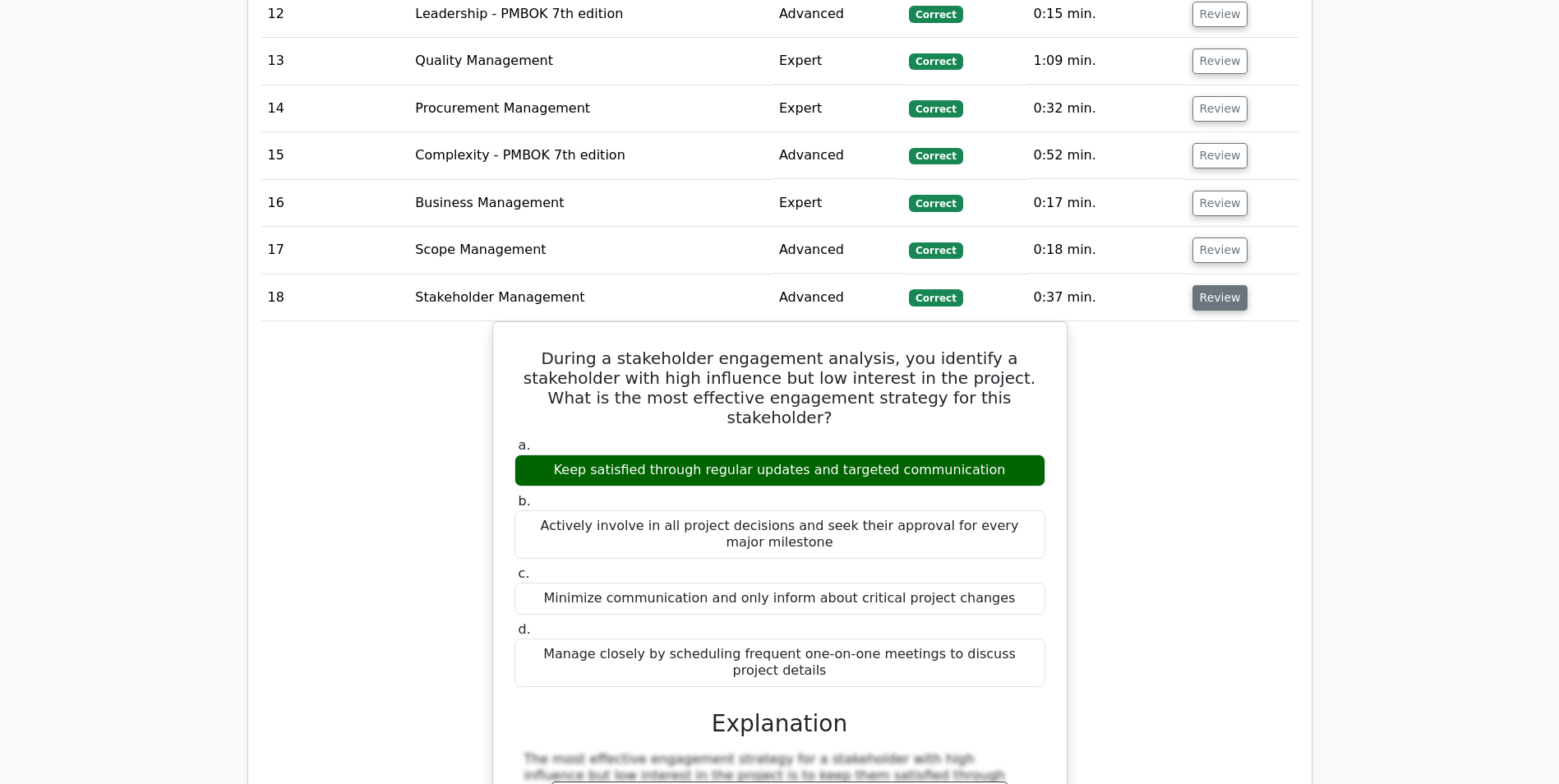
click at [1210, 285] on button "Review" at bounding box center [1220, 298] width 56 height 26
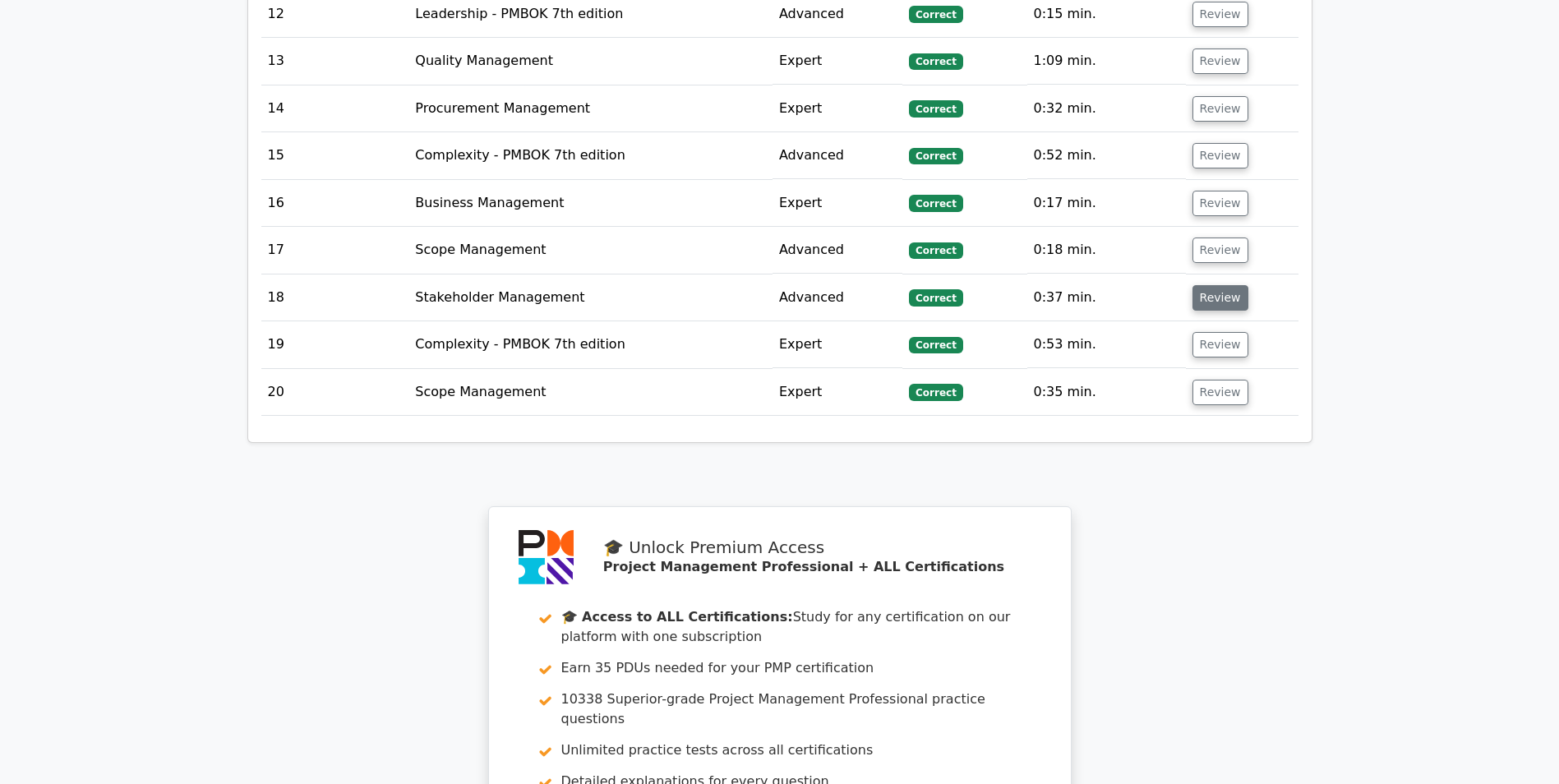
click at [1210, 285] on button "Review" at bounding box center [1220, 298] width 56 height 26
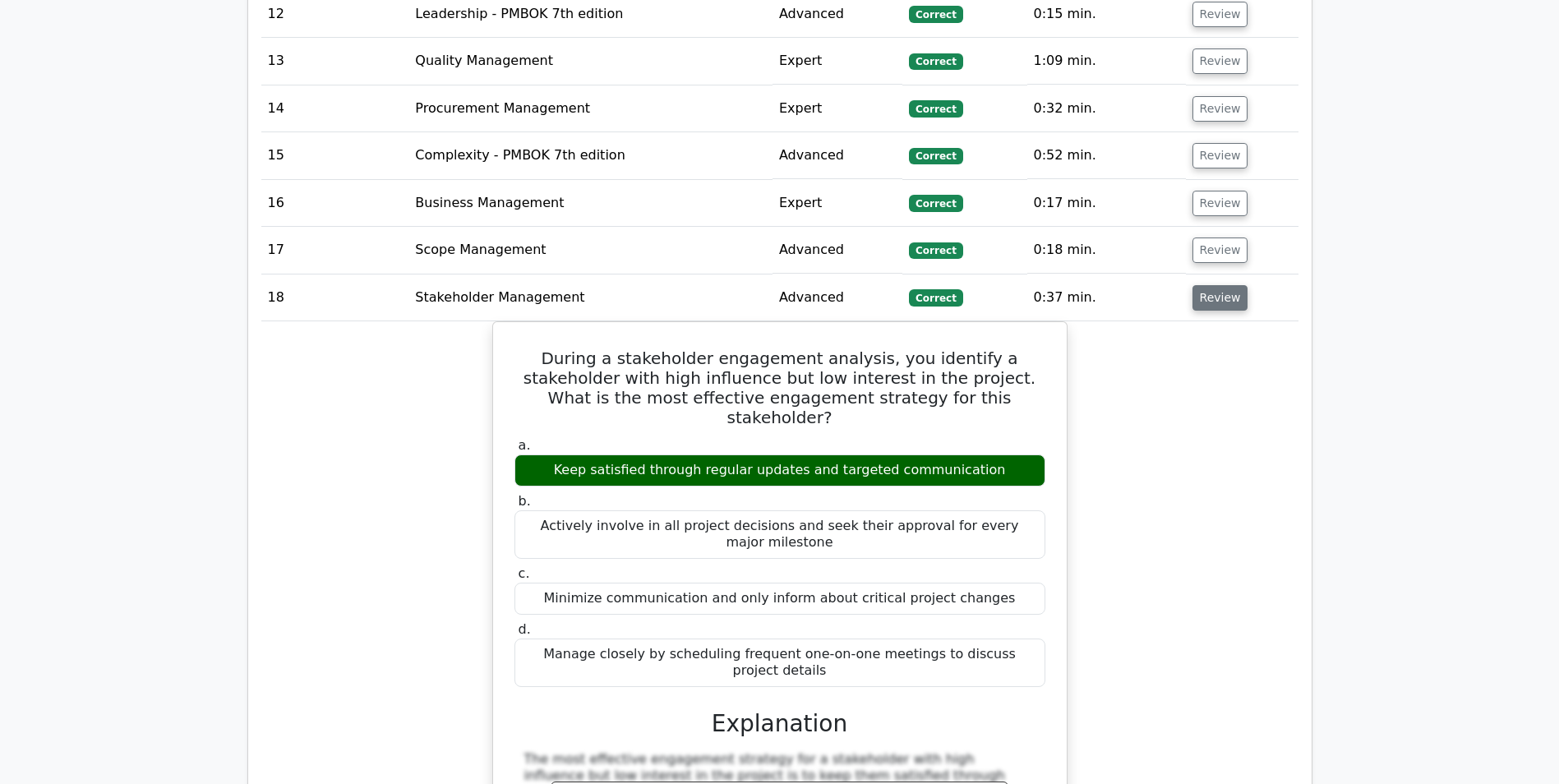
click at [1210, 285] on button "Review" at bounding box center [1220, 298] width 56 height 26
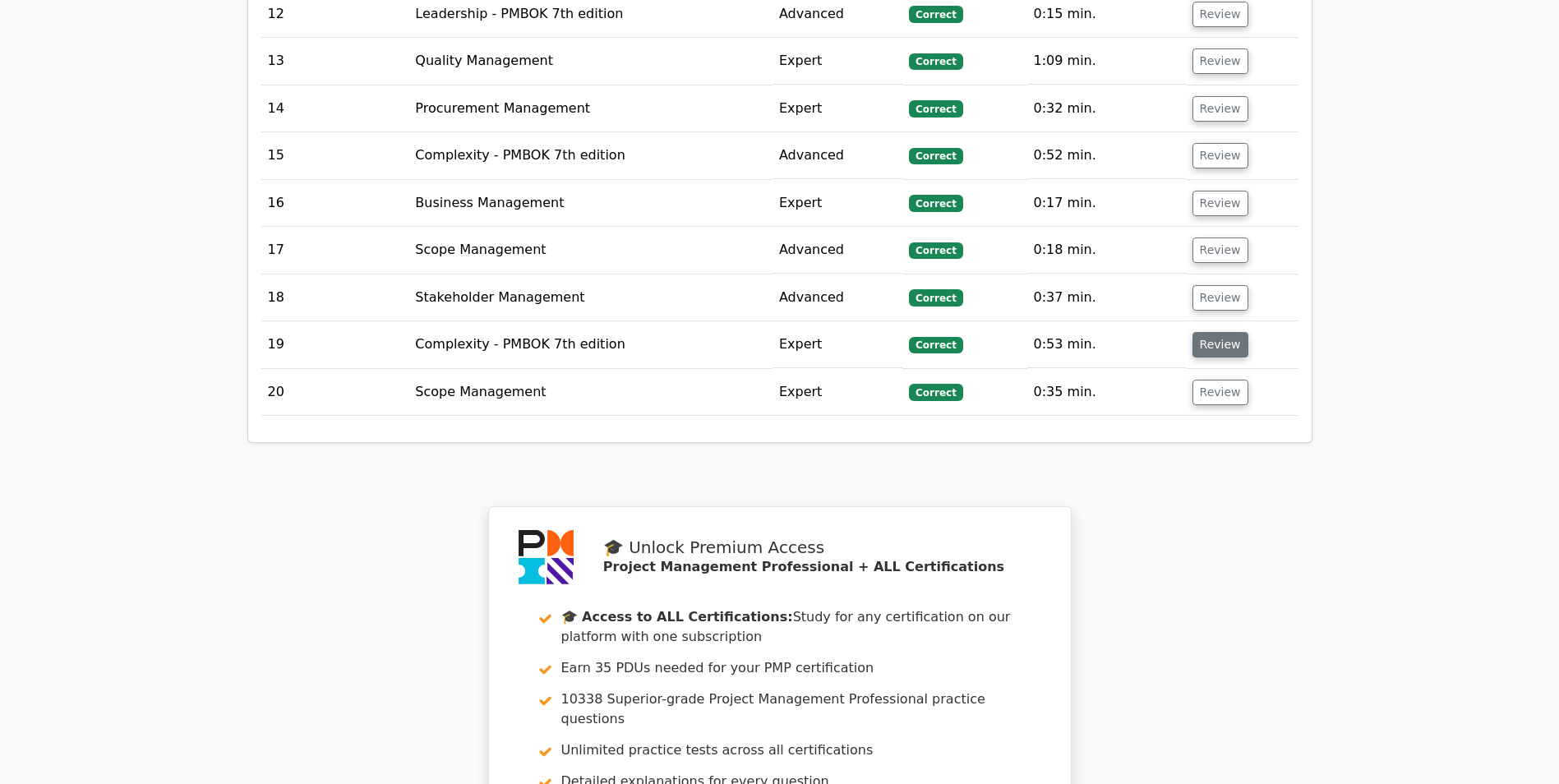
click at [1209, 332] on button "Review" at bounding box center [1220, 344] width 56 height 26
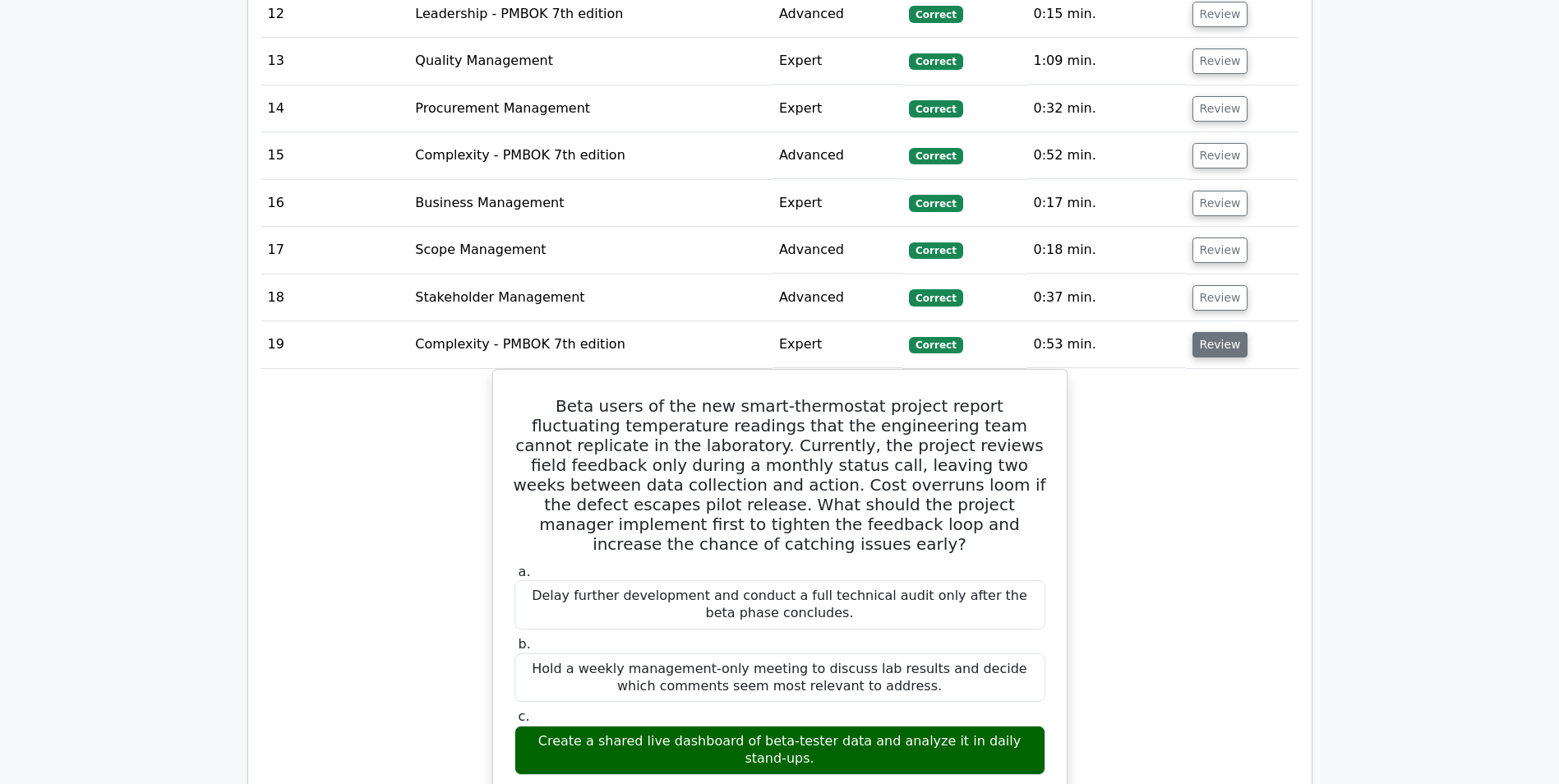
click at [1208, 332] on button "Review" at bounding box center [1220, 344] width 56 height 26
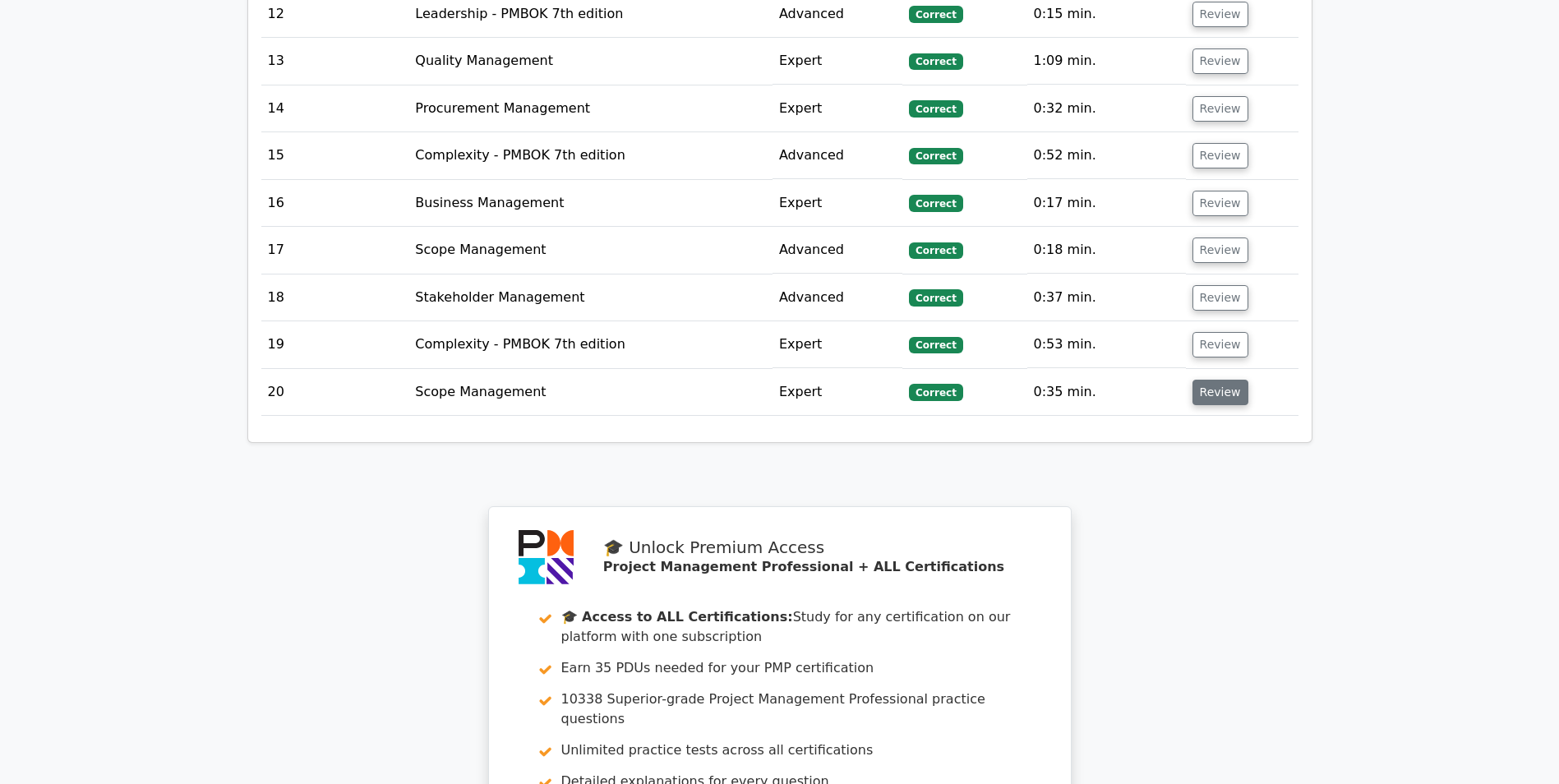
click at [1214, 379] on button "Review" at bounding box center [1220, 392] width 56 height 26
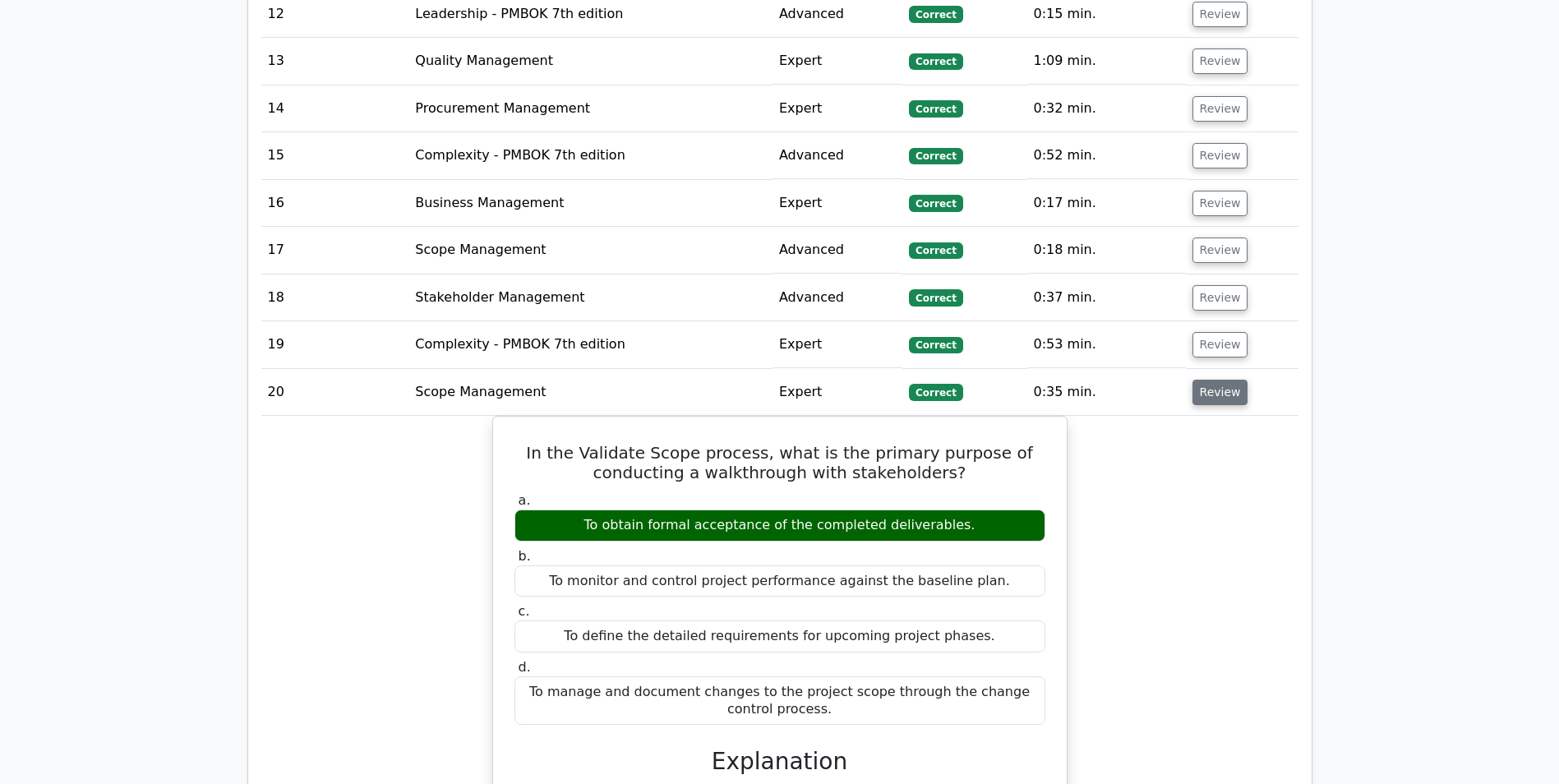
click at [1210, 379] on button "Review" at bounding box center [1220, 392] width 56 height 26
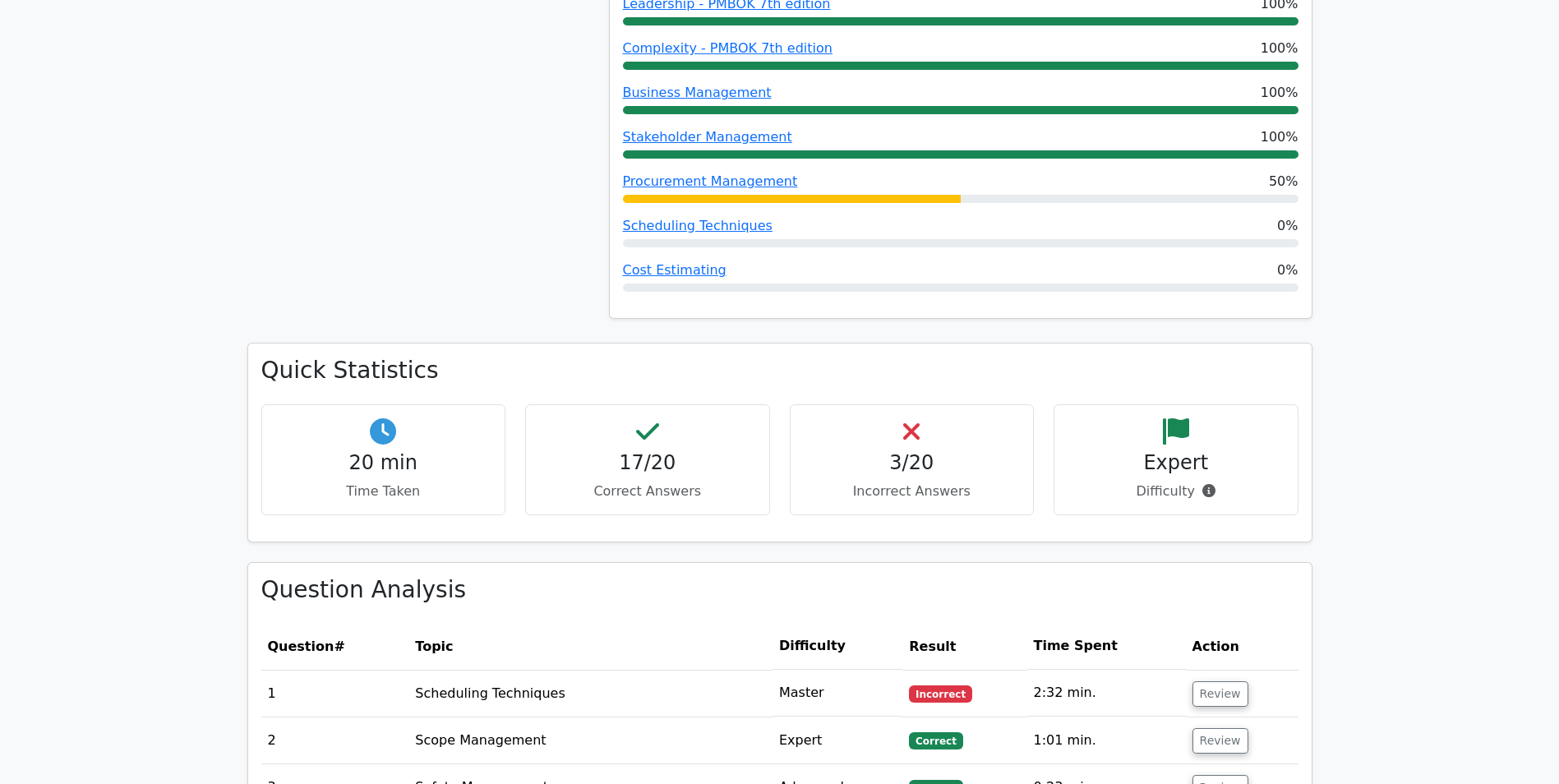
scroll to position [986, 0]
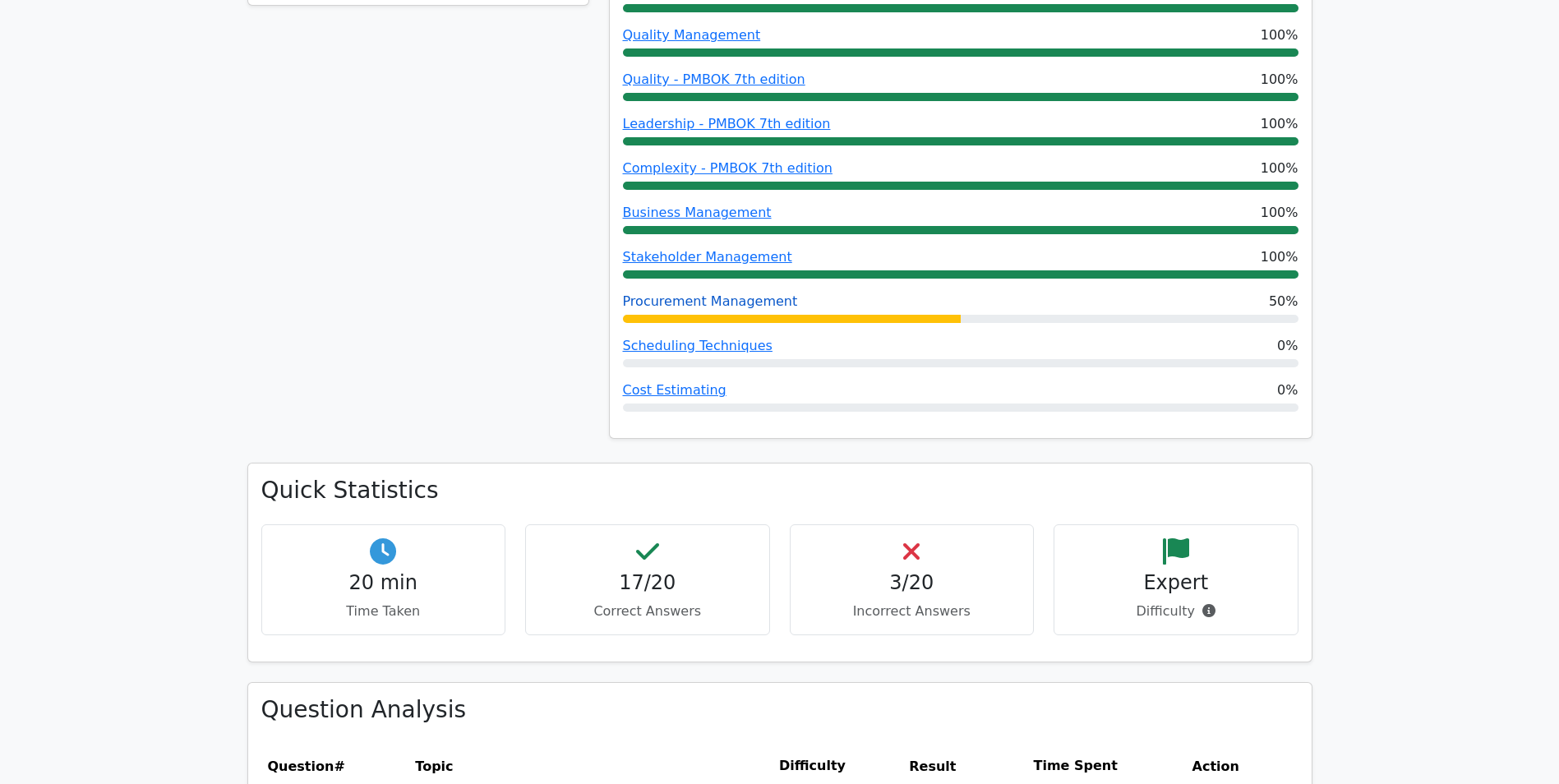
click at [754, 293] on link "Procurement Management" at bounding box center [710, 301] width 175 height 16
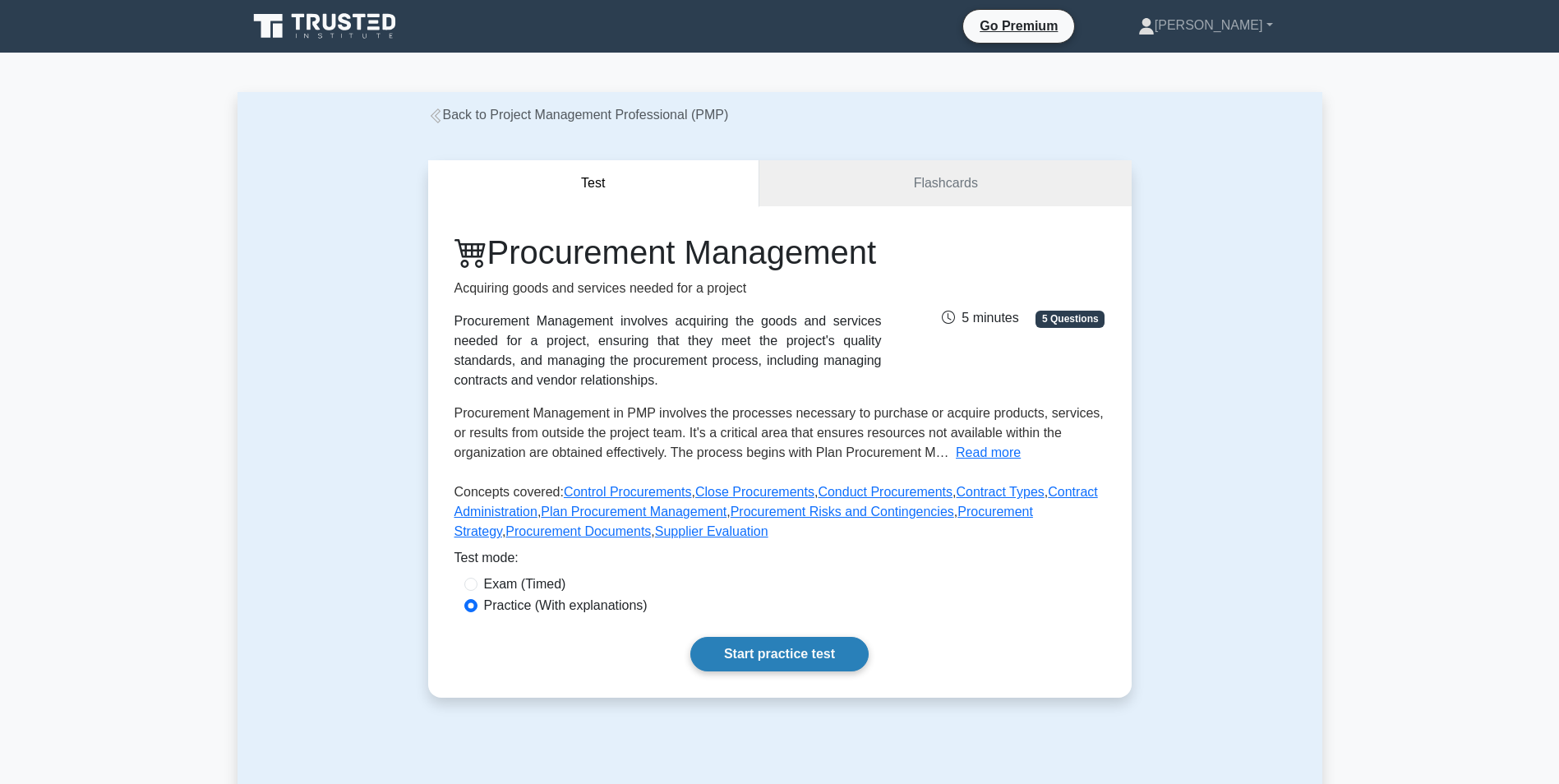
click at [786, 671] on link "Start practice test" at bounding box center [780, 653] width 178 height 34
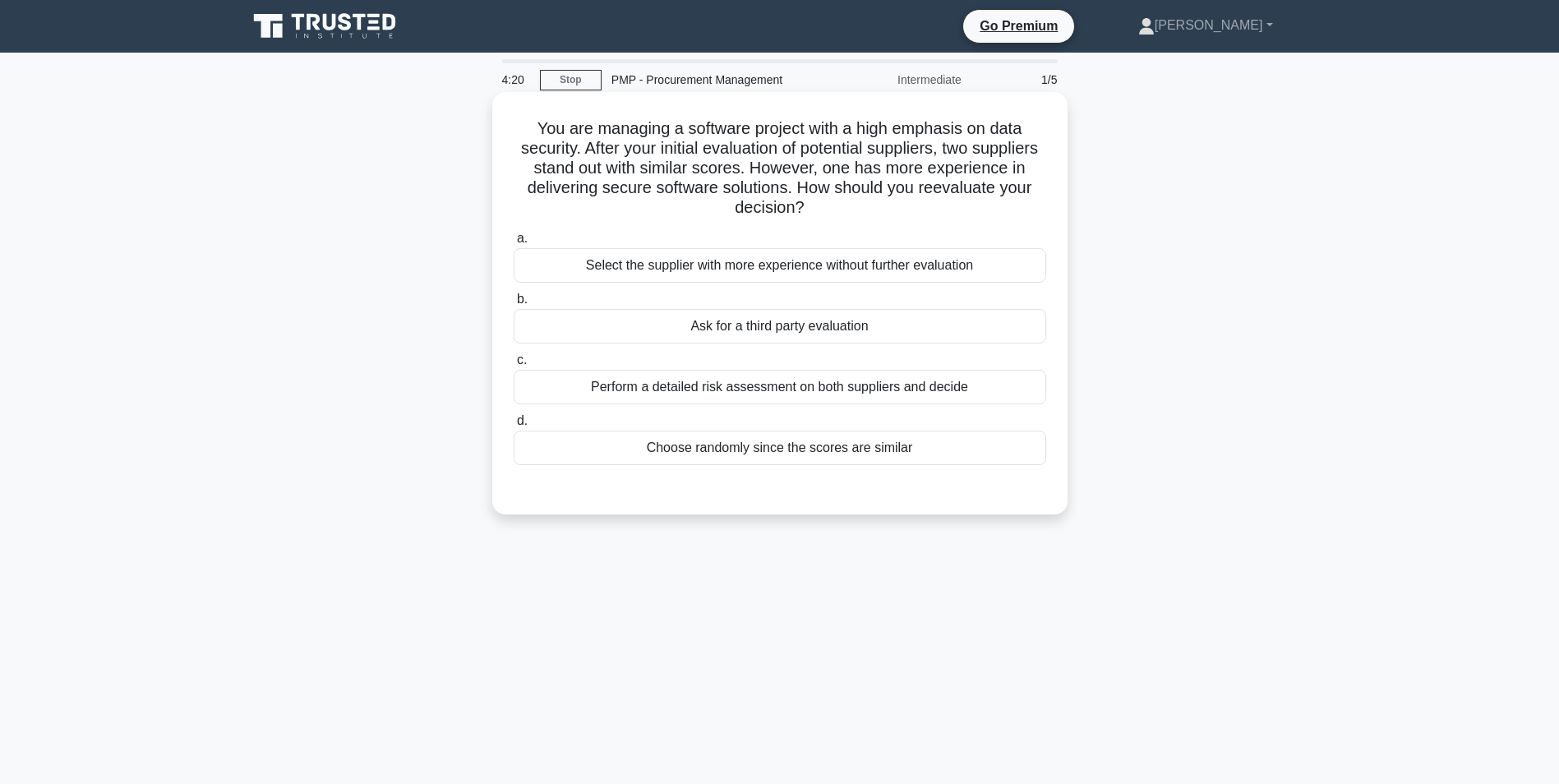
click at [807, 269] on div "Select the supplier with more experience without further evaluation" at bounding box center [780, 264] width 532 height 34
click at [514, 244] on input "a. Select the supplier with more experience without further evaluation" at bounding box center [514, 239] width 0 height 11
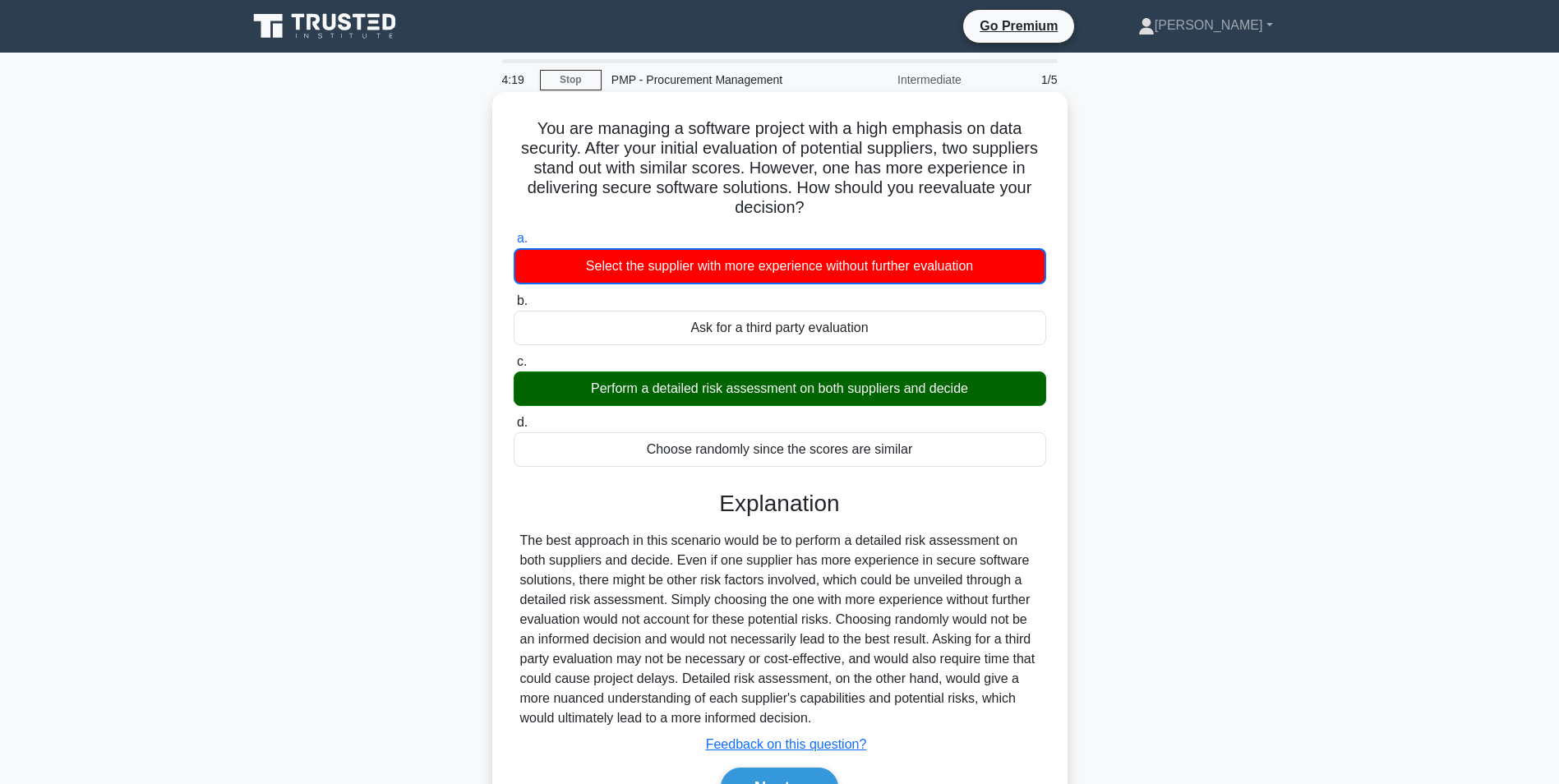
click at [818, 387] on div "Perform a detailed risk assessment on both suppliers and decide" at bounding box center [780, 388] width 532 height 34
click at [514, 367] on input "c. Perform a detailed risk assessment on both suppliers and decide" at bounding box center [514, 362] width 0 height 11
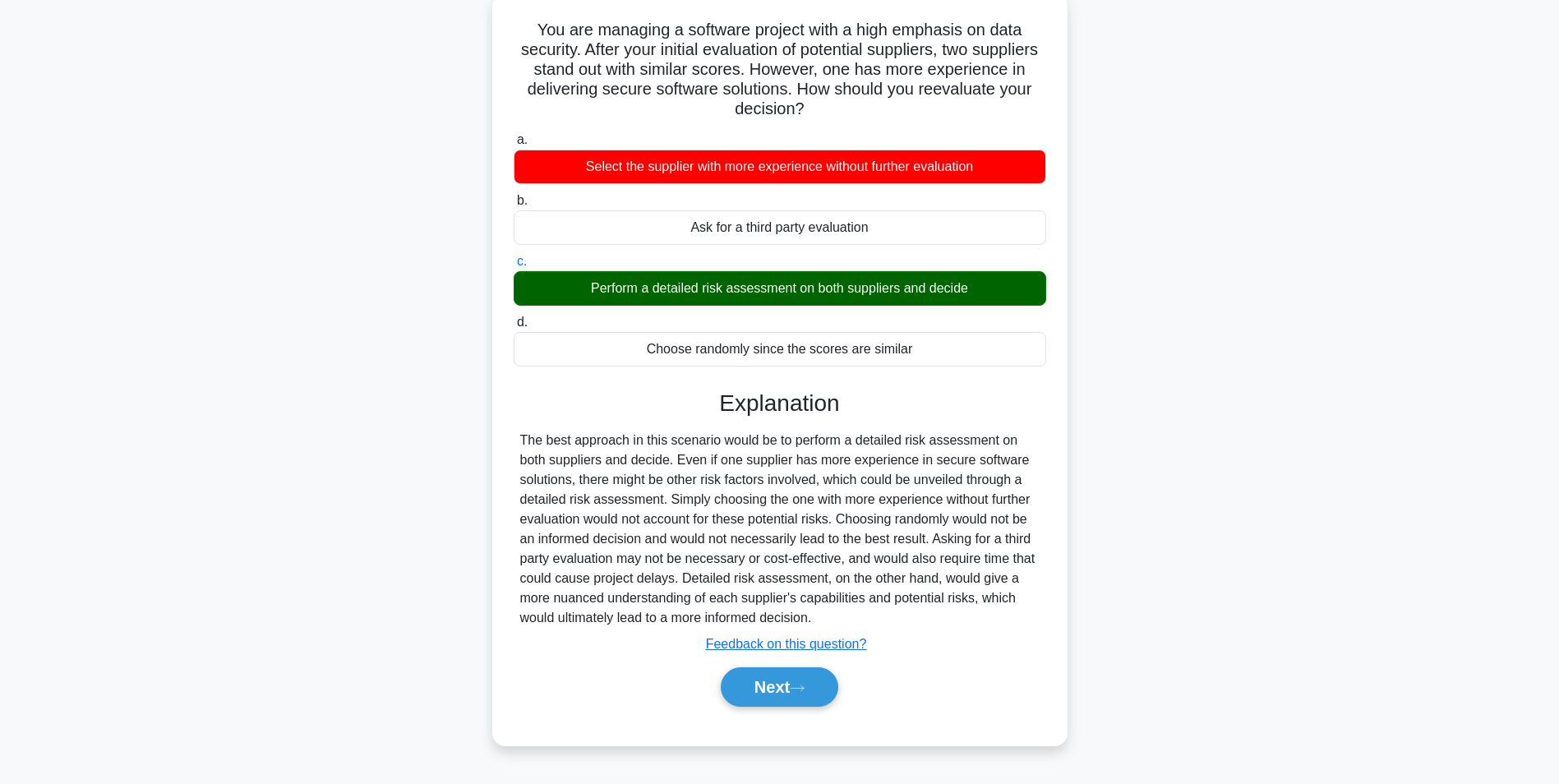
scroll to position [103, 0]
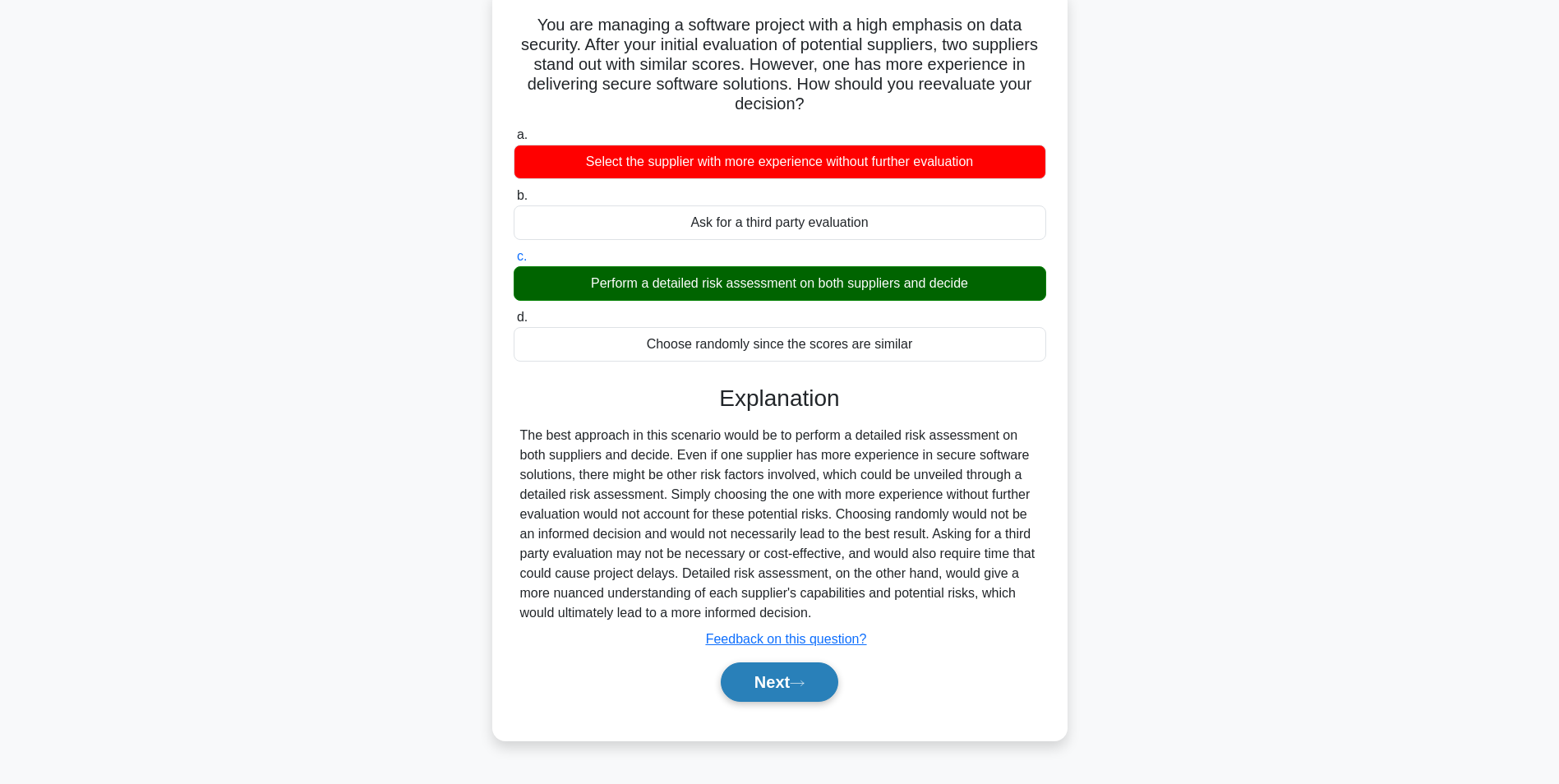
click at [786, 694] on button "Next" at bounding box center [779, 681] width 117 height 39
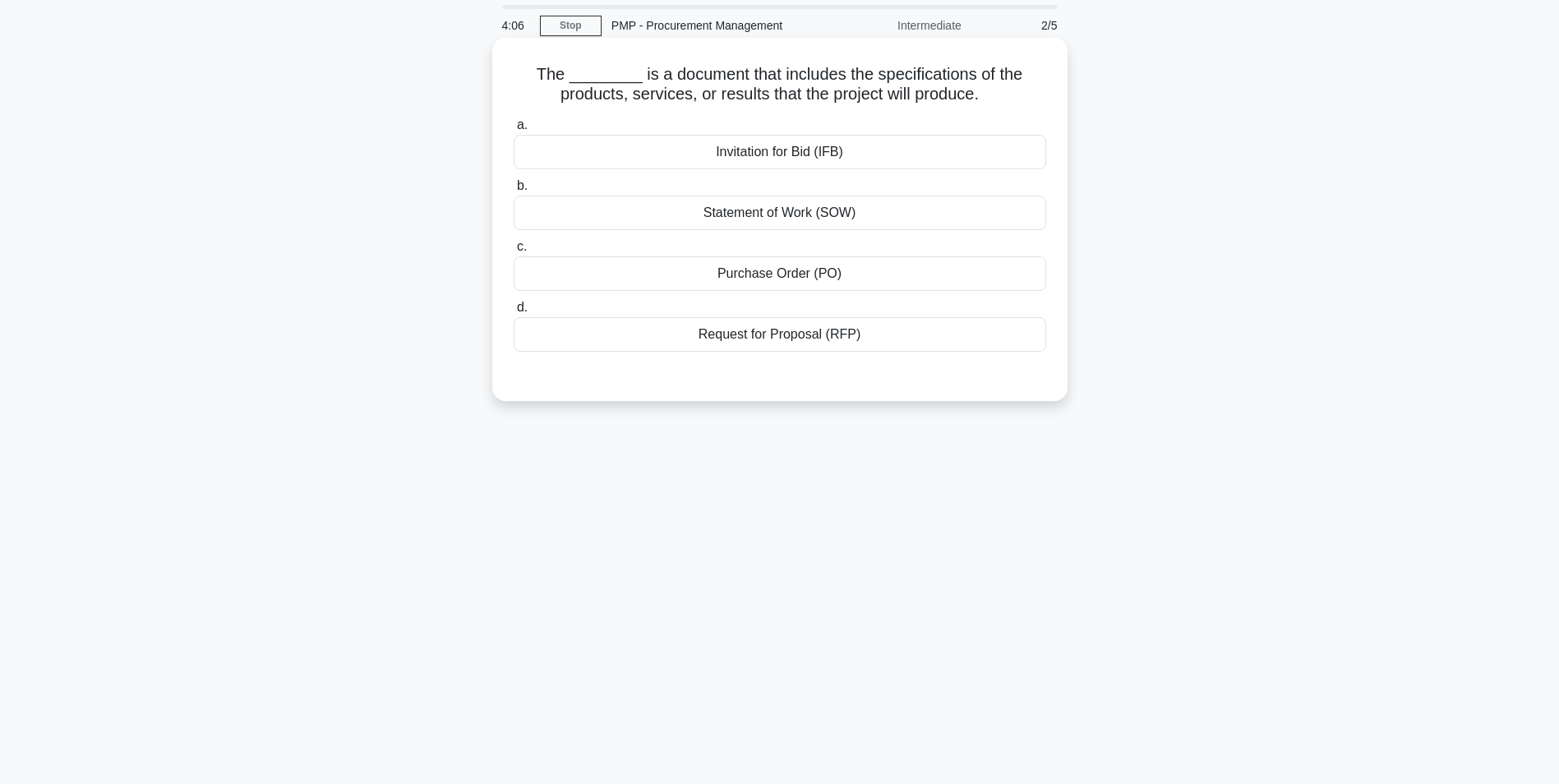
scroll to position [0, 0]
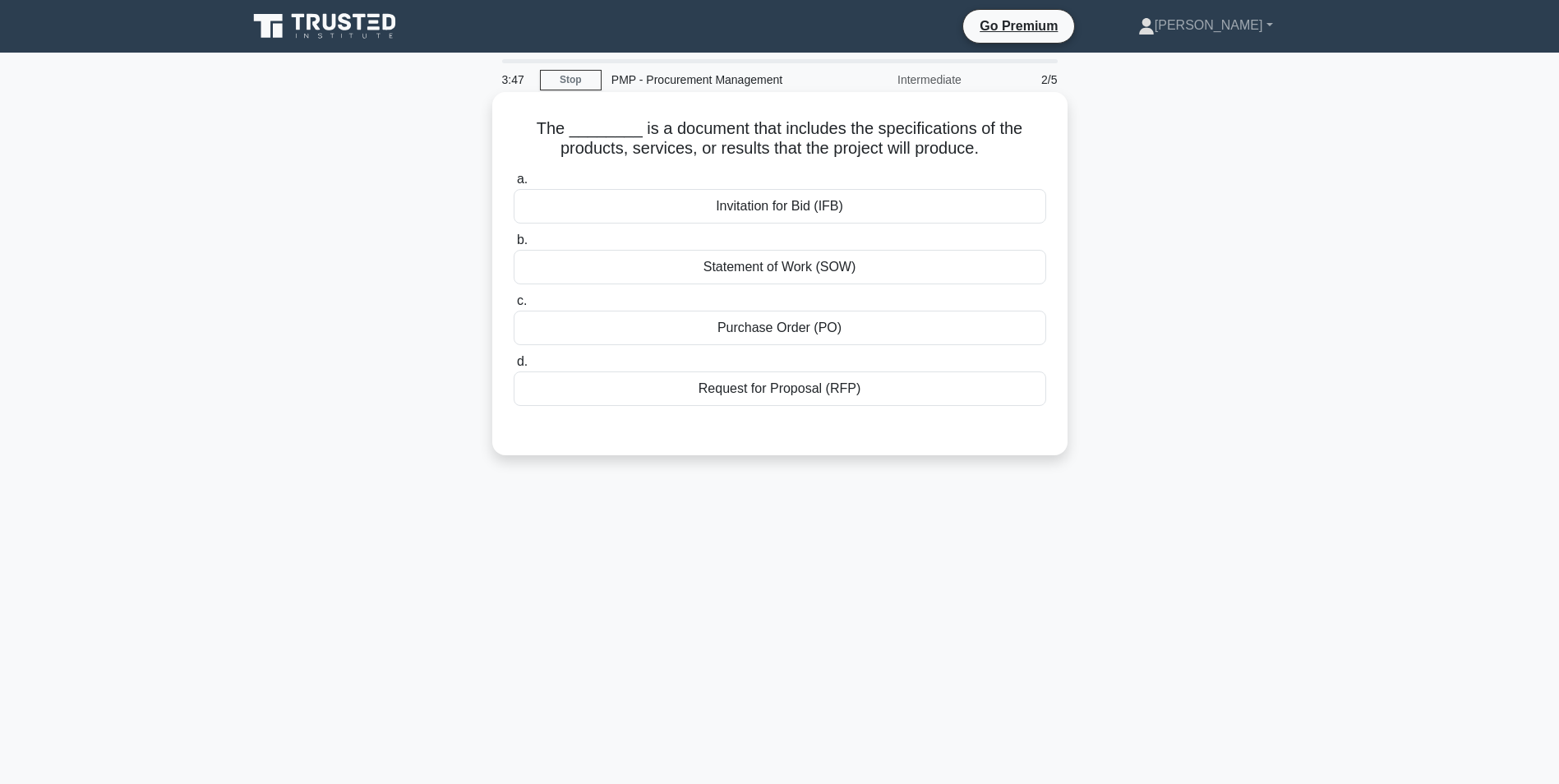
click at [819, 390] on div "Request for Proposal (RFP)" at bounding box center [780, 388] width 532 height 34
click at [514, 367] on input "d. Request for Proposal (RFP)" at bounding box center [514, 362] width 0 height 11
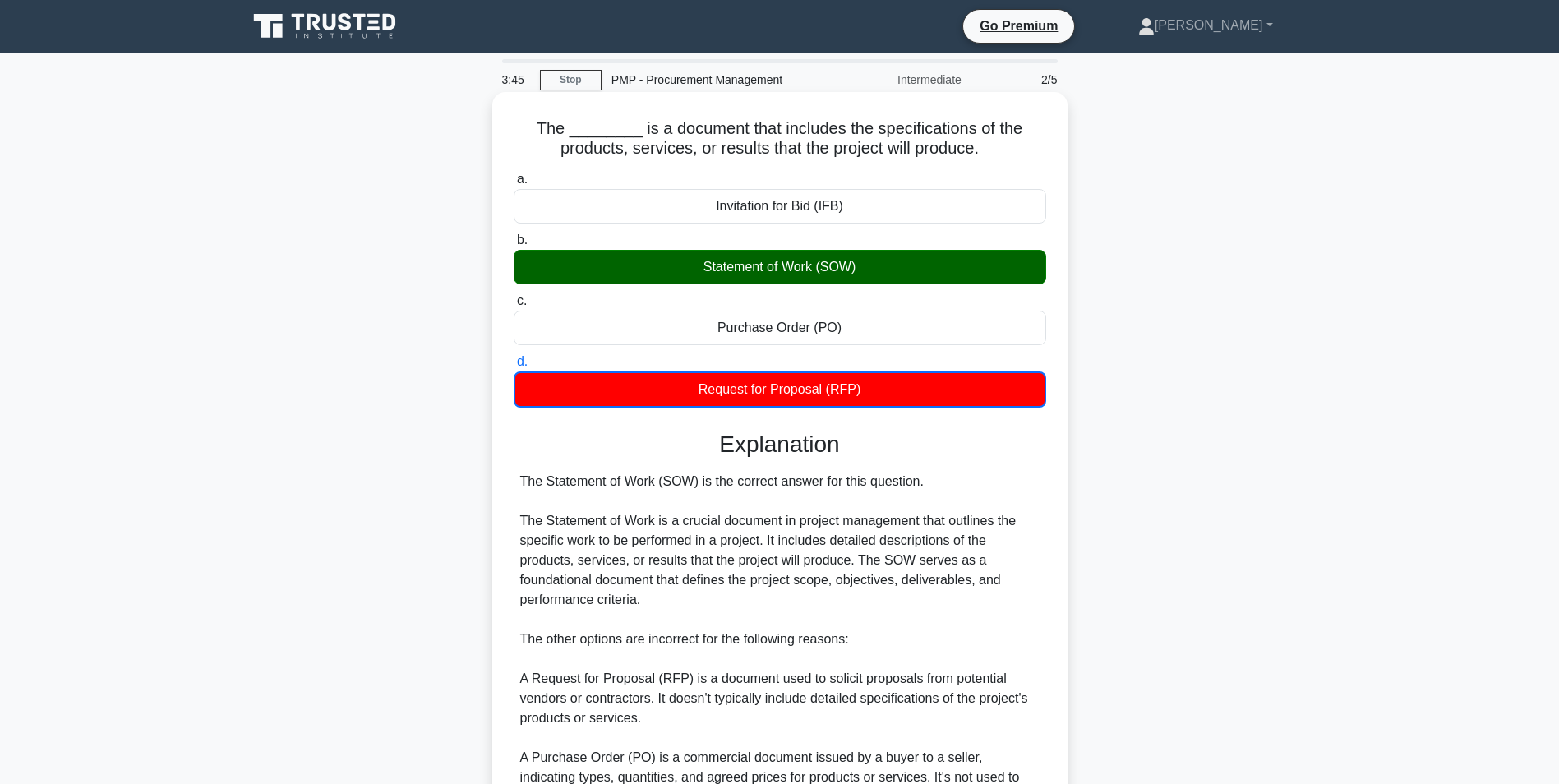
click at [809, 274] on div "Statement of Work (SOW)" at bounding box center [780, 266] width 532 height 34
click at [514, 245] on input "b. Statement of Work (SOW)" at bounding box center [514, 240] width 0 height 11
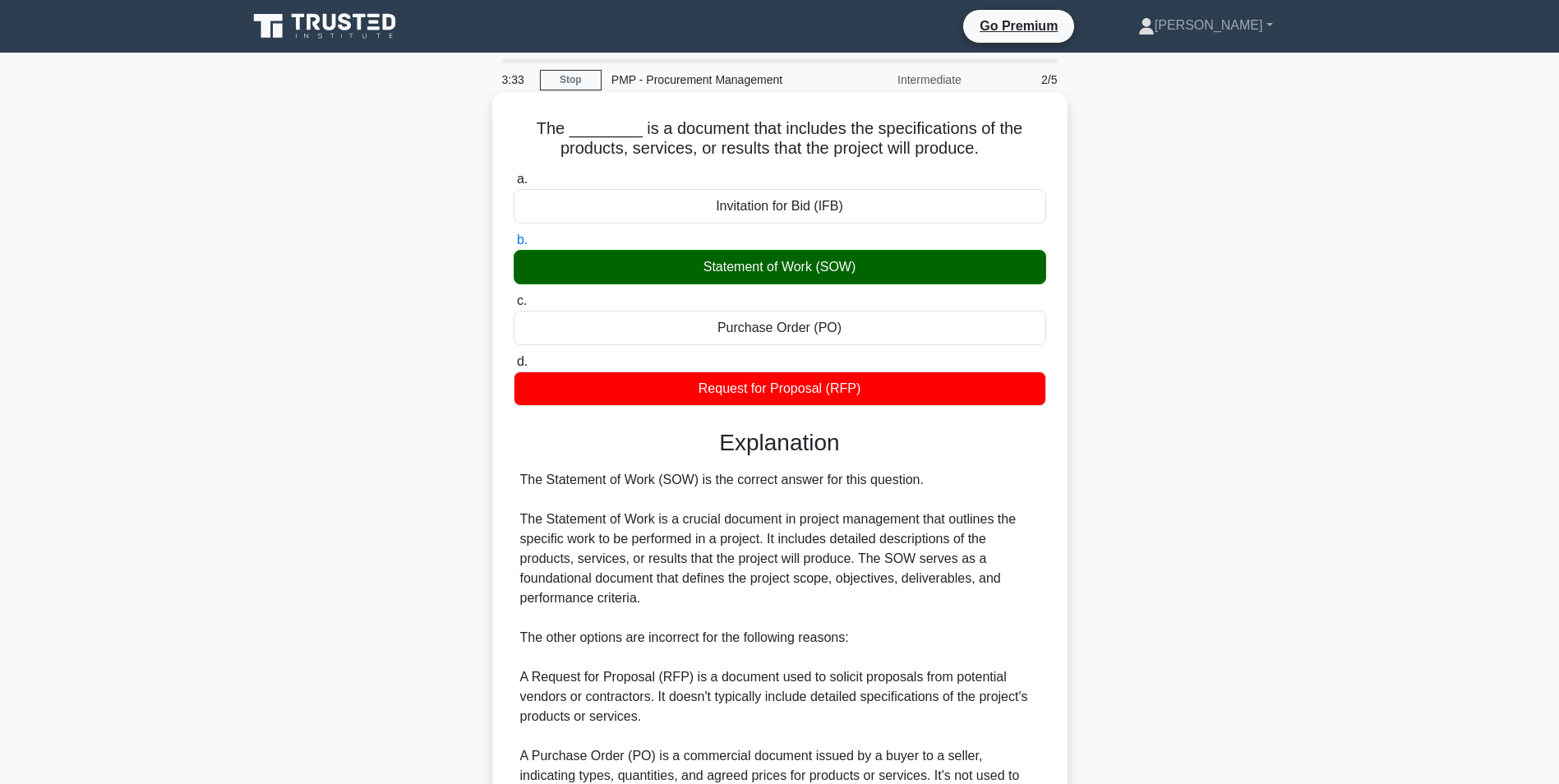
click at [834, 398] on div "Request for Proposal (RFP)" at bounding box center [780, 388] width 532 height 34
click at [514, 367] on input "d. Request for Proposal (RFP)" at bounding box center [514, 362] width 0 height 11
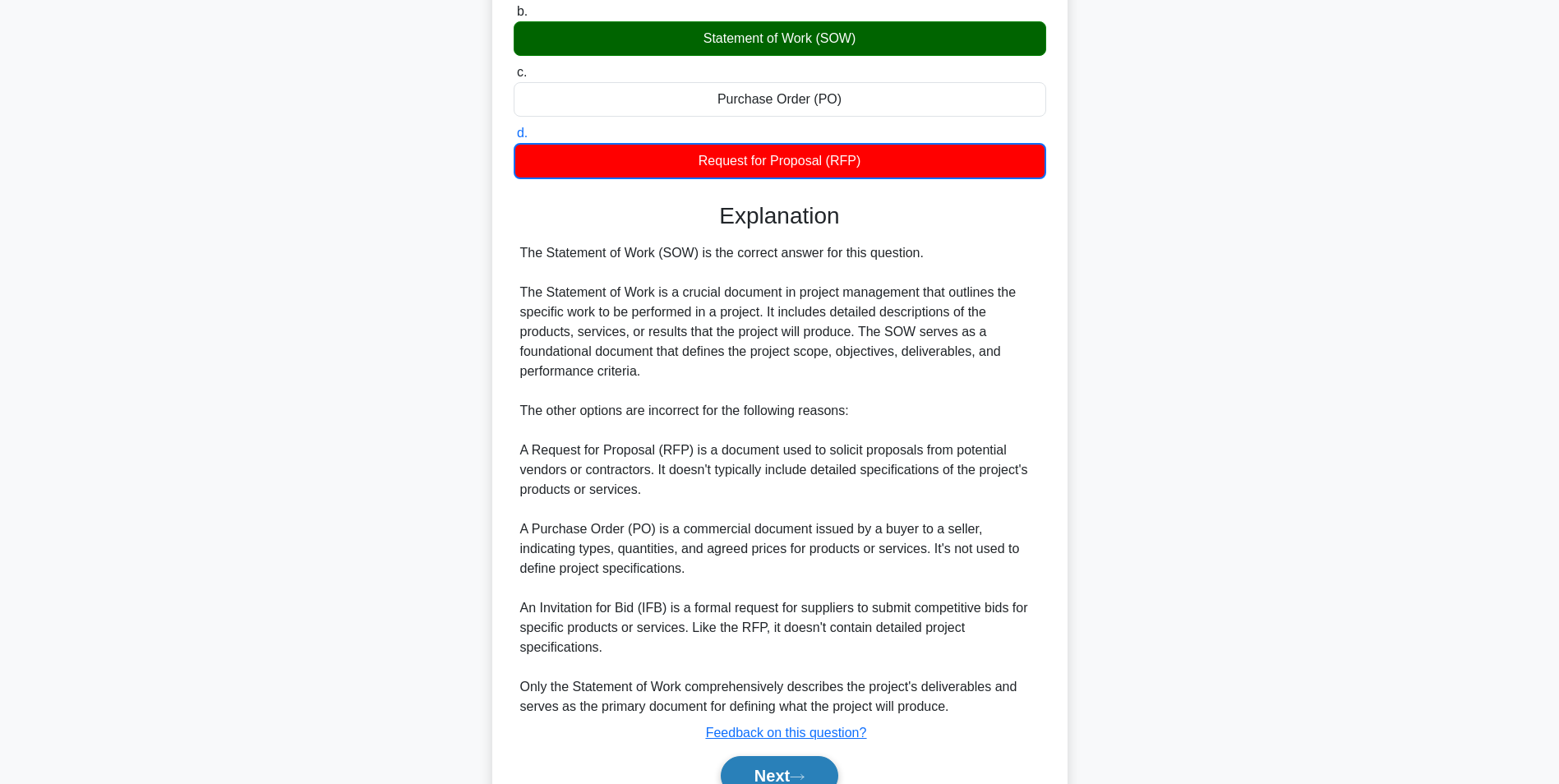
click at [788, 771] on button "Next" at bounding box center [779, 775] width 117 height 39
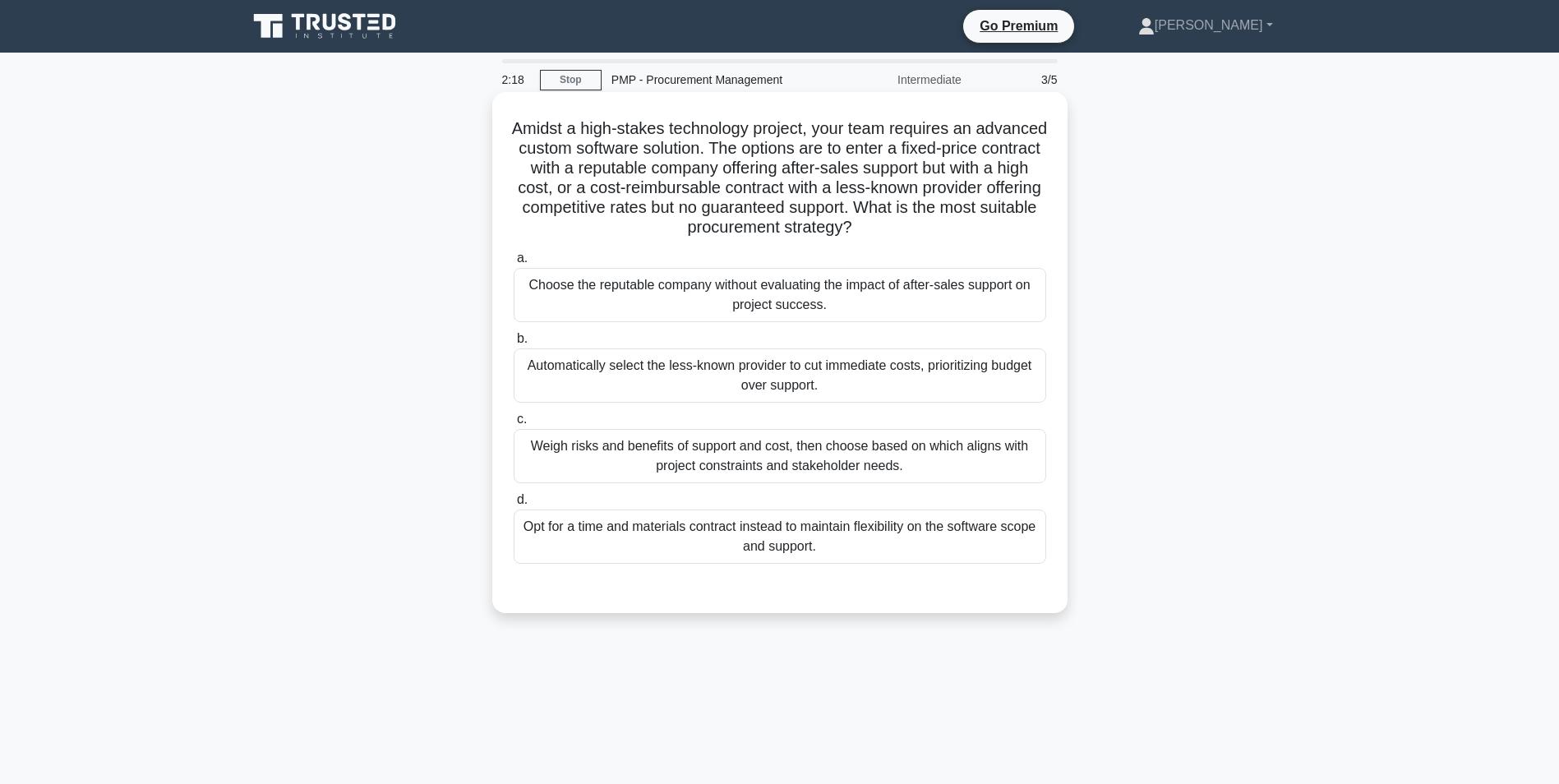
click at [729, 473] on div "Weigh risks and benefits of support and cost, then choose based on which aligns…" at bounding box center [780, 456] width 532 height 54
click at [514, 425] on input "c. Weigh risks and benefits of support and cost, then choose based on which ali…" at bounding box center [514, 419] width 0 height 11
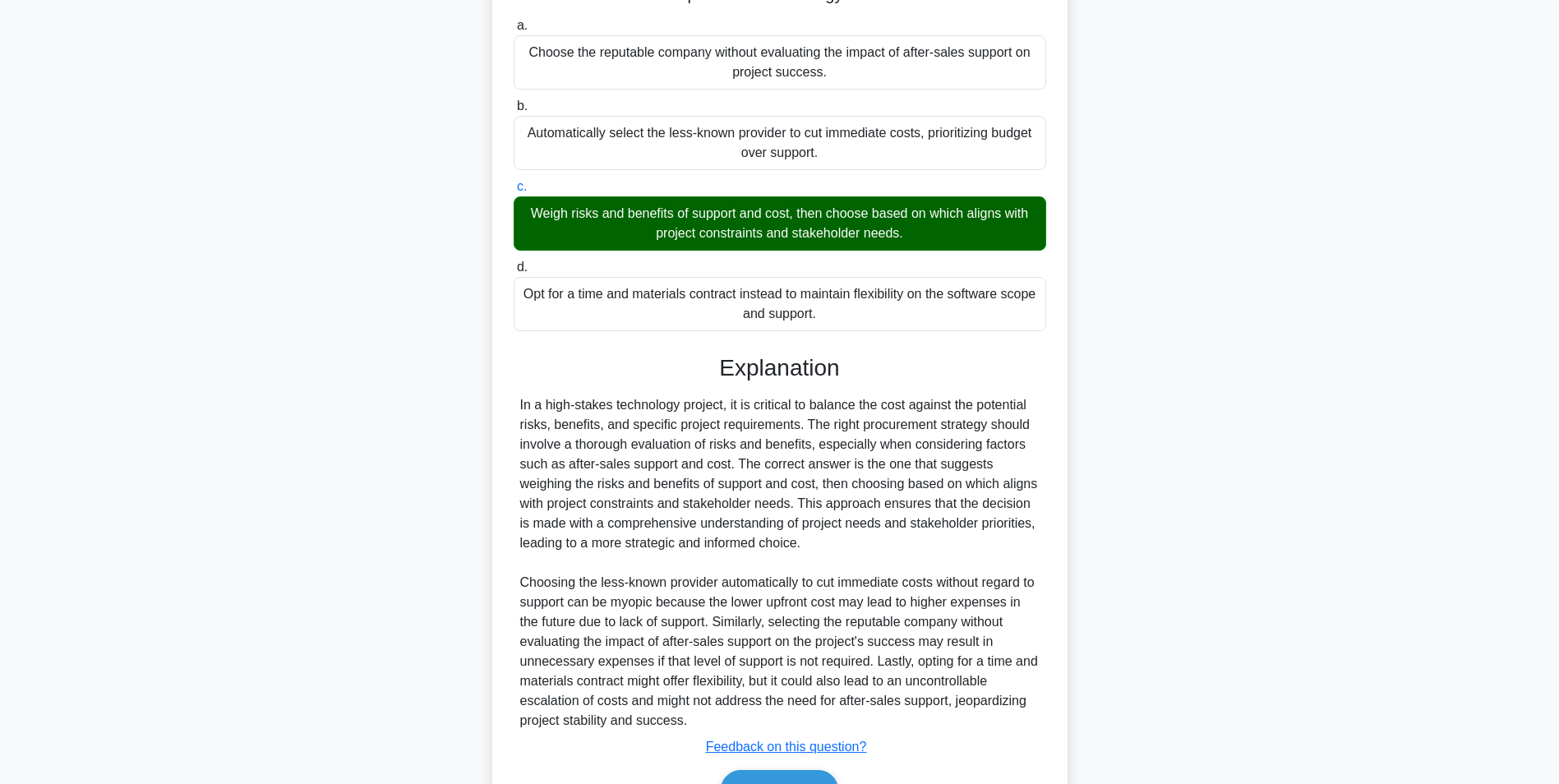
scroll to position [246, 0]
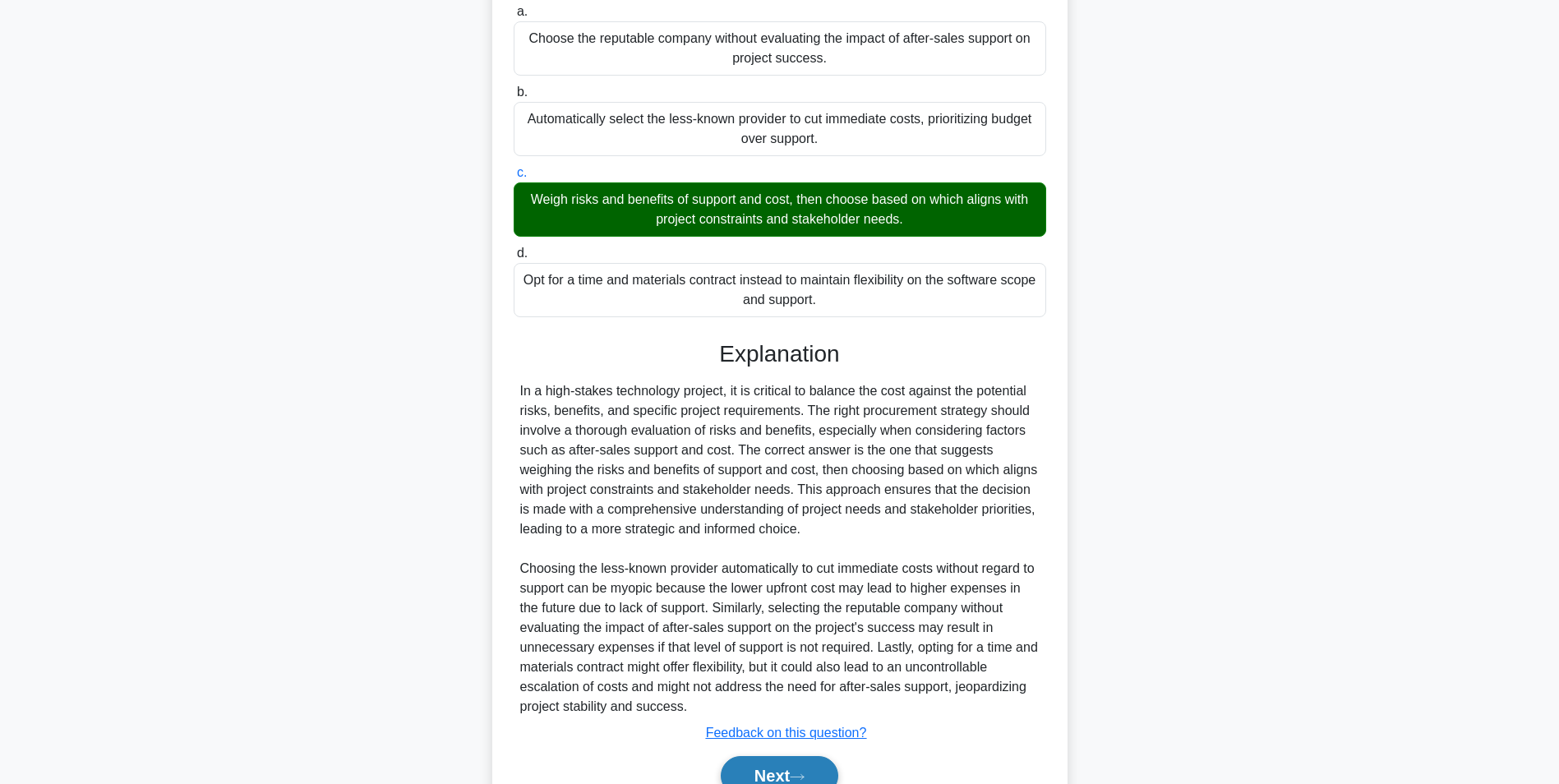
click at [805, 766] on button "Next" at bounding box center [779, 775] width 117 height 39
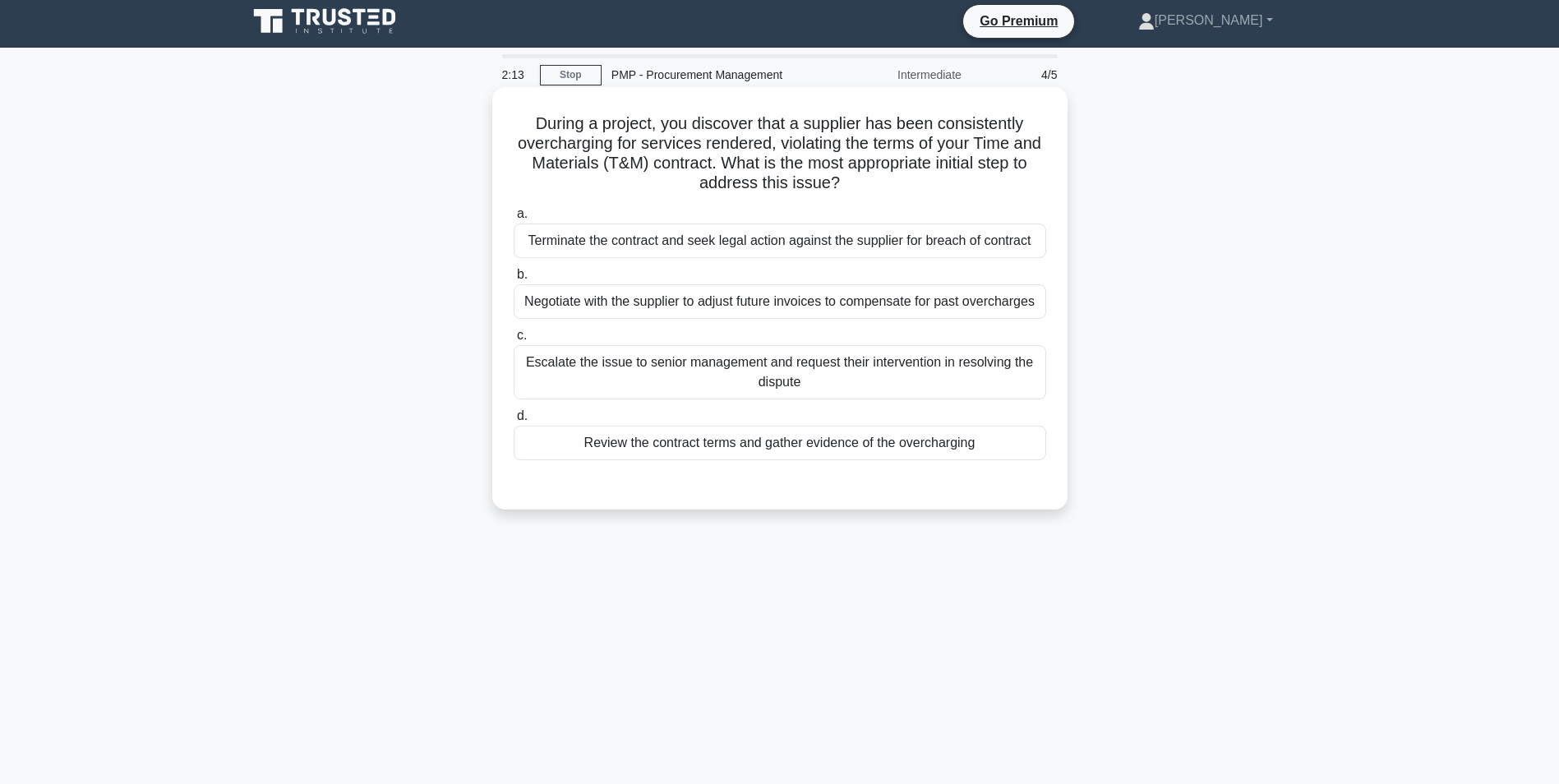
scroll to position [0, 0]
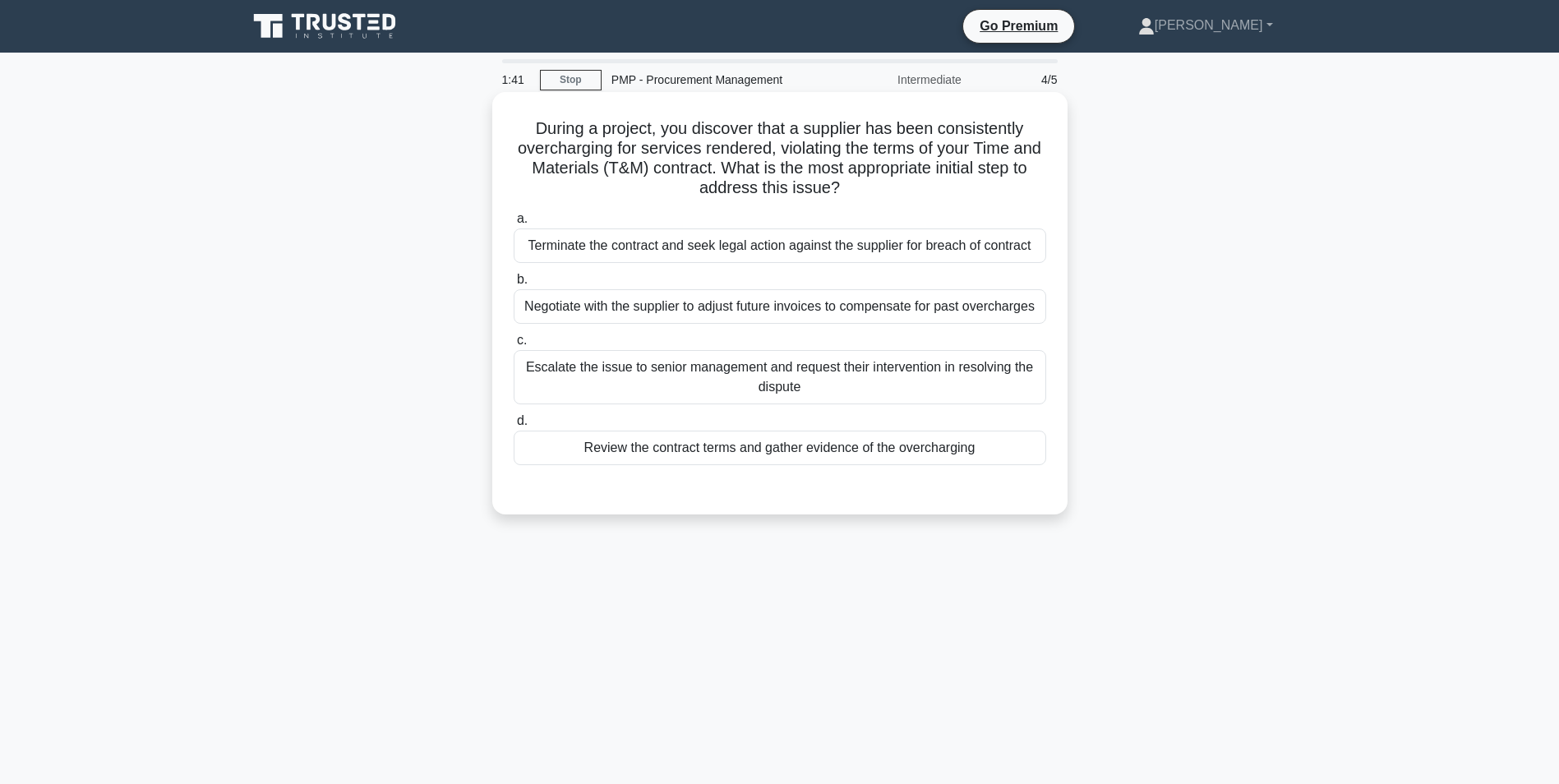
click at [782, 453] on div "Review the contract terms and gather evidence of the overcharging" at bounding box center [780, 447] width 532 height 34
click at [514, 427] on input "d. Review the contract terms and gather evidence of the overcharging" at bounding box center [514, 421] width 0 height 11
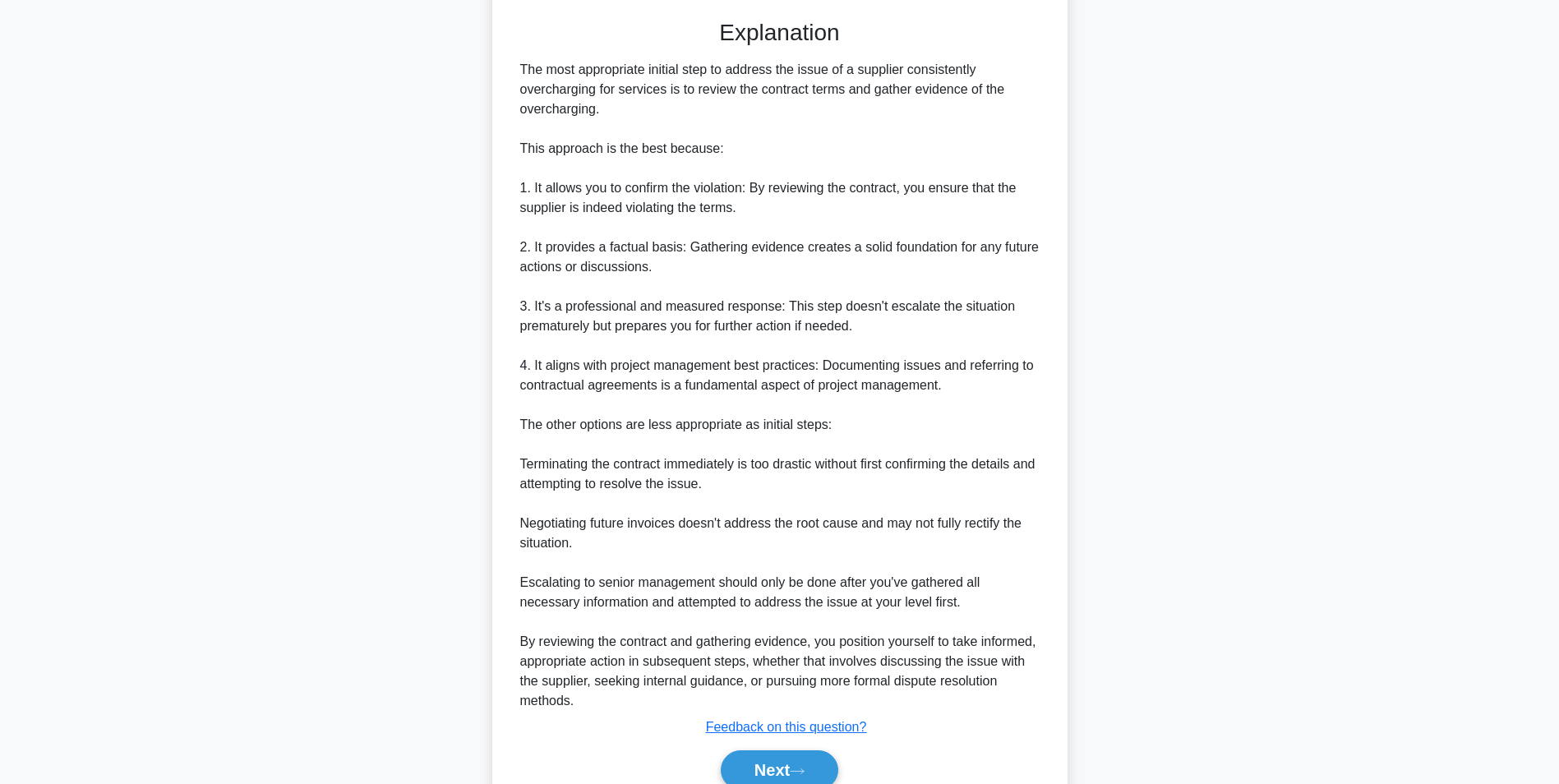
scroll to position [545, 0]
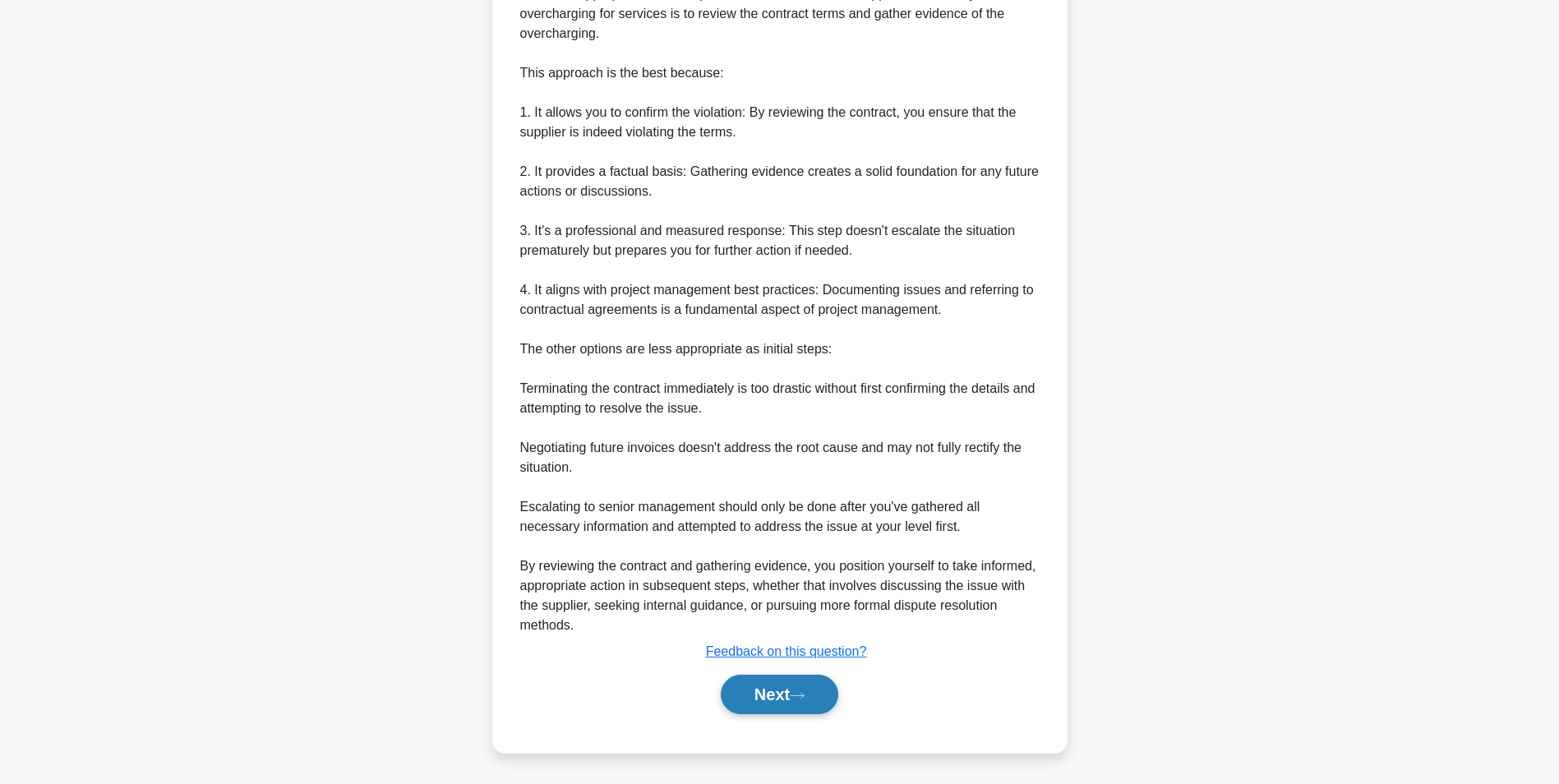
click at [794, 697] on button "Next" at bounding box center [779, 693] width 117 height 39
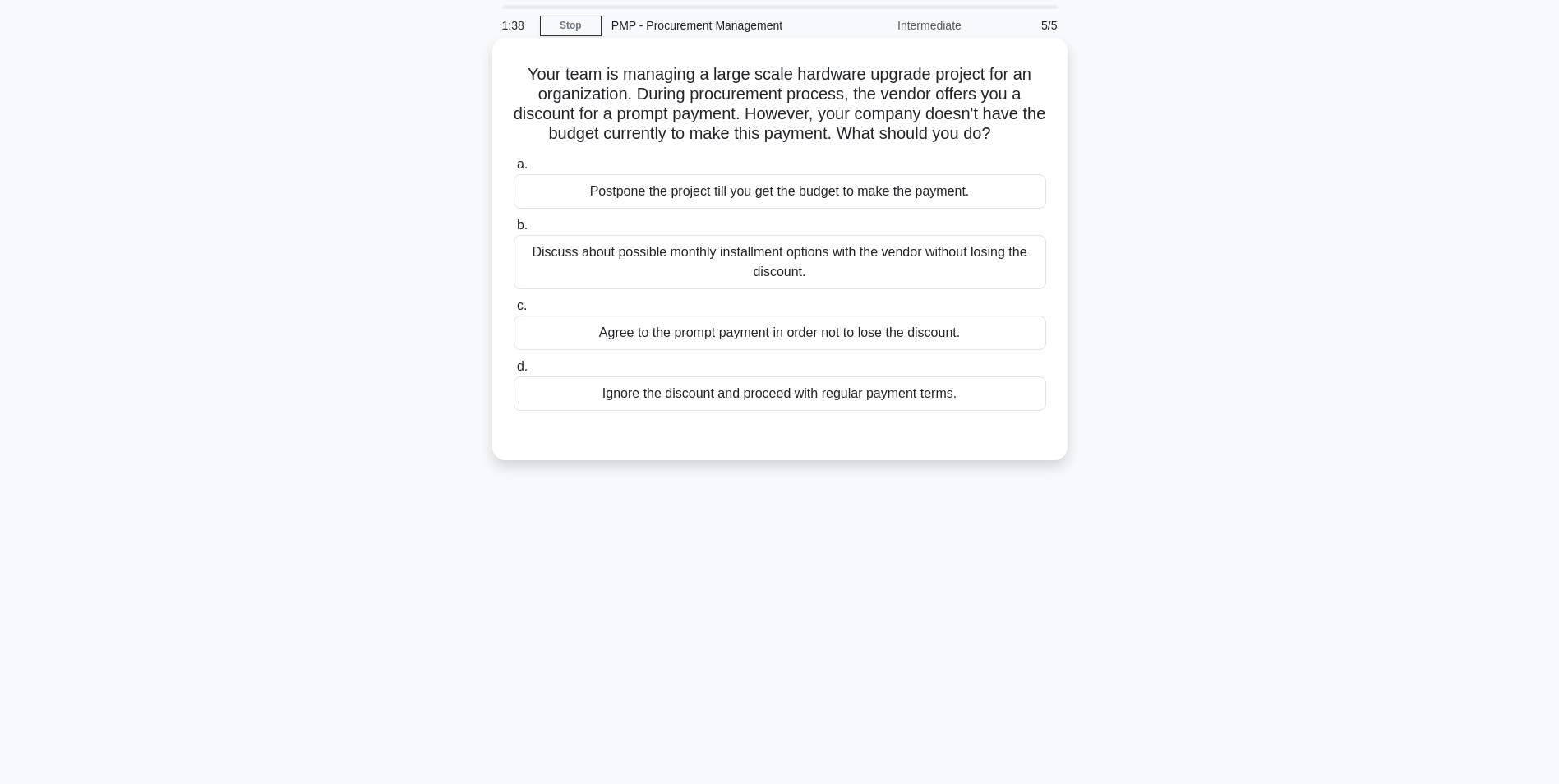
scroll to position [0, 0]
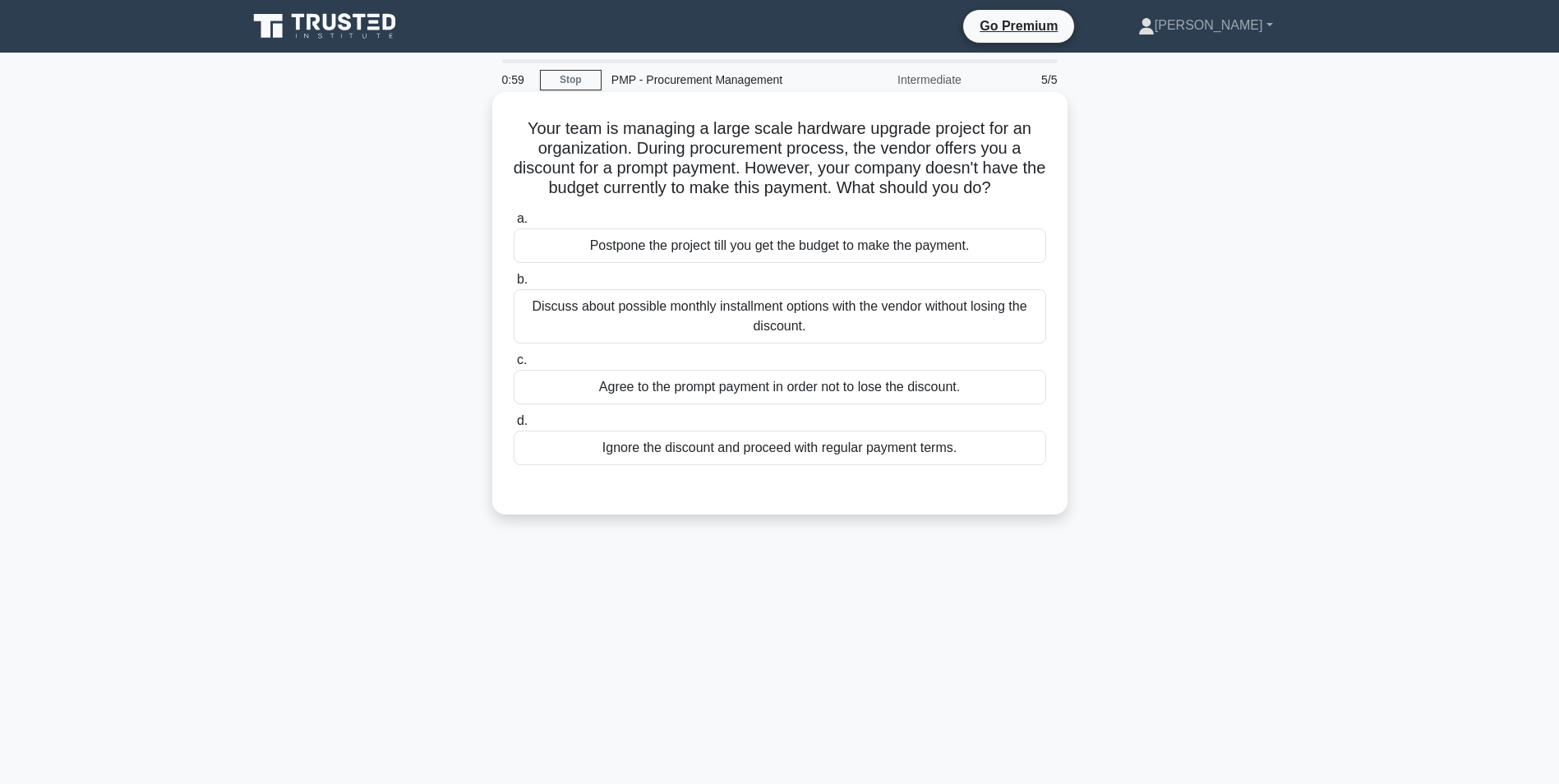
click at [802, 331] on div "Discuss about possible monthly installment options with the vendor without losi…" at bounding box center [780, 316] width 532 height 54
click at [514, 285] on input "b. Discuss about possible monthly installment options with the vendor without l…" at bounding box center [514, 279] width 0 height 11
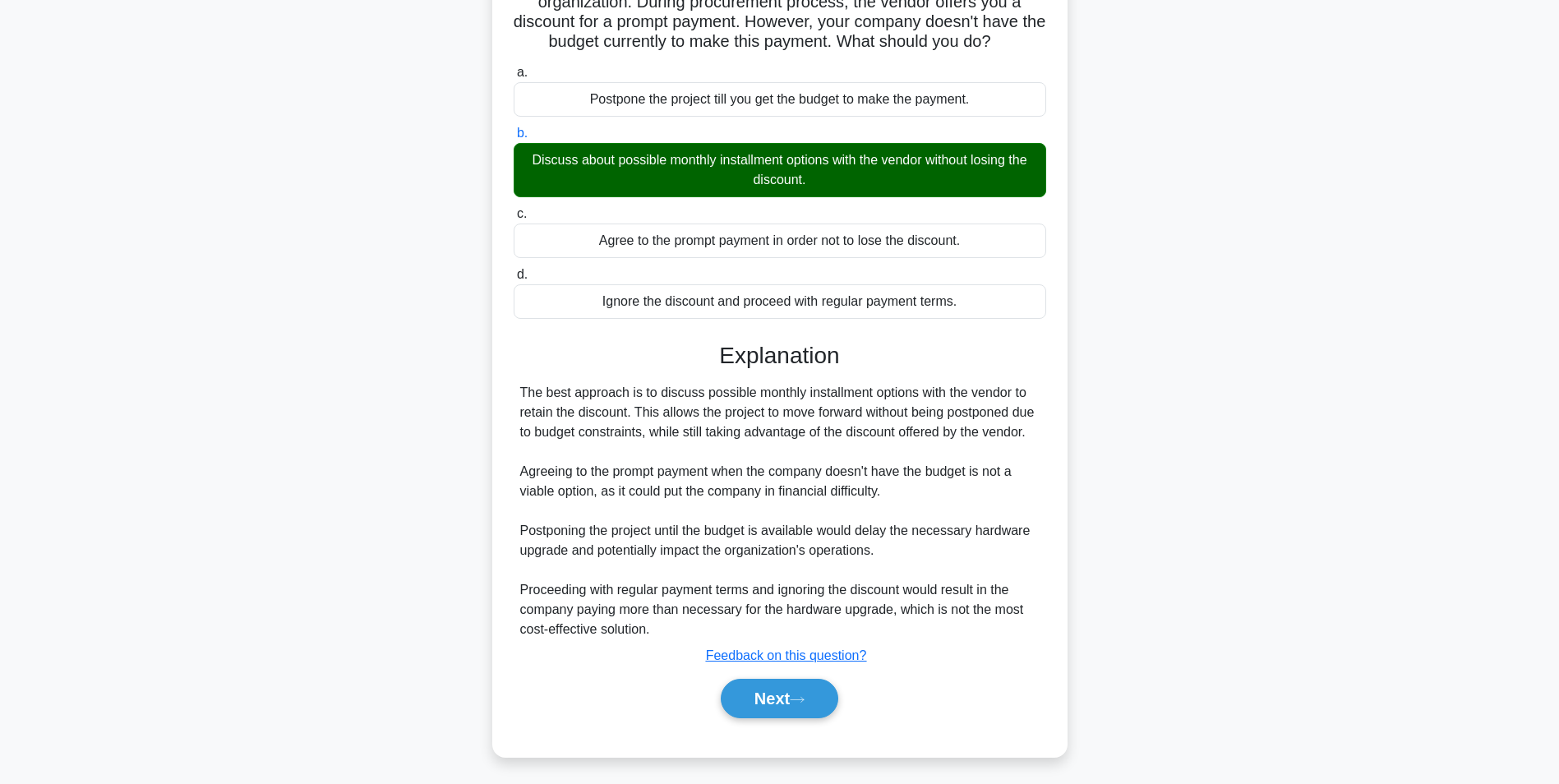
scroll to position [171, 0]
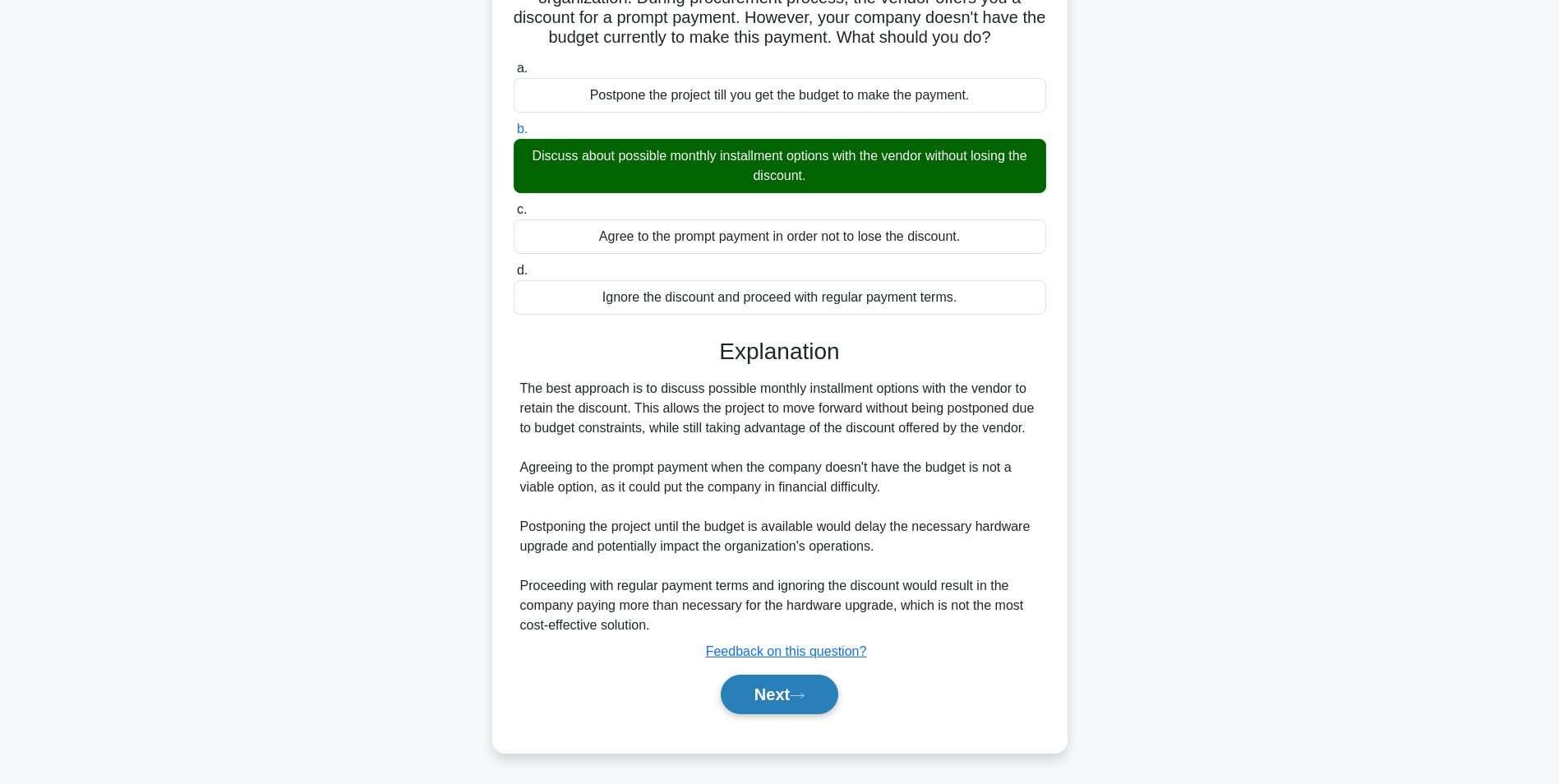
click at [813, 701] on button "Next" at bounding box center [779, 693] width 117 height 39
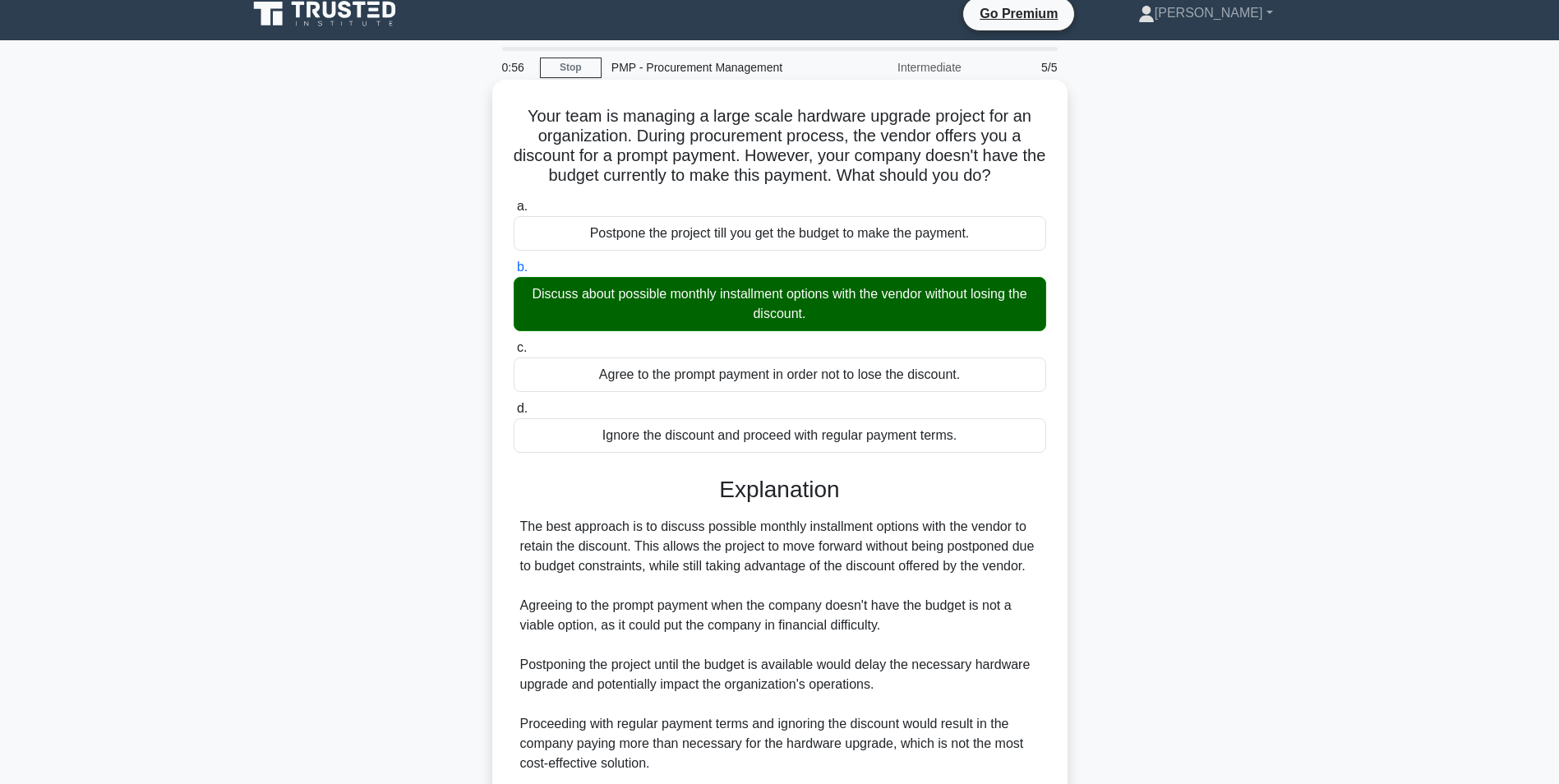
scroll to position [7, 0]
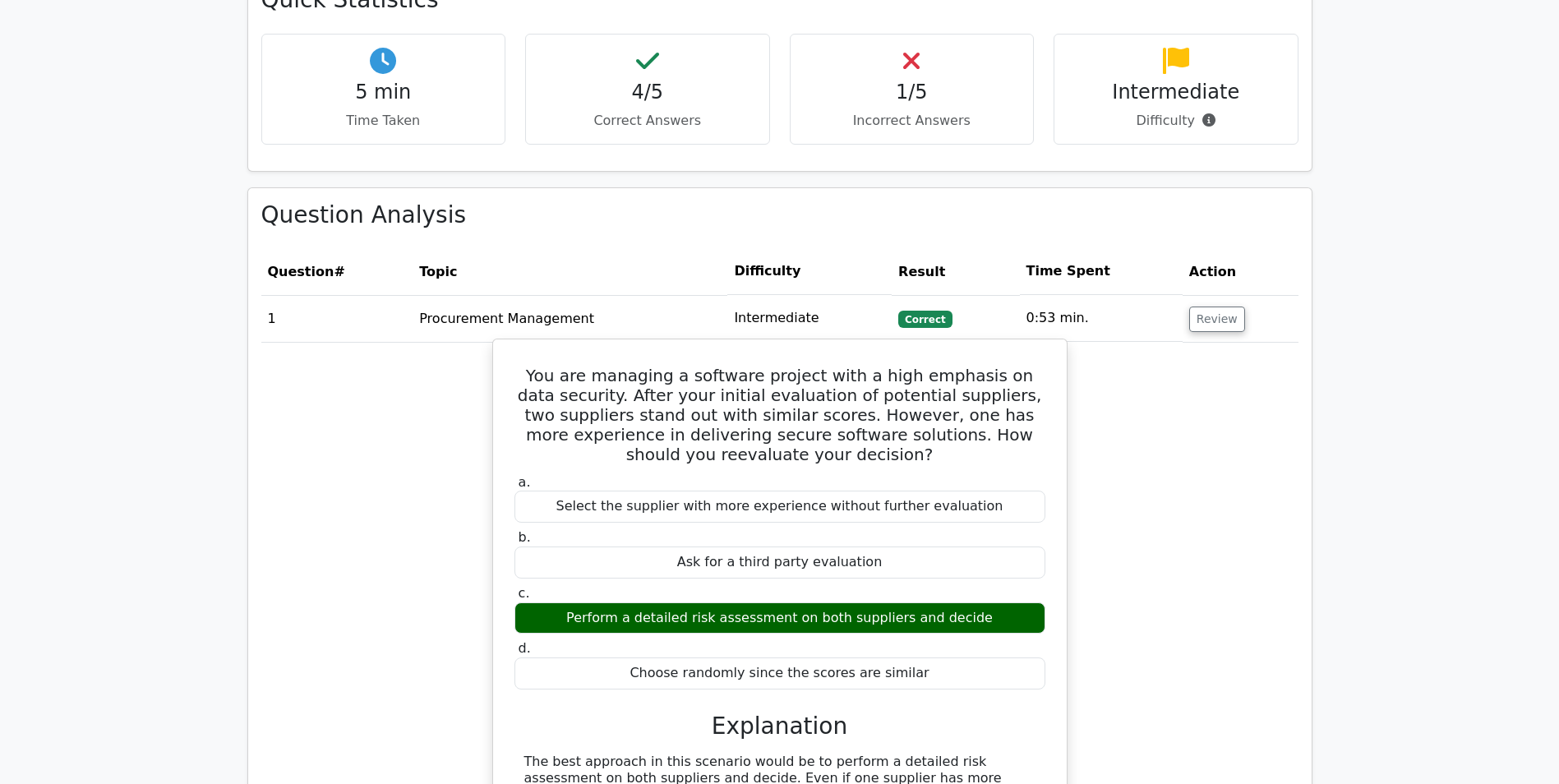
scroll to position [1068, 0]
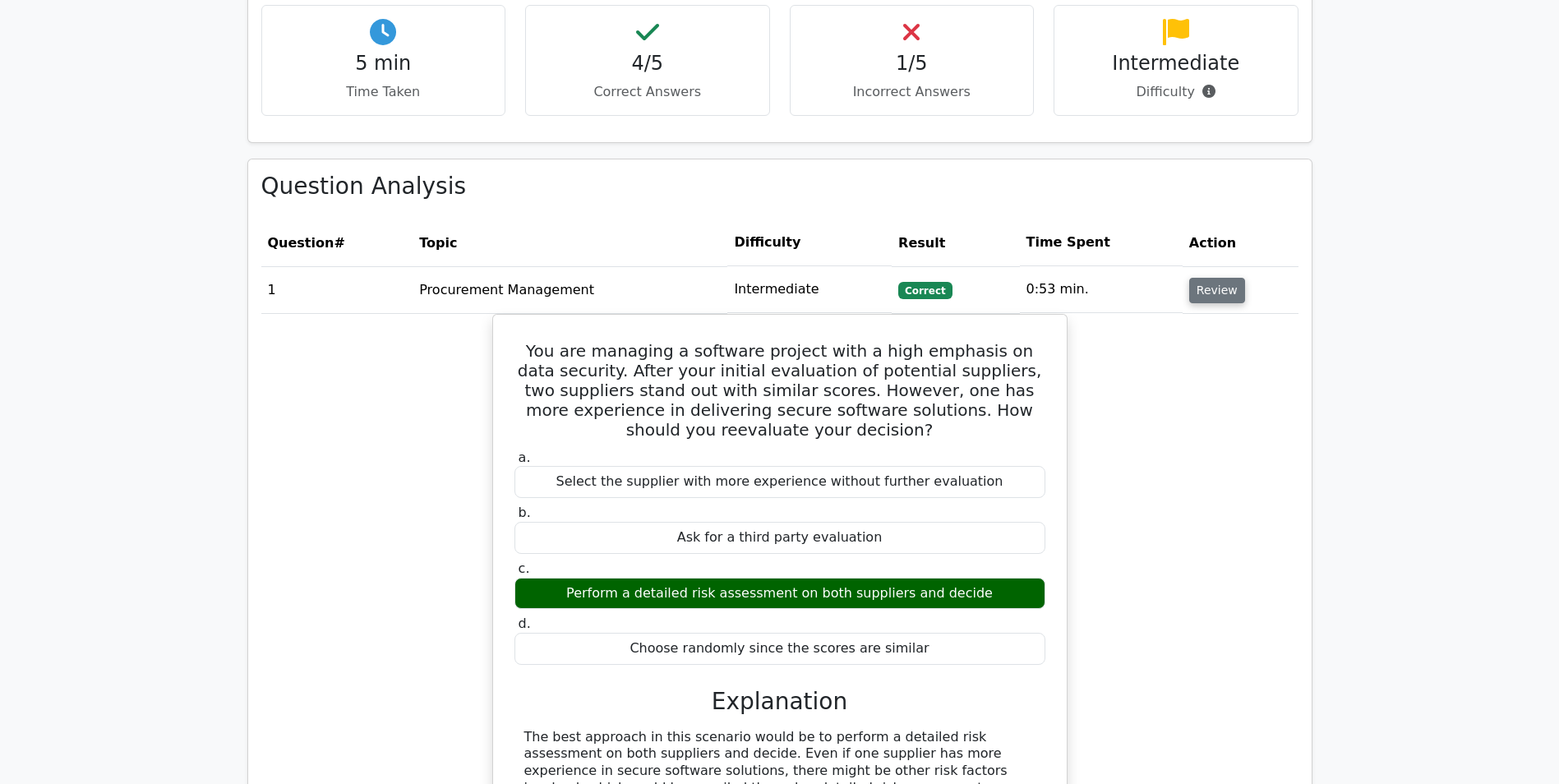
click at [1199, 278] on button "Review" at bounding box center [1217, 290] width 56 height 26
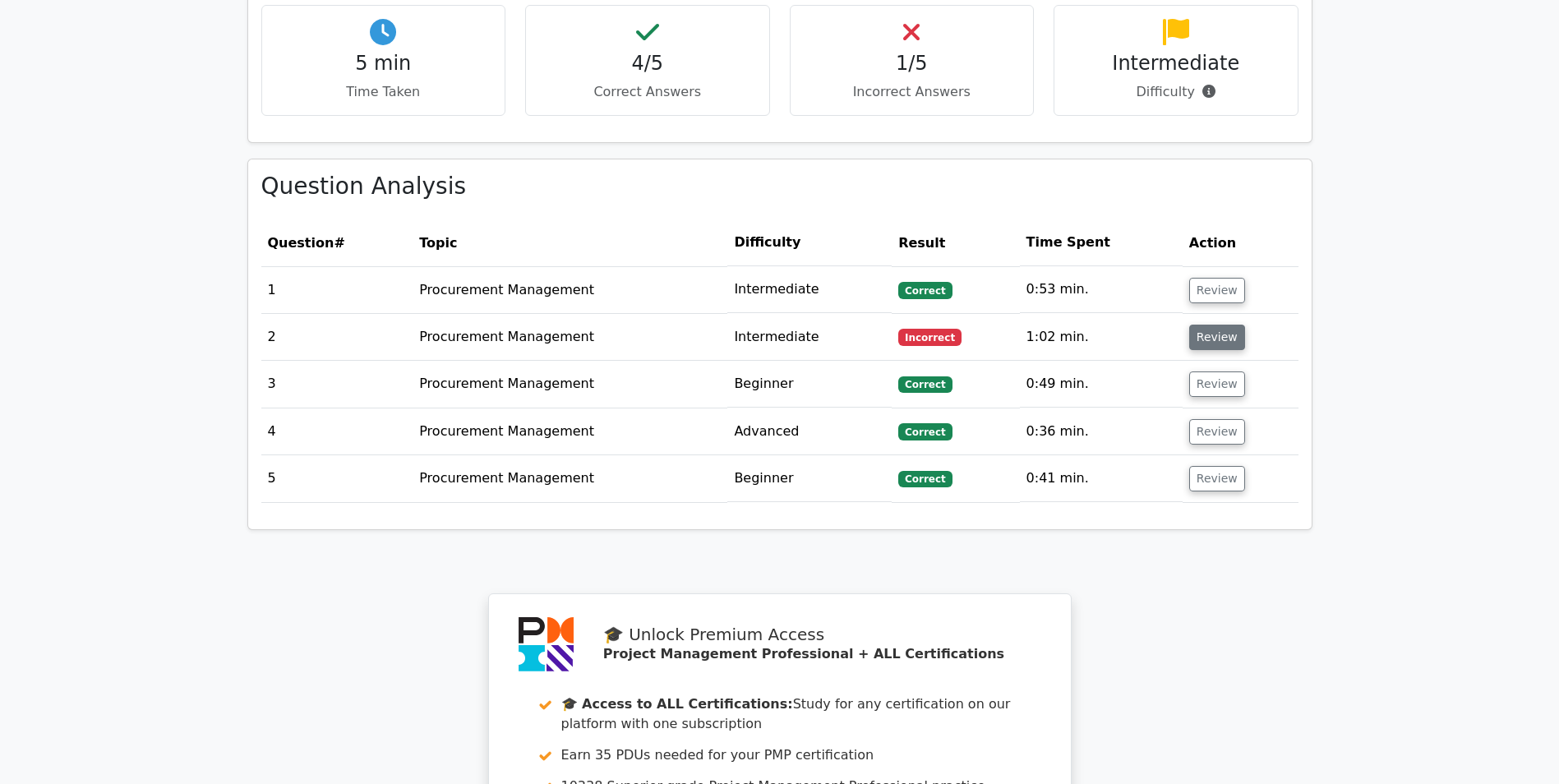
click at [1200, 324] on button "Review" at bounding box center [1217, 337] width 56 height 26
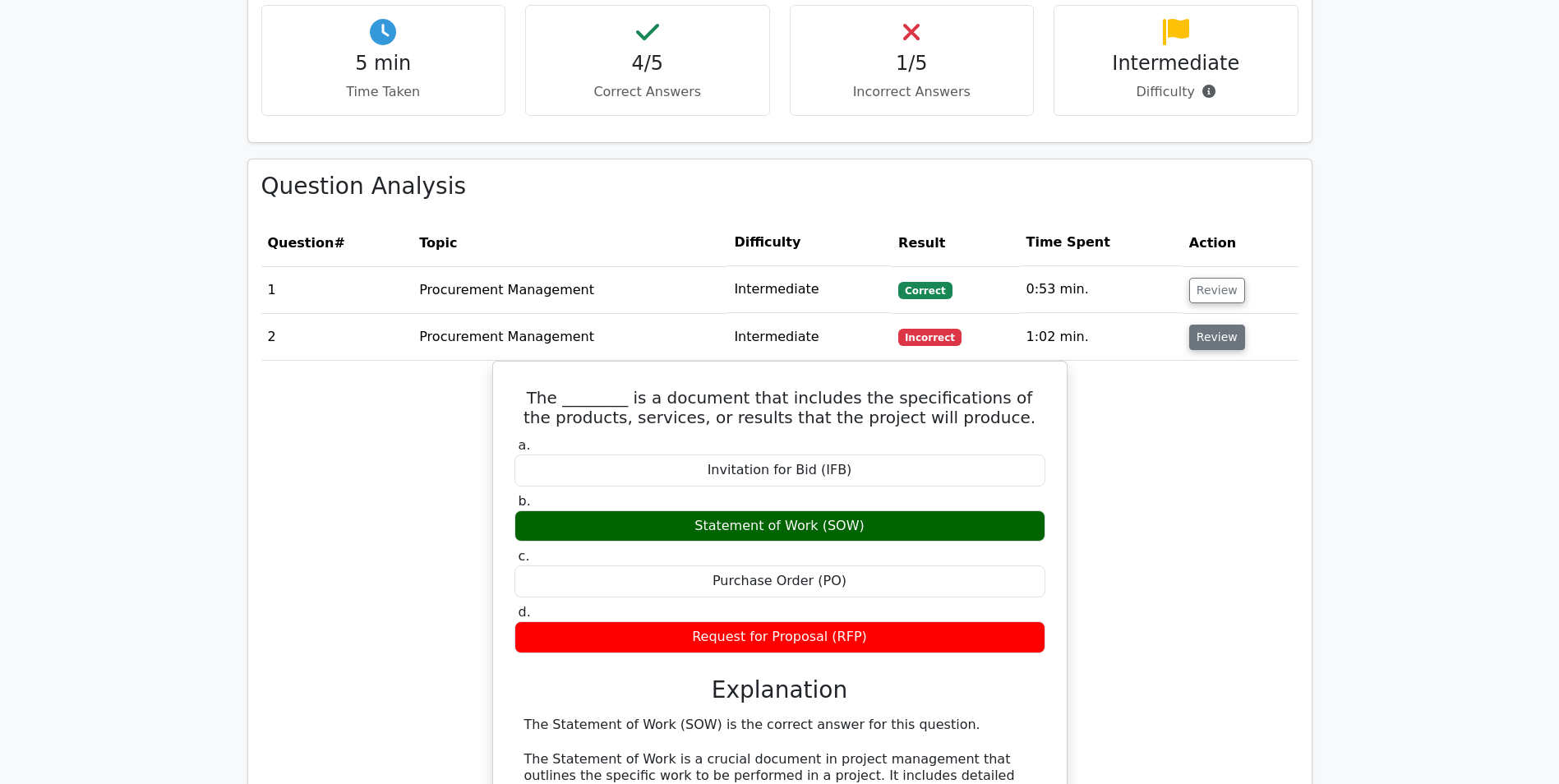
click at [1192, 324] on button "Review" at bounding box center [1217, 337] width 56 height 26
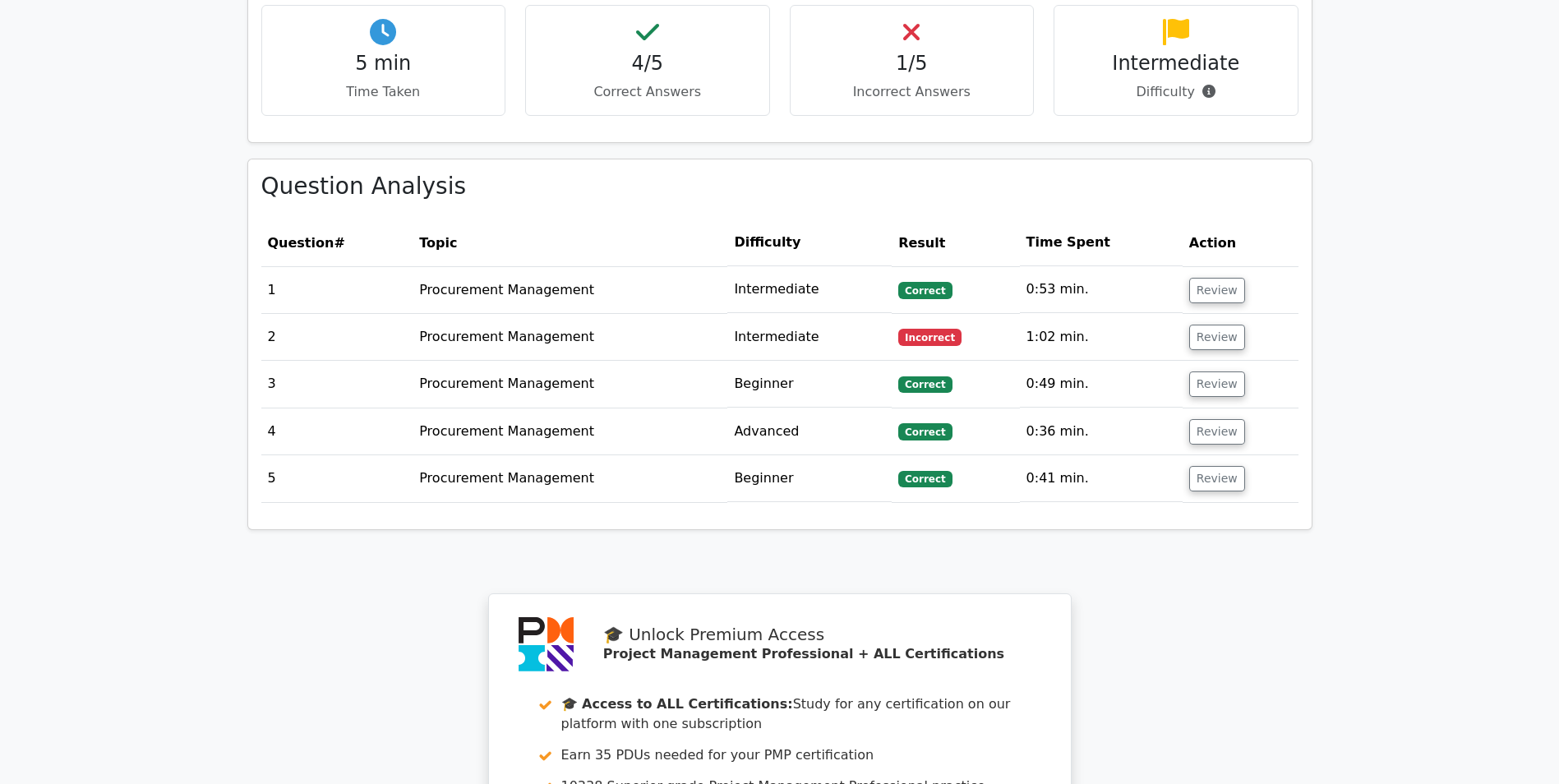
click at [1183, 371] on td "Review" at bounding box center [1240, 384] width 116 height 47
click at [1207, 373] on button "Review" at bounding box center [1217, 384] width 56 height 26
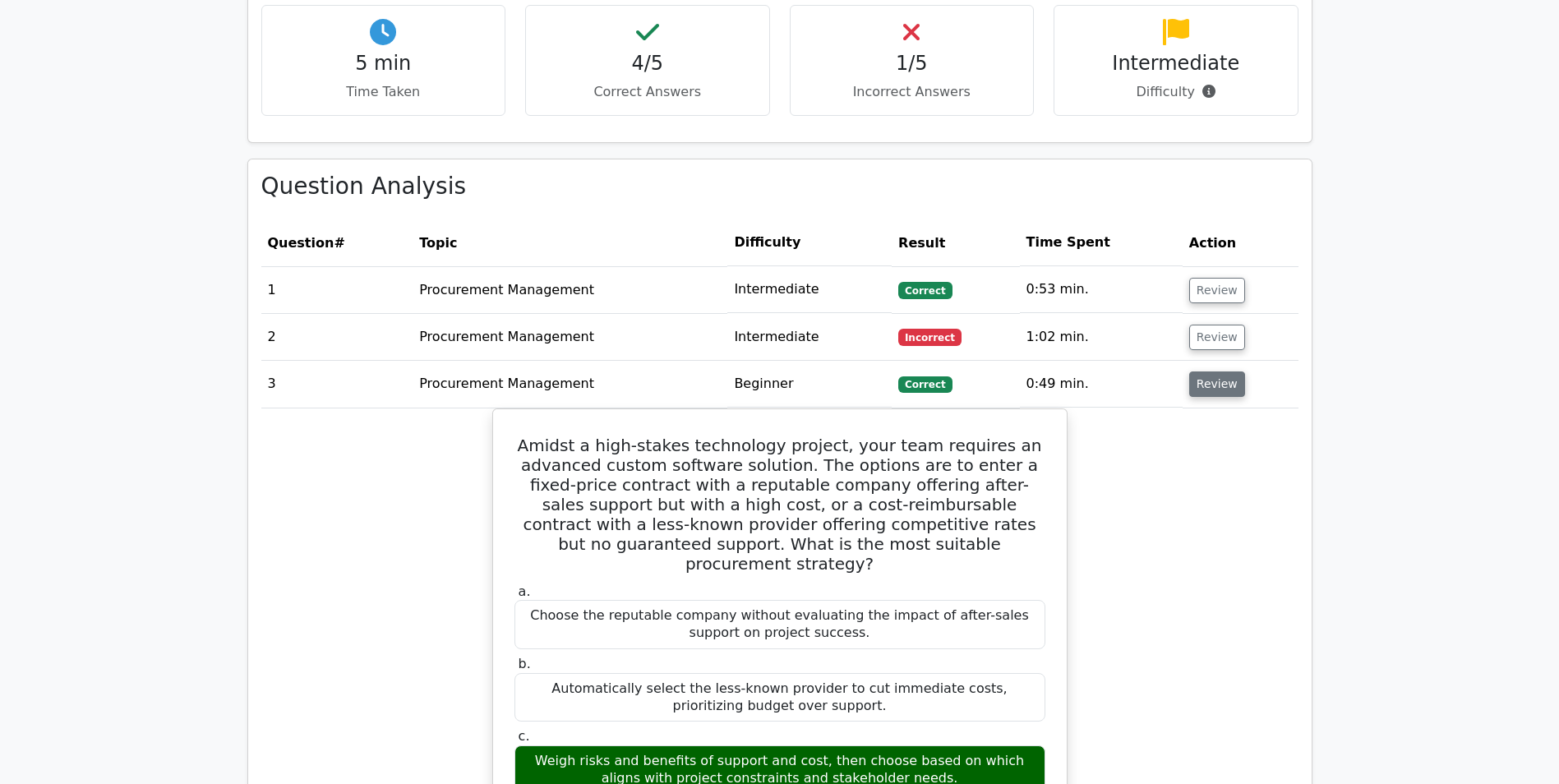
click at [1206, 373] on button "Review" at bounding box center [1217, 384] width 56 height 26
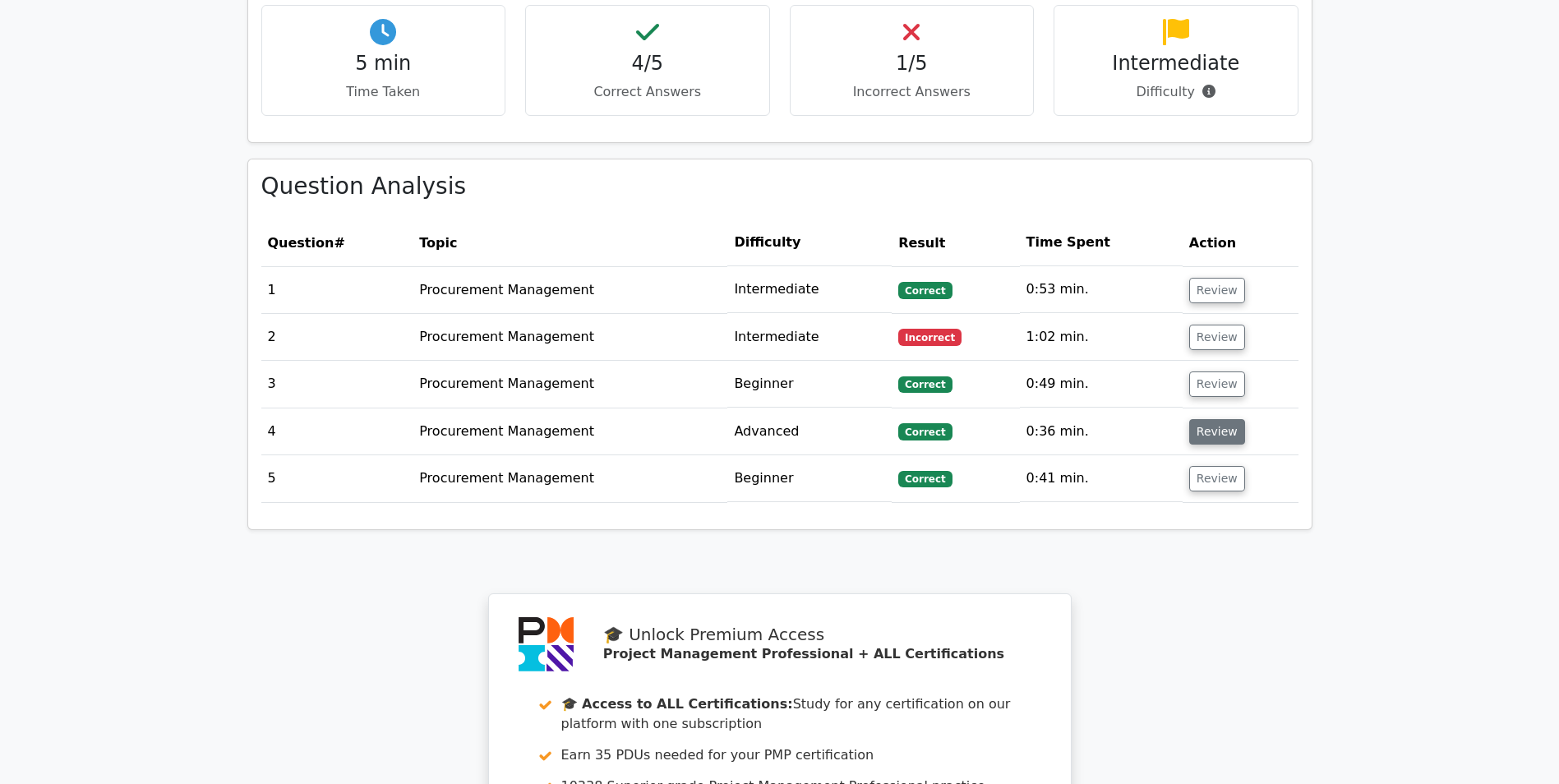
click at [1197, 419] on button "Review" at bounding box center [1217, 431] width 56 height 26
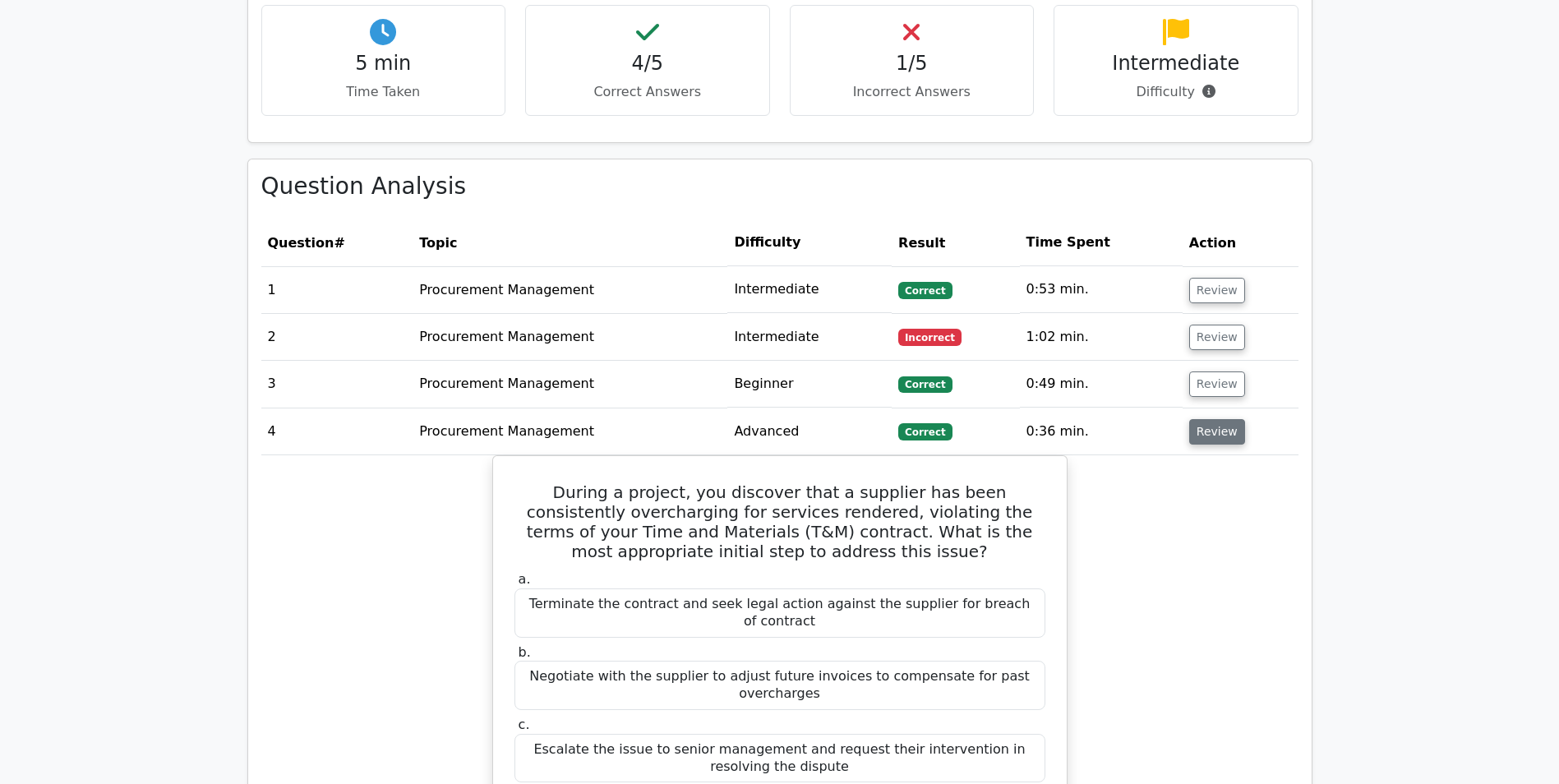
click at [1197, 419] on button "Review" at bounding box center [1217, 431] width 56 height 26
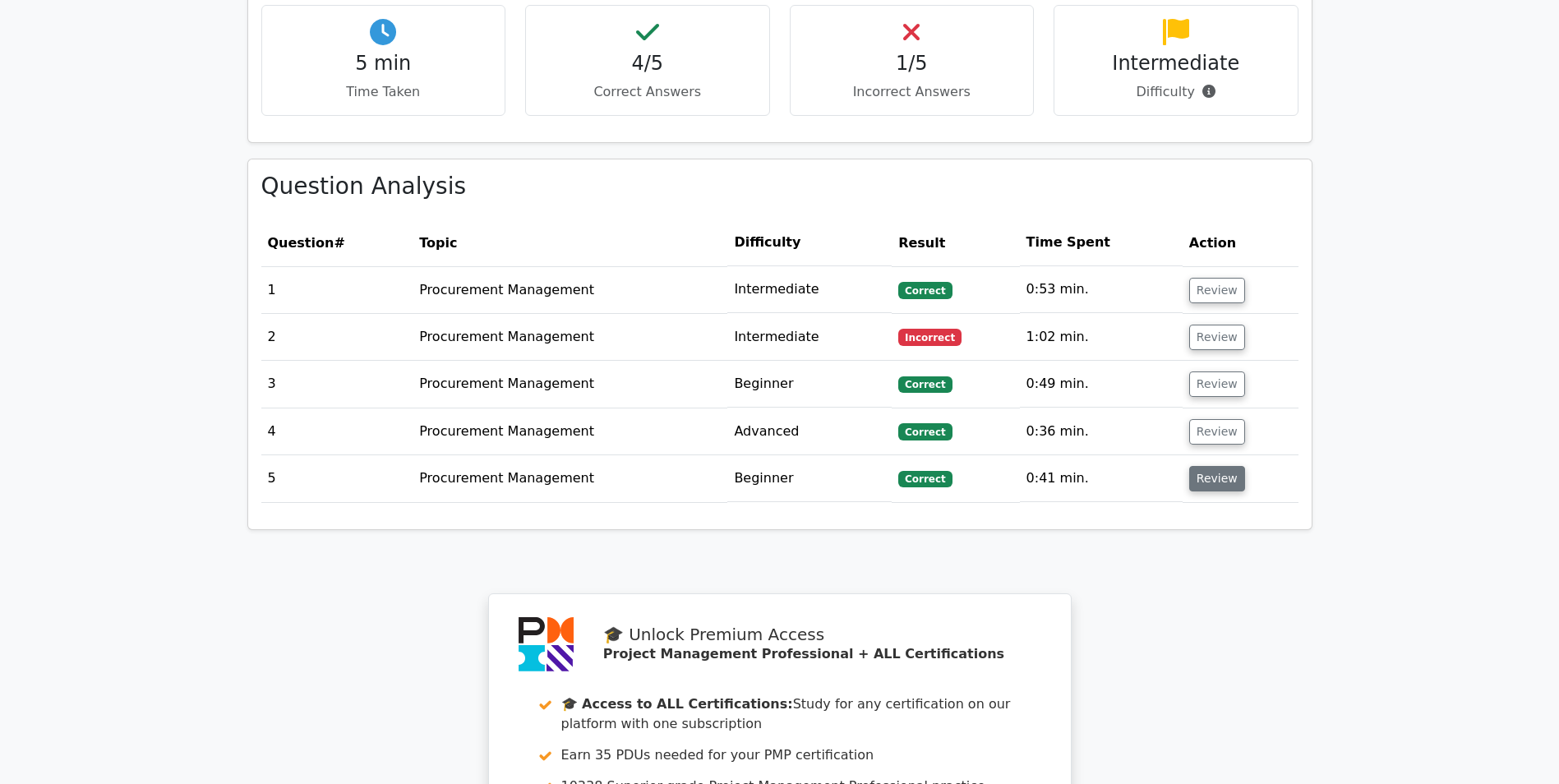
click at [1201, 466] on button "Review" at bounding box center [1217, 478] width 56 height 26
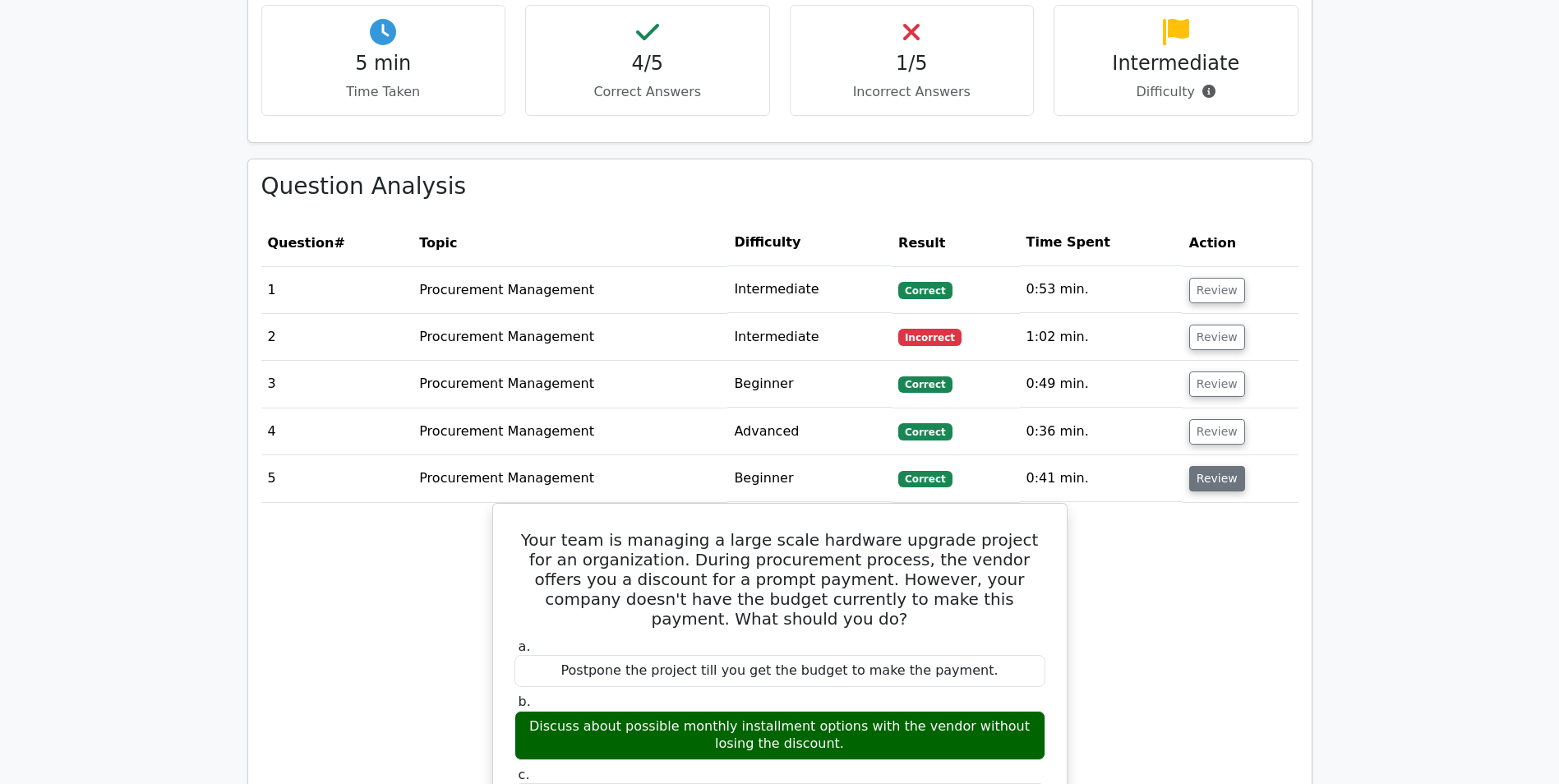
click at [1201, 466] on button "Review" at bounding box center [1217, 478] width 56 height 26
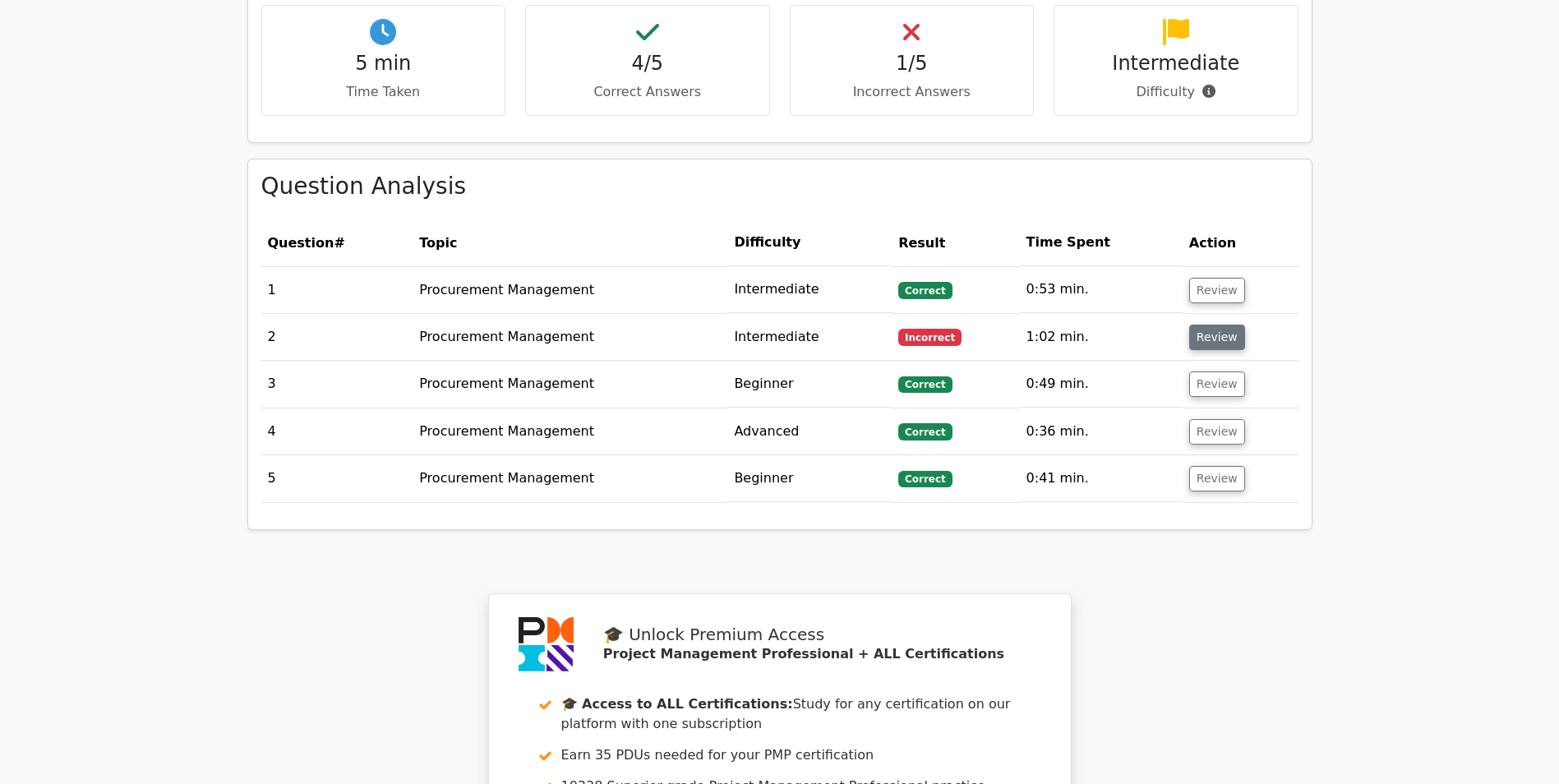
click at [1198, 324] on button "Review" at bounding box center [1217, 337] width 56 height 26
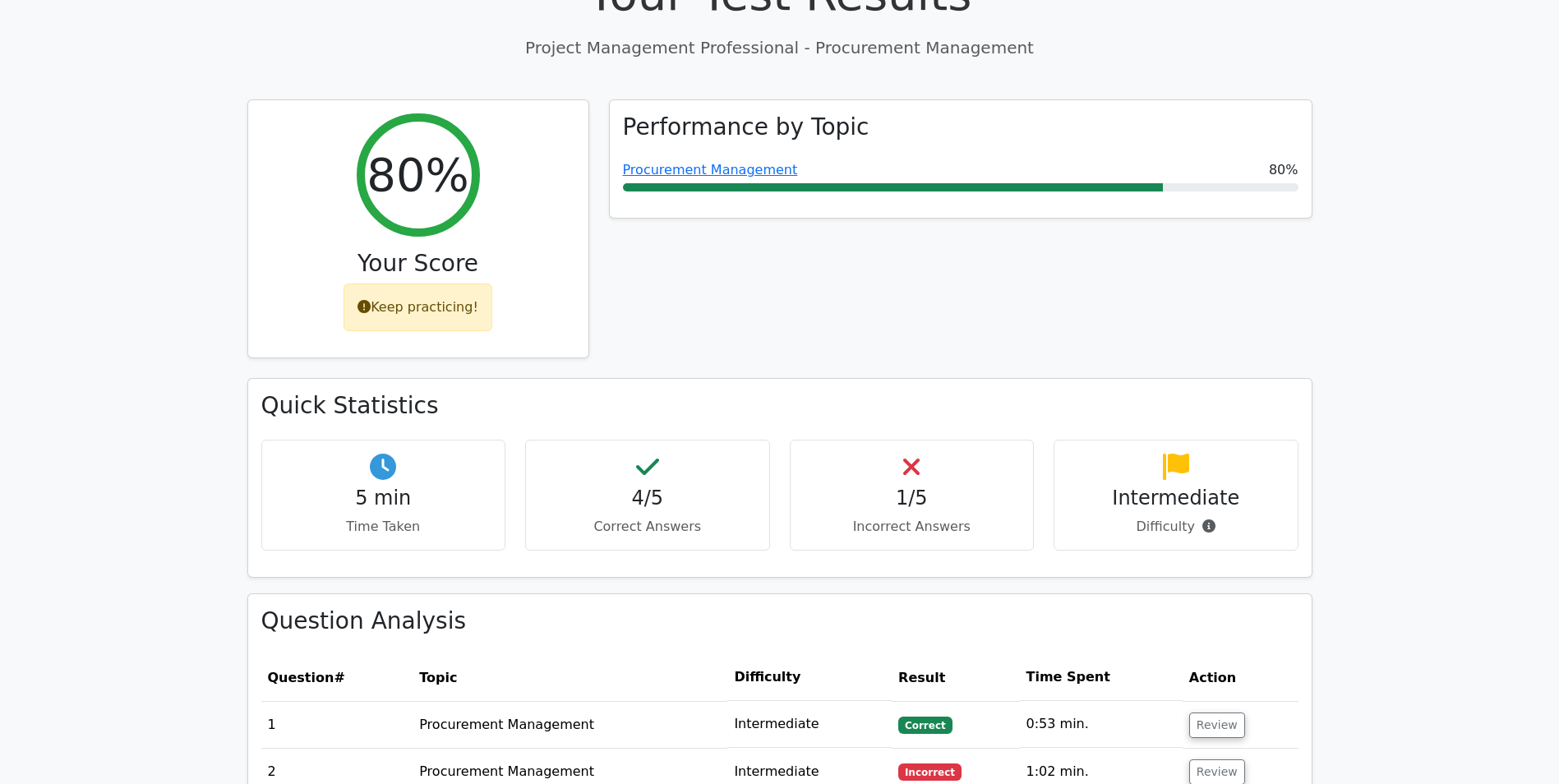
scroll to position [986, 0]
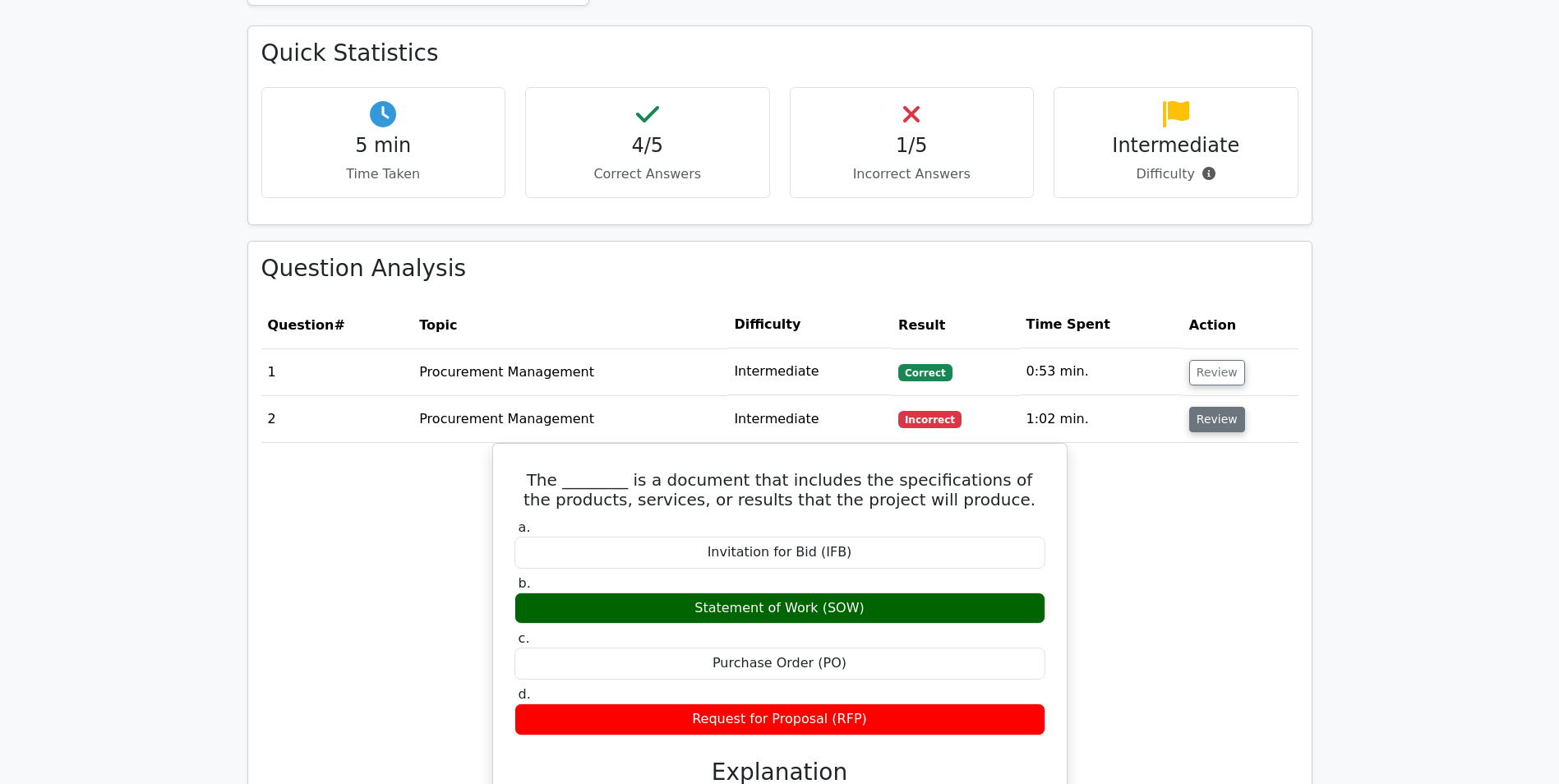
click at [1195, 407] on button "Review" at bounding box center [1217, 419] width 56 height 26
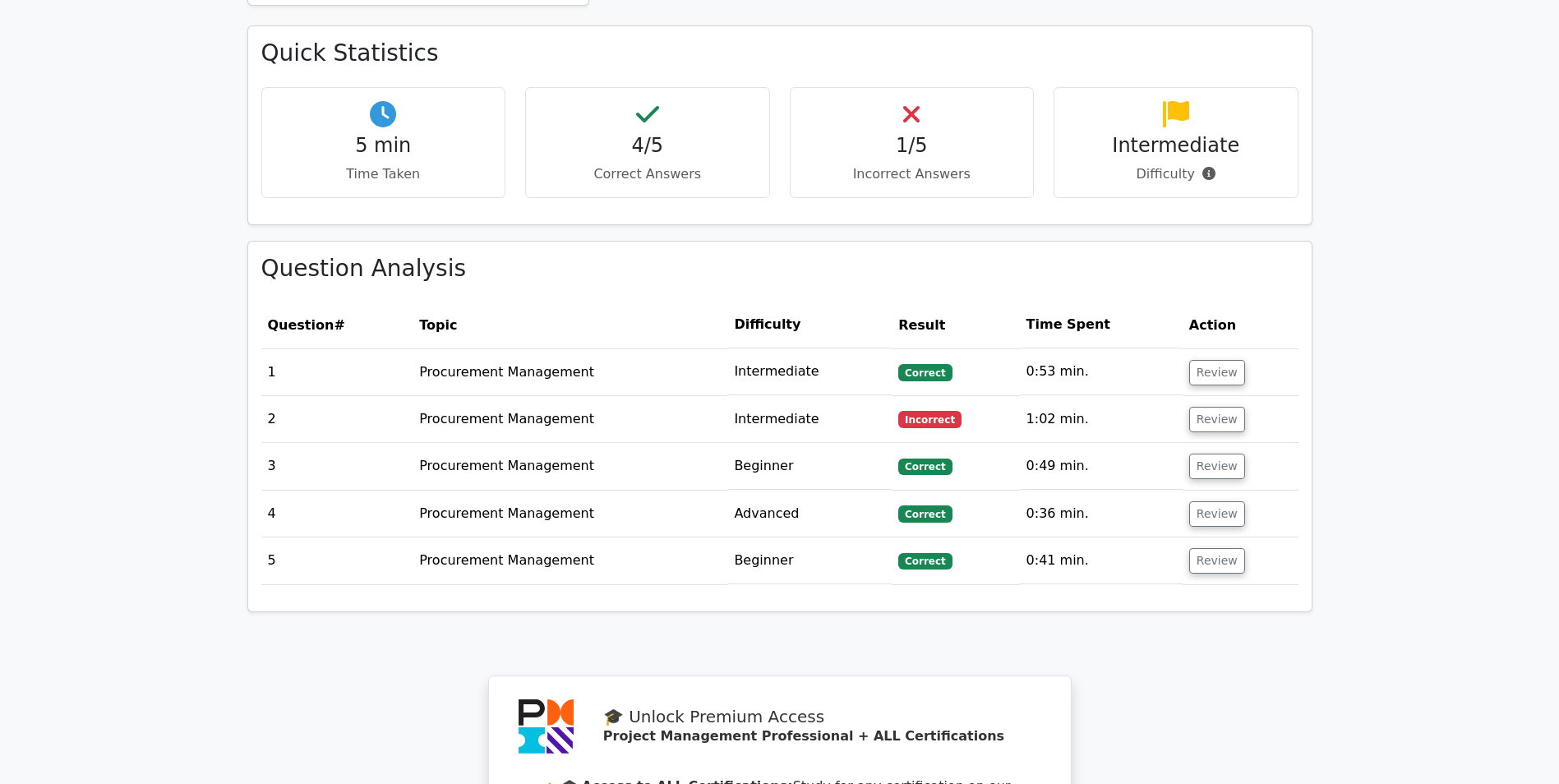
click at [1242, 348] on td "Review" at bounding box center [1240, 372] width 116 height 47
click at [1212, 360] on button "Review" at bounding box center [1217, 372] width 56 height 26
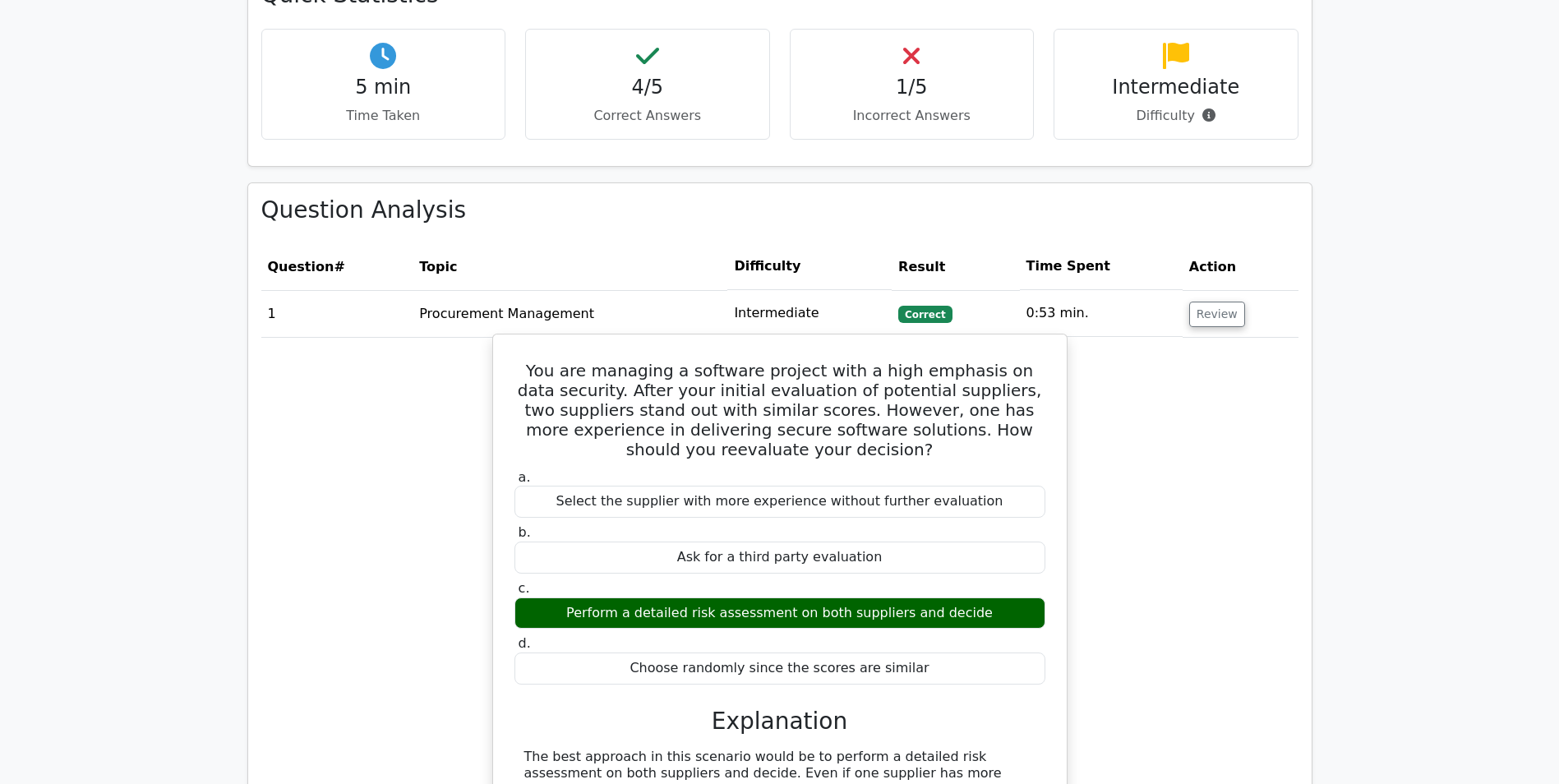
scroll to position [1068, 0]
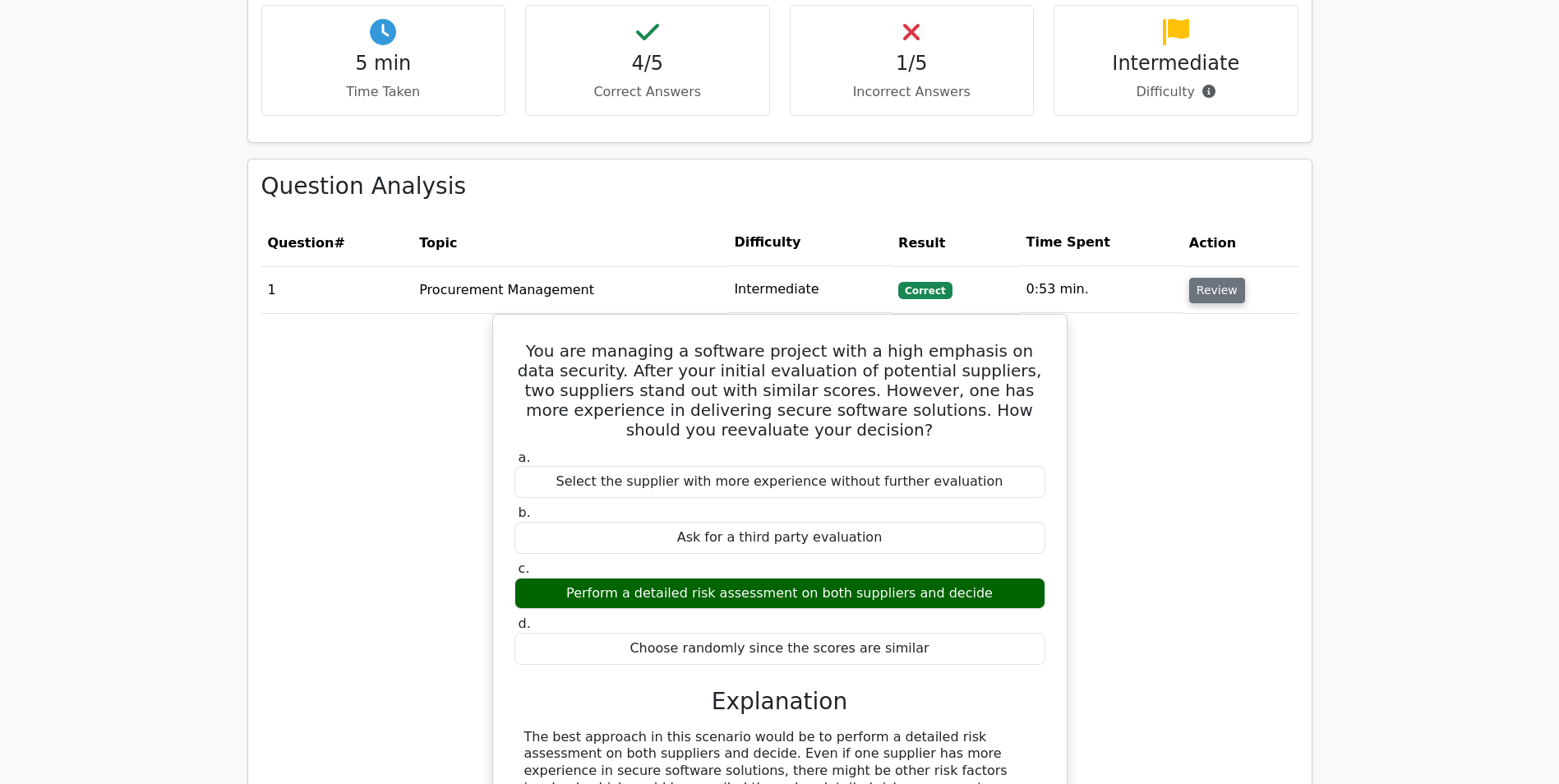
click at [1210, 278] on button "Review" at bounding box center [1217, 290] width 56 height 26
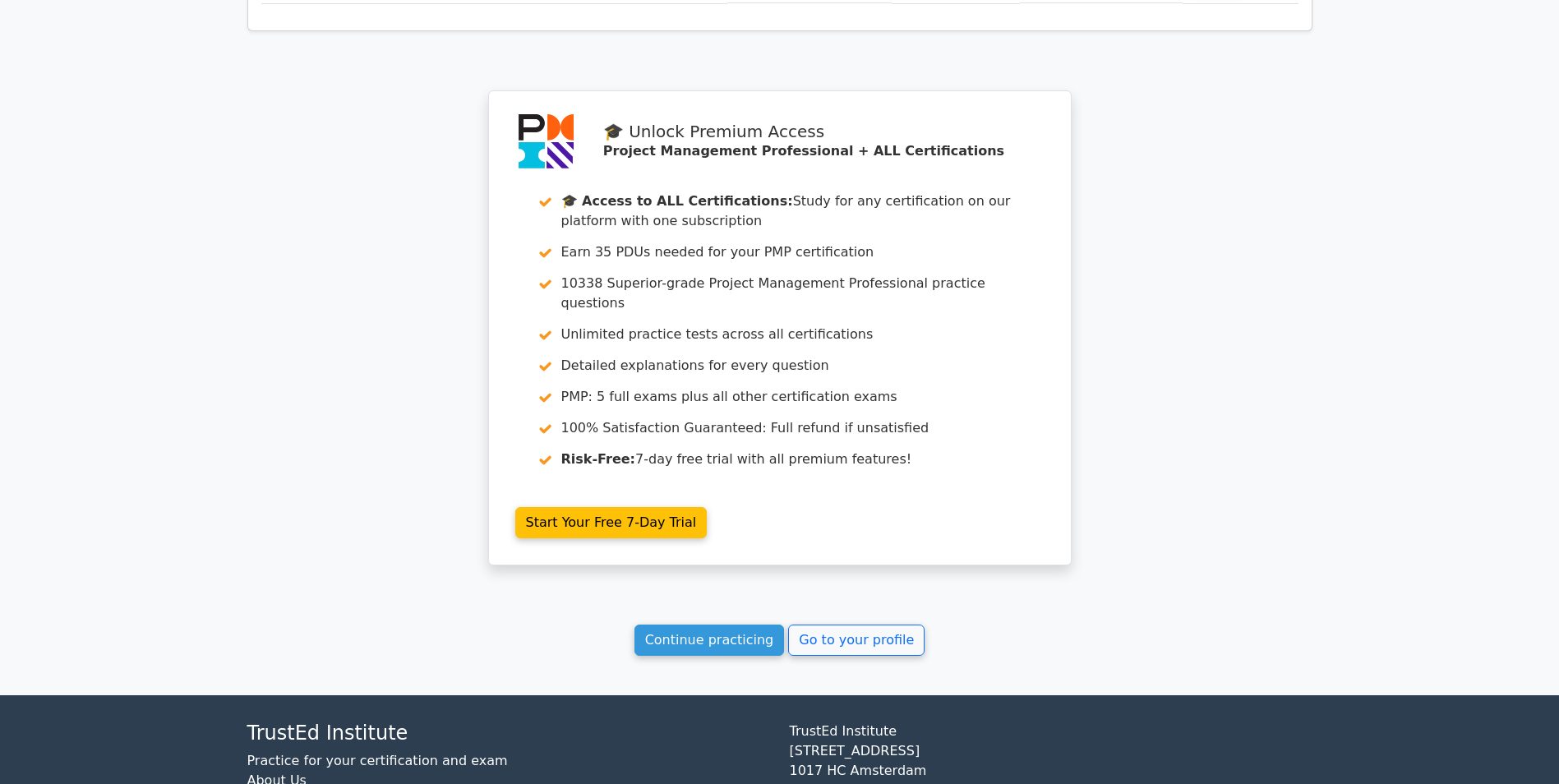
scroll to position [1636, 0]
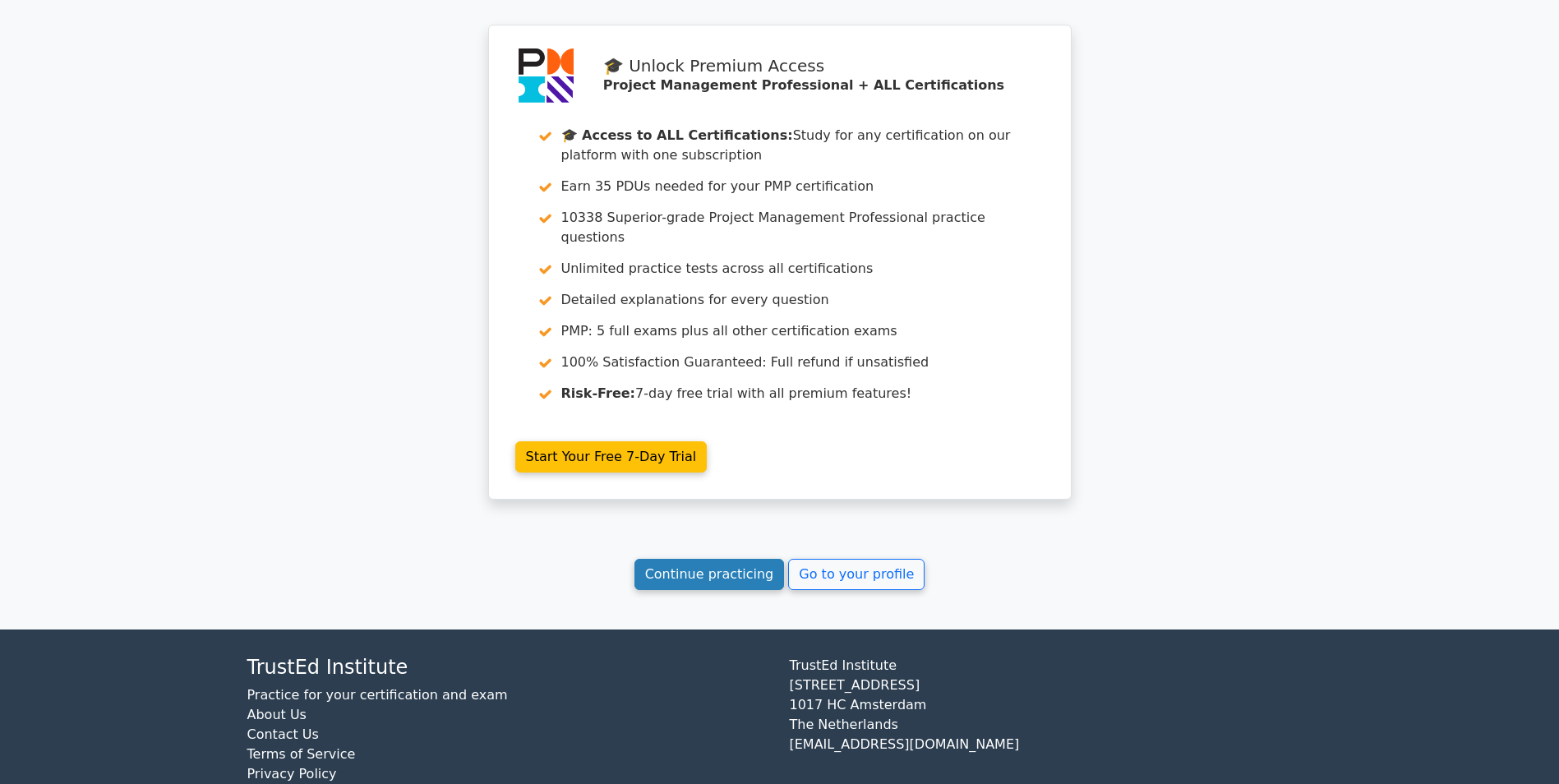
click at [715, 559] on link "Continue practicing" at bounding box center [710, 574] width 151 height 32
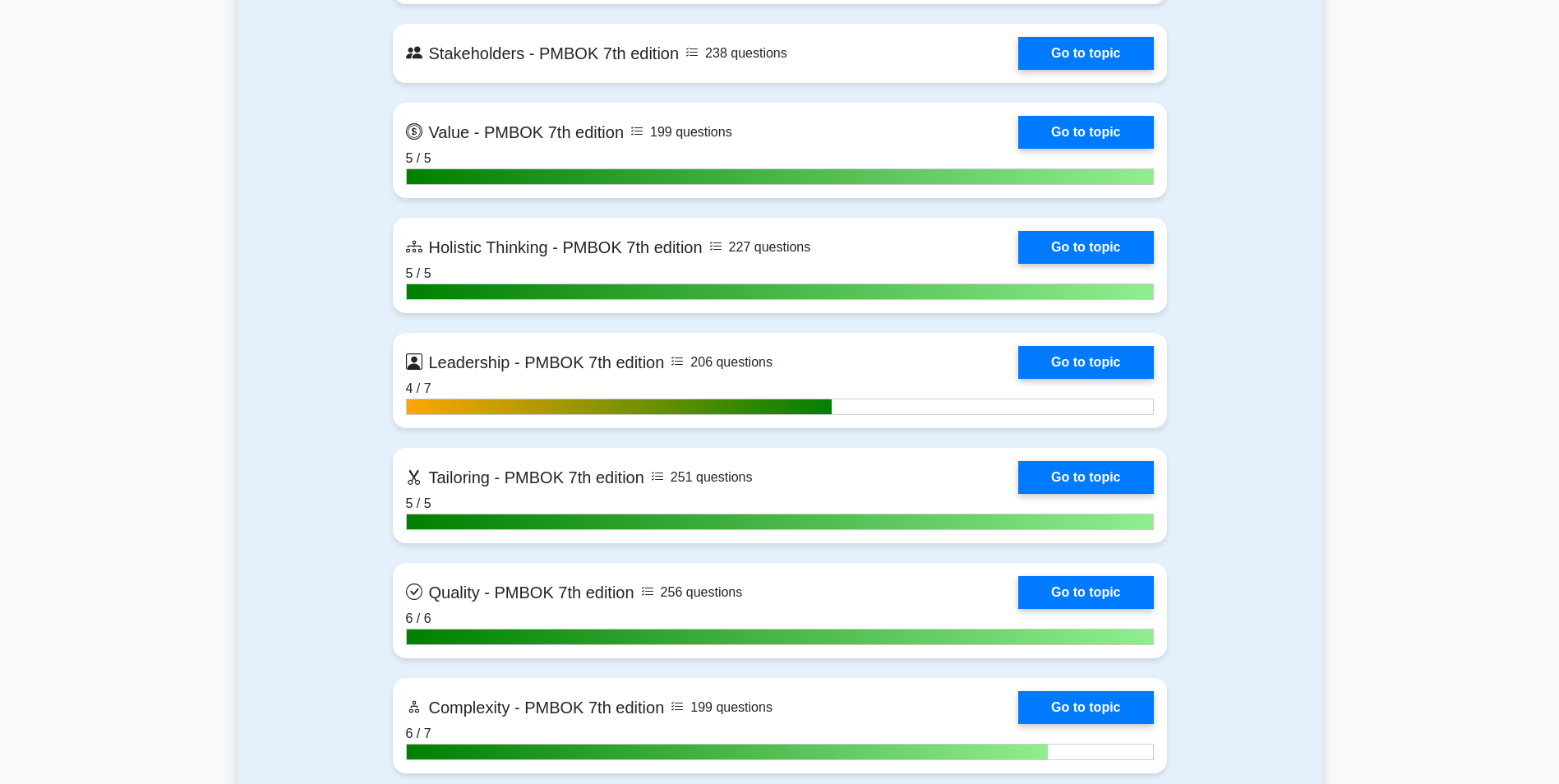
scroll to position [5011, 0]
